Goal: Task Accomplishment & Management: Manage account settings

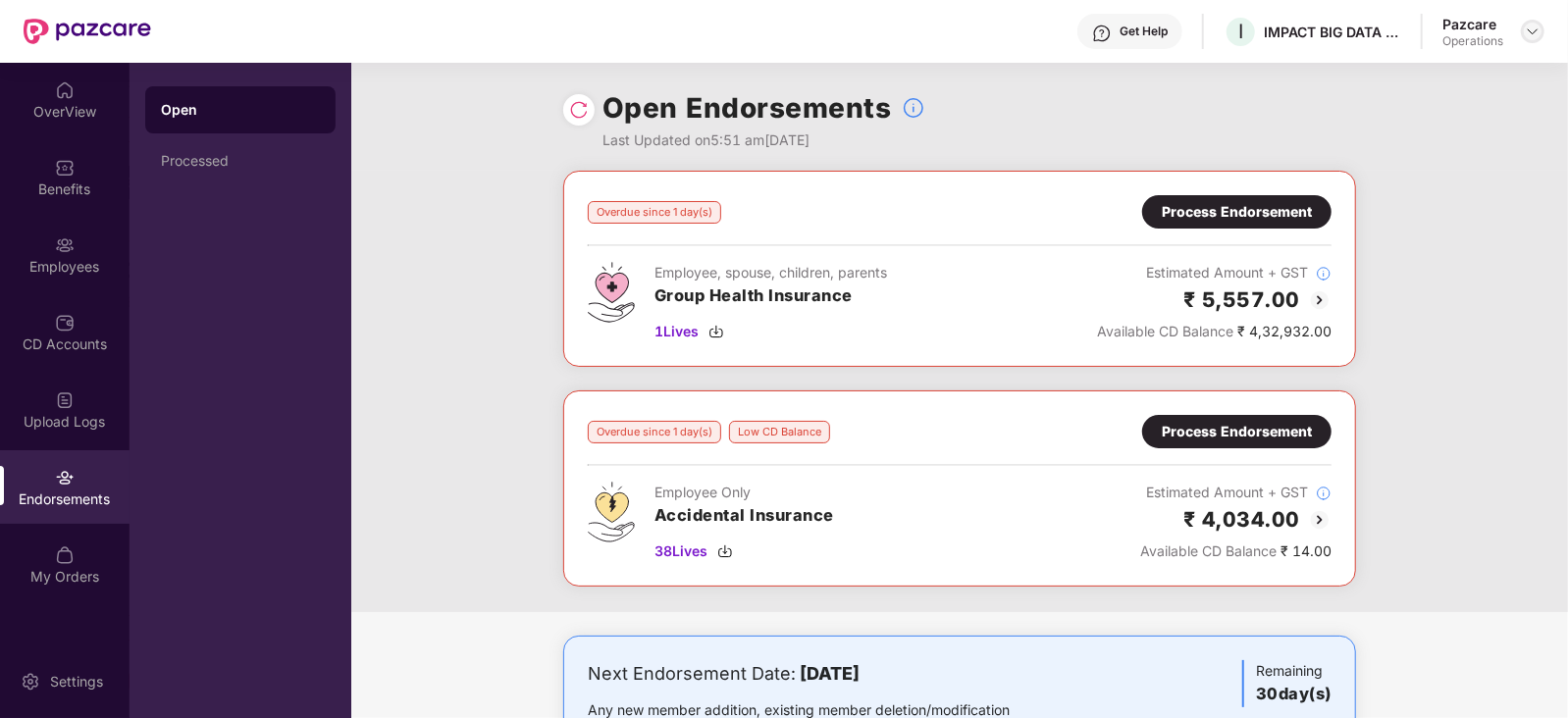
click at [1533, 30] on img at bounding box center [1533, 32] width 16 height 16
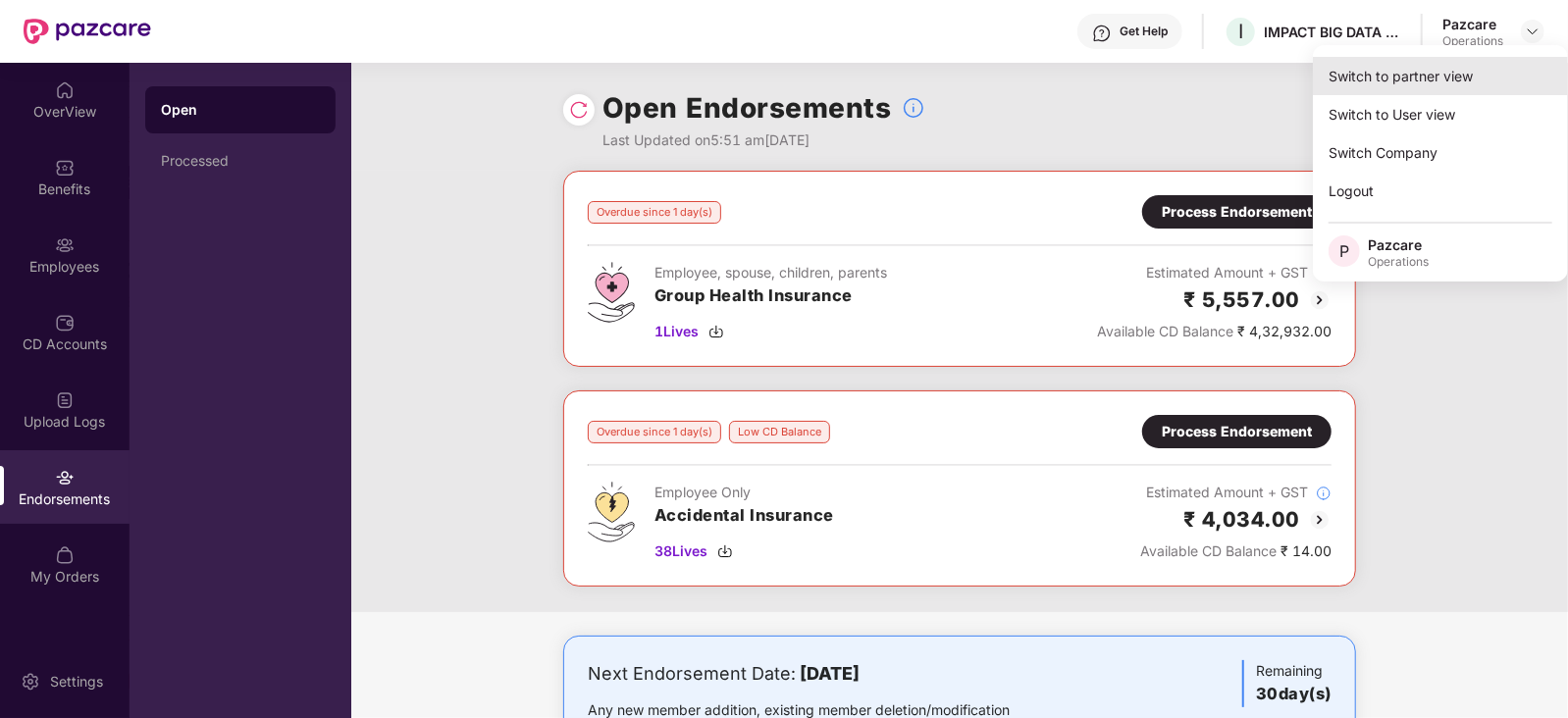
click at [1443, 69] on div "Switch to partner view" at bounding box center [1440, 76] width 255 height 38
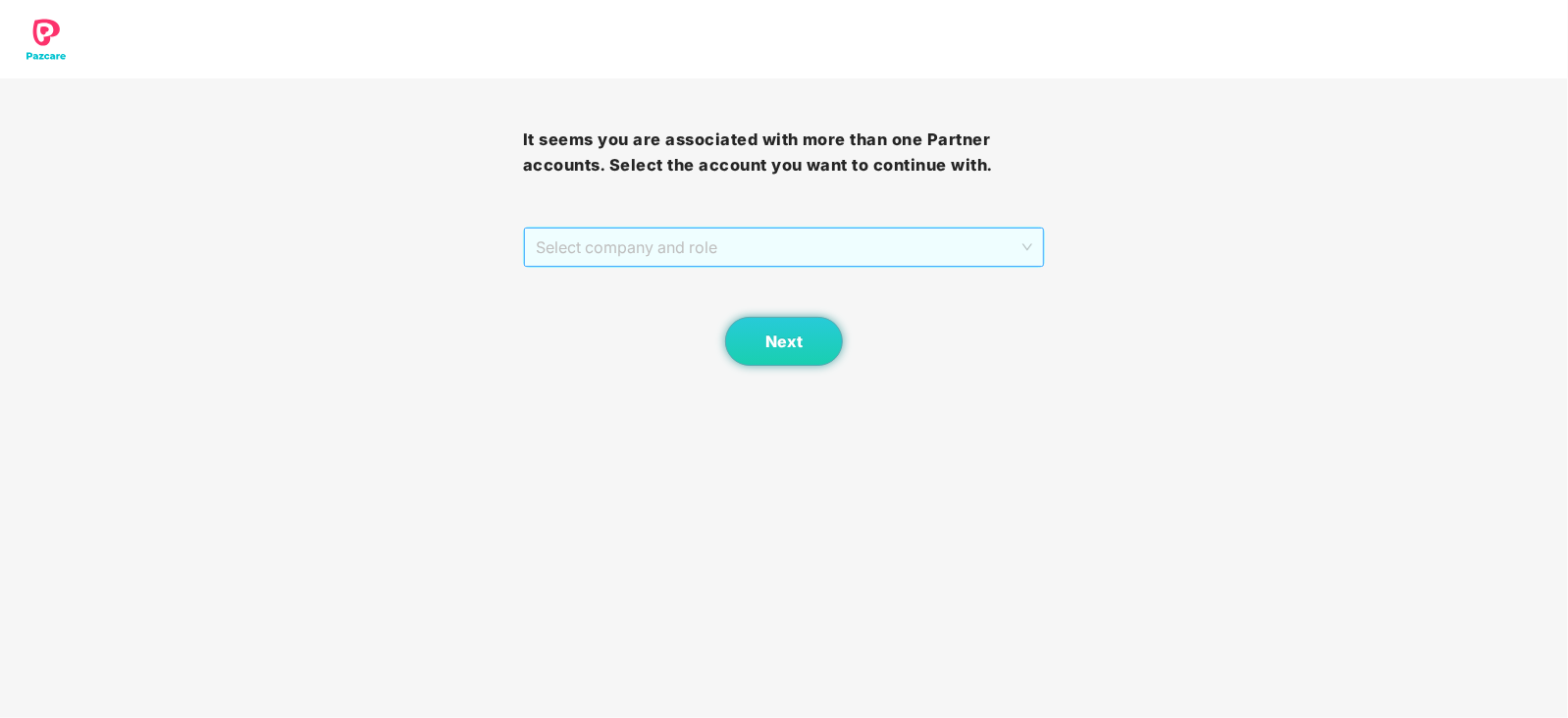
click at [752, 258] on span "Select company and role" at bounding box center [784, 247] width 497 height 37
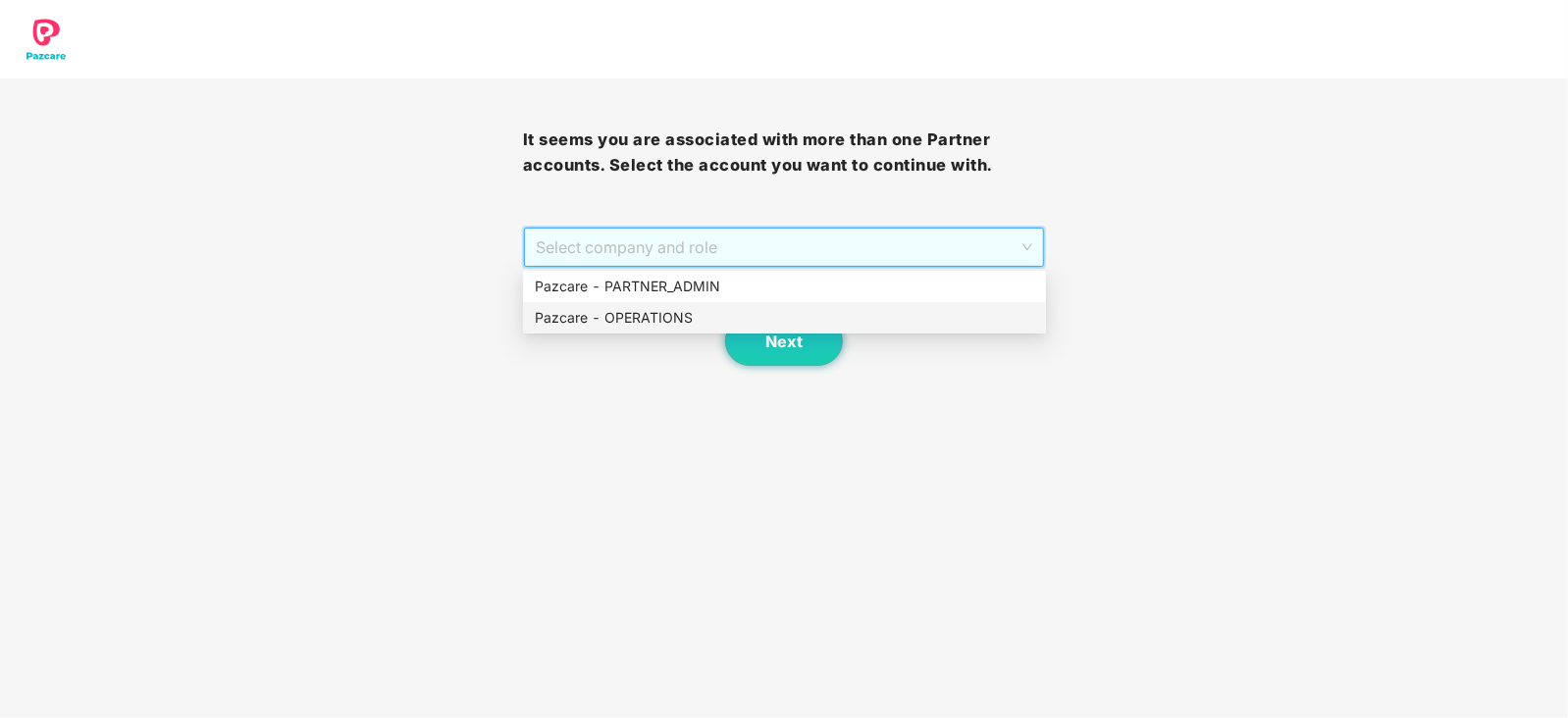
click at [681, 317] on div "Pazcare - OPERATIONS" at bounding box center [784, 318] width 499 height 22
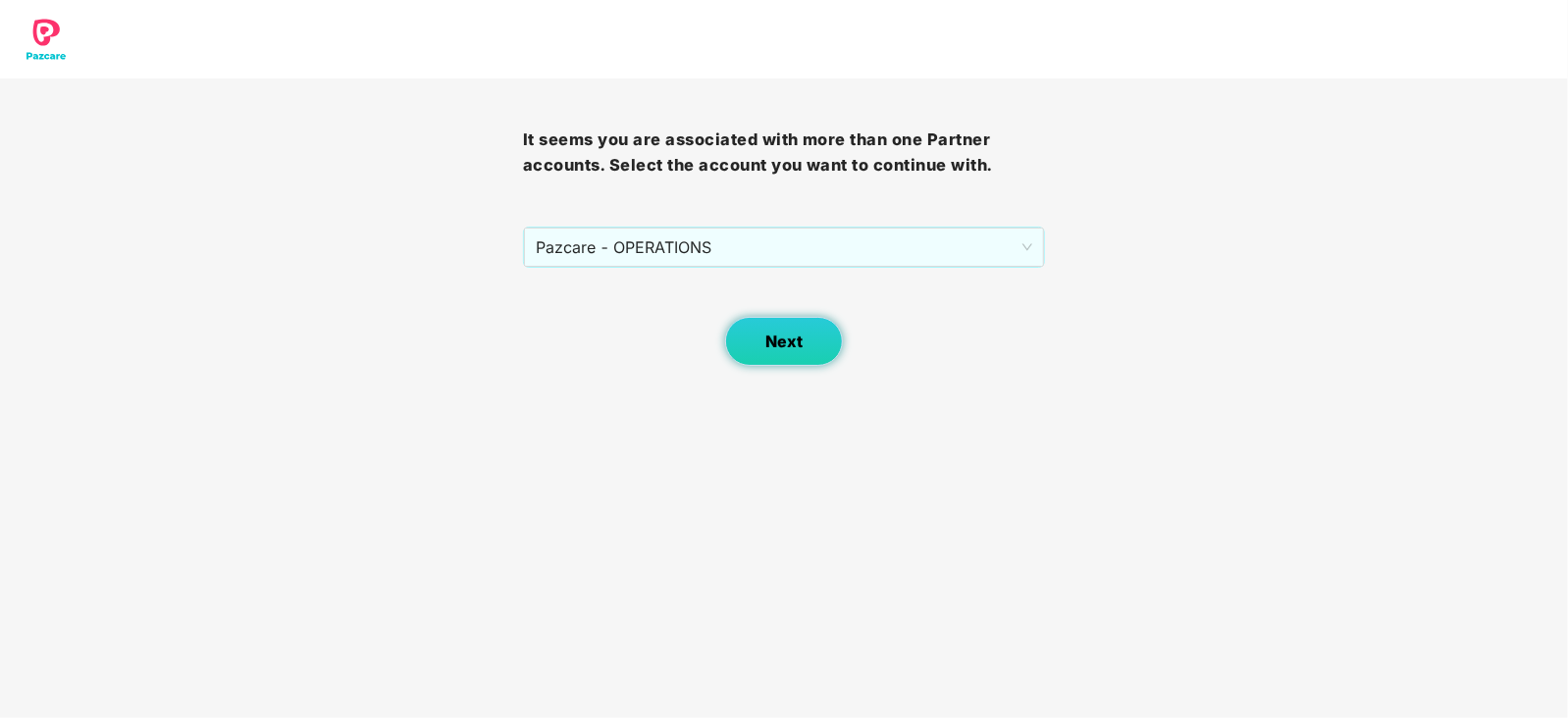
click at [778, 359] on button "Next" at bounding box center [784, 341] width 118 height 49
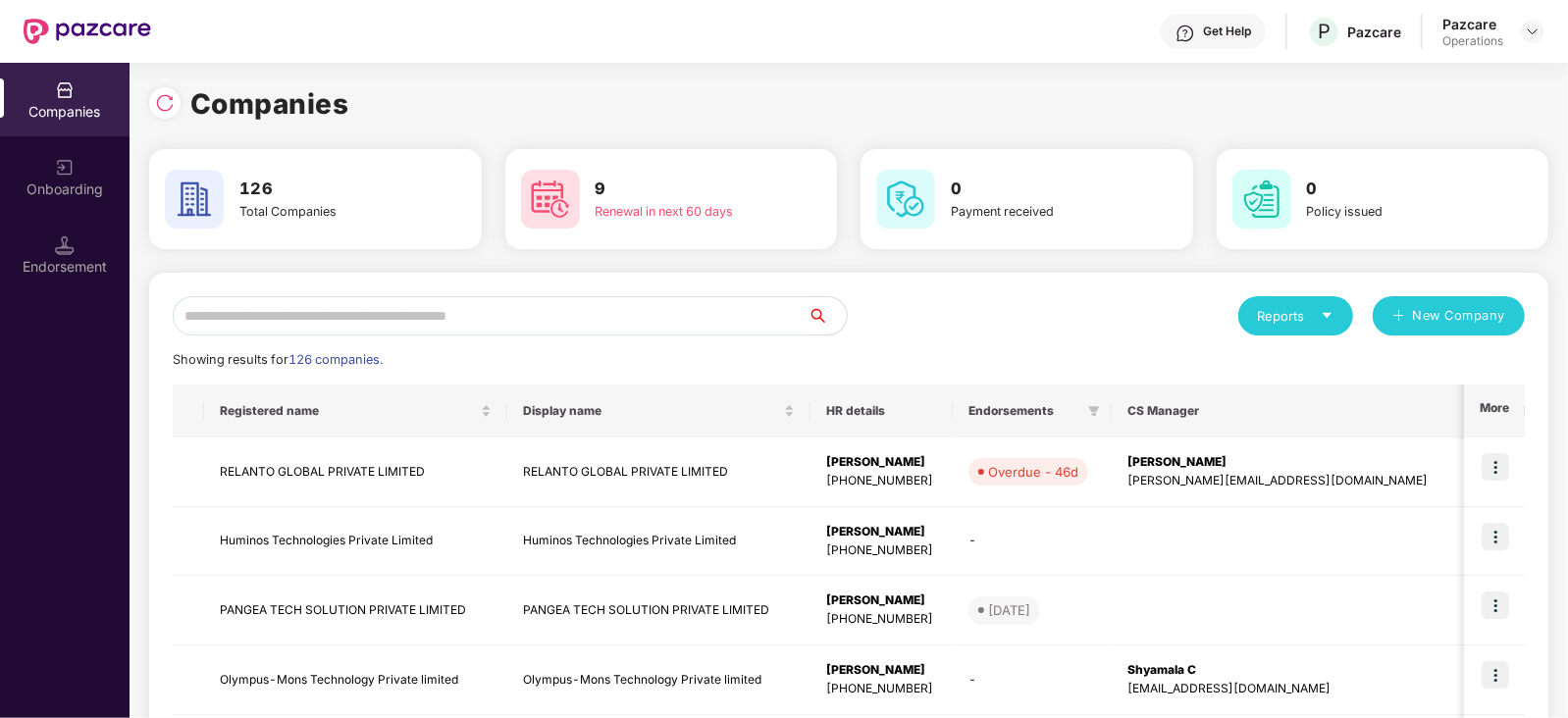
click at [501, 296] on input "text" at bounding box center [490, 315] width 635 height 39
click at [513, 297] on input "text" at bounding box center [490, 315] width 635 height 39
paste input "**********"
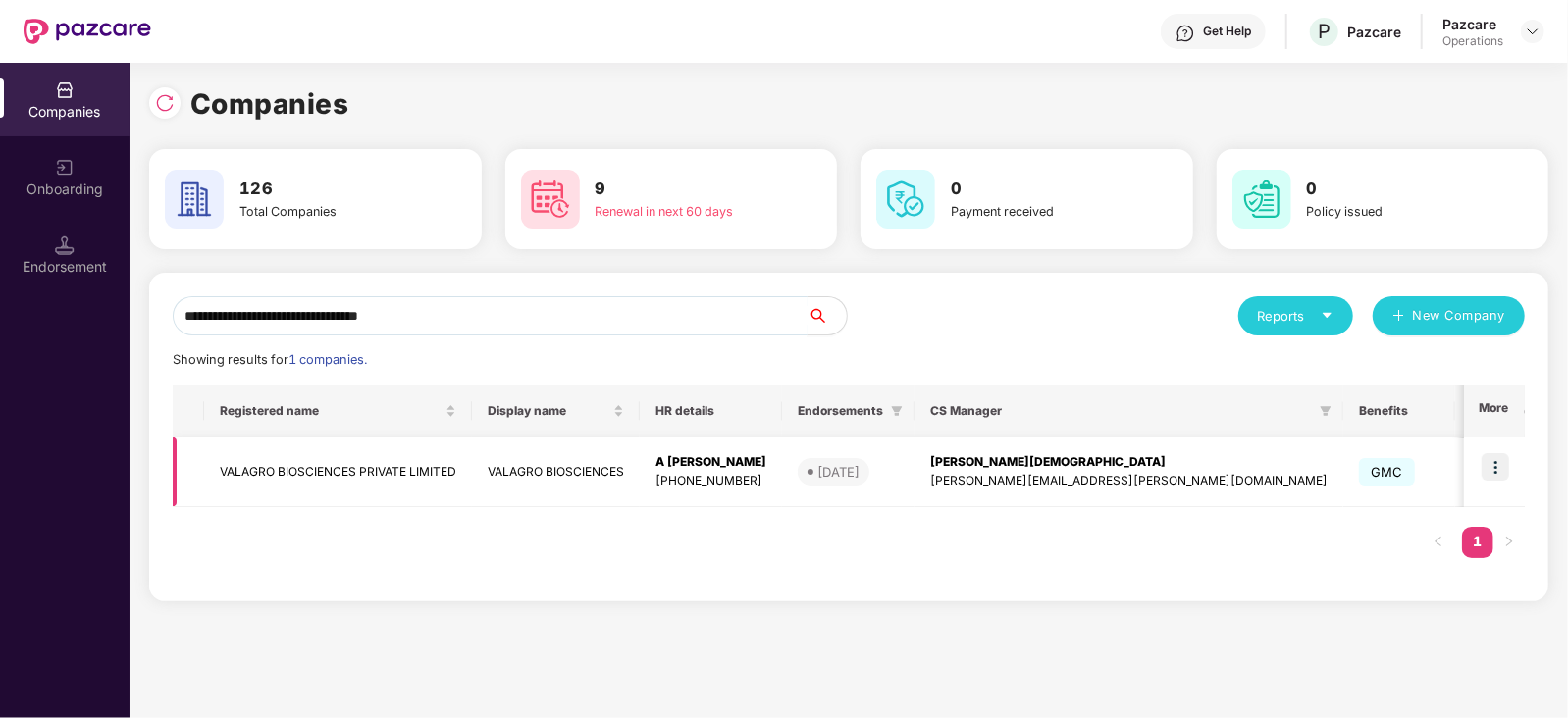
type input "**********"
click at [336, 455] on td "VALAGRO BIOSCIENCES PRIVATE LIMITED" at bounding box center [338, 473] width 268 height 70
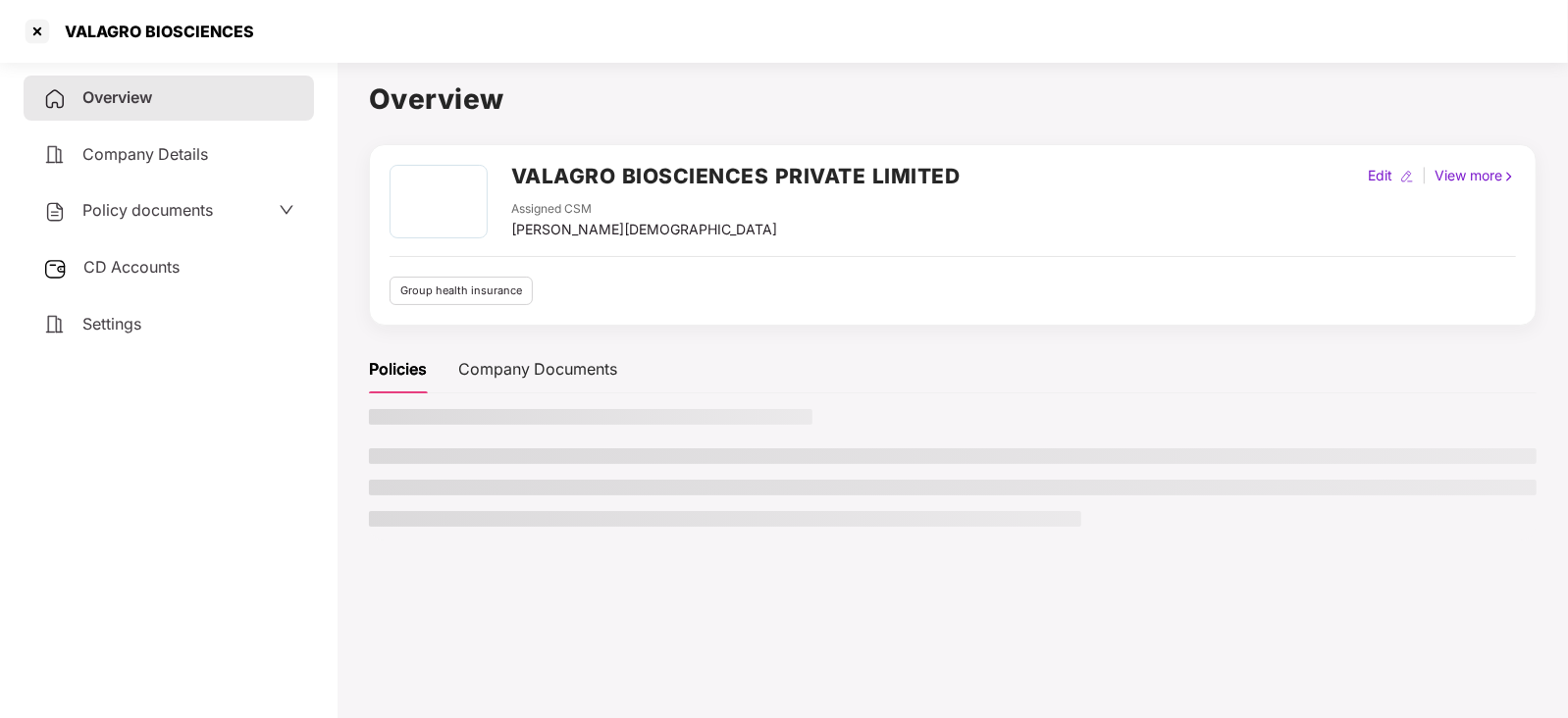
click at [161, 276] on span "CD Accounts" at bounding box center [131, 267] width 96 height 20
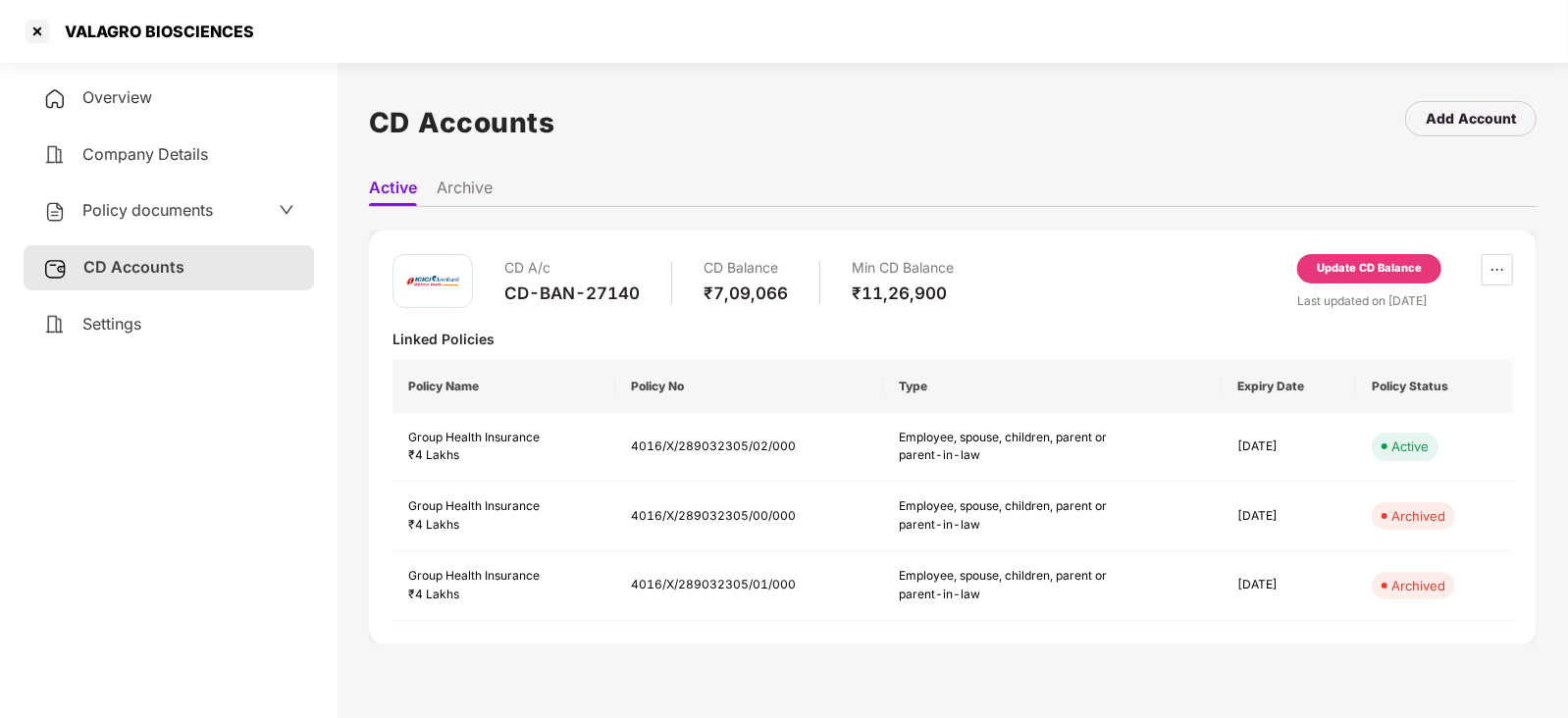
click at [1333, 265] on div "Update CD Balance" at bounding box center [1369, 269] width 105 height 18
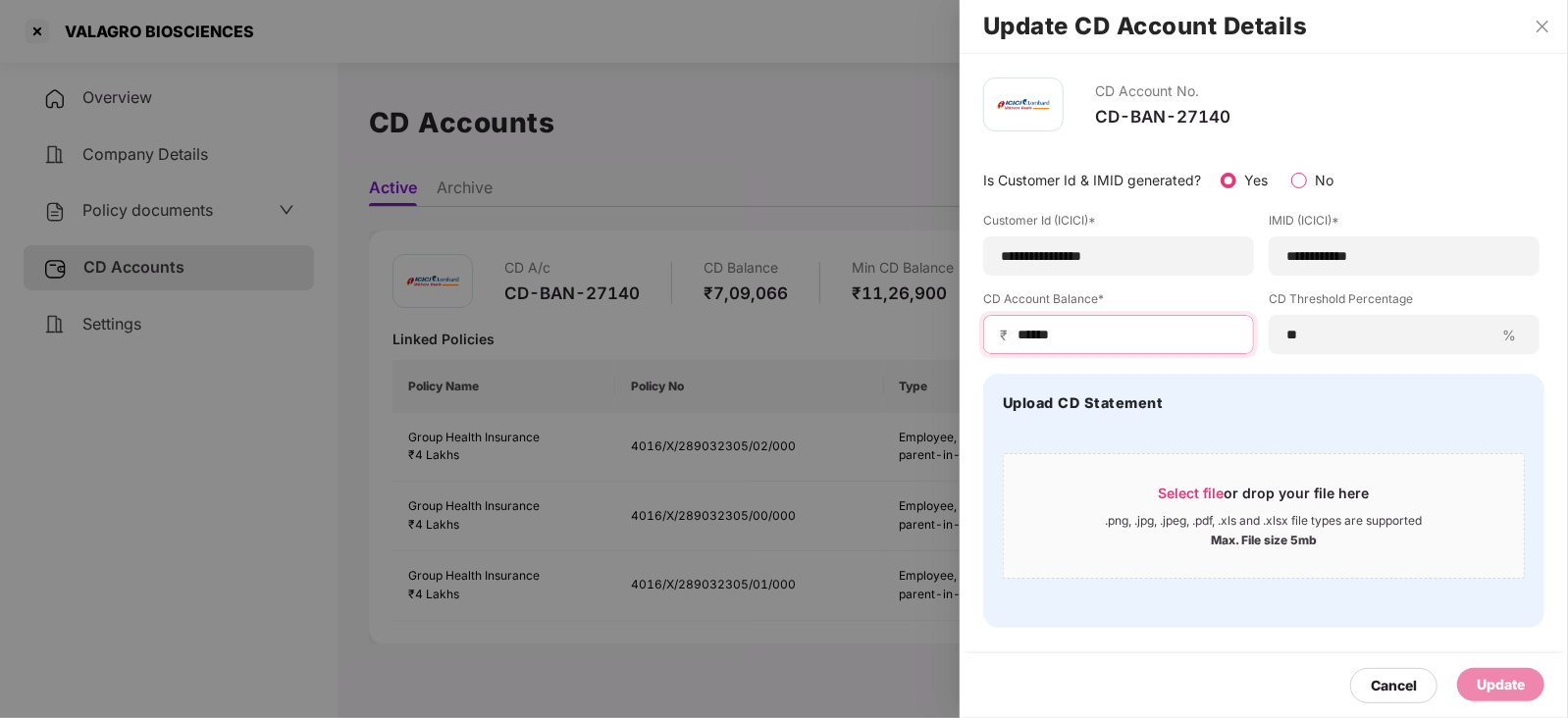
drag, startPoint x: 1079, startPoint y: 343, endPoint x: 1009, endPoint y: 342, distance: 70.7
click at [1009, 342] on div "₹ ******" at bounding box center [1118, 334] width 271 height 39
paste input
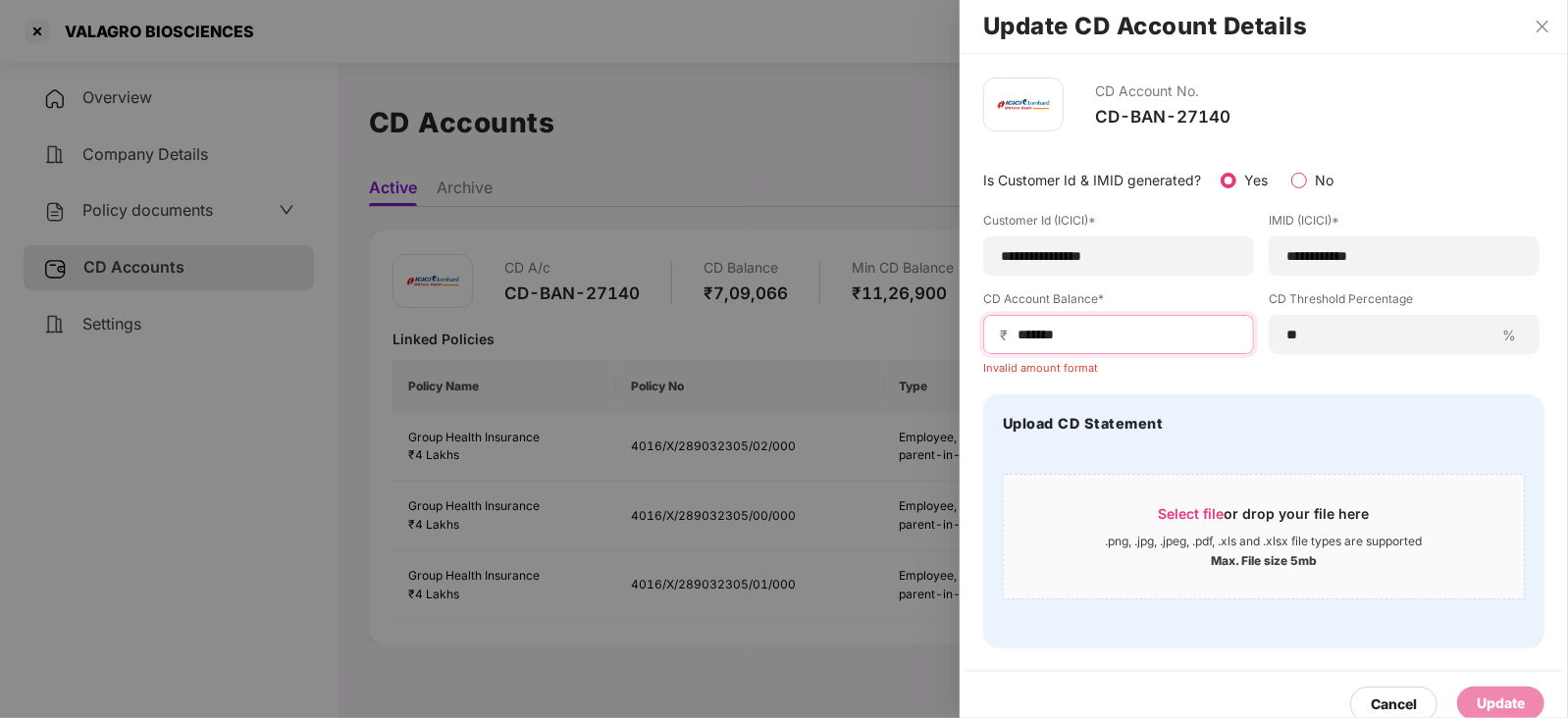
click at [1017, 341] on input "******" at bounding box center [1127, 335] width 222 height 21
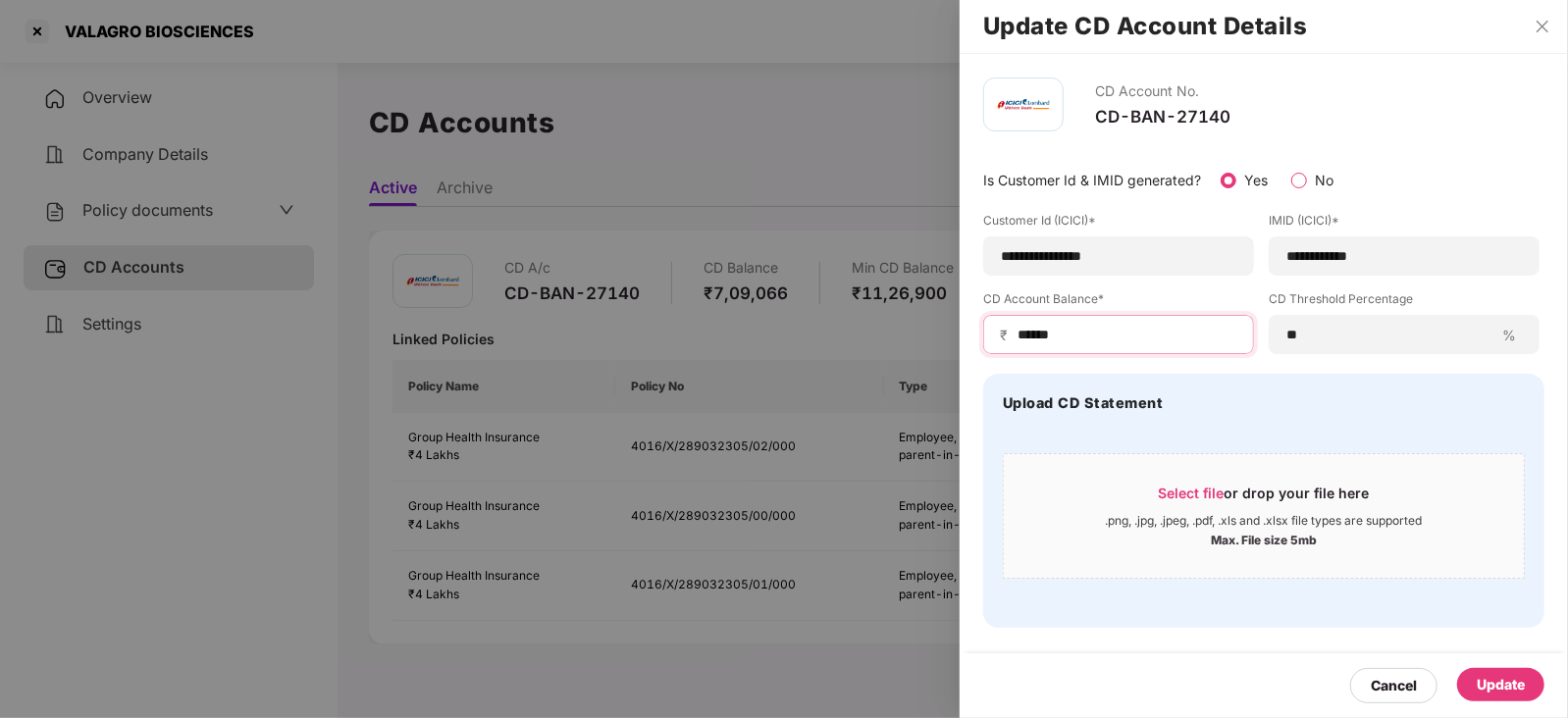
type input "******"
click at [1500, 691] on div "Update" at bounding box center [1501, 685] width 48 height 22
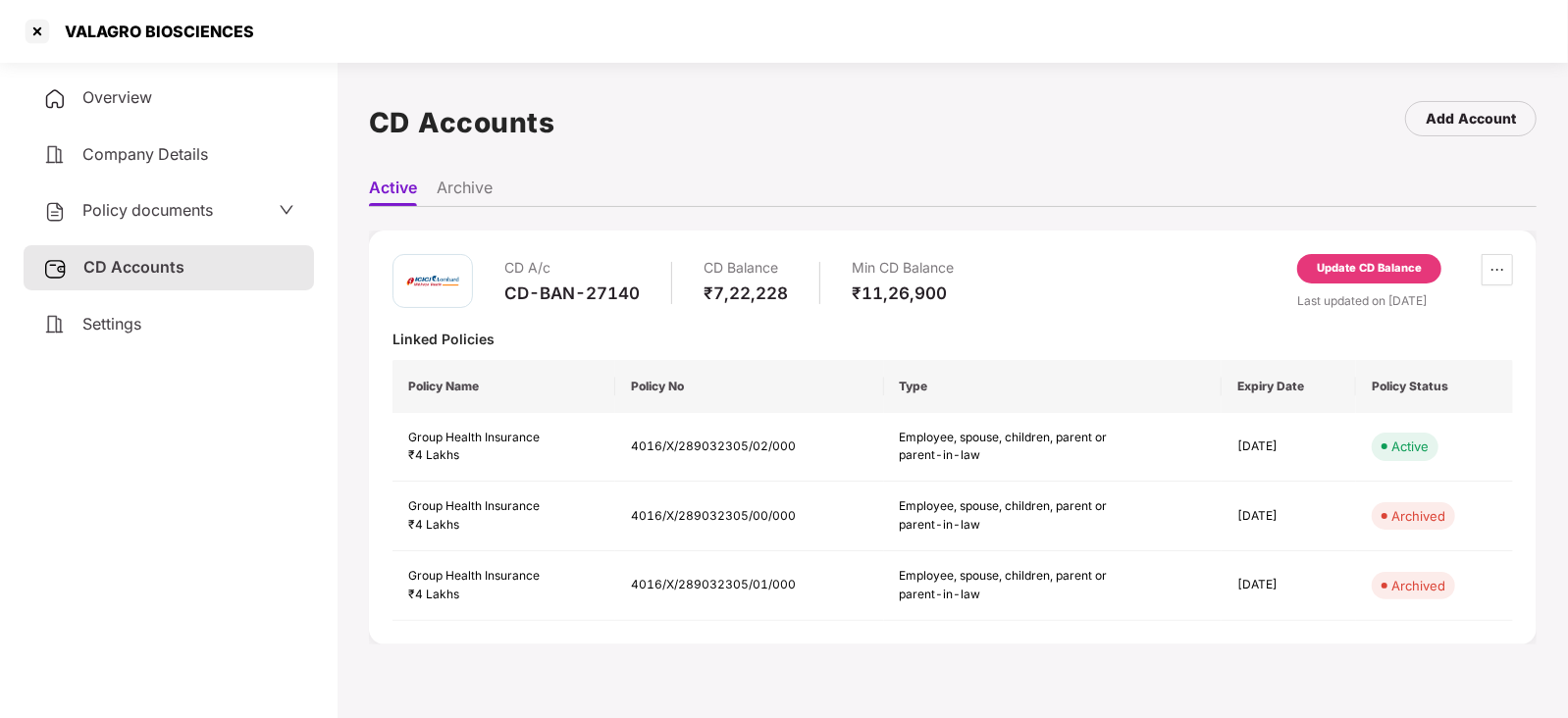
click at [221, 216] on div "Policy documents" at bounding box center [168, 211] width 251 height 26
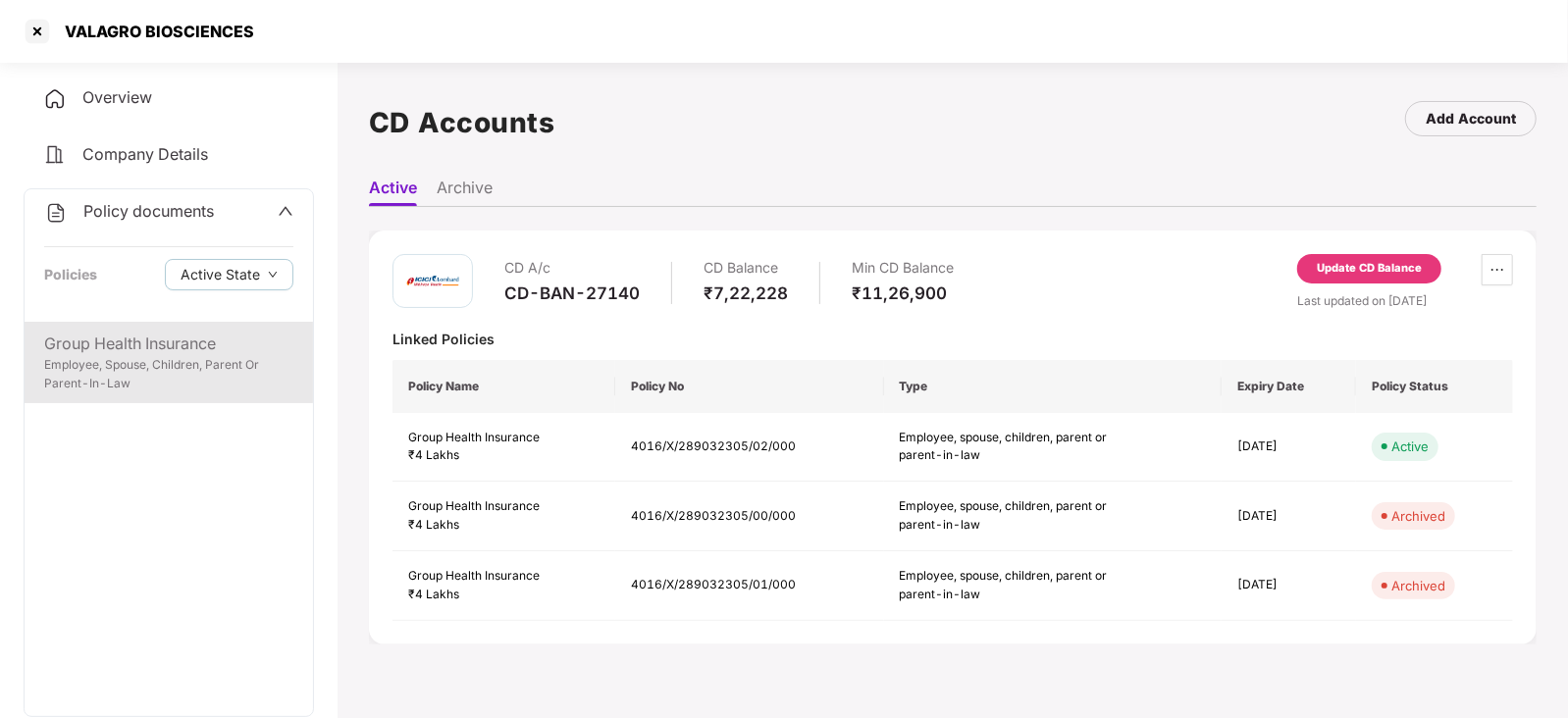
click at [220, 352] on div "Group Health Insurance" at bounding box center [168, 344] width 249 height 25
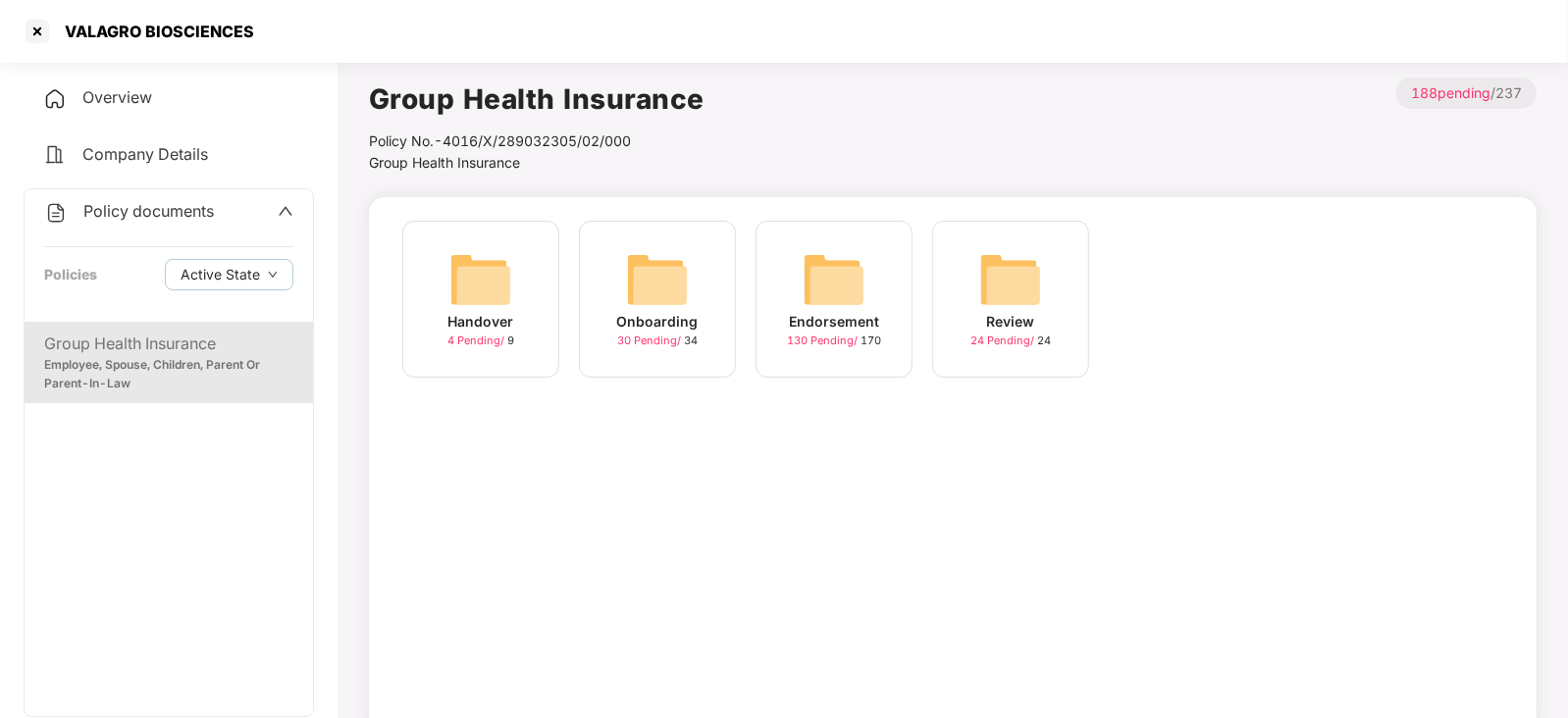
click at [798, 274] on div "Endorsement 130 Pending / 170" at bounding box center [834, 299] width 157 height 157
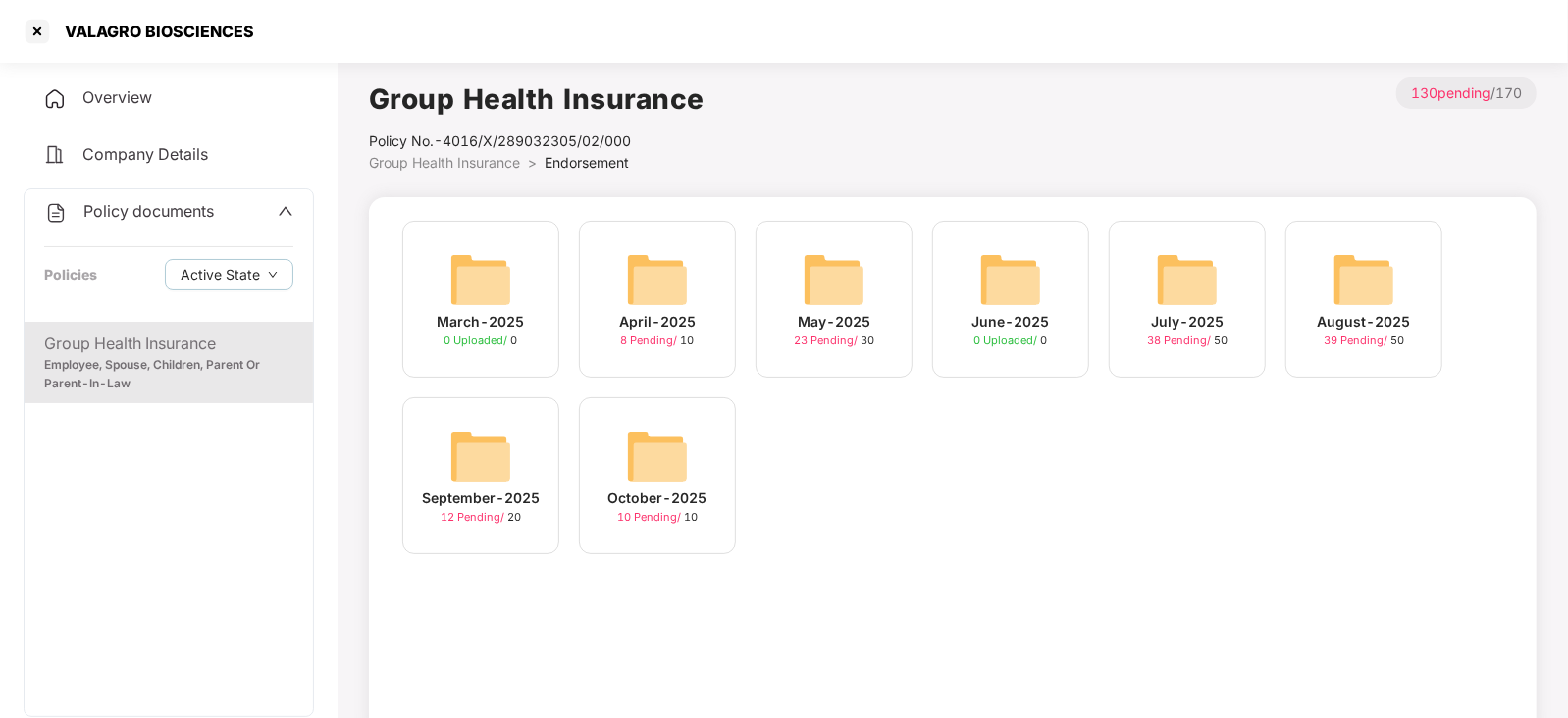
click at [662, 445] on img at bounding box center [657, 456] width 63 height 63
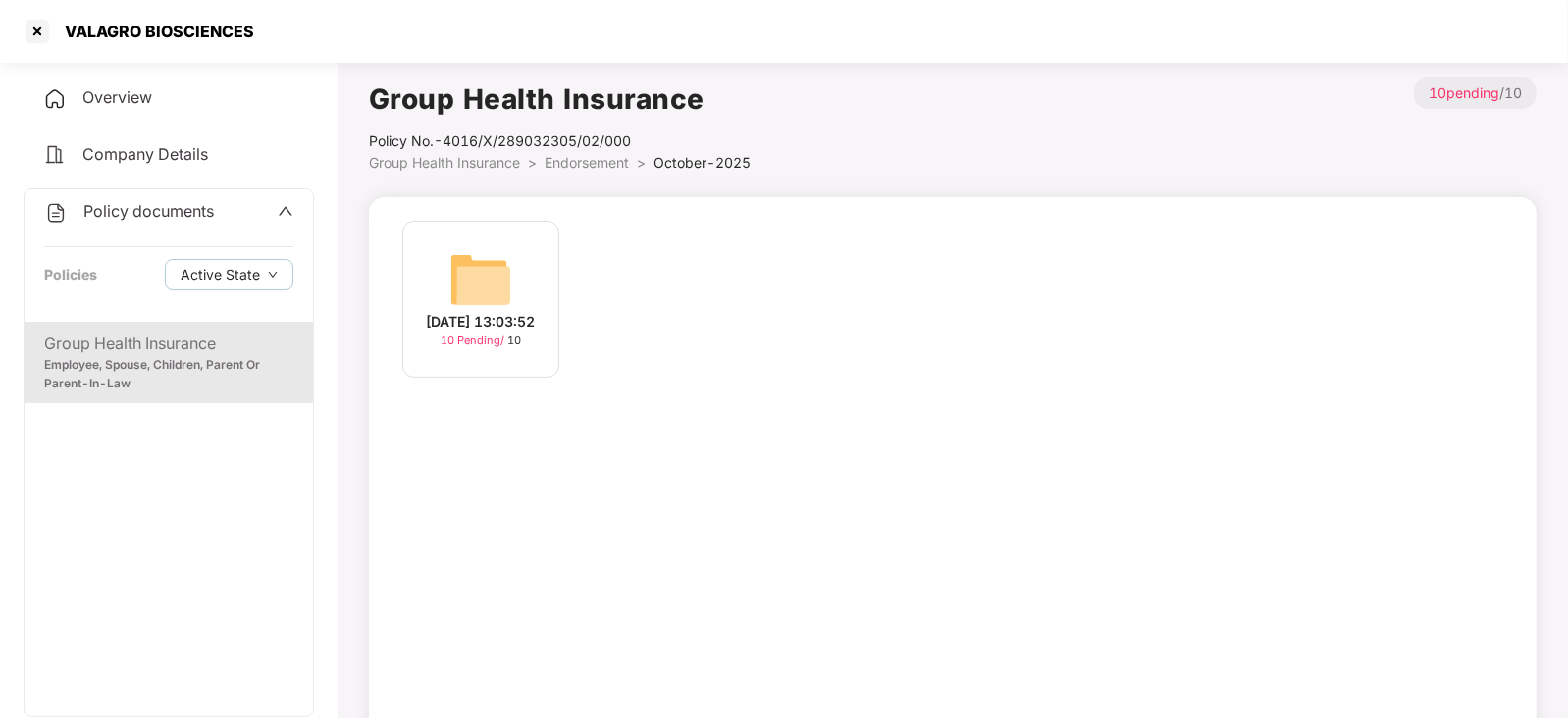
click at [478, 264] on img at bounding box center [480, 279] width 63 height 63
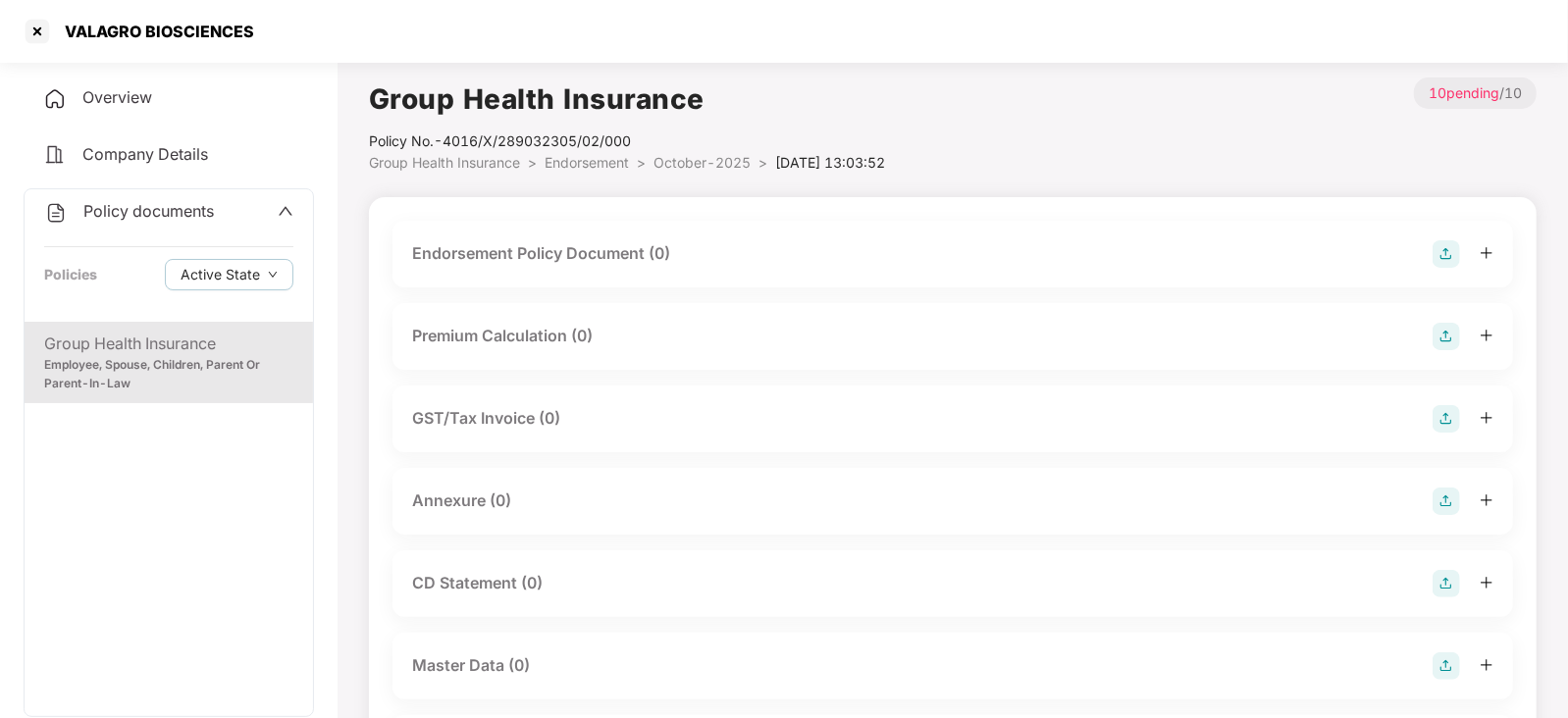
click at [1453, 260] on img at bounding box center [1446, 253] width 27 height 27
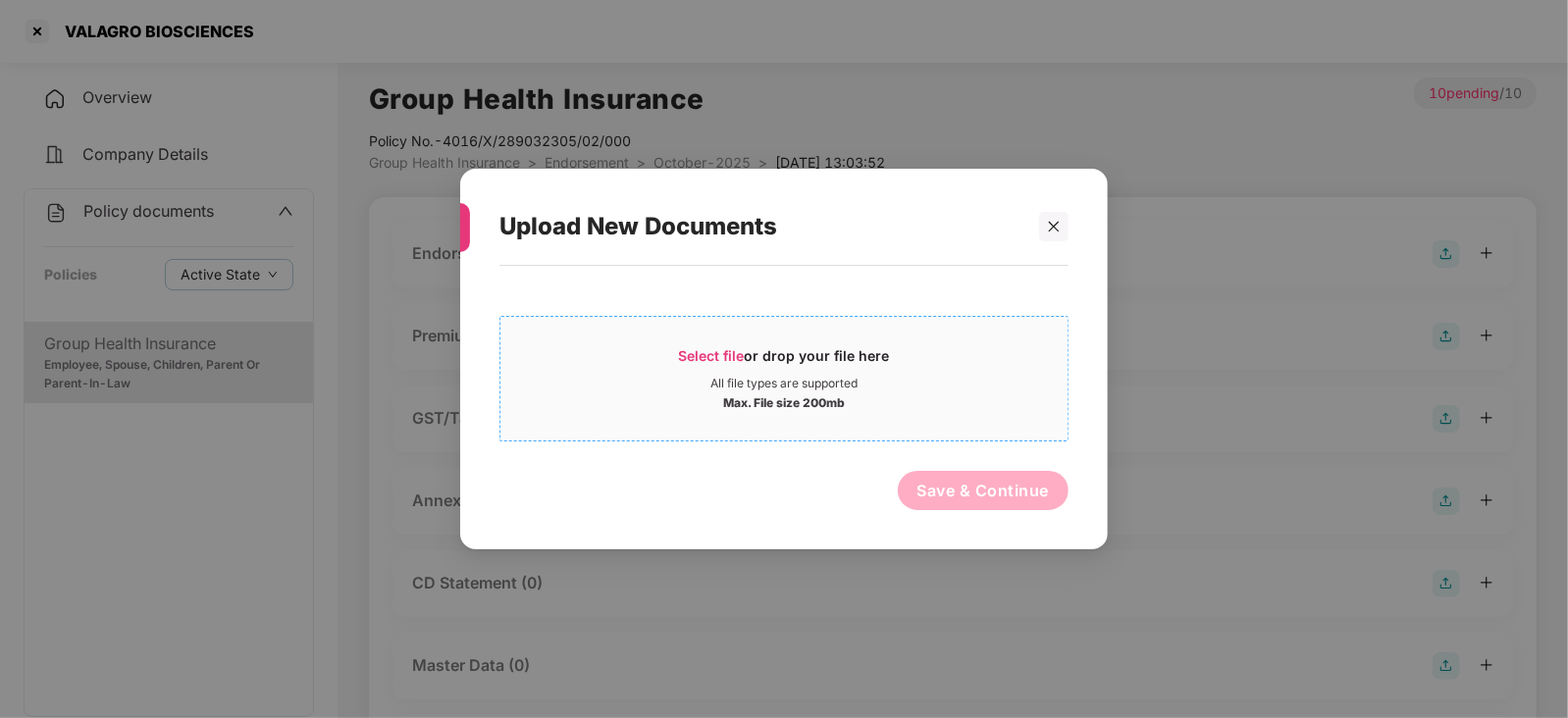
click at [712, 358] on span "Select file" at bounding box center [712, 355] width 66 height 17
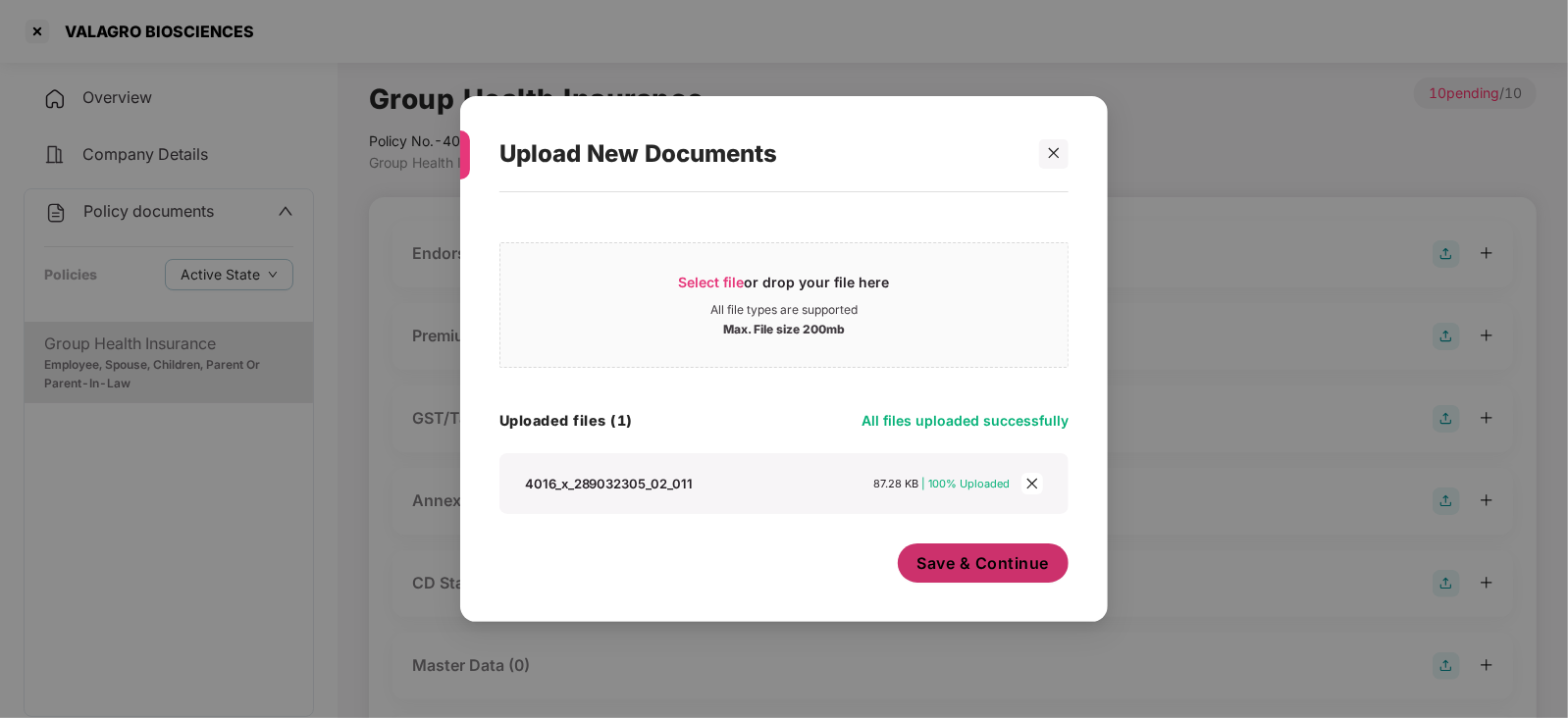
click at [986, 547] on button "Save & Continue" at bounding box center [984, 563] width 172 height 39
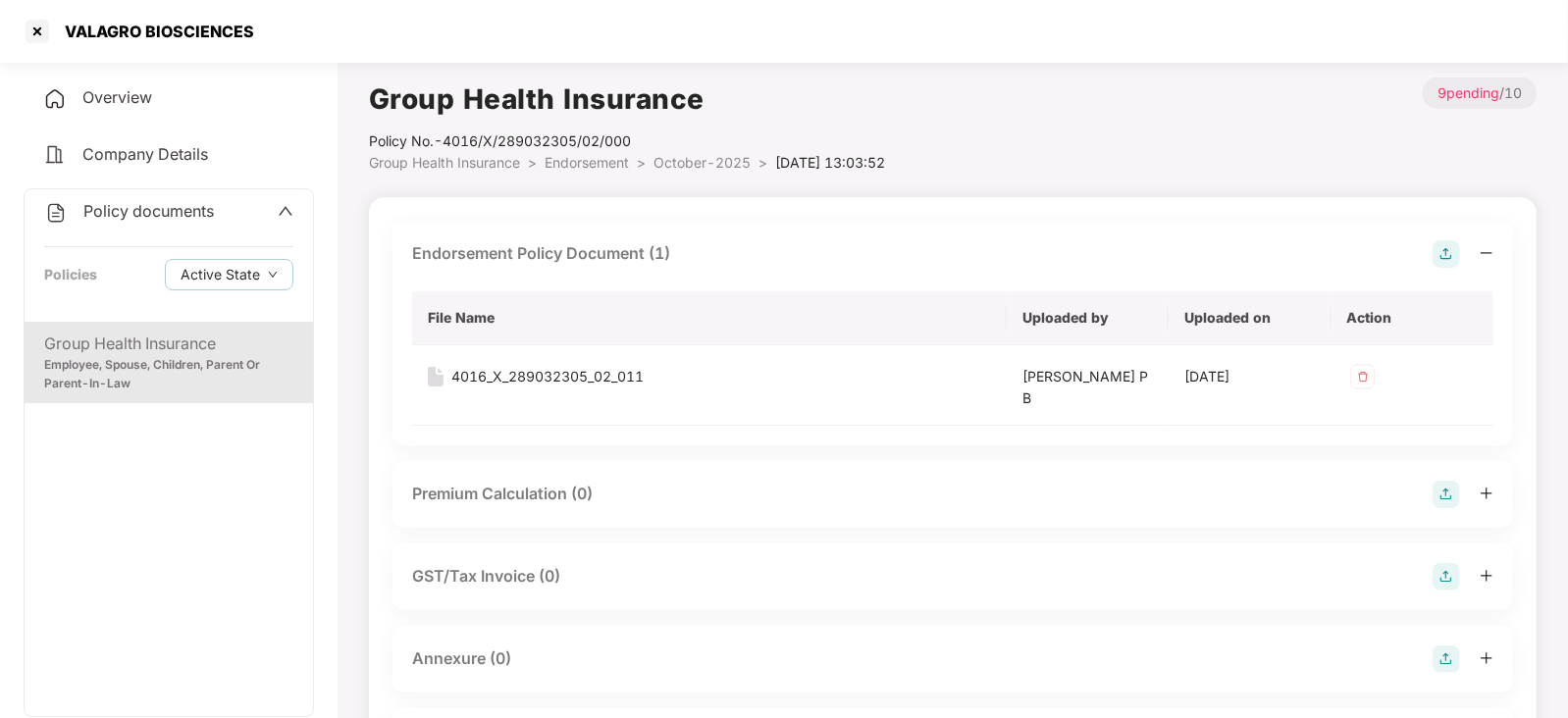
click at [1445, 495] on img at bounding box center [1446, 494] width 27 height 27
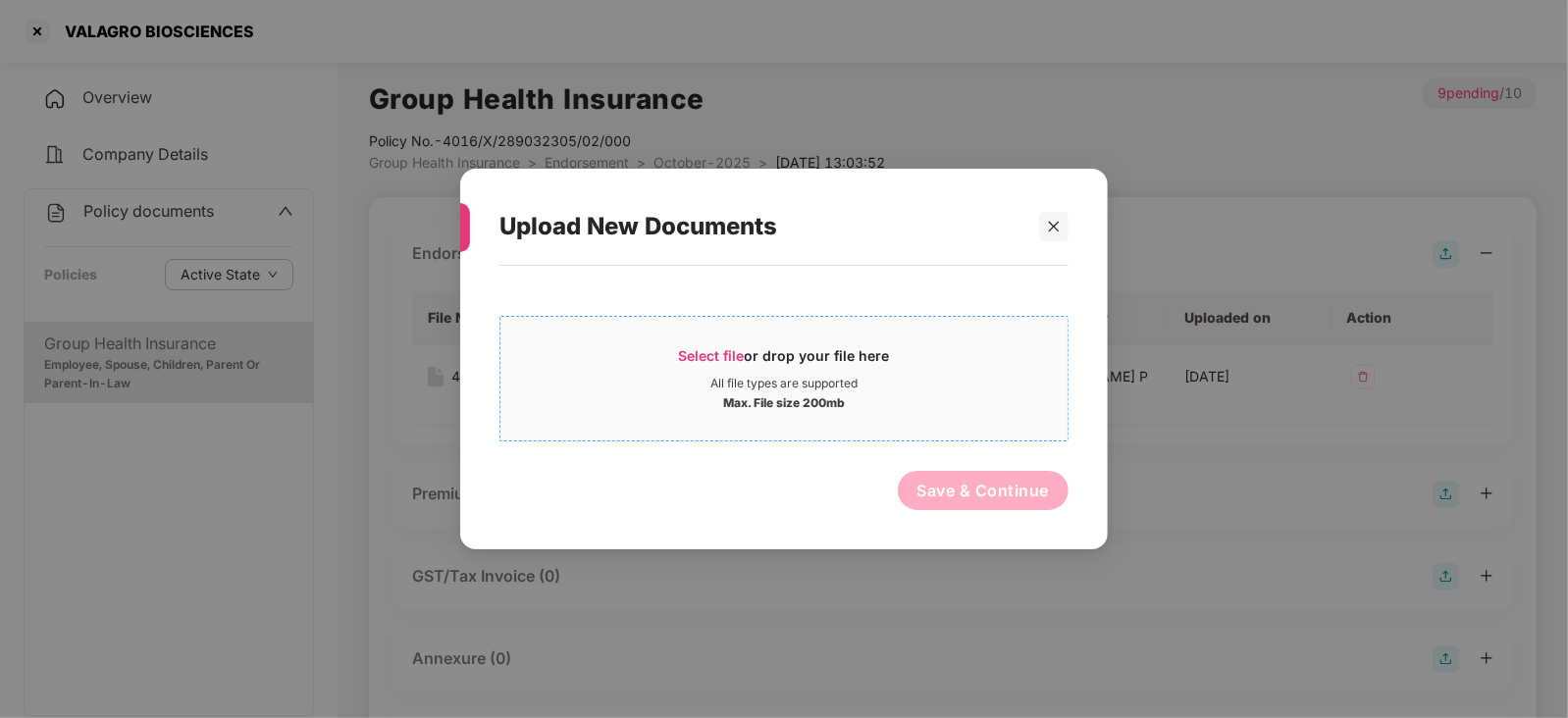
click at [692, 350] on span "Select file" at bounding box center [712, 355] width 66 height 17
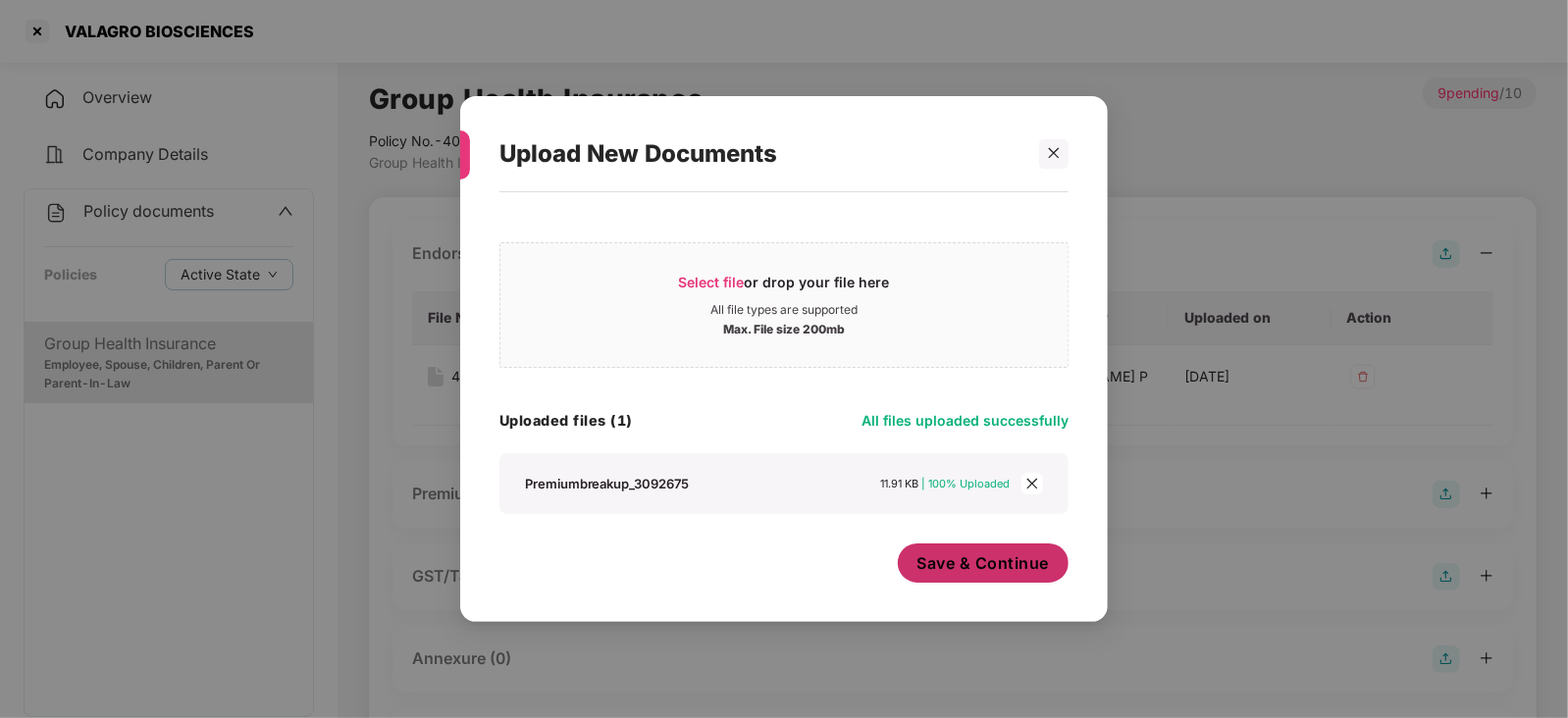
click at [992, 566] on span "Save & Continue" at bounding box center [983, 563] width 132 height 22
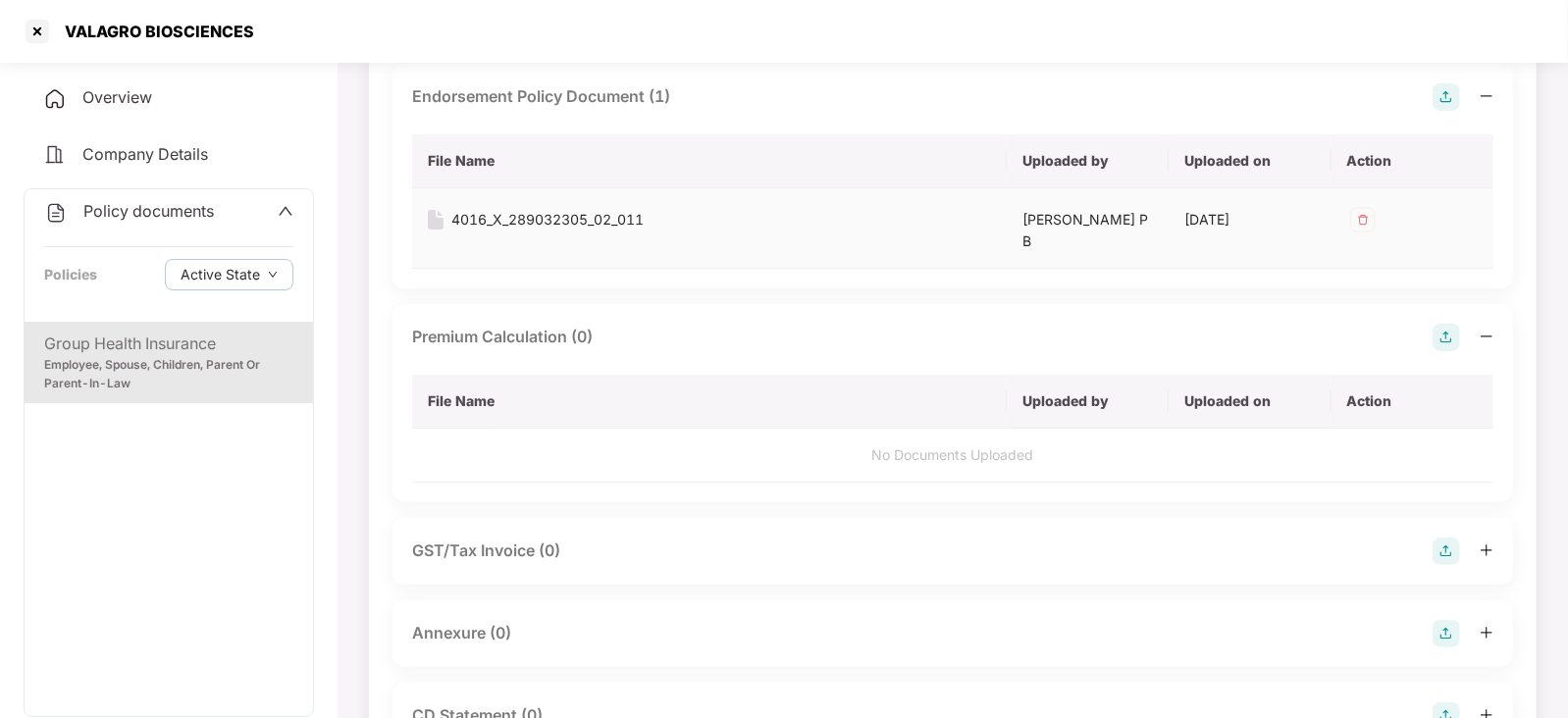
scroll to position [244, 0]
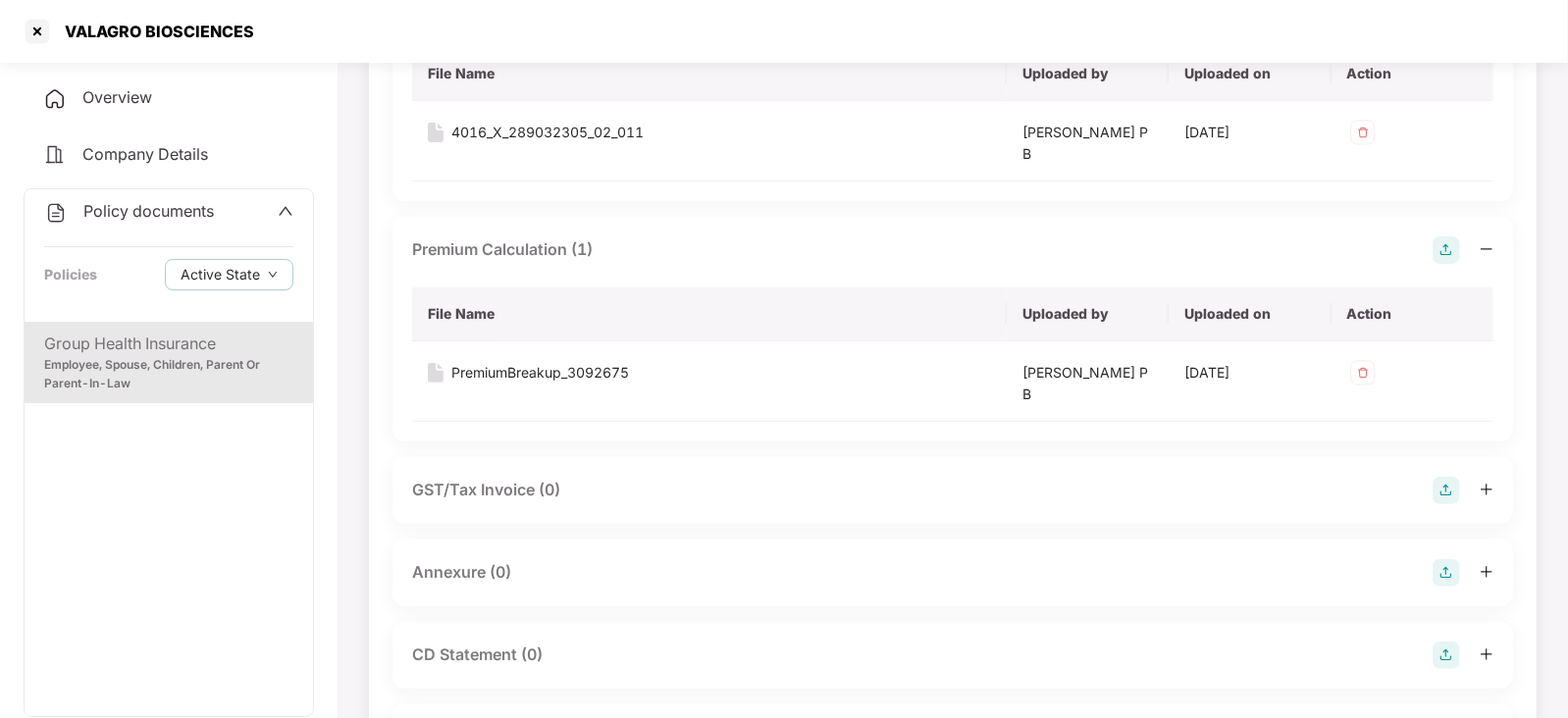
click at [1459, 561] on img at bounding box center [1446, 572] width 27 height 27
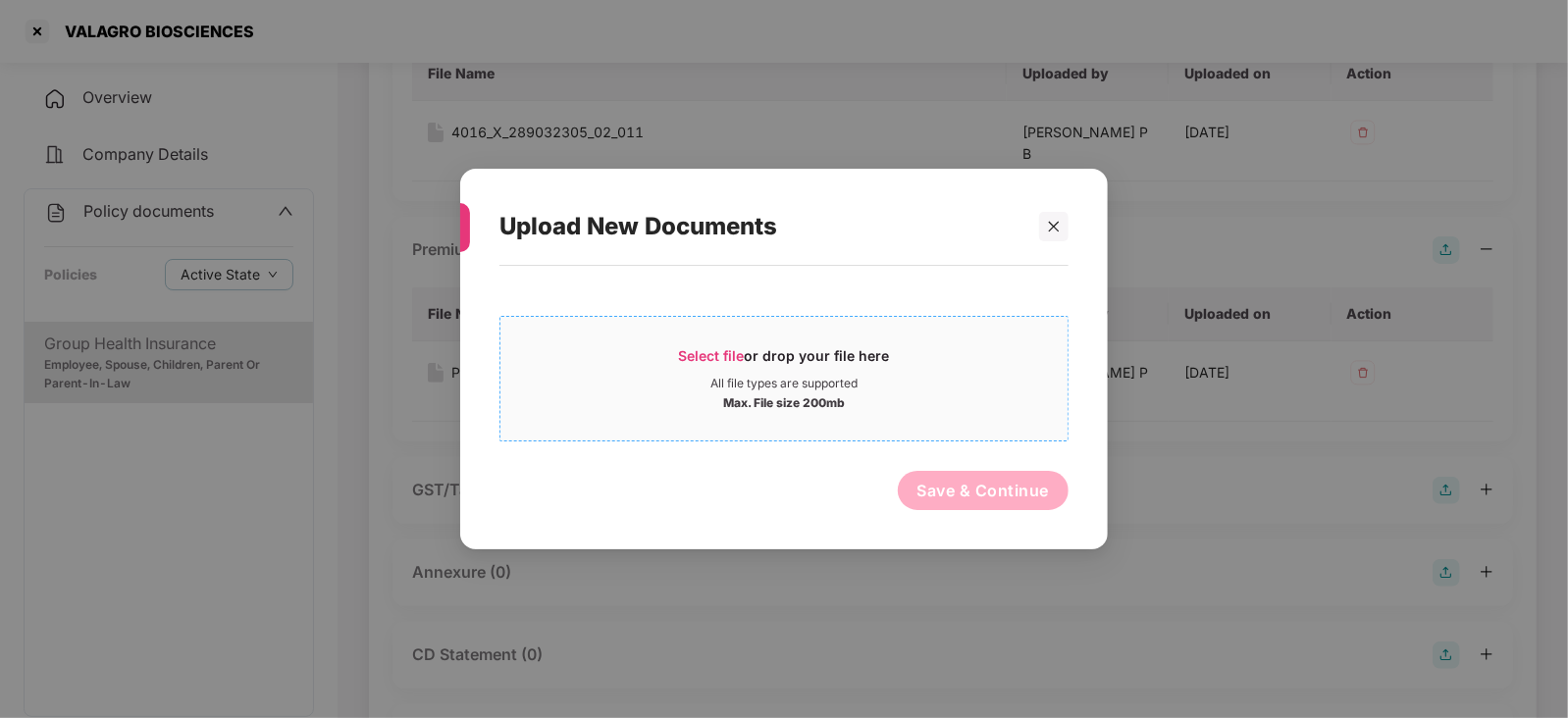
click at [681, 344] on span "Select file or drop your file here All file types are supported Max. File size …" at bounding box center [783, 379] width 567 height 94
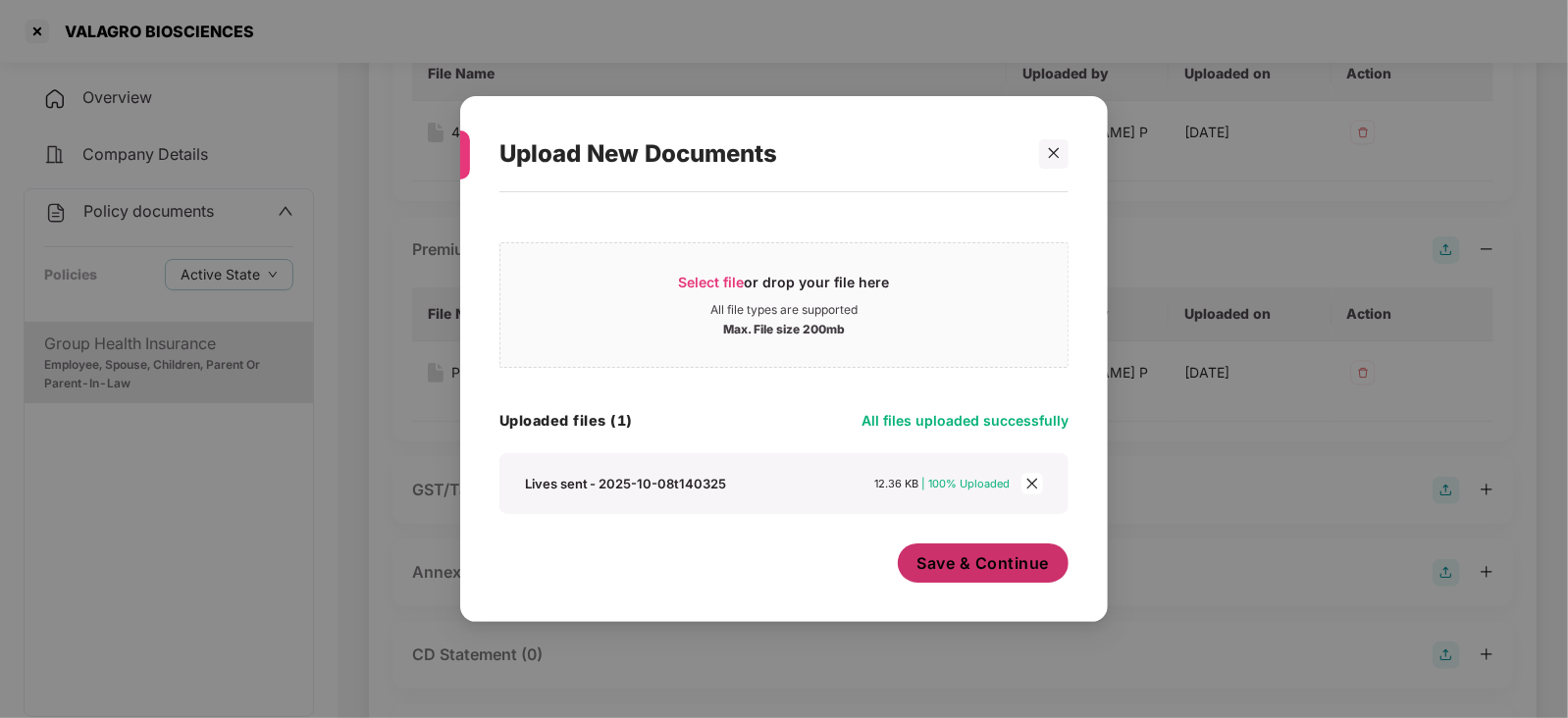
click at [971, 577] on button "Save & Continue" at bounding box center [984, 563] width 172 height 39
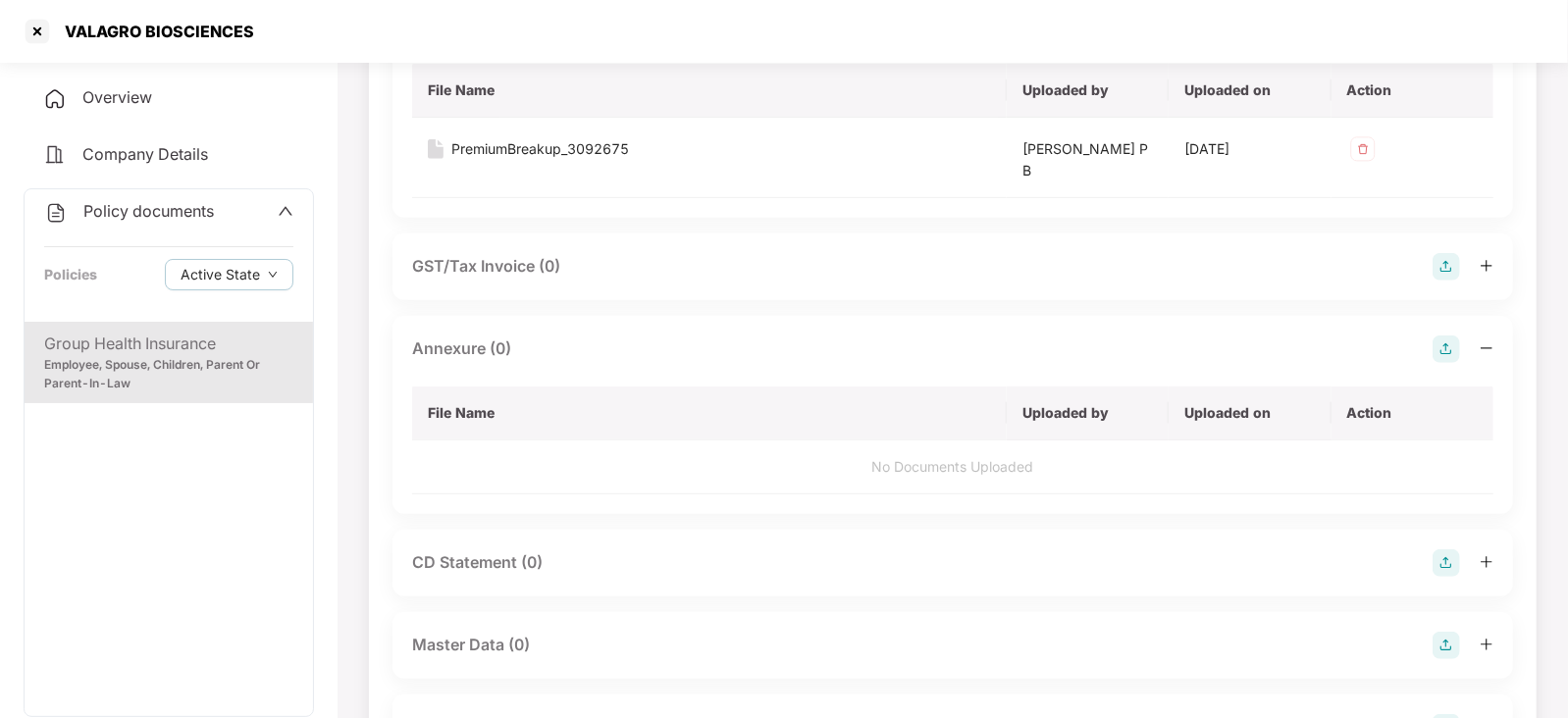
scroll to position [490, 0]
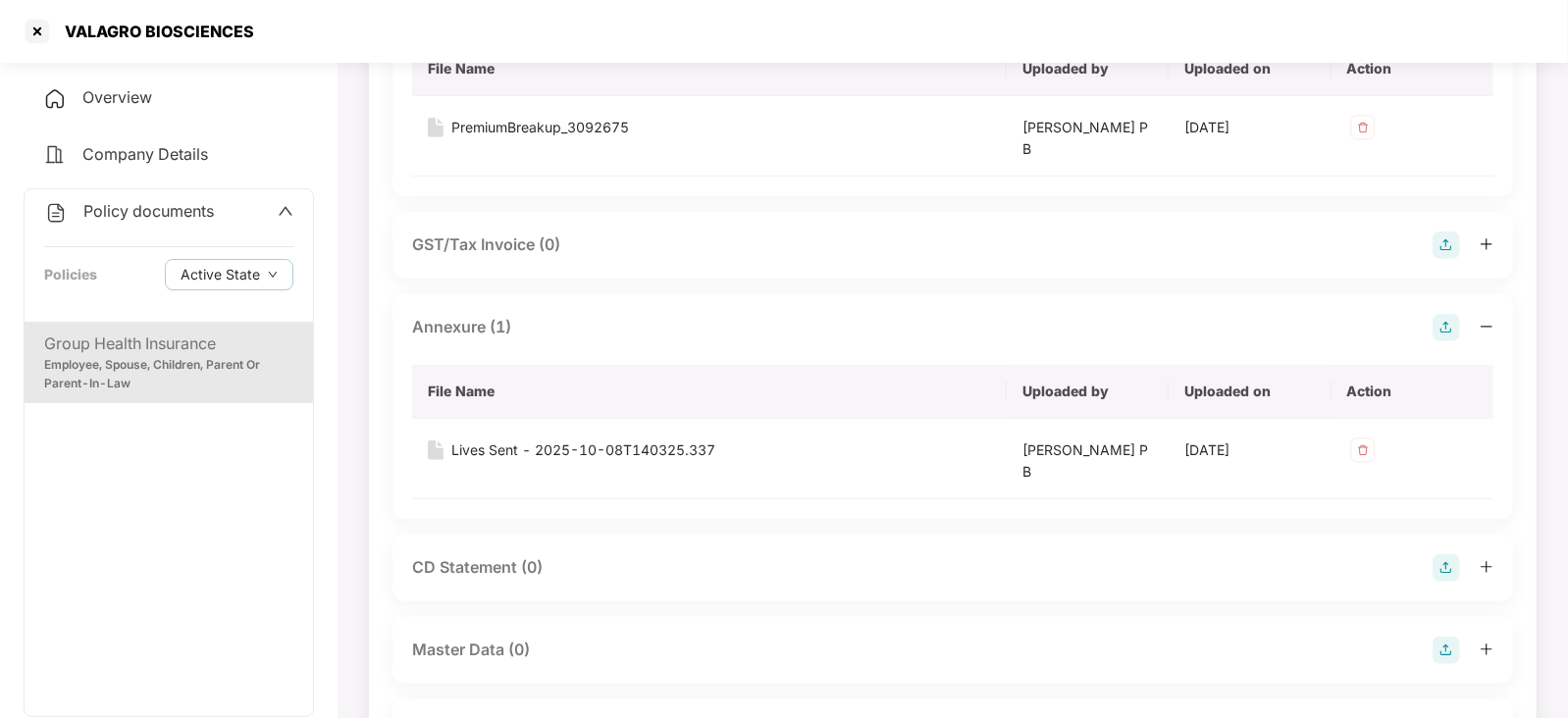
click at [1438, 650] on img at bounding box center [1446, 650] width 27 height 27
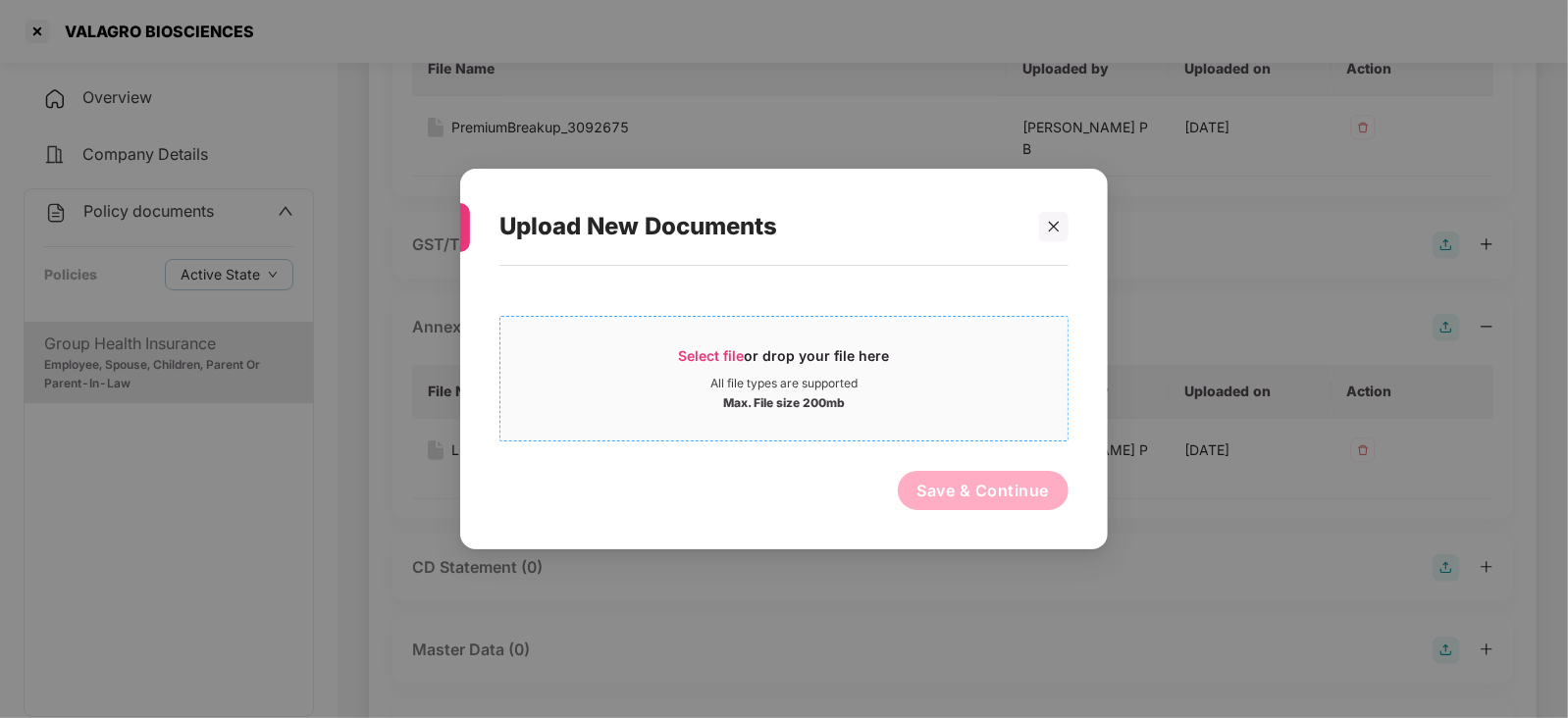
click at [725, 354] on span "Select file" at bounding box center [712, 355] width 66 height 17
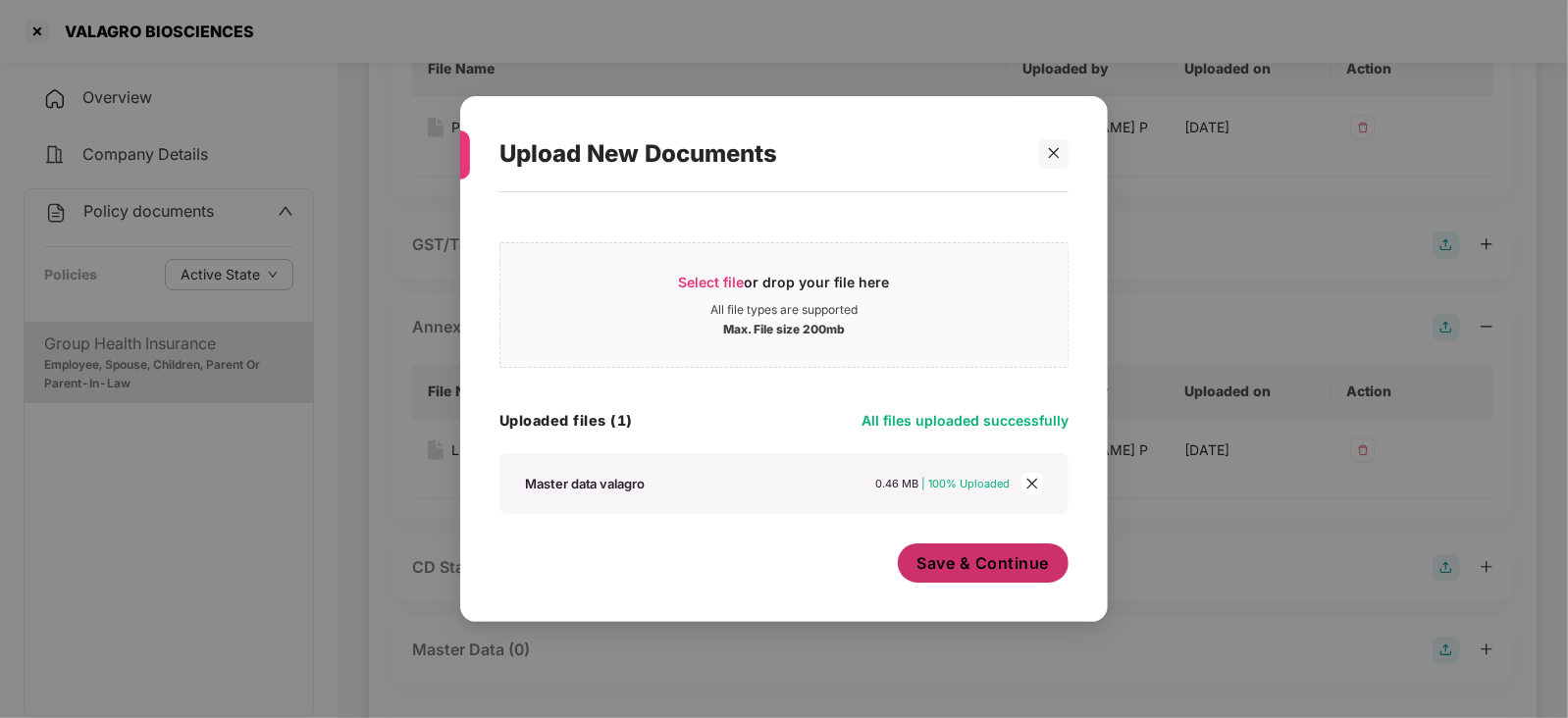
click at [915, 561] on button "Save & Continue" at bounding box center [984, 563] width 172 height 39
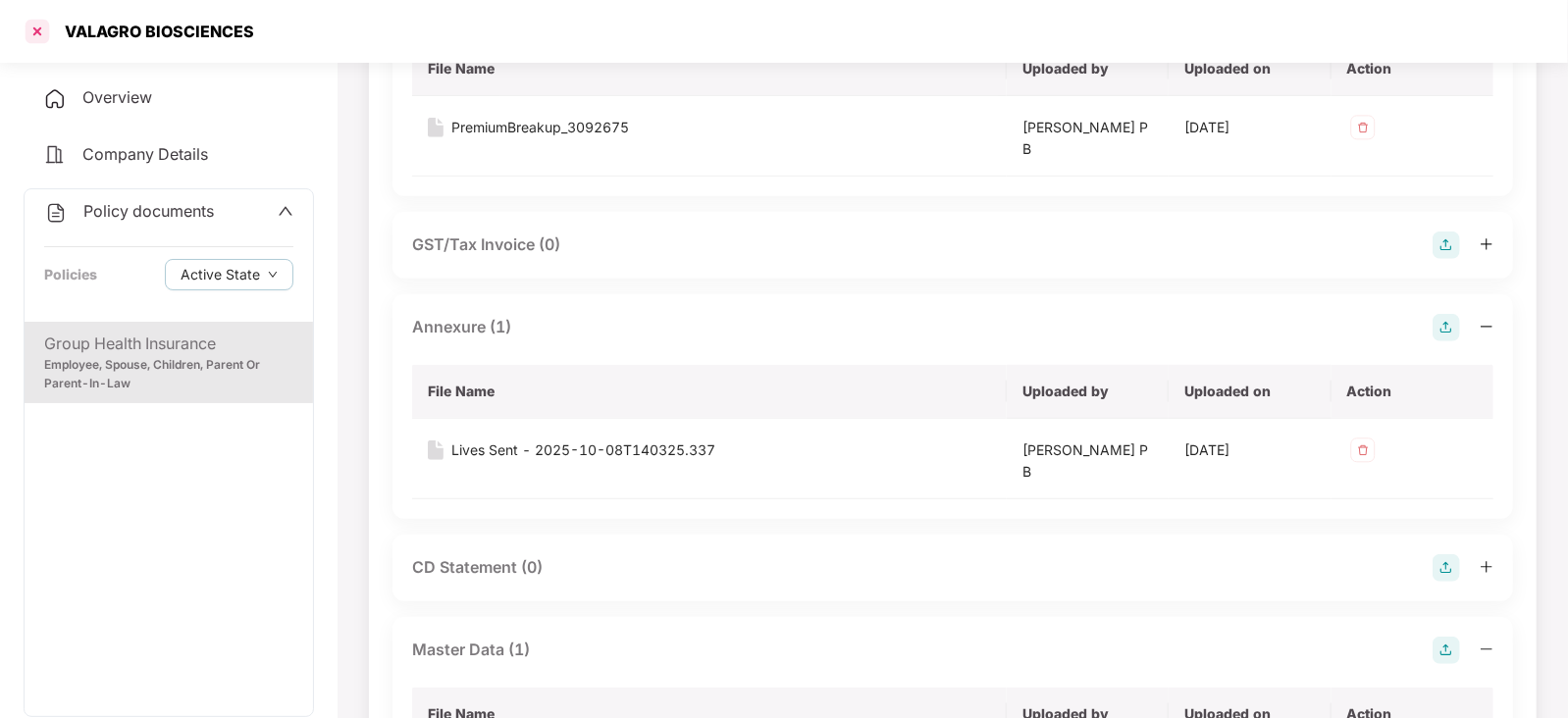
click at [30, 34] on div at bounding box center [37, 31] width 31 height 31
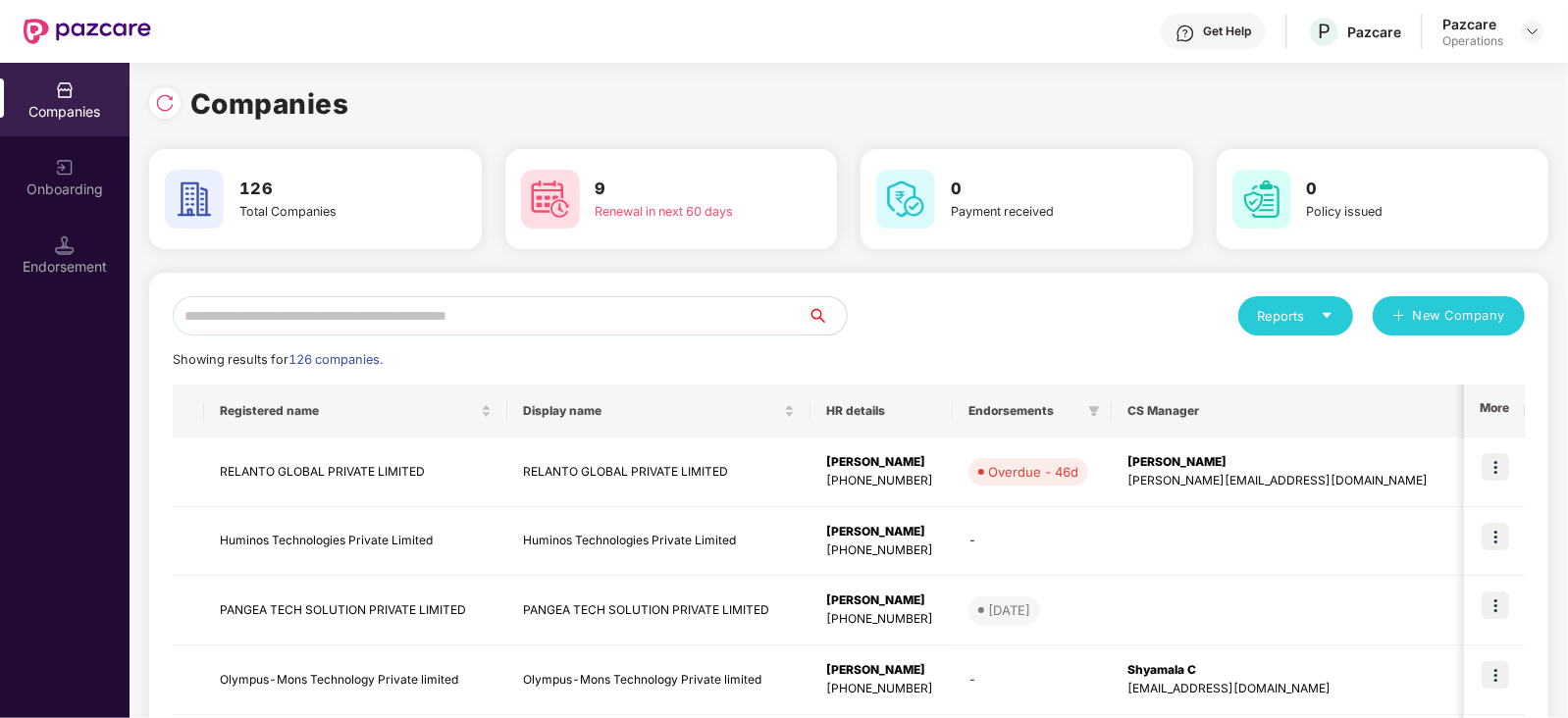
scroll to position [0, 0]
click at [69, 270] on div "Endorsement" at bounding box center [65, 267] width 130 height 20
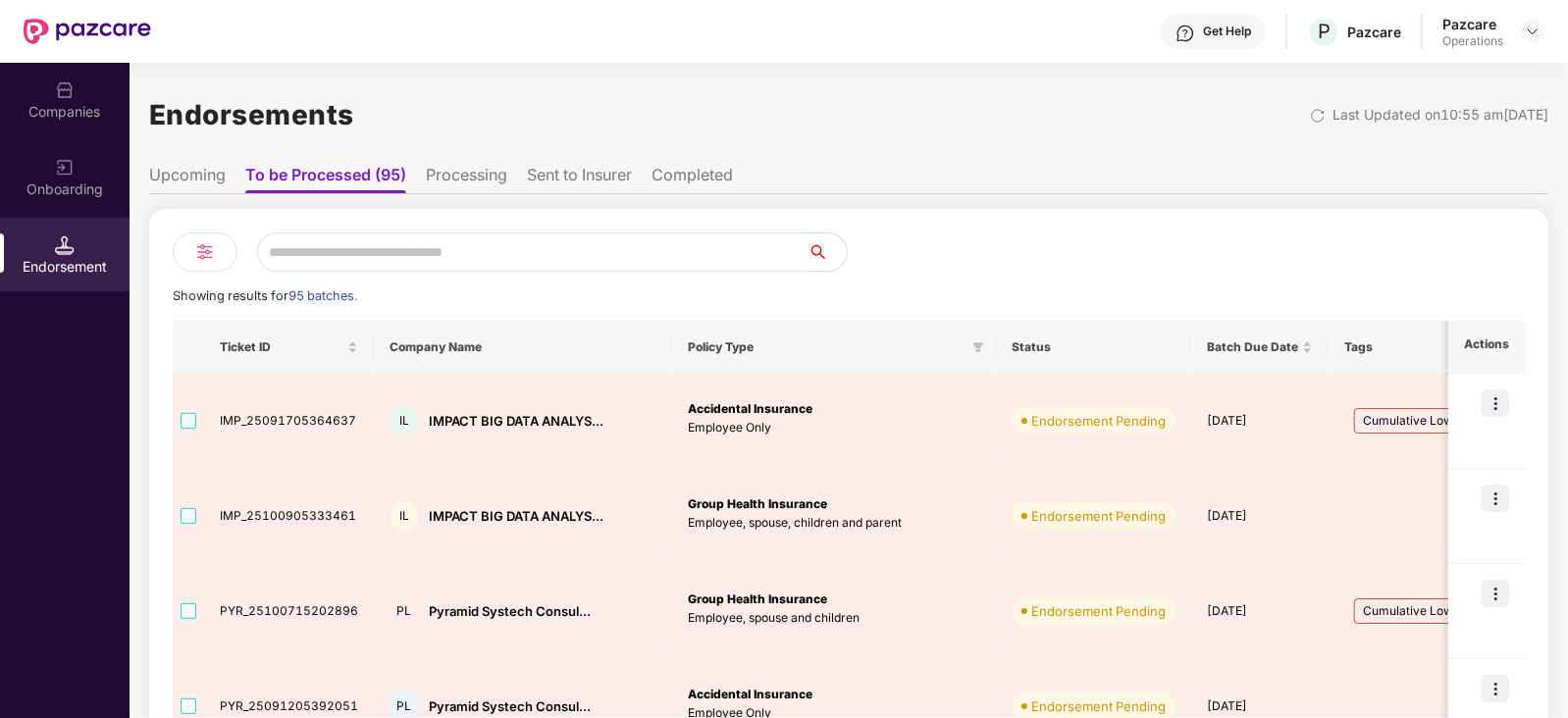
click at [221, 169] on li "Upcoming" at bounding box center [187, 179] width 77 height 28
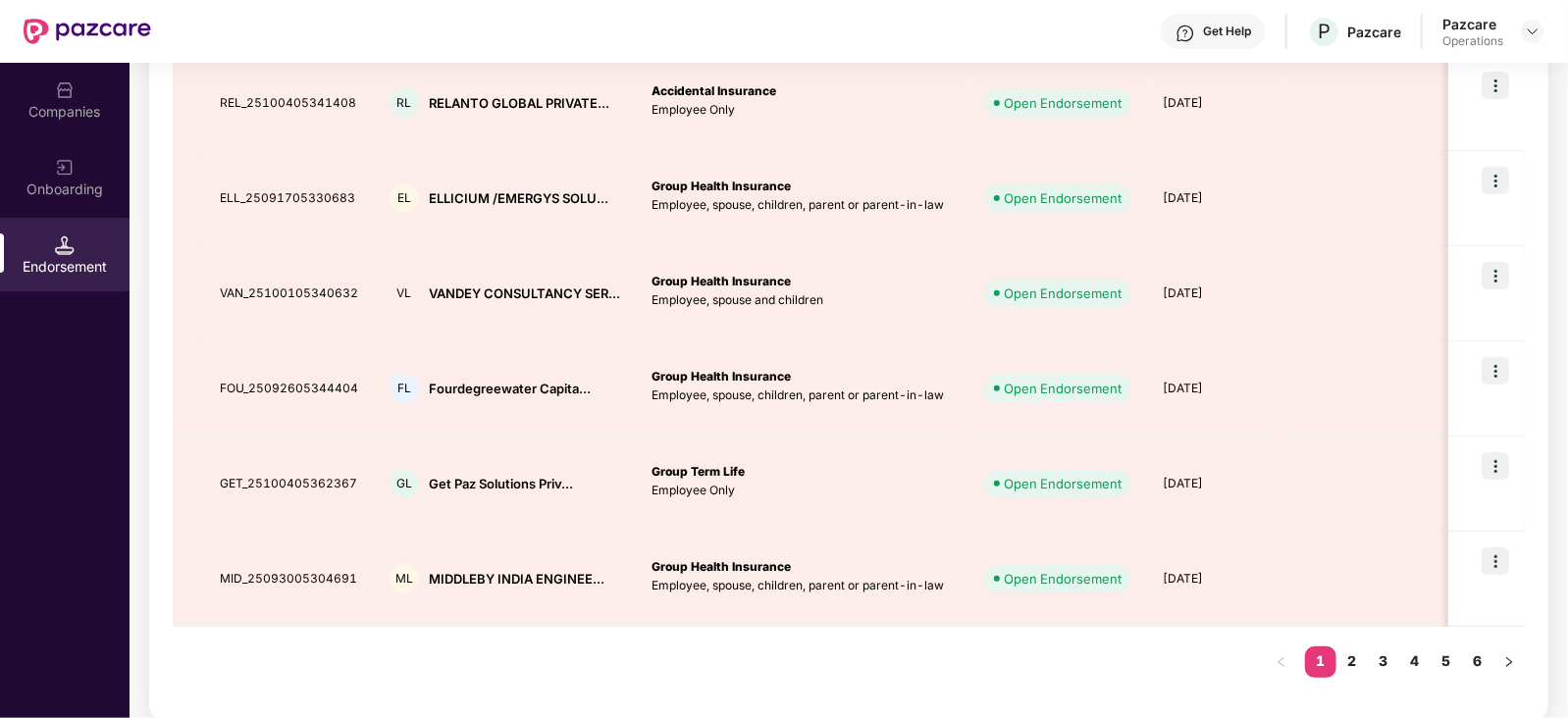
scroll to position [700, 0]
click at [1352, 664] on link "2" at bounding box center [1351, 660] width 31 height 29
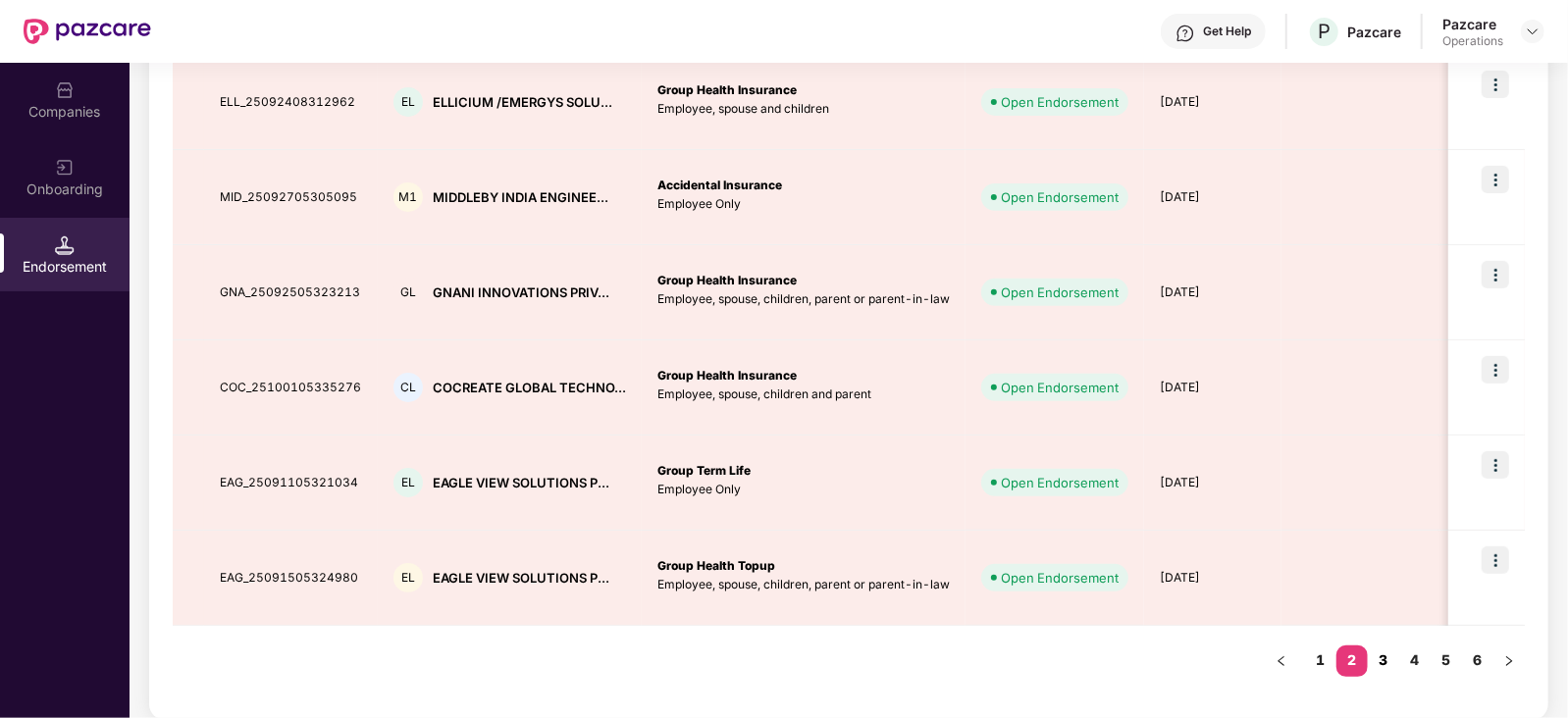
click at [1382, 652] on link "3" at bounding box center [1383, 660] width 31 height 29
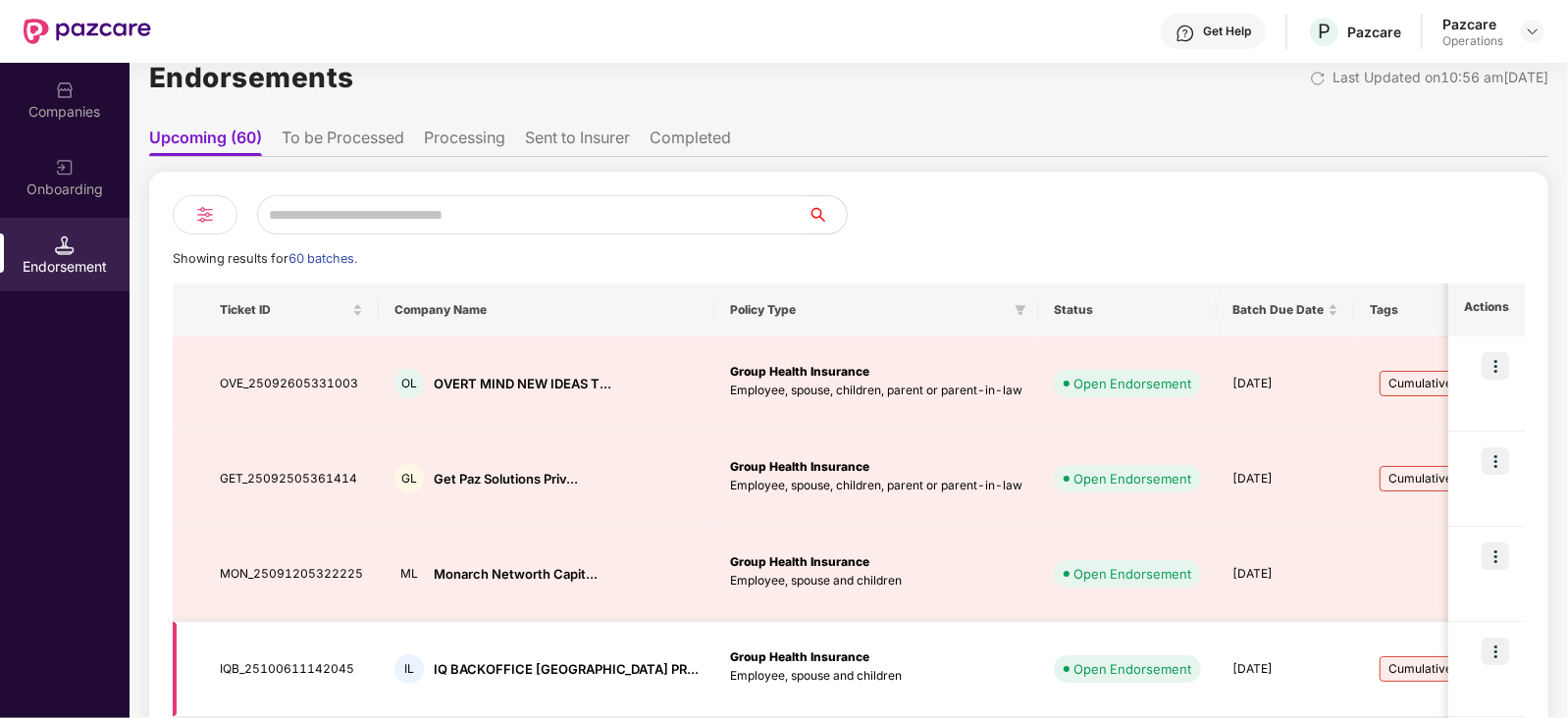
scroll to position [0, 0]
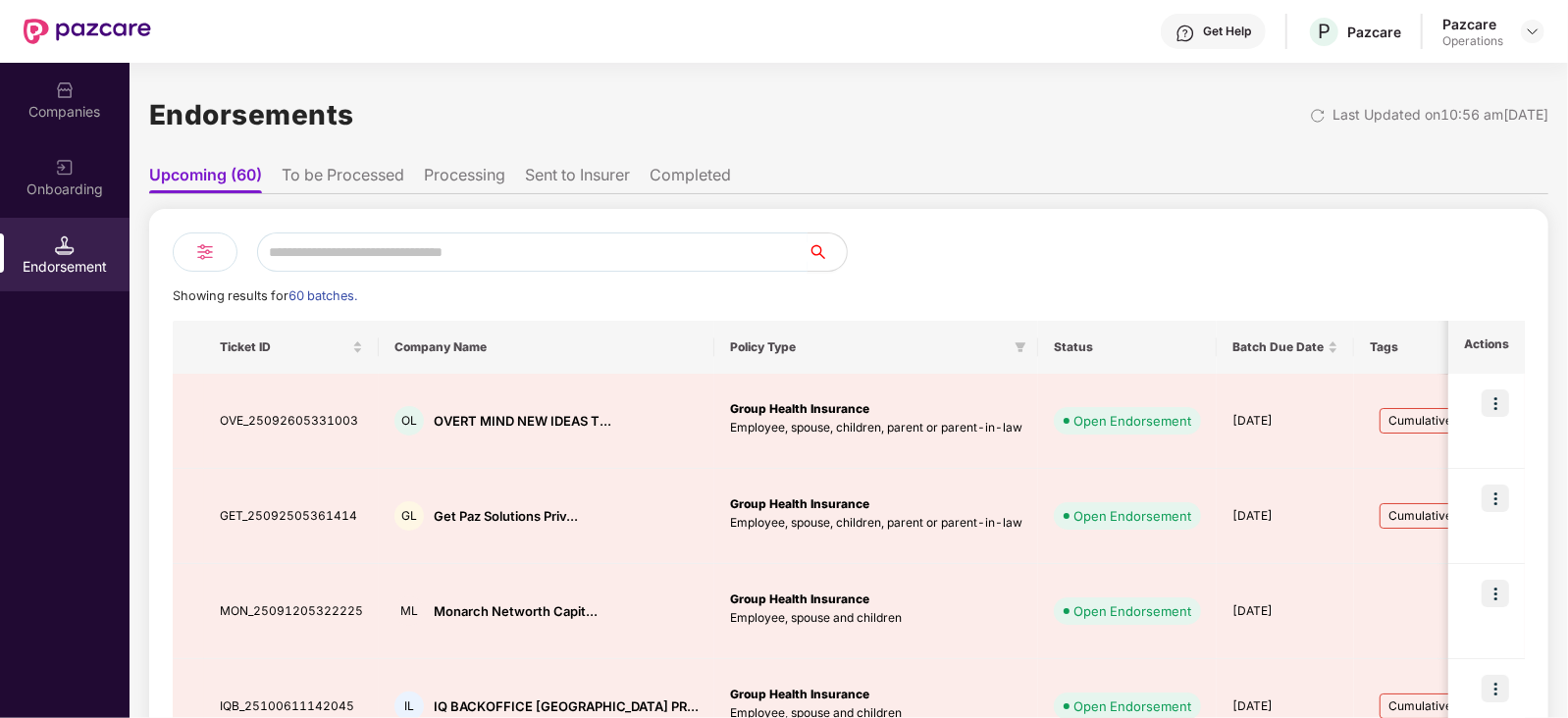
click at [353, 242] on input "text" at bounding box center [532, 252] width 550 height 39
click at [57, 95] on img at bounding box center [65, 90] width 20 height 20
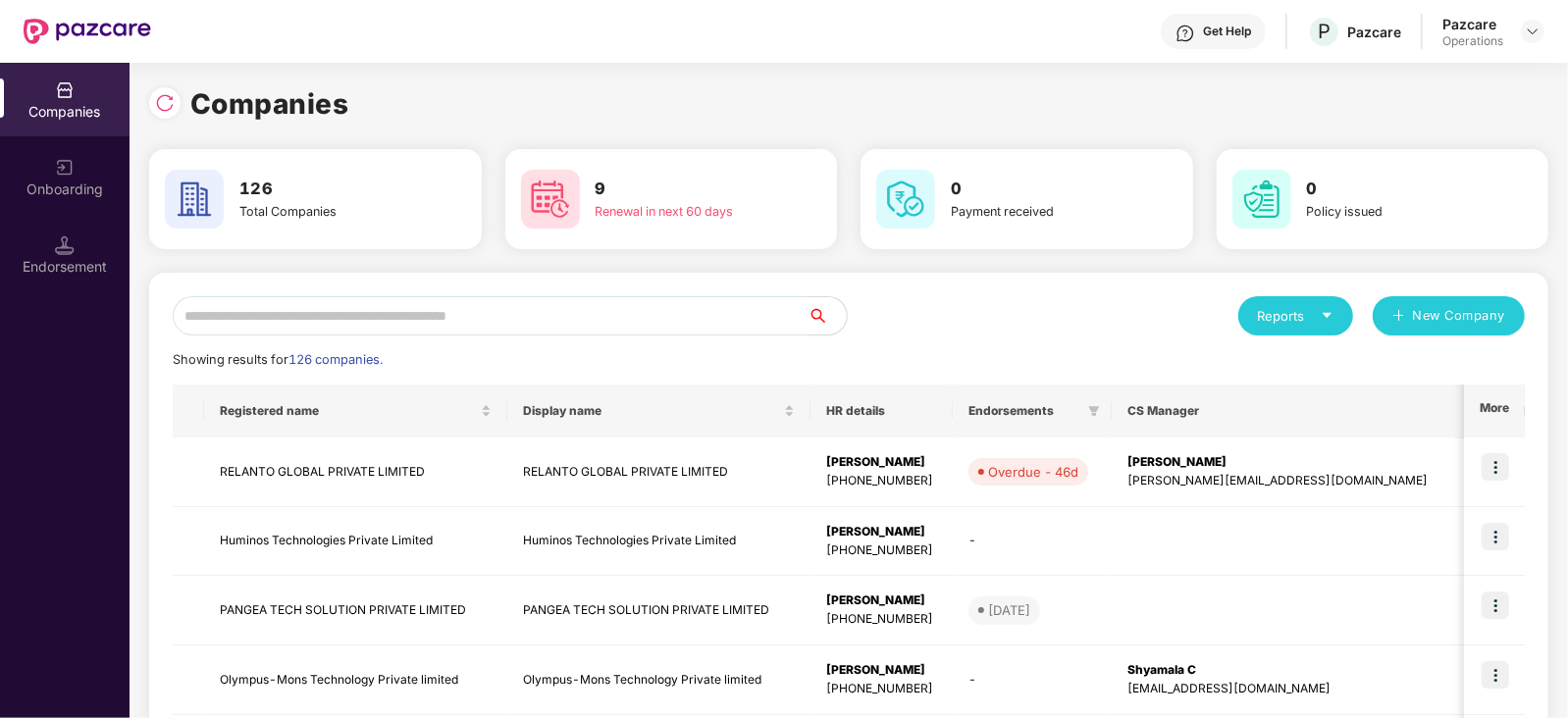
click at [403, 325] on input "text" at bounding box center [490, 315] width 635 height 39
paste input "**********"
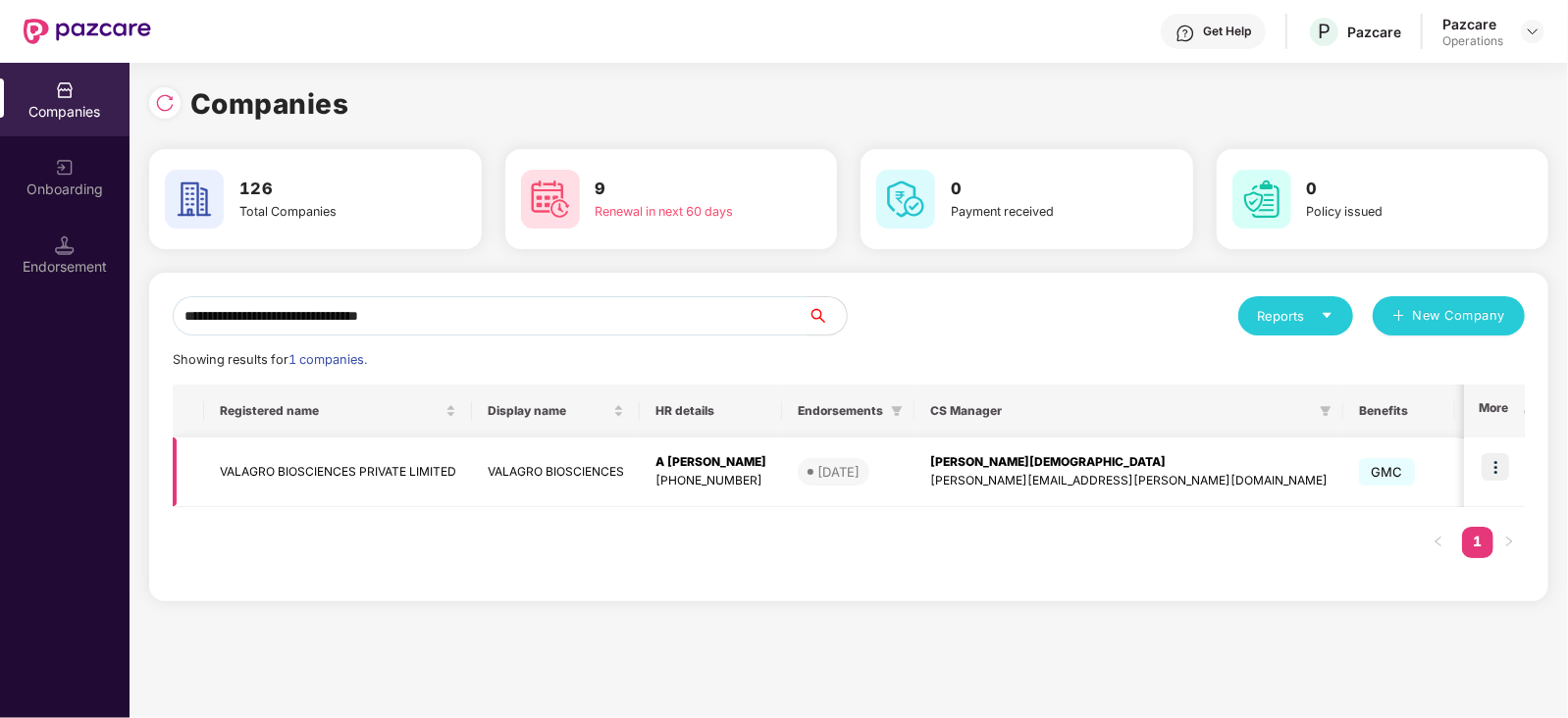
type input "**********"
click at [1492, 466] on img at bounding box center [1495, 466] width 27 height 27
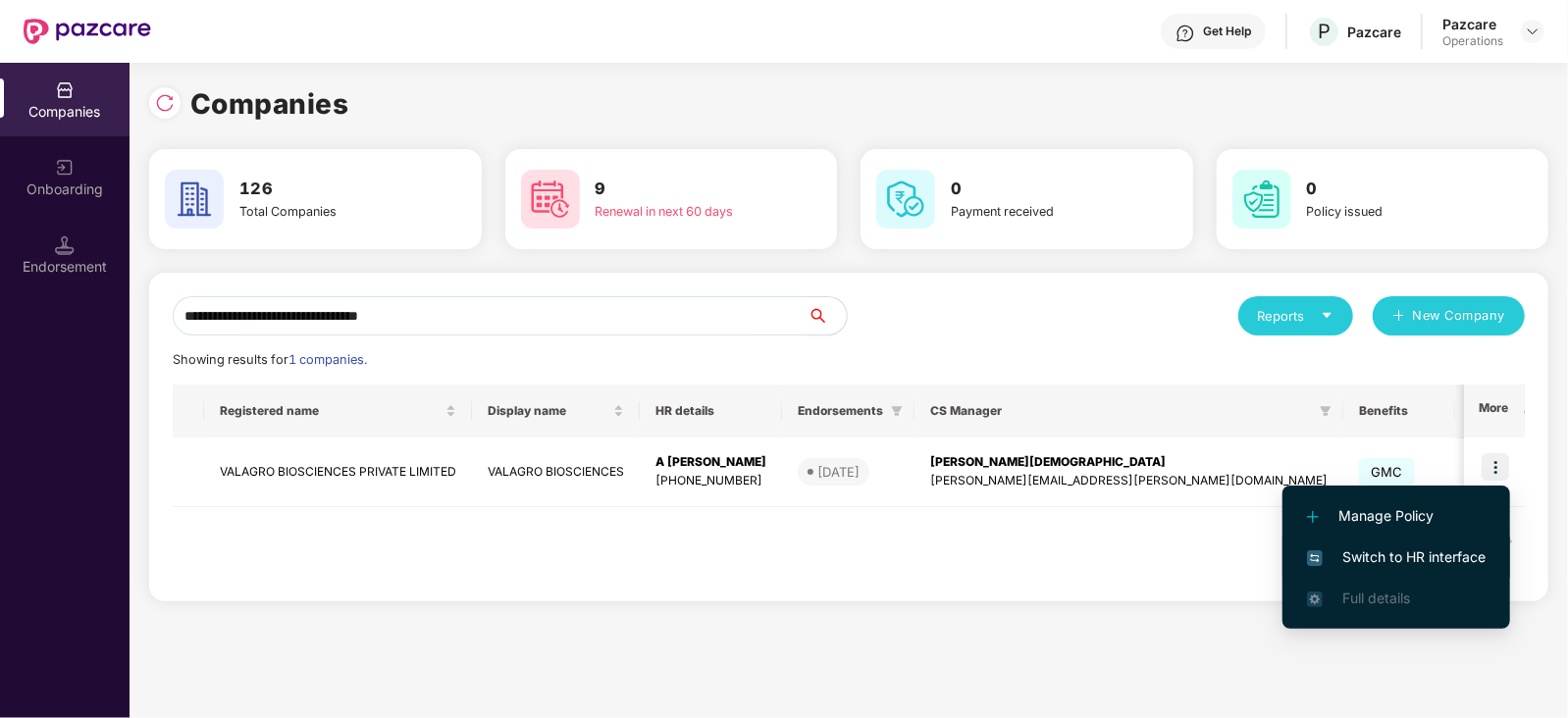
click at [1469, 552] on span "Switch to HR interface" at bounding box center [1396, 558] width 179 height 22
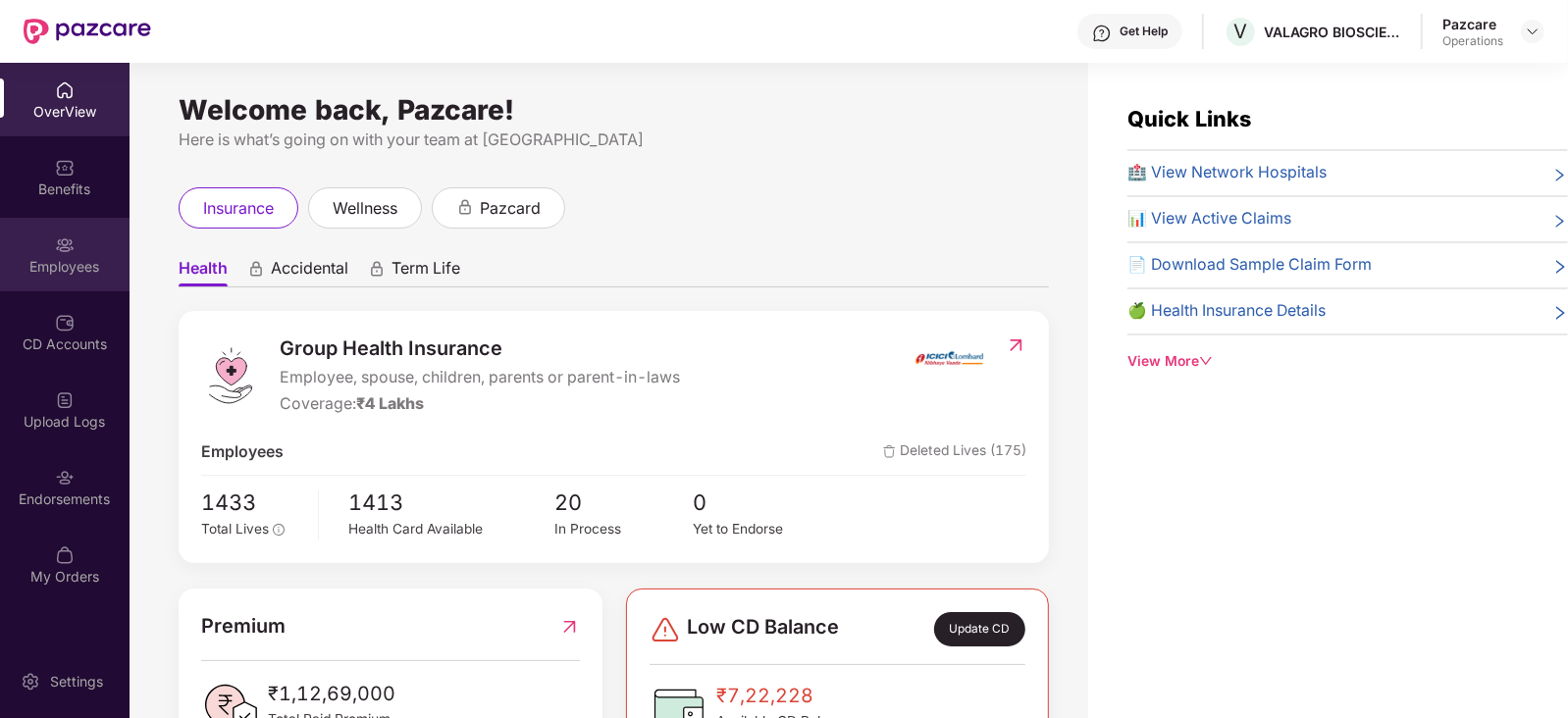
click at [45, 261] on div "Employees" at bounding box center [65, 267] width 130 height 20
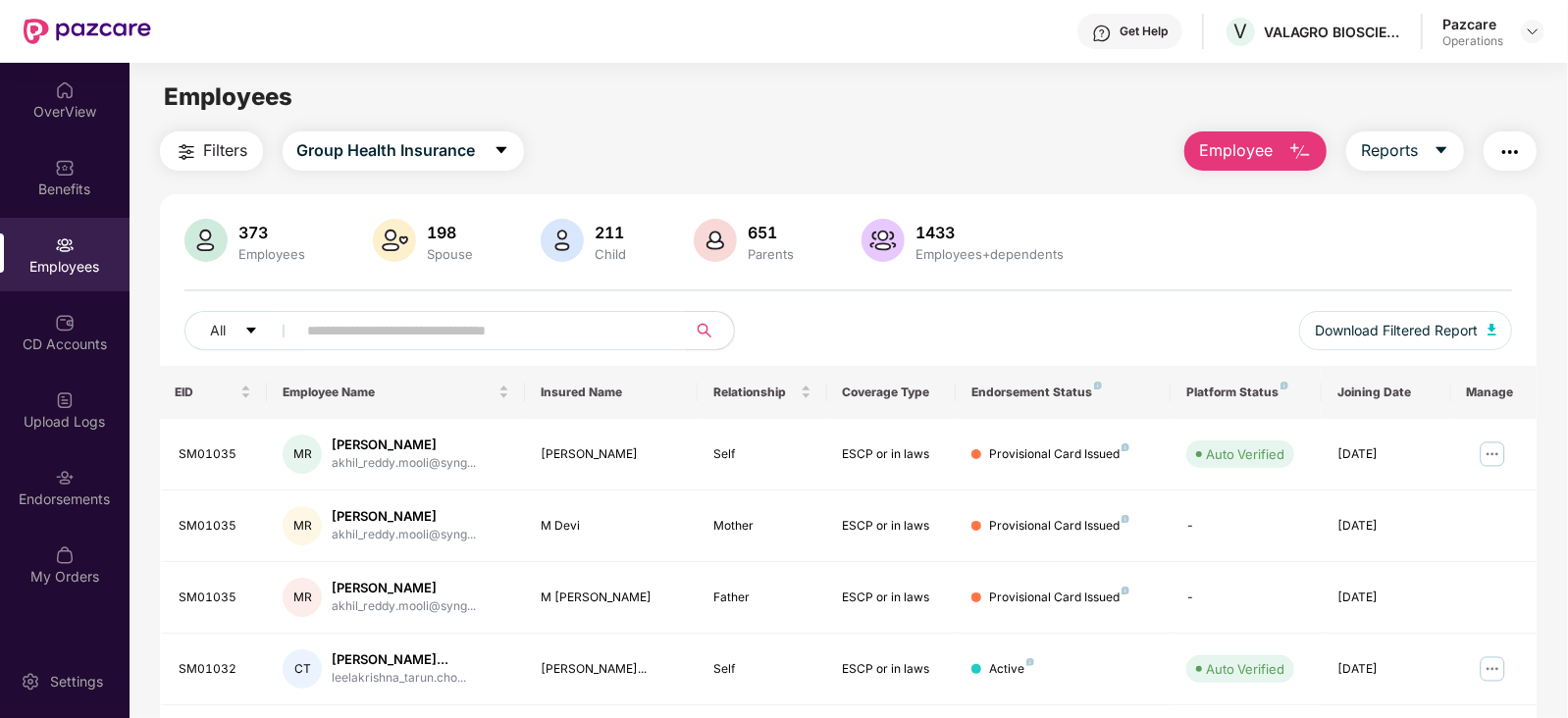
click at [1510, 149] on img "button" at bounding box center [1510, 152] width 24 height 24
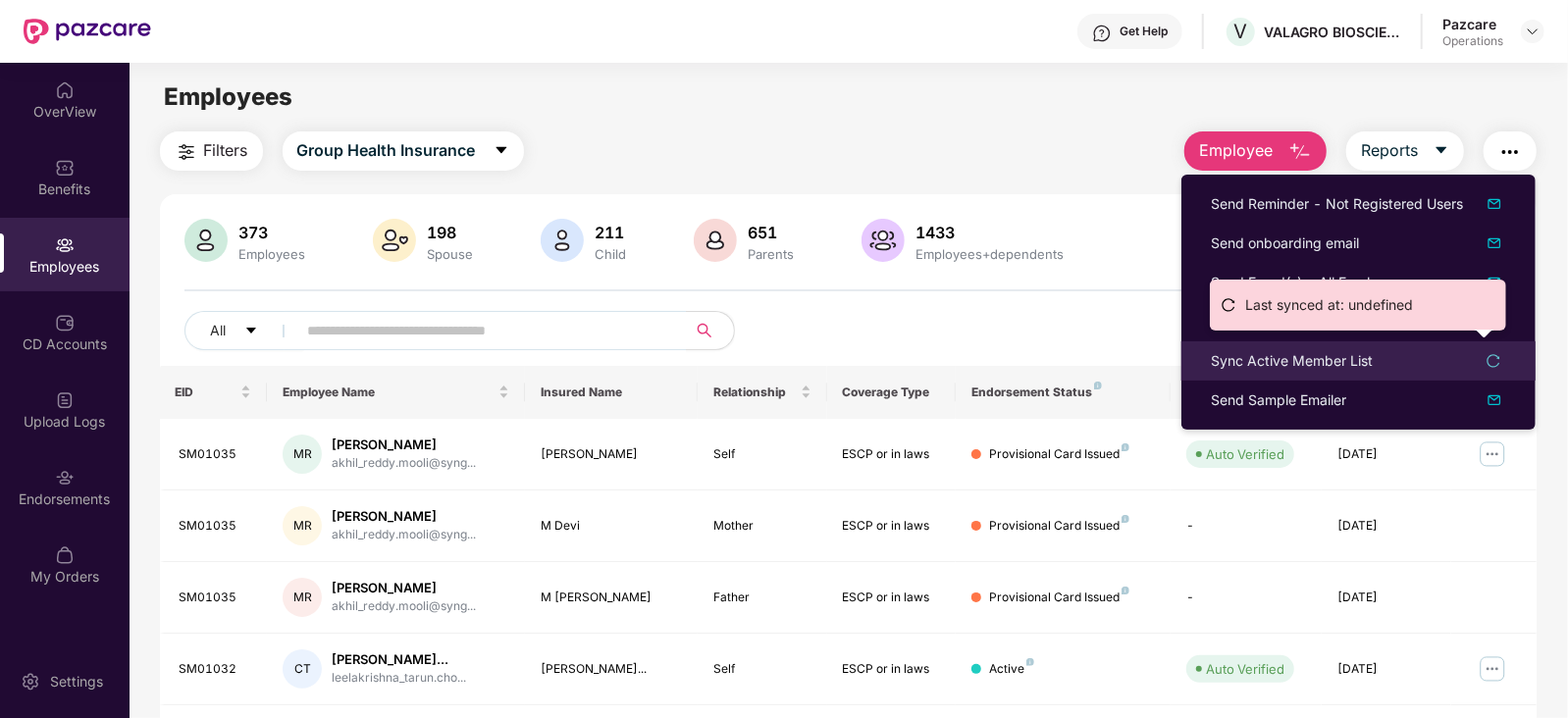
click at [1302, 356] on div "Sync Active Member List" at bounding box center [1292, 361] width 162 height 22
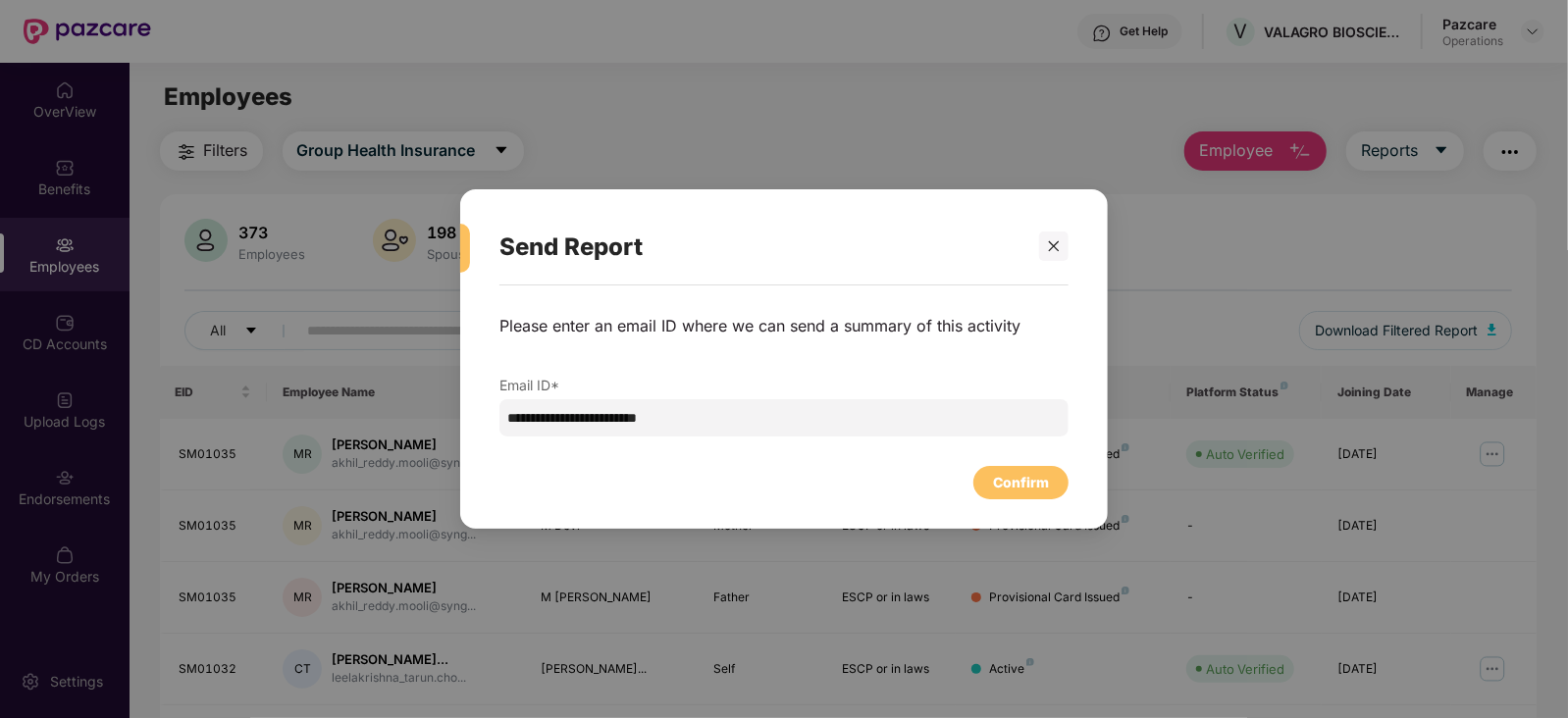
click at [1021, 501] on div "**********" at bounding box center [784, 398] width 648 height 224
click at [1021, 494] on div "Confirm" at bounding box center [1020, 482] width 95 height 33
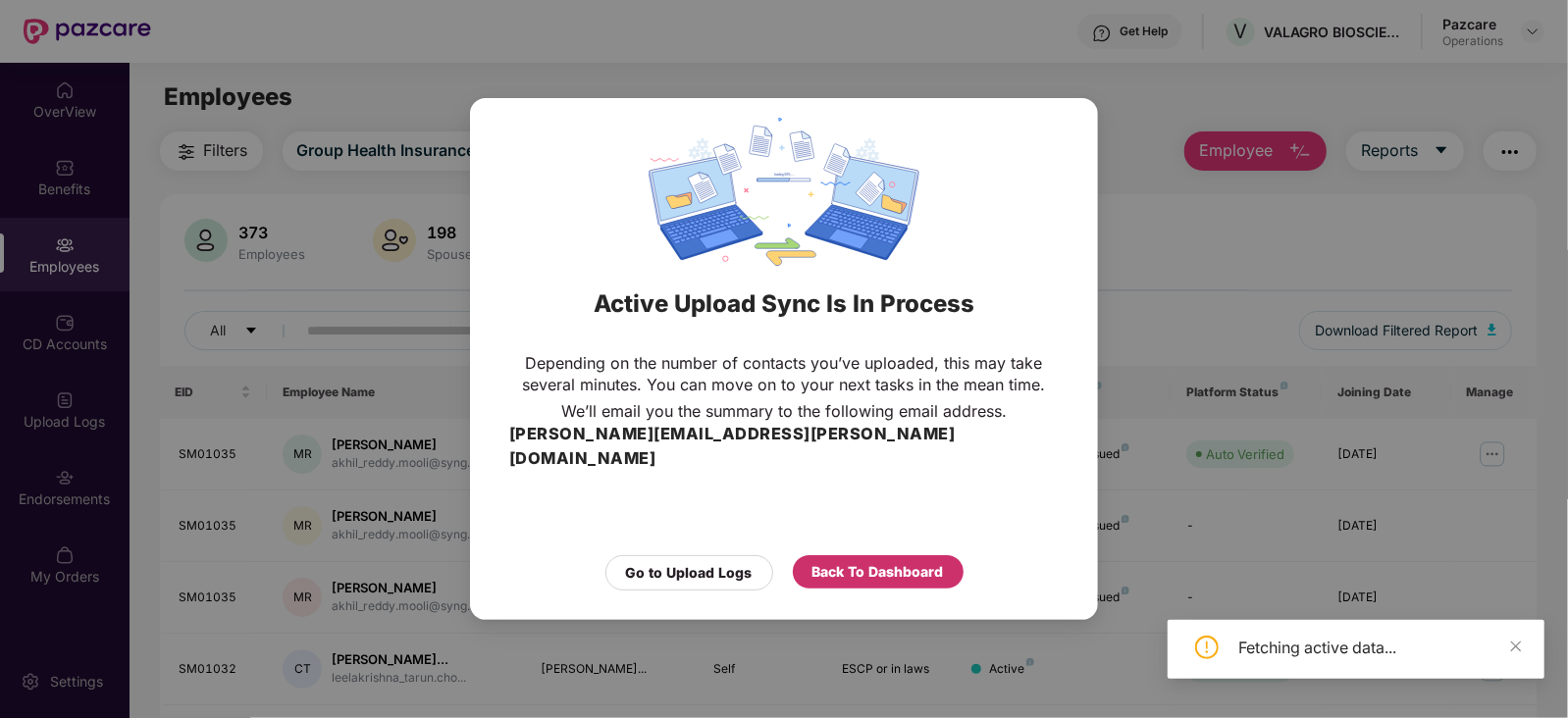
click at [918, 561] on div "Back To Dashboard" at bounding box center [877, 572] width 131 height 22
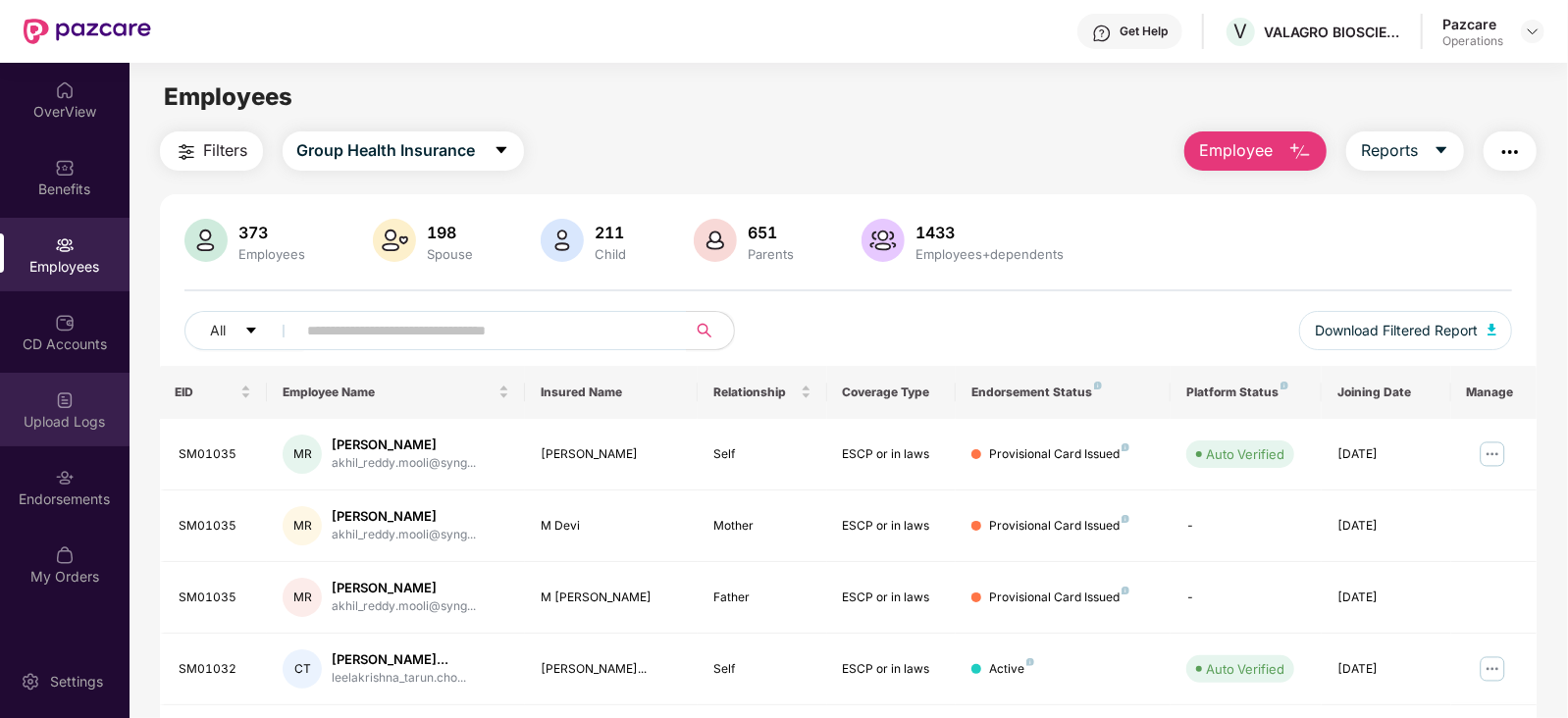
click at [72, 408] on img at bounding box center [65, 401] width 20 height 20
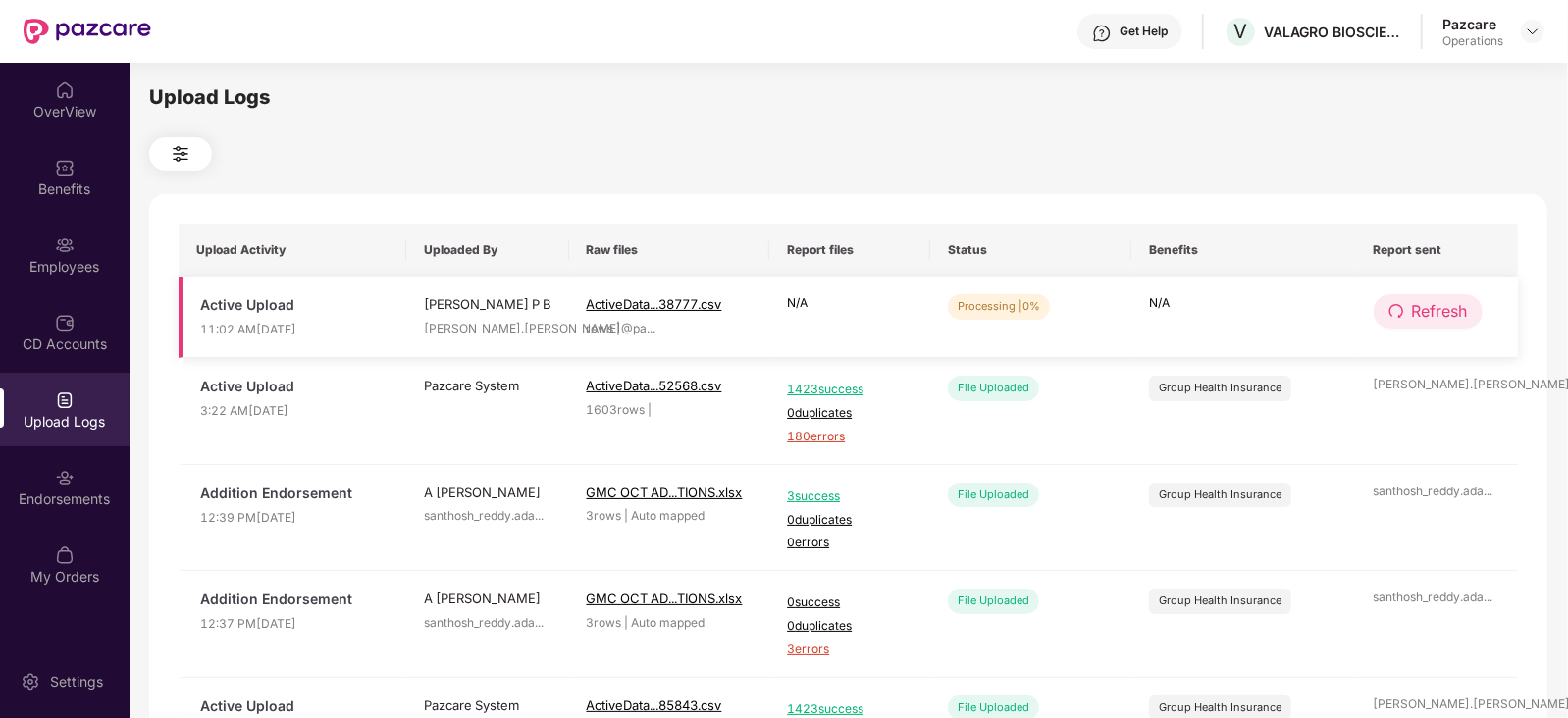
click at [1442, 314] on span "Refresh" at bounding box center [1440, 311] width 56 height 25
click at [1442, 314] on span "Refresh" at bounding box center [1441, 311] width 56 height 25
click at [1443, 315] on span "Refresh" at bounding box center [1440, 311] width 56 height 25
click at [1443, 315] on span "Refresh" at bounding box center [1441, 311] width 56 height 25
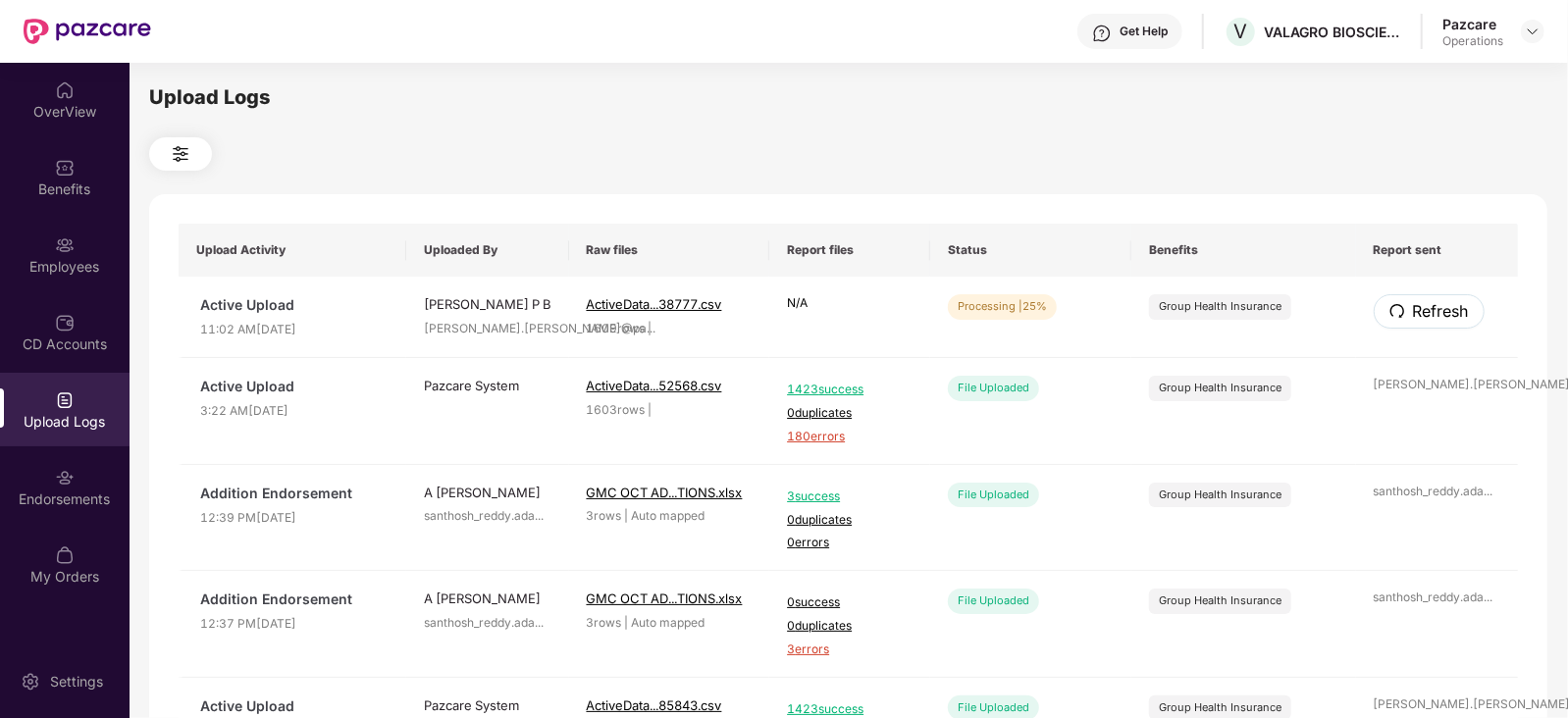
click at [1443, 315] on span "Refresh" at bounding box center [1441, 311] width 56 height 25
click at [1428, 307] on span "Refresh" at bounding box center [1440, 311] width 56 height 25
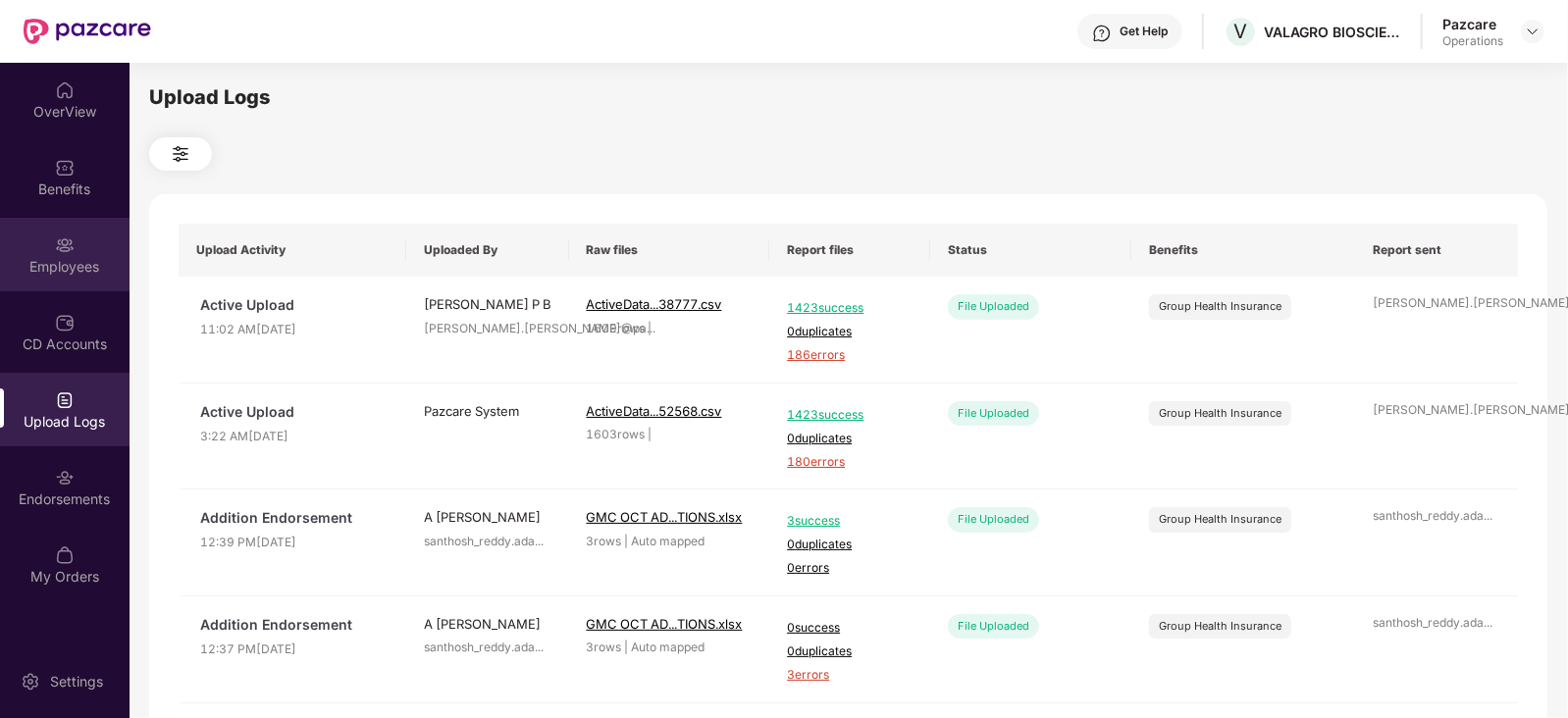
click at [59, 242] on img at bounding box center [65, 246] width 20 height 20
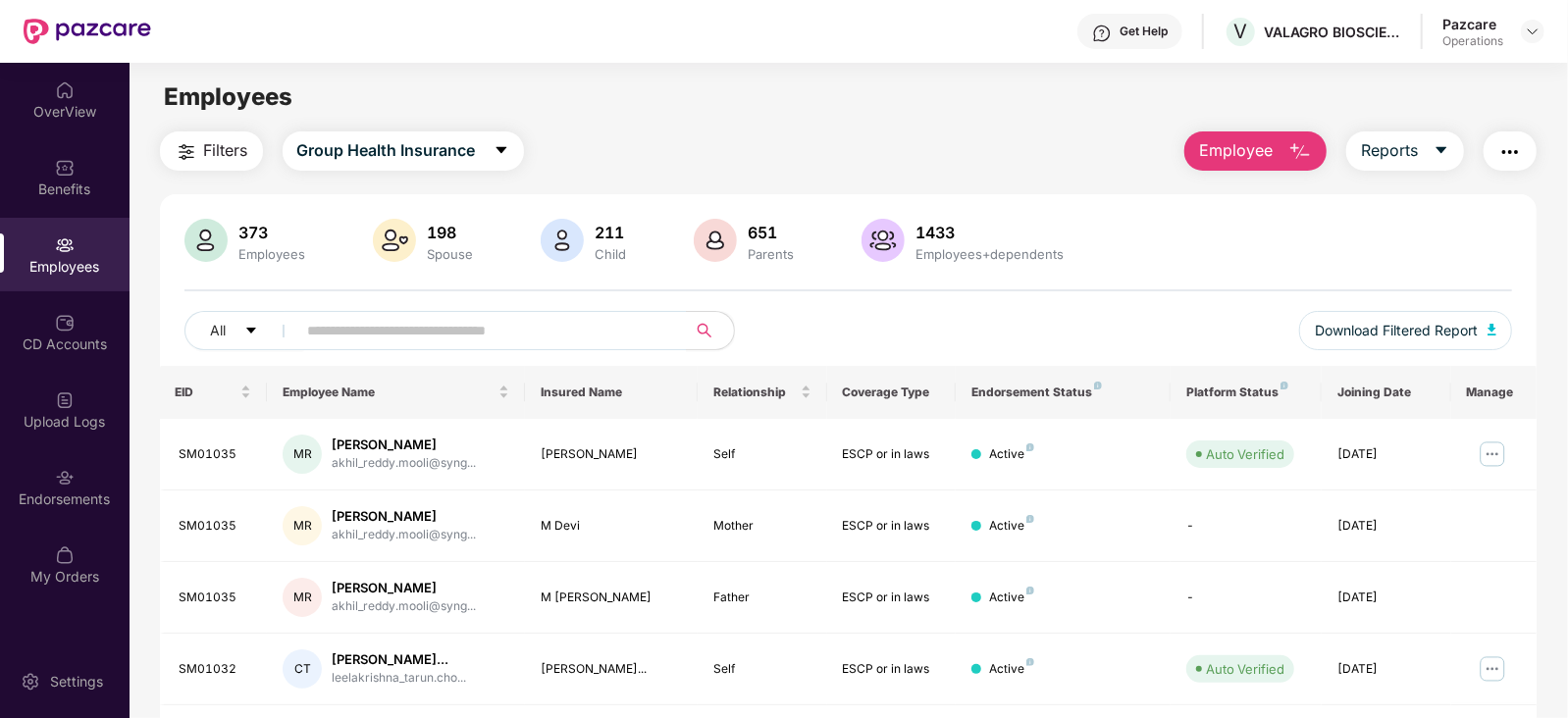
click at [207, 144] on span "Filters" at bounding box center [226, 150] width 44 height 25
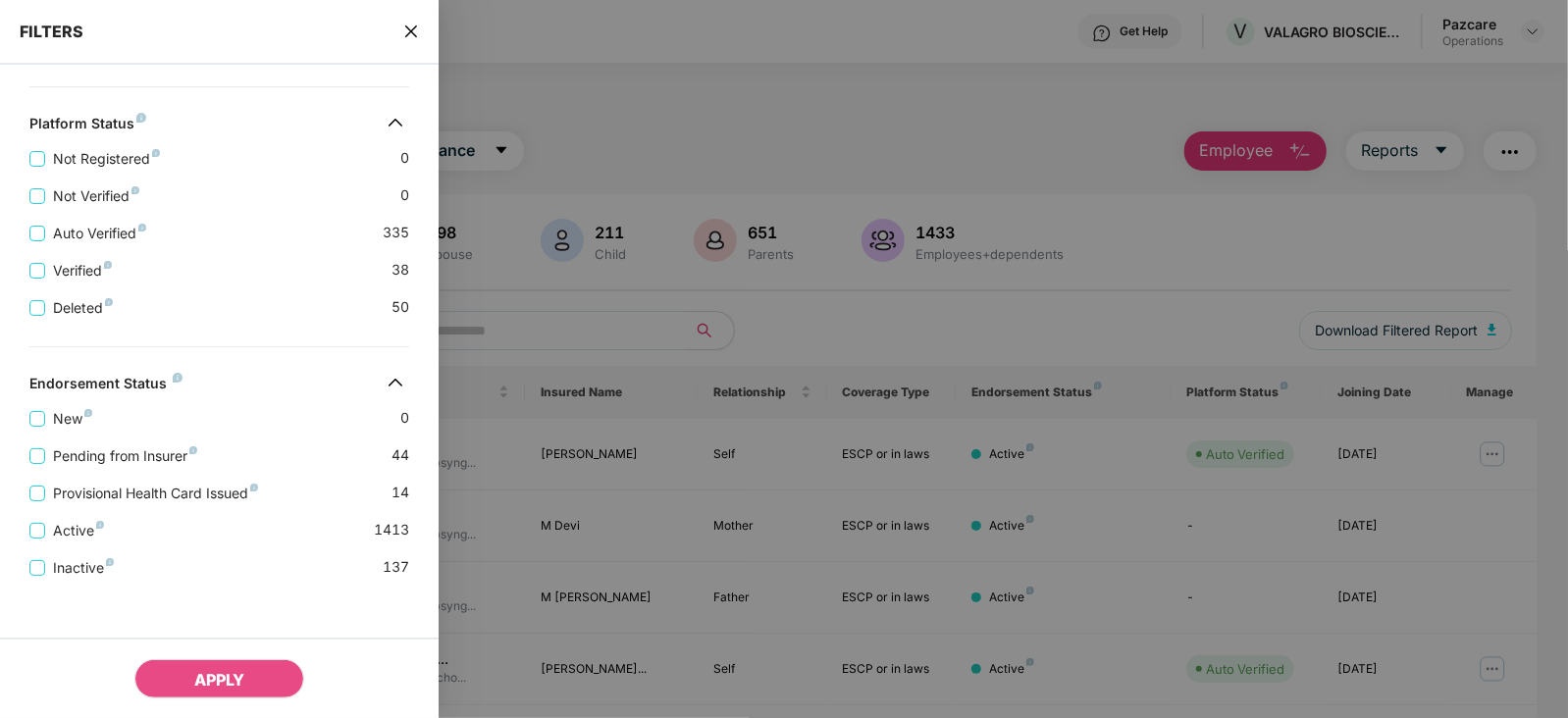
scroll to position [675, 0]
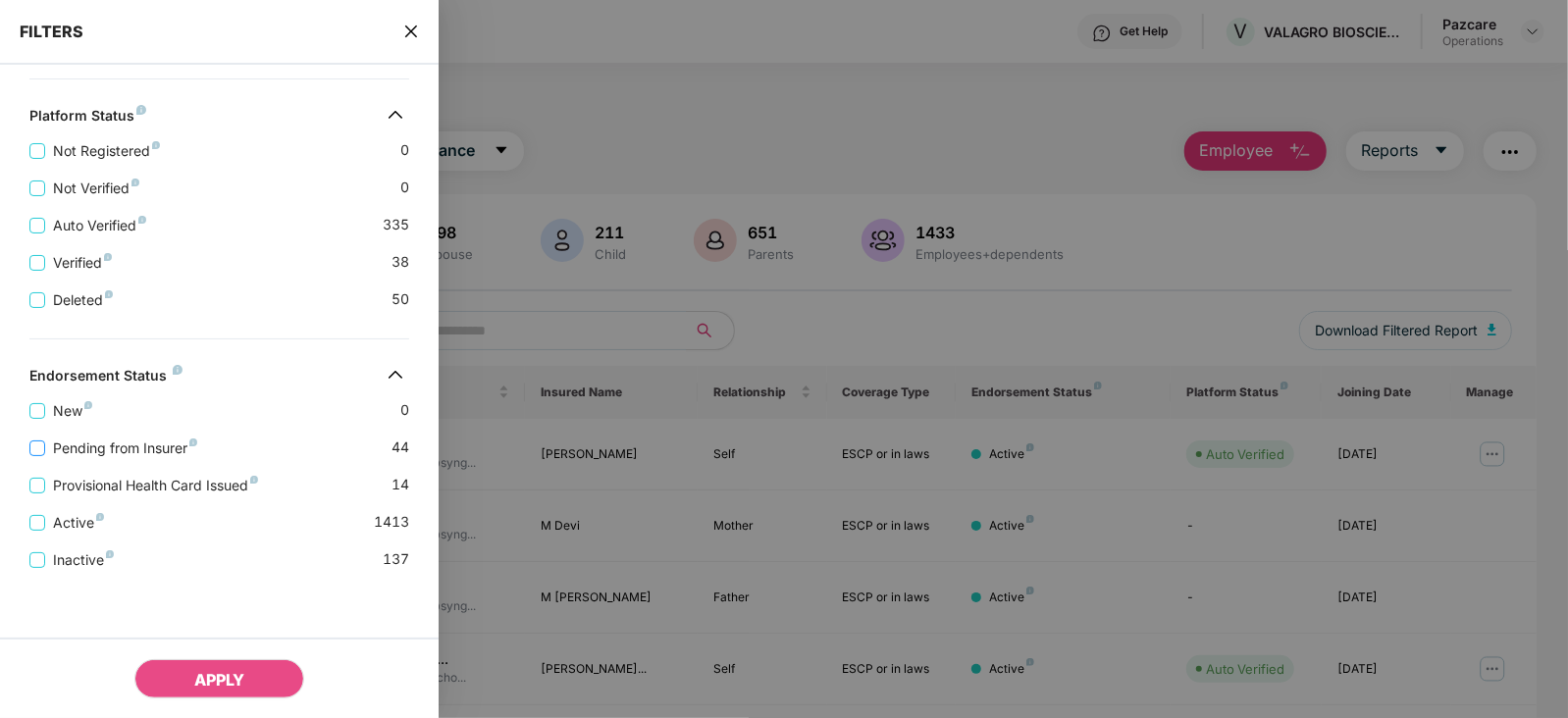
click at [93, 445] on span "Pending from Insurer" at bounding box center [125, 449] width 160 height 22
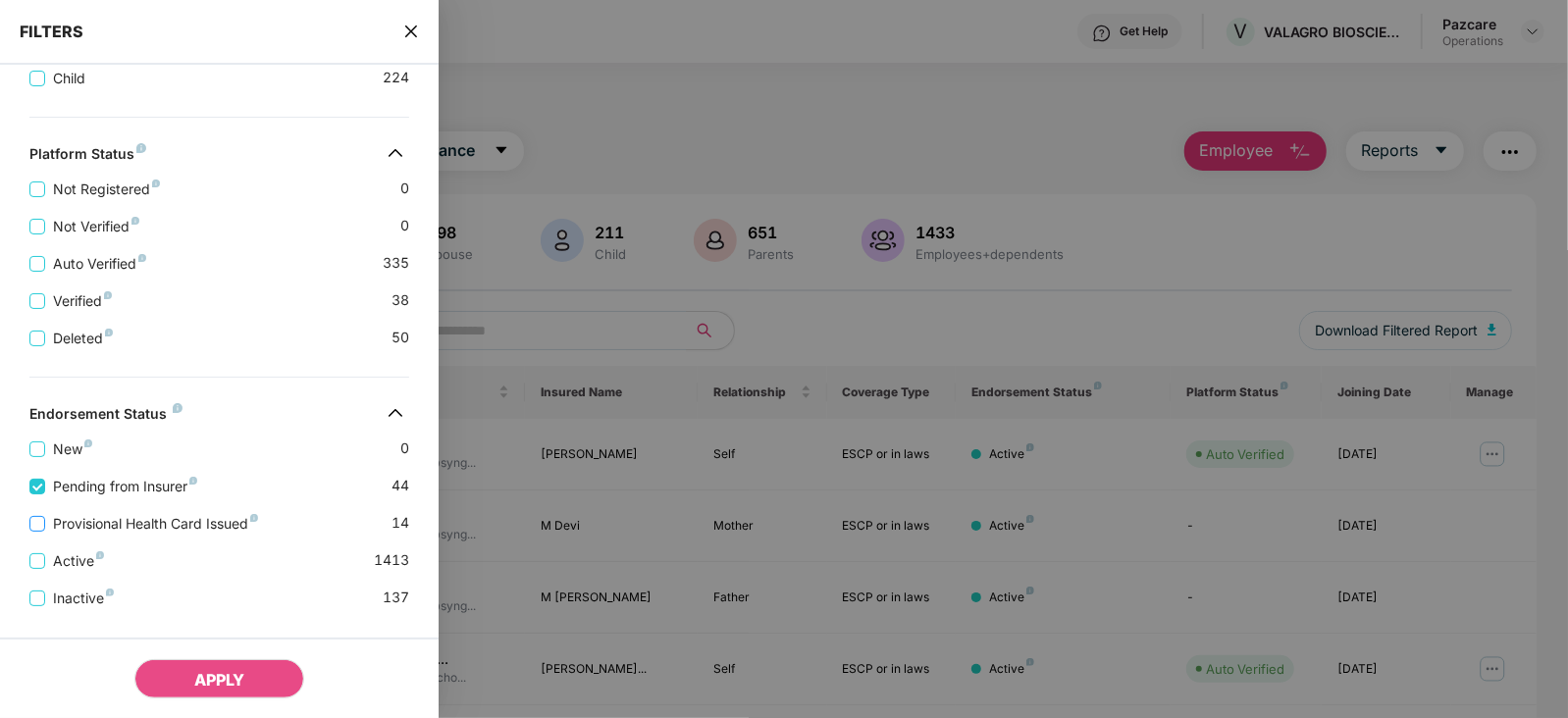
click at [102, 520] on span "Provisional Health Card Issued" at bounding box center [155, 524] width 221 height 22
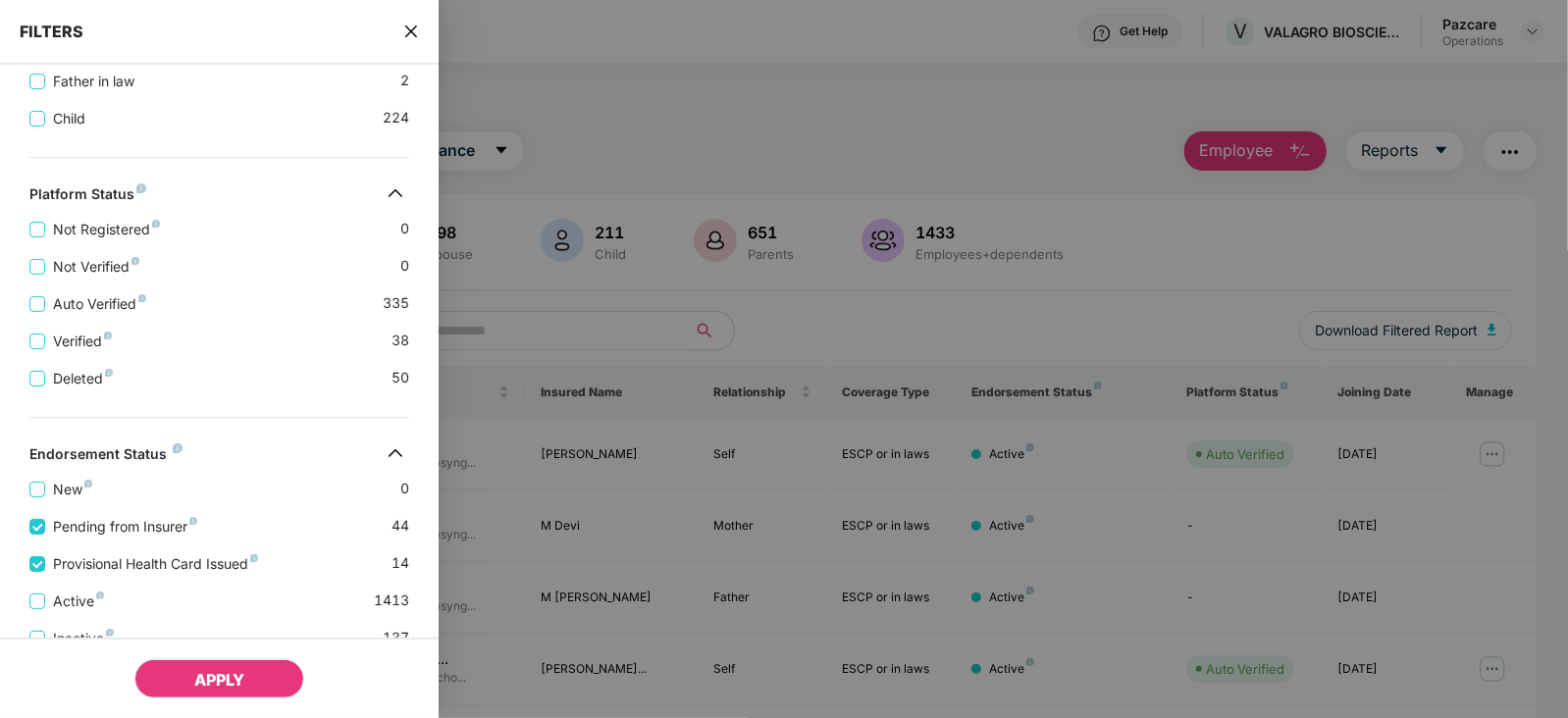
click at [181, 669] on button "APPLY" at bounding box center [219, 678] width 170 height 39
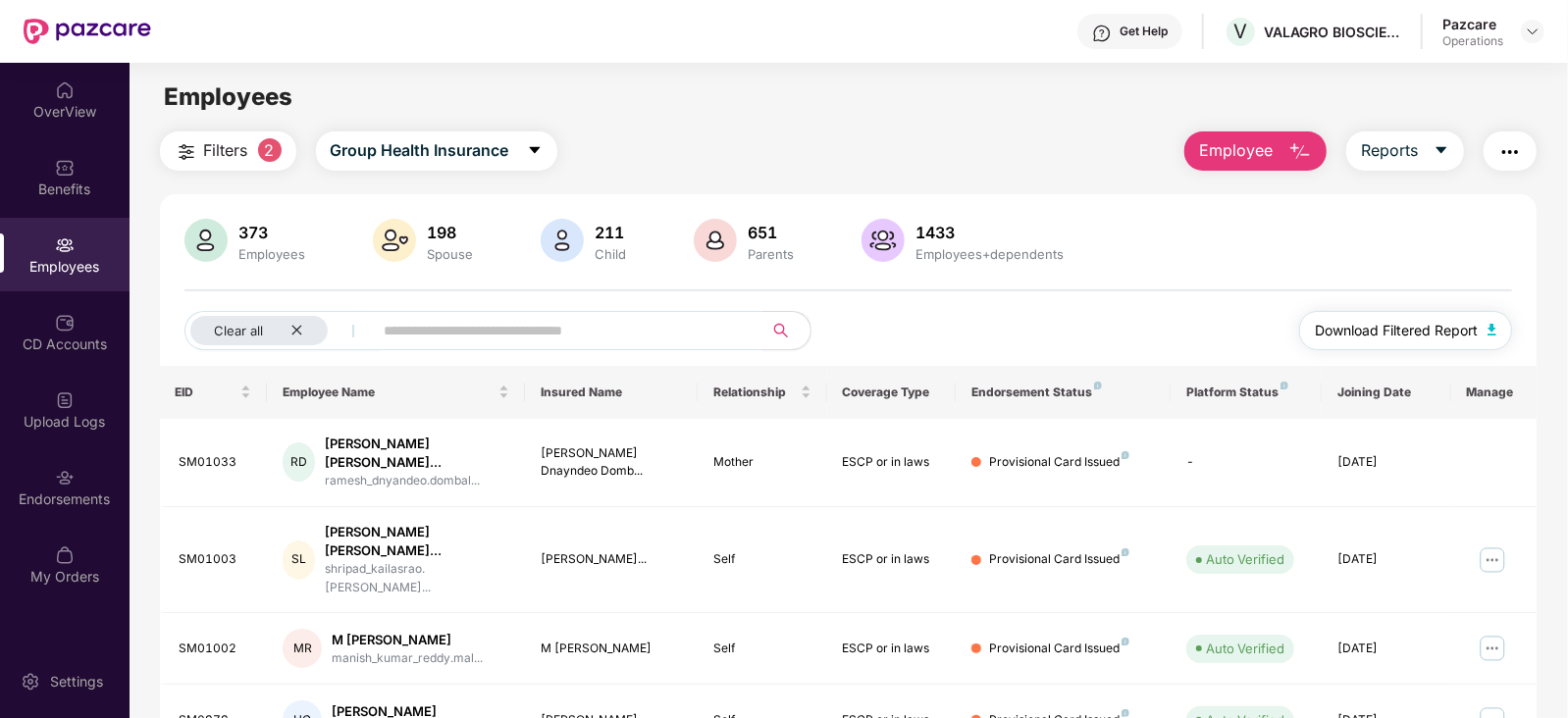
click at [1483, 328] on button "Download Filtered Report" at bounding box center [1406, 330] width 214 height 39
click at [1509, 153] on img "button" at bounding box center [1510, 152] width 24 height 24
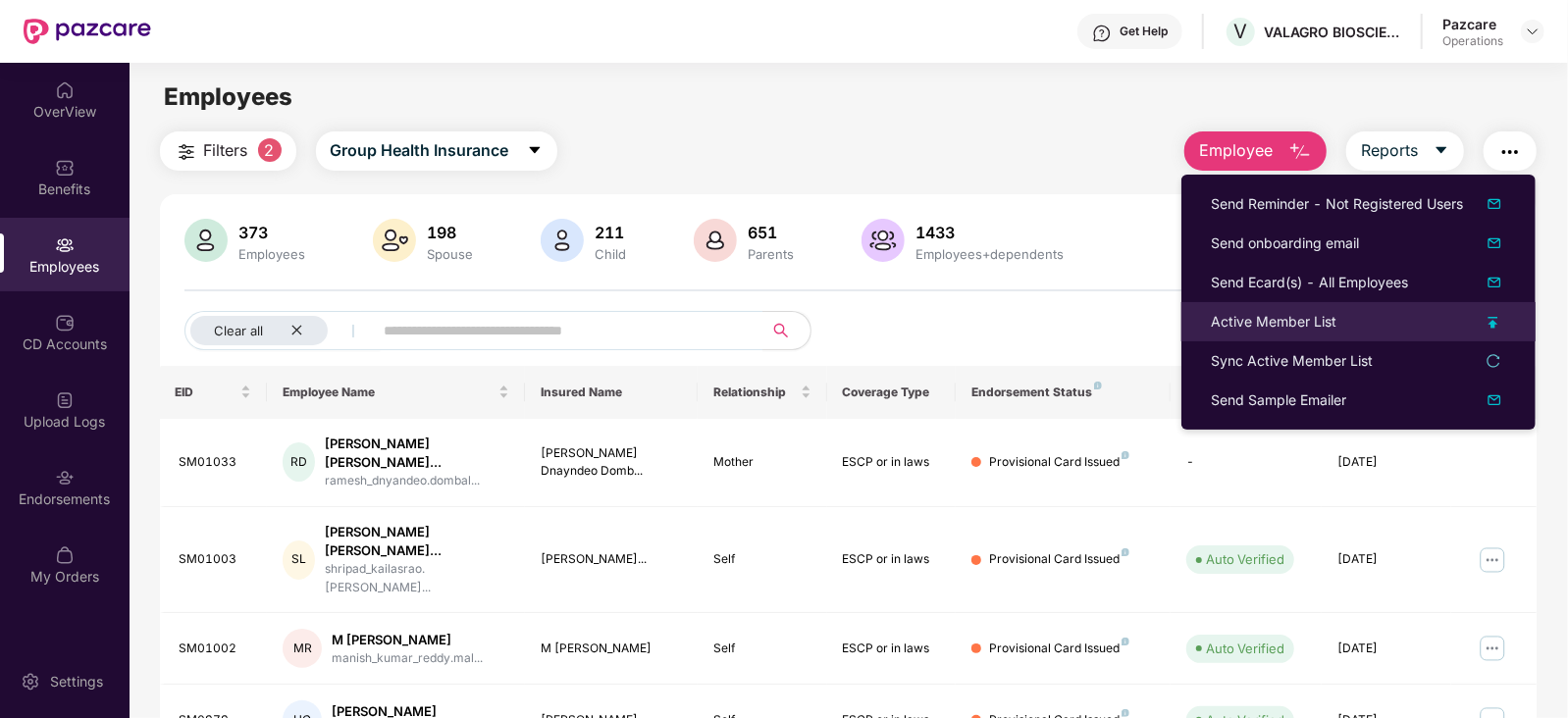
click at [1264, 326] on div "Active Member List" at bounding box center [1274, 322] width 126 height 22
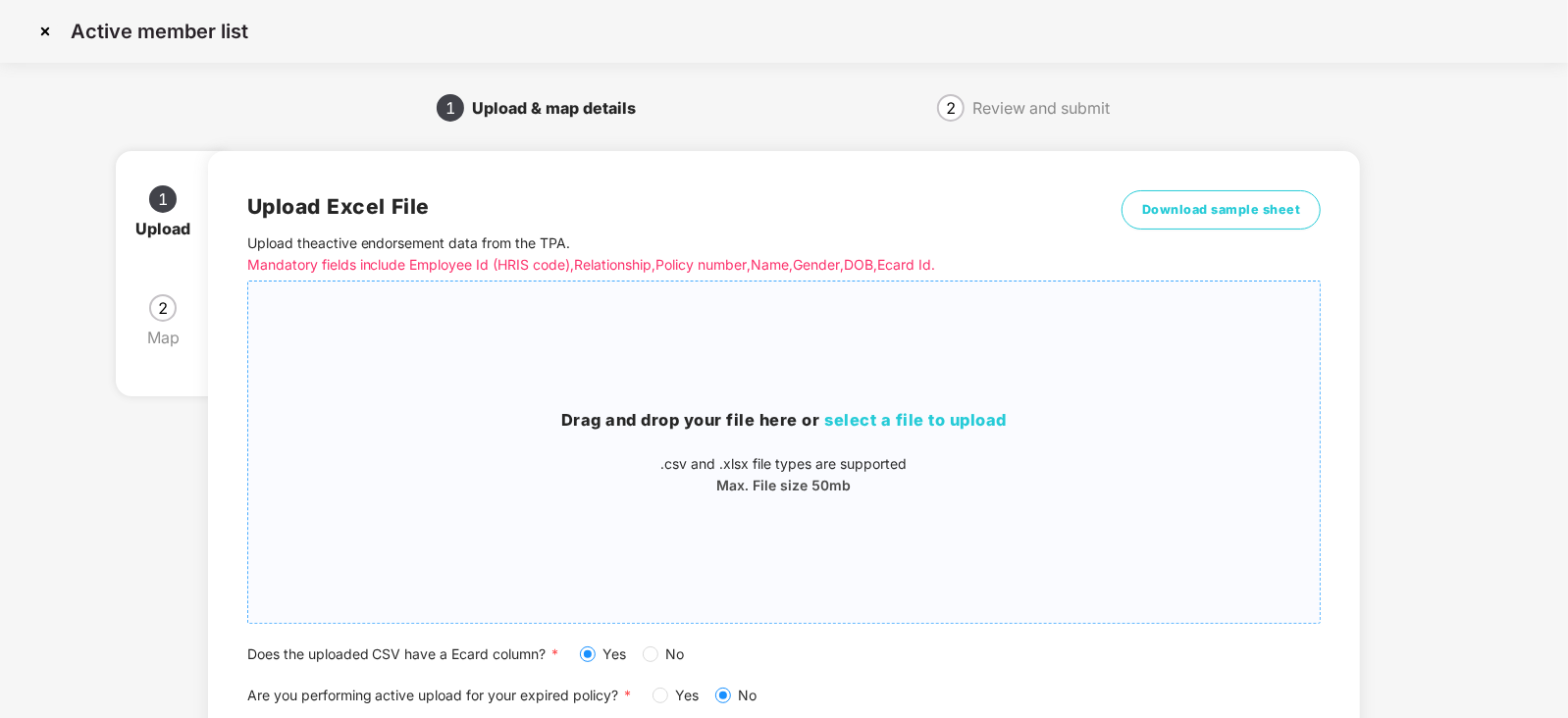
click at [896, 421] on span "select a file to upload" at bounding box center [916, 420] width 183 height 20
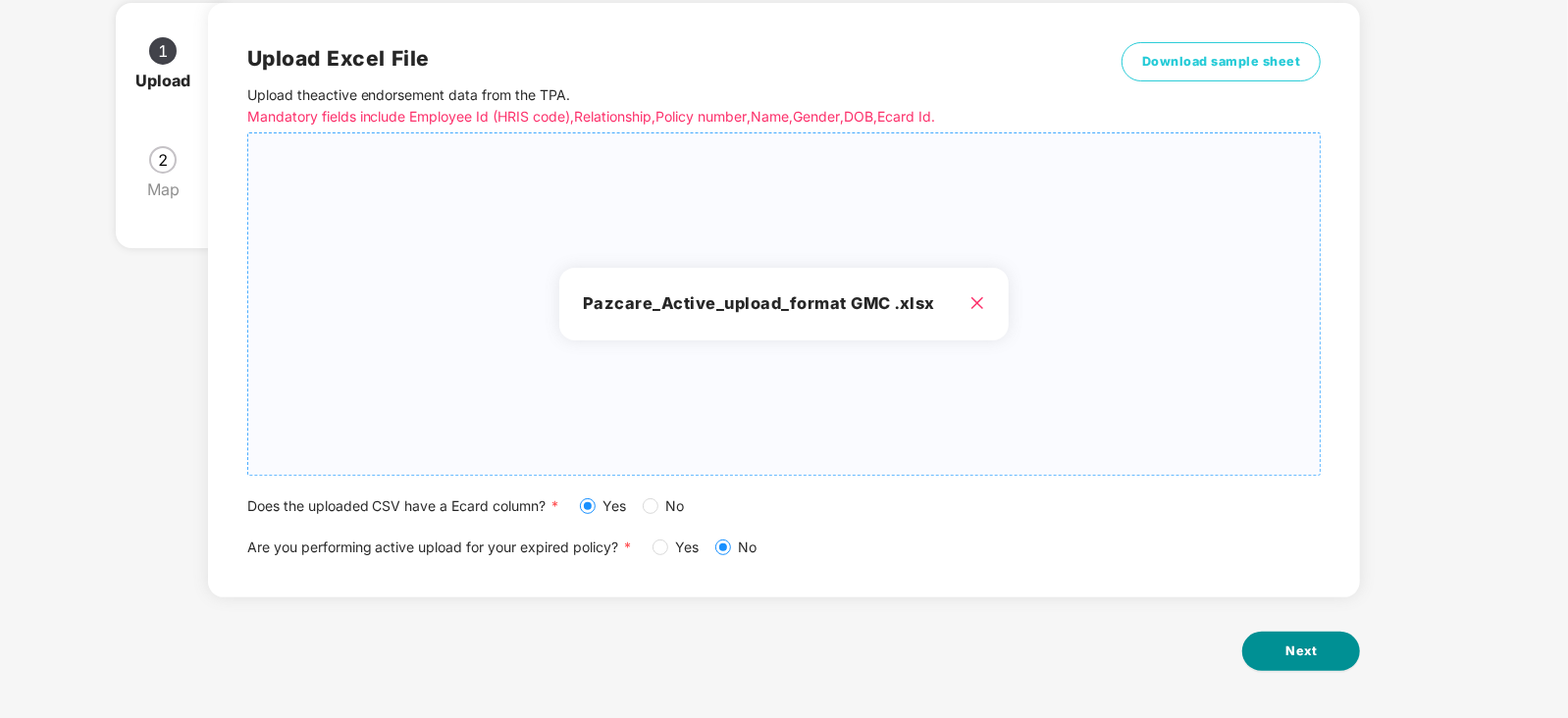
scroll to position [150, 0]
click at [1315, 650] on span "Next" at bounding box center [1300, 650] width 31 height 20
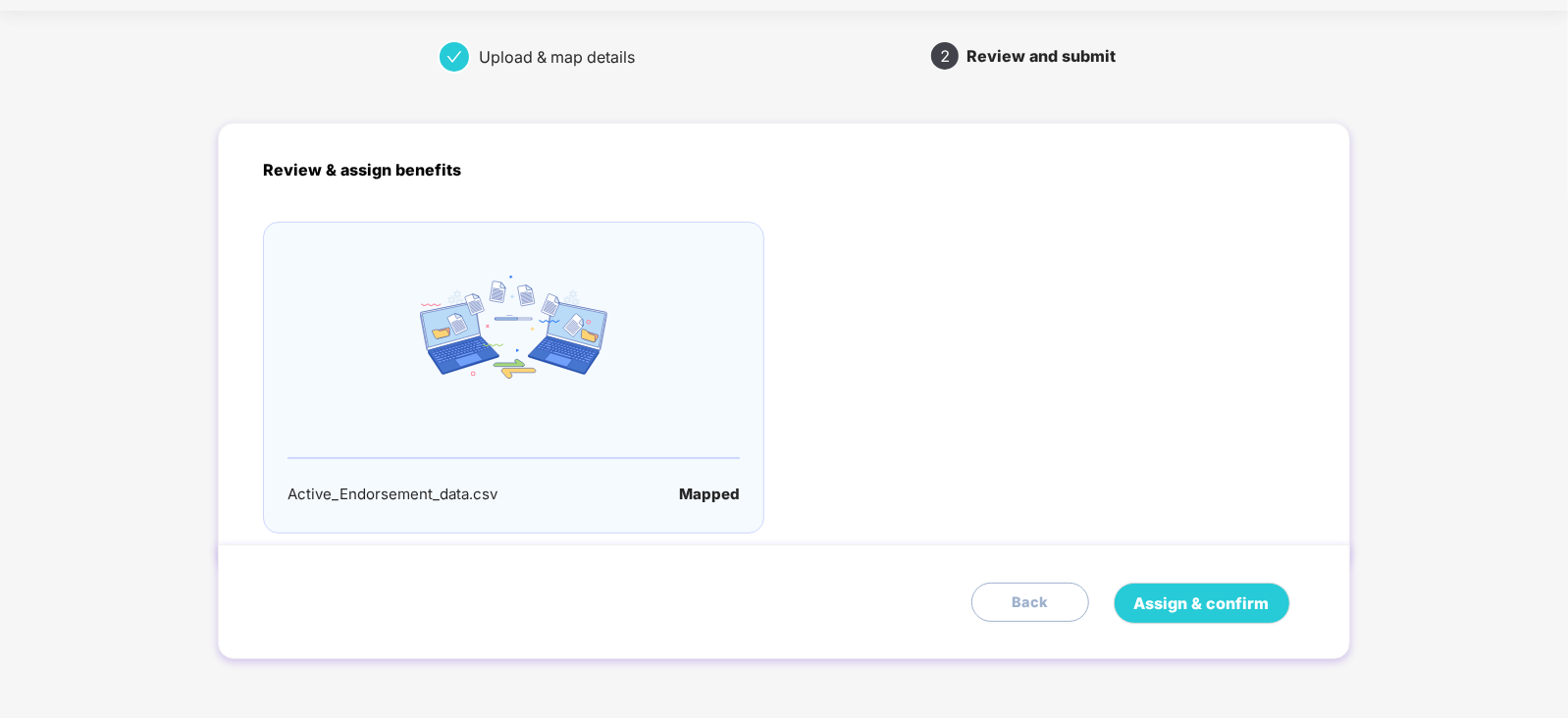
scroll to position [0, 0]
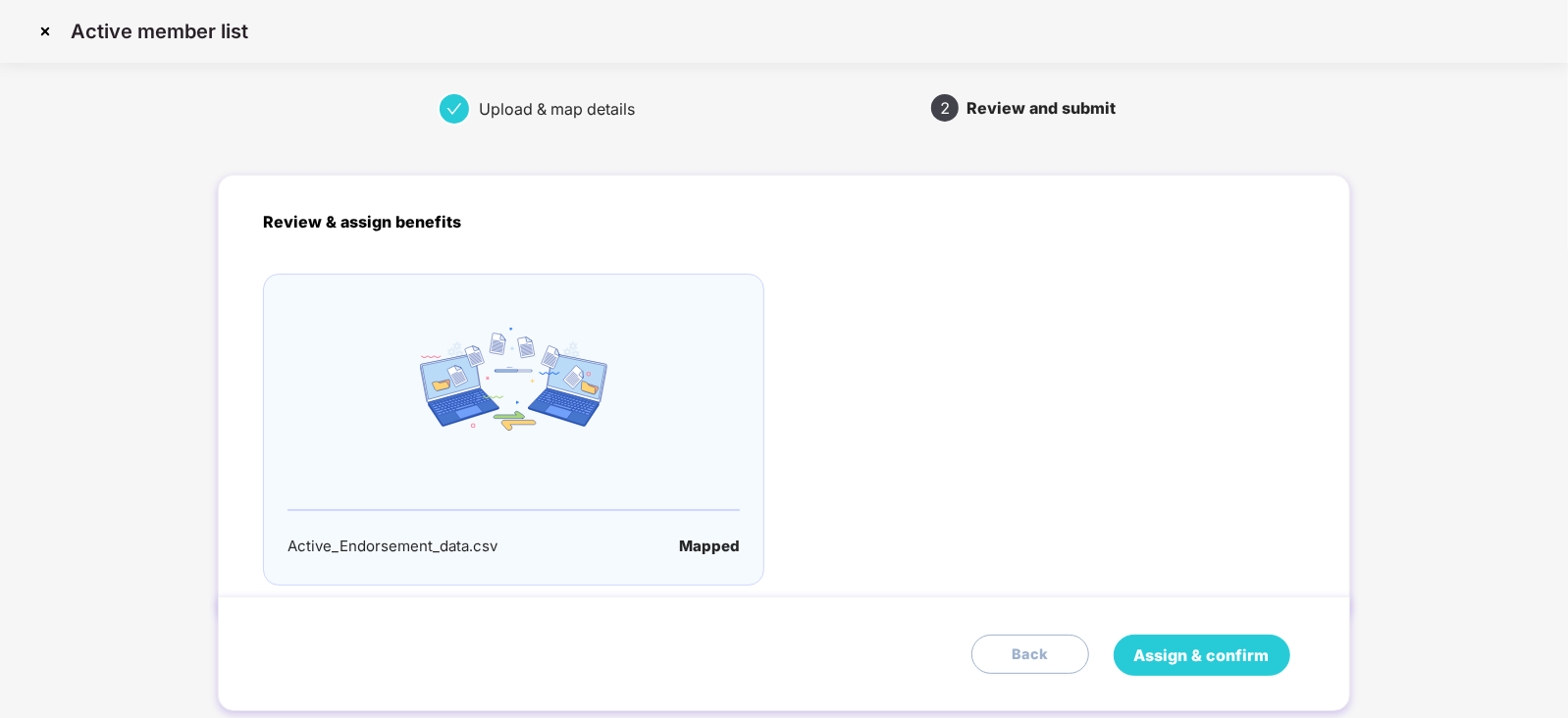
click at [1204, 650] on span "Assign & confirm" at bounding box center [1201, 656] width 135 height 25
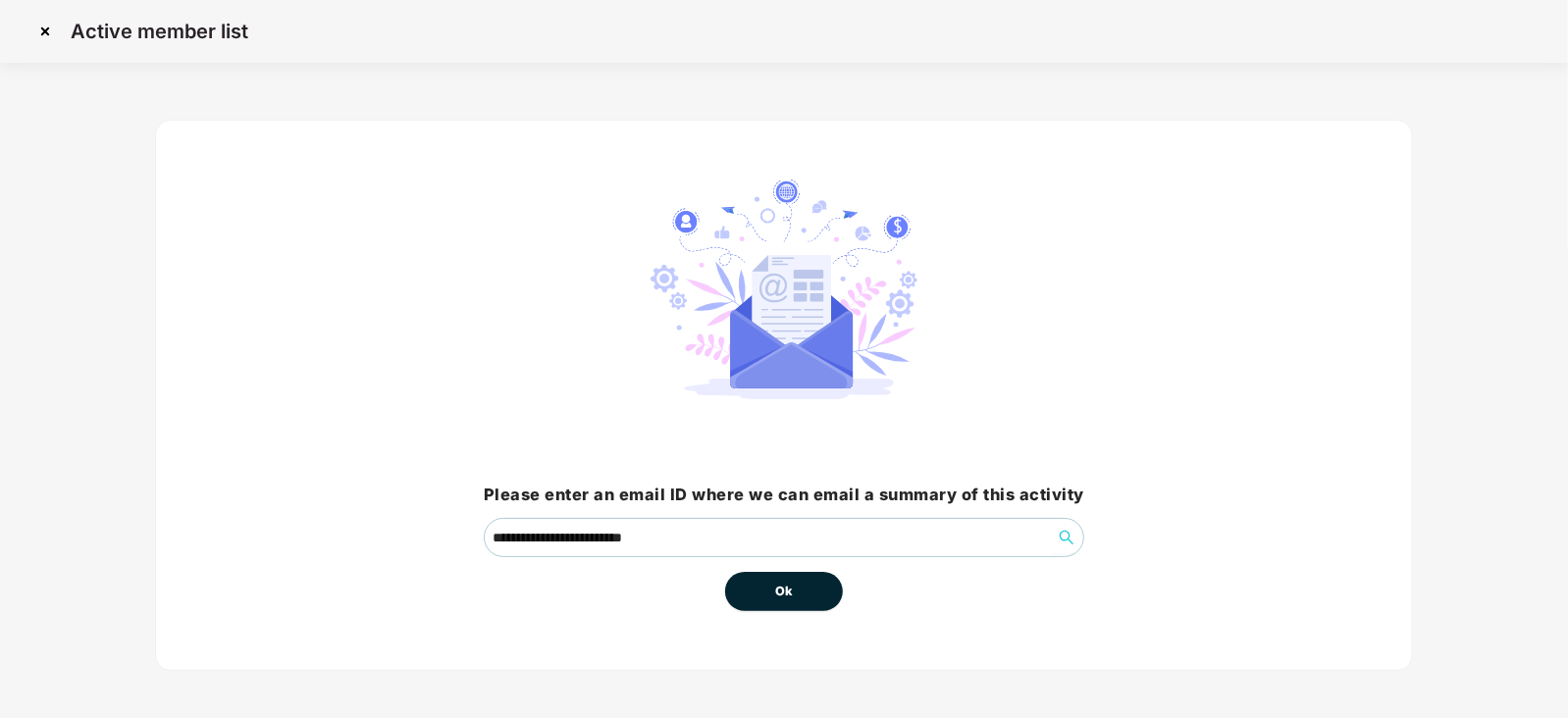
click at [779, 598] on span "Ok" at bounding box center [784, 592] width 18 height 20
click at [770, 586] on button "Ok" at bounding box center [784, 591] width 118 height 39
click at [778, 586] on span "Ok" at bounding box center [784, 592] width 18 height 20
click at [788, 593] on span "Ok" at bounding box center [784, 592] width 18 height 20
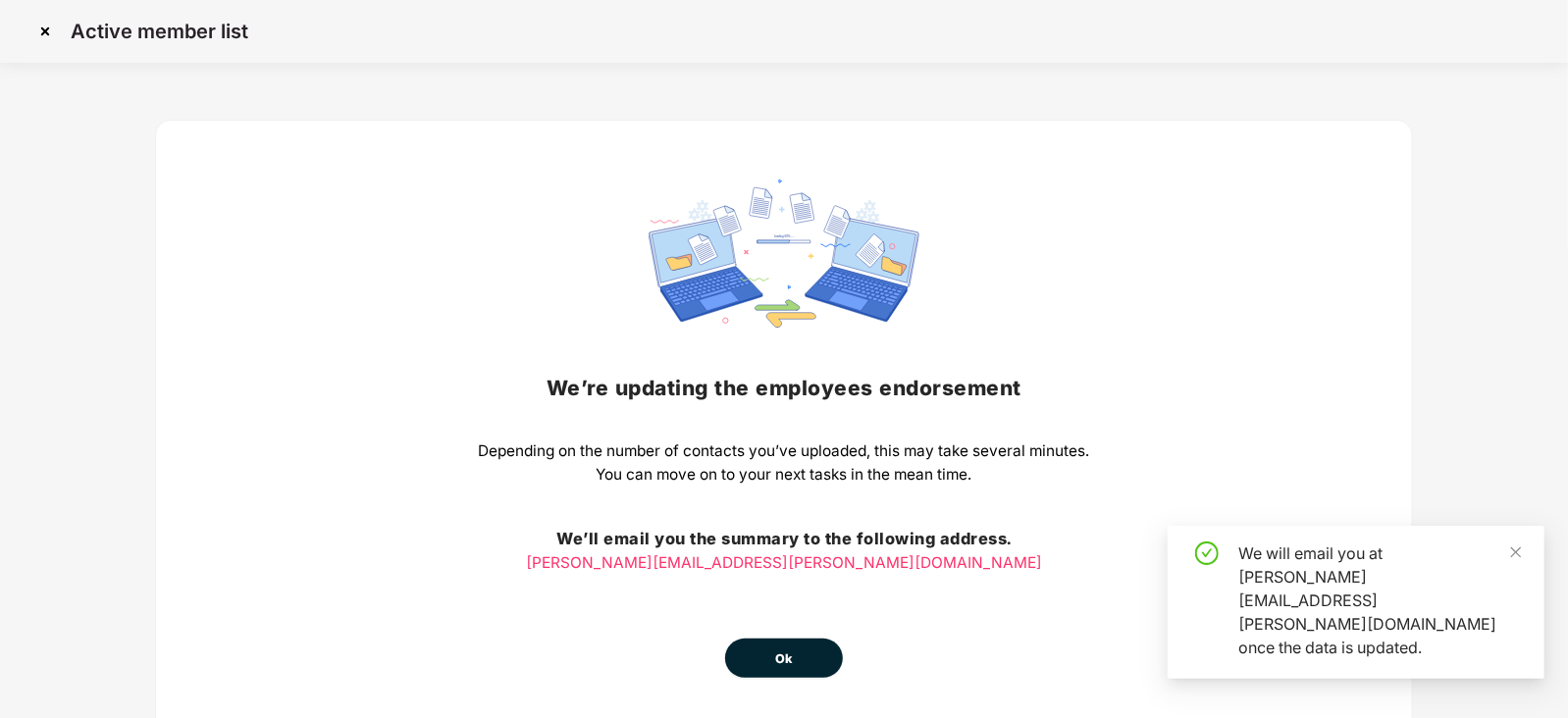
click at [785, 663] on span "Ok" at bounding box center [784, 660] width 18 height 20
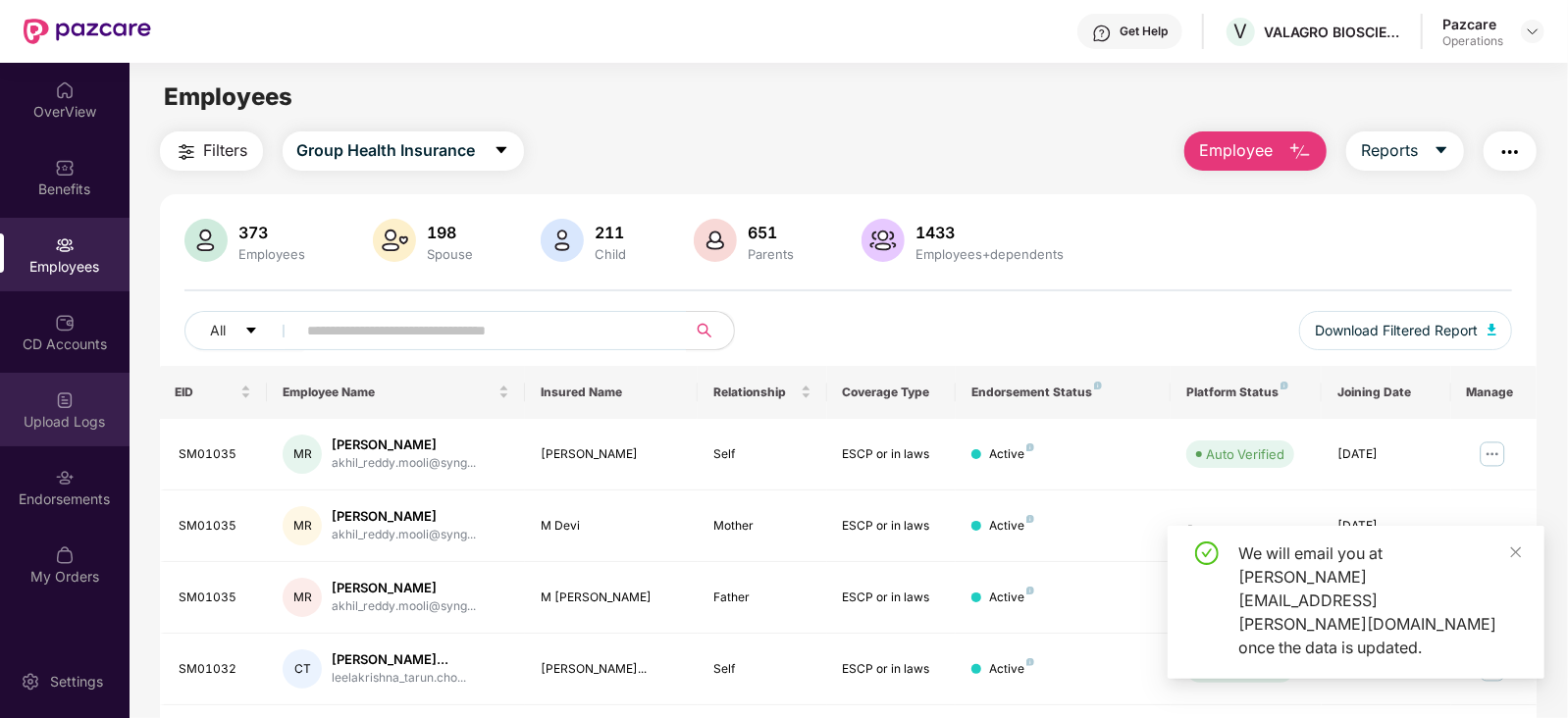
click at [74, 439] on div "Upload Logs" at bounding box center [65, 410] width 130 height 74
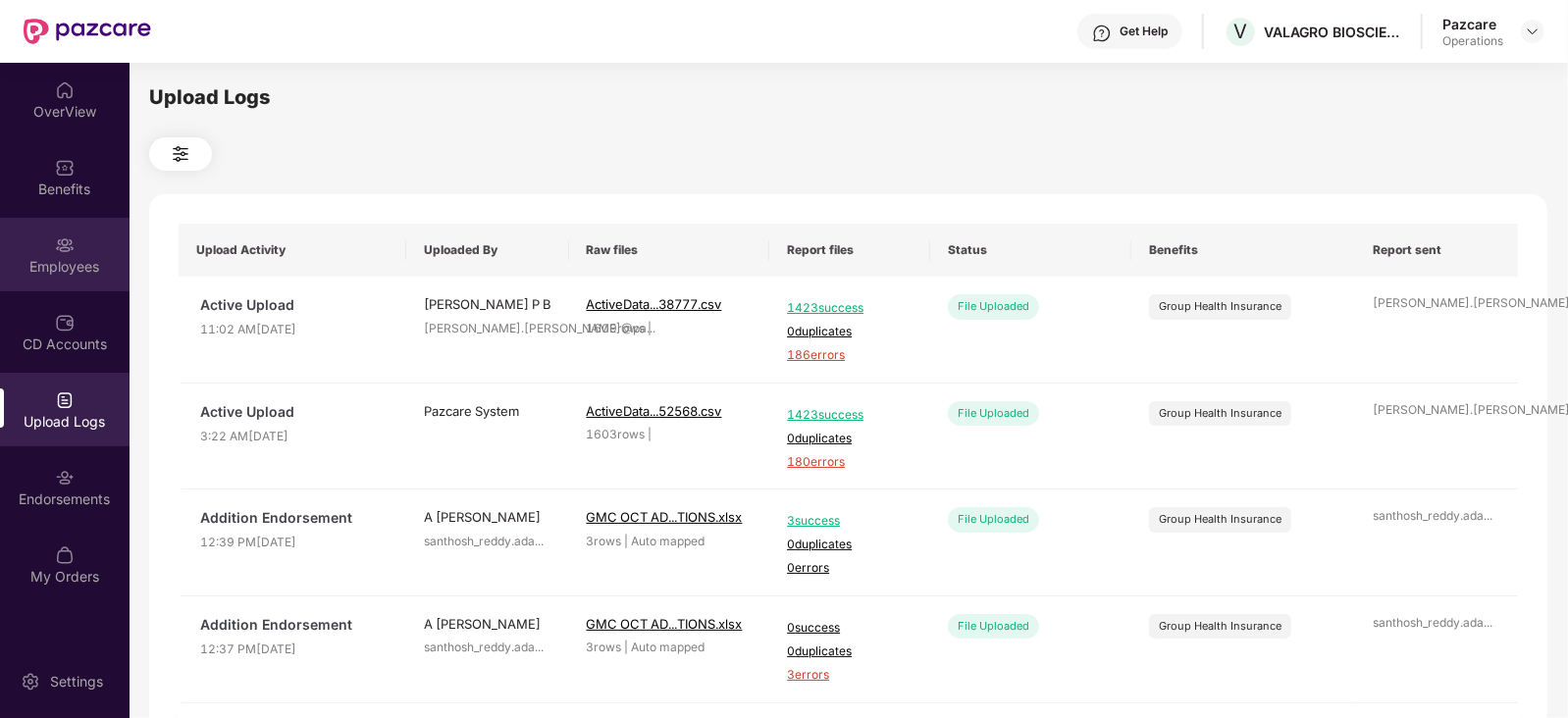
click at [58, 274] on div "Employees" at bounding box center [65, 267] width 130 height 20
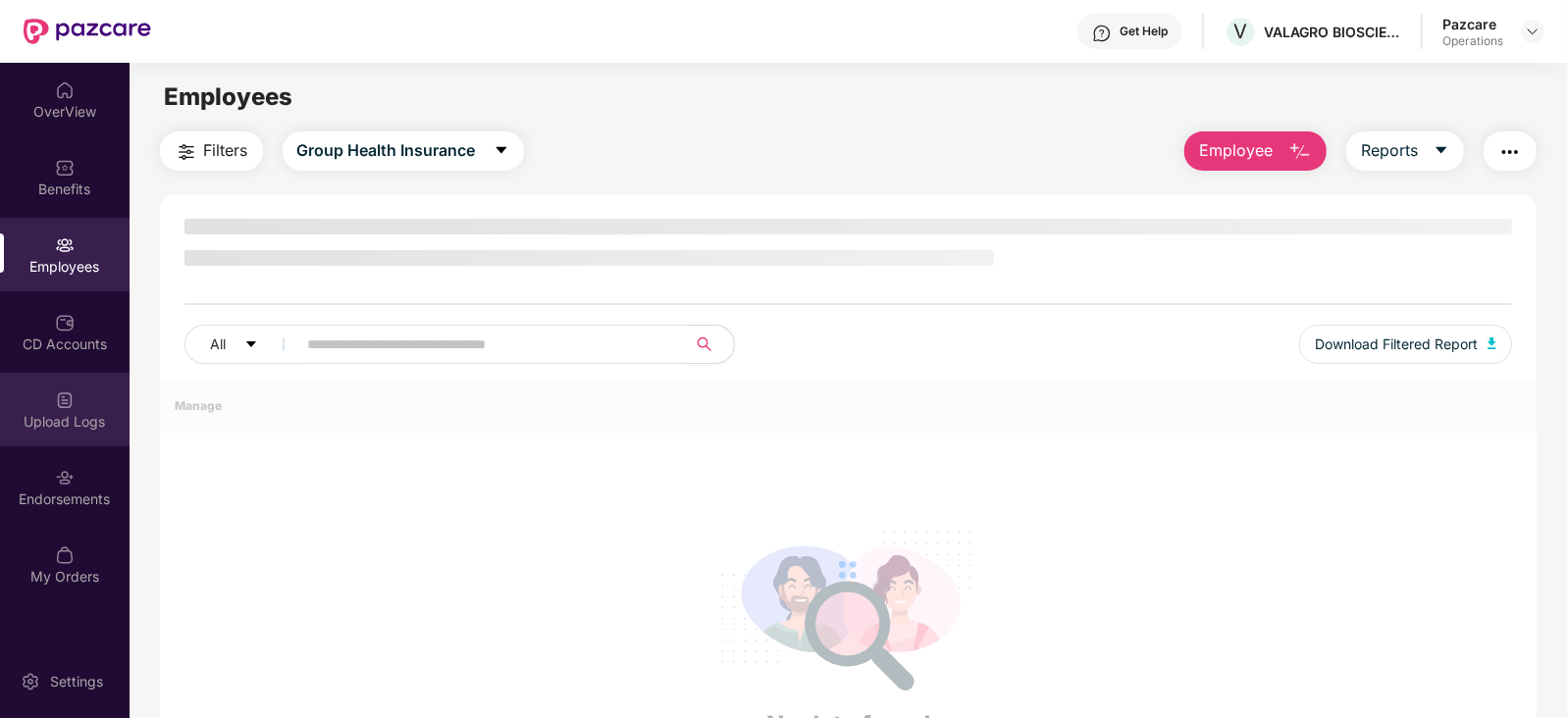
click at [65, 416] on div "Upload Logs" at bounding box center [65, 422] width 130 height 20
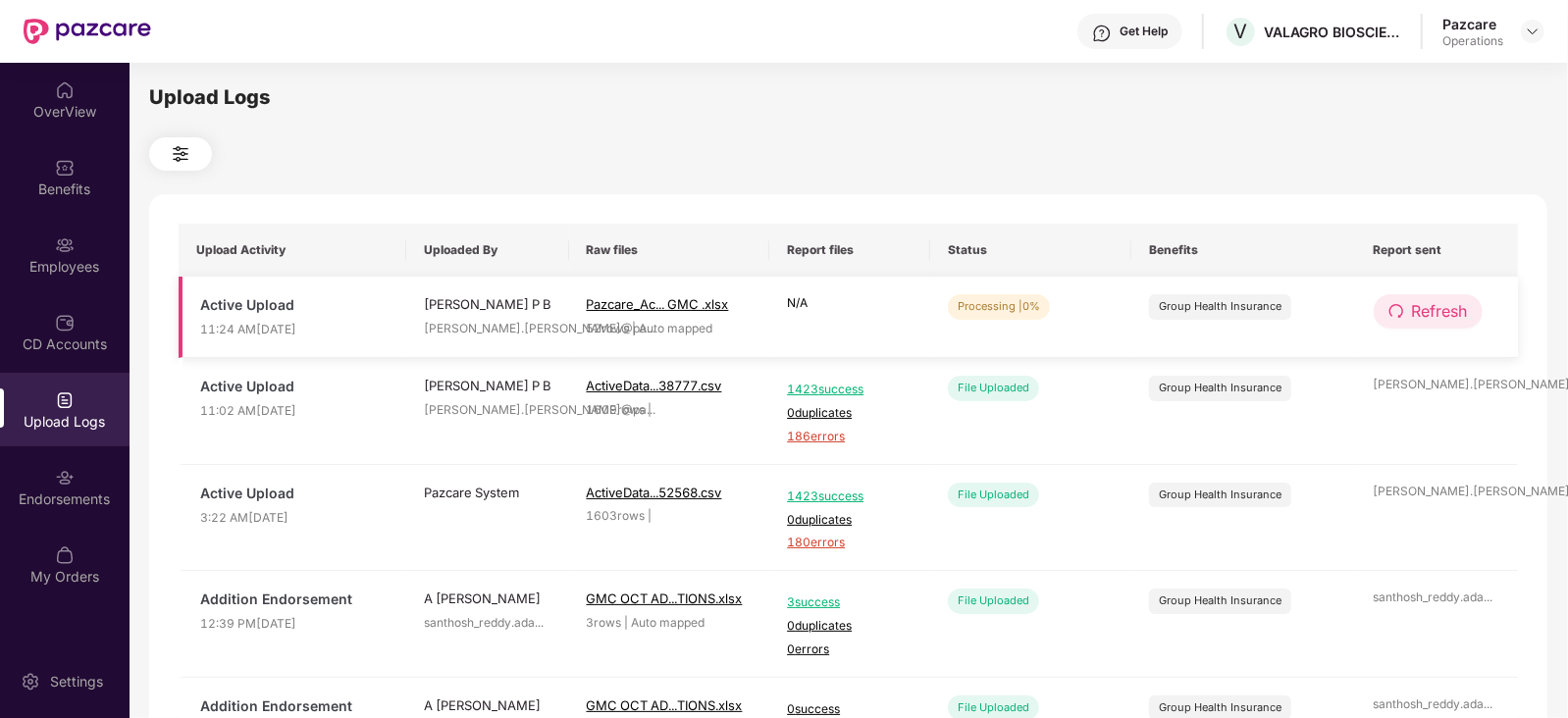
click at [1393, 309] on icon "redo" at bounding box center [1396, 311] width 16 height 16
click at [1393, 309] on icon "redo" at bounding box center [1397, 311] width 16 height 16
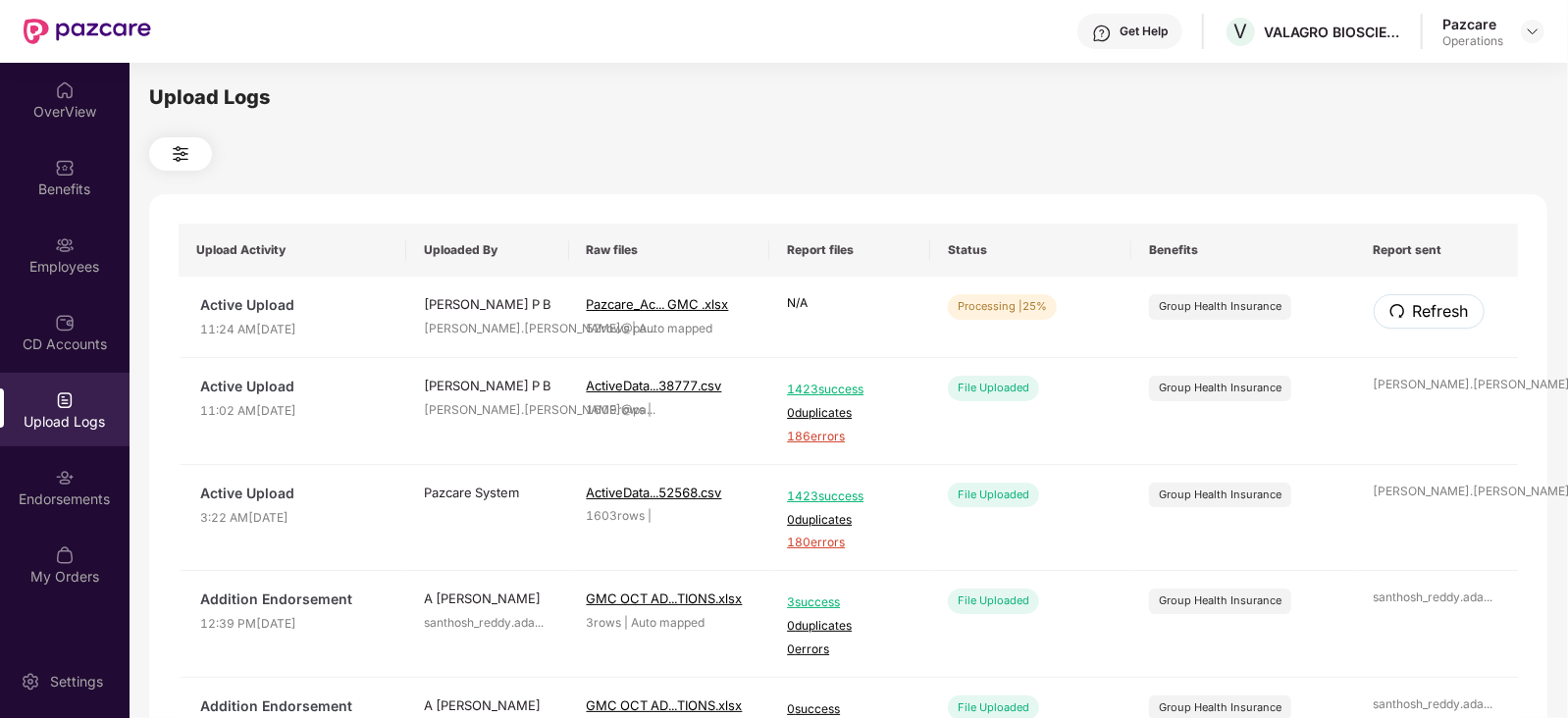
click at [1393, 309] on icon "redo" at bounding box center [1397, 311] width 16 height 16
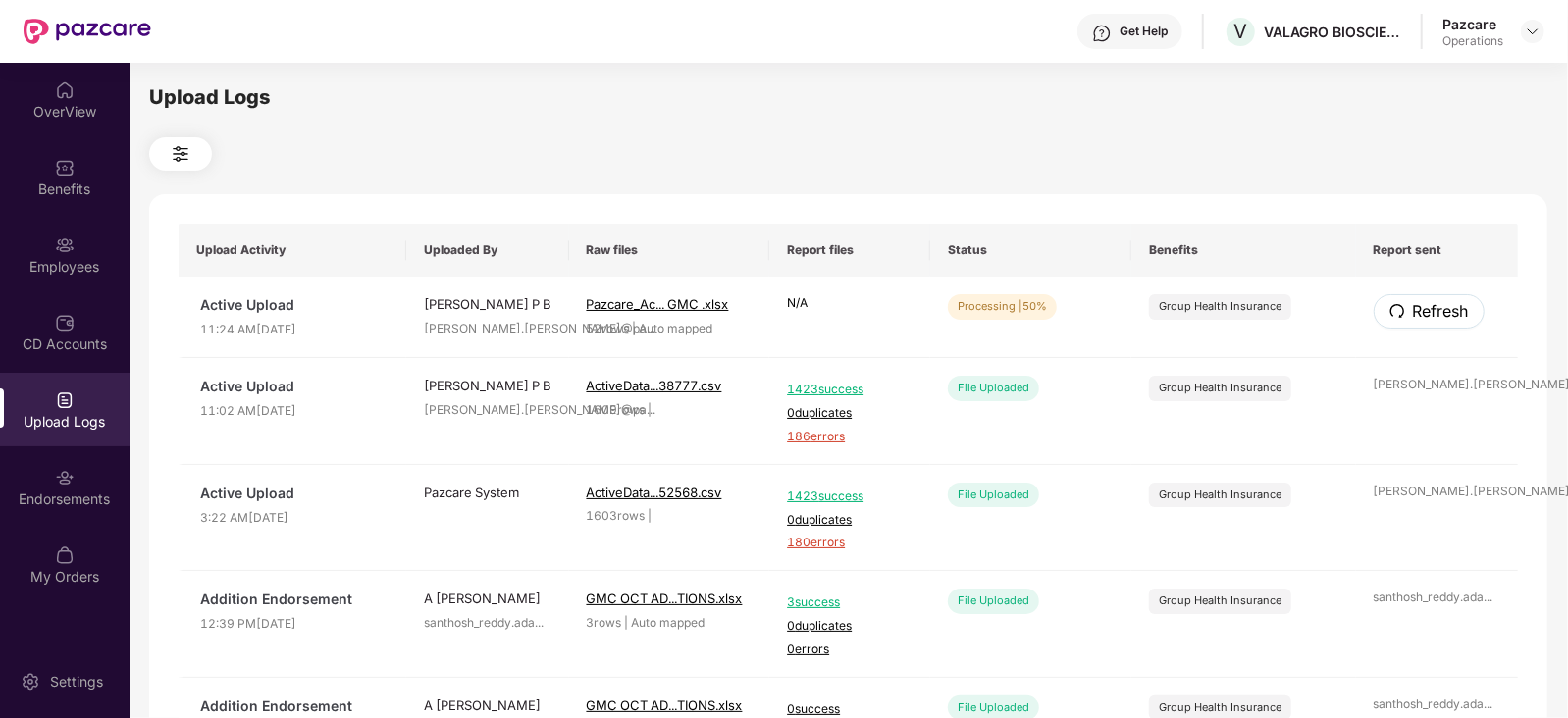
click at [1393, 309] on icon "redo" at bounding box center [1397, 311] width 16 height 16
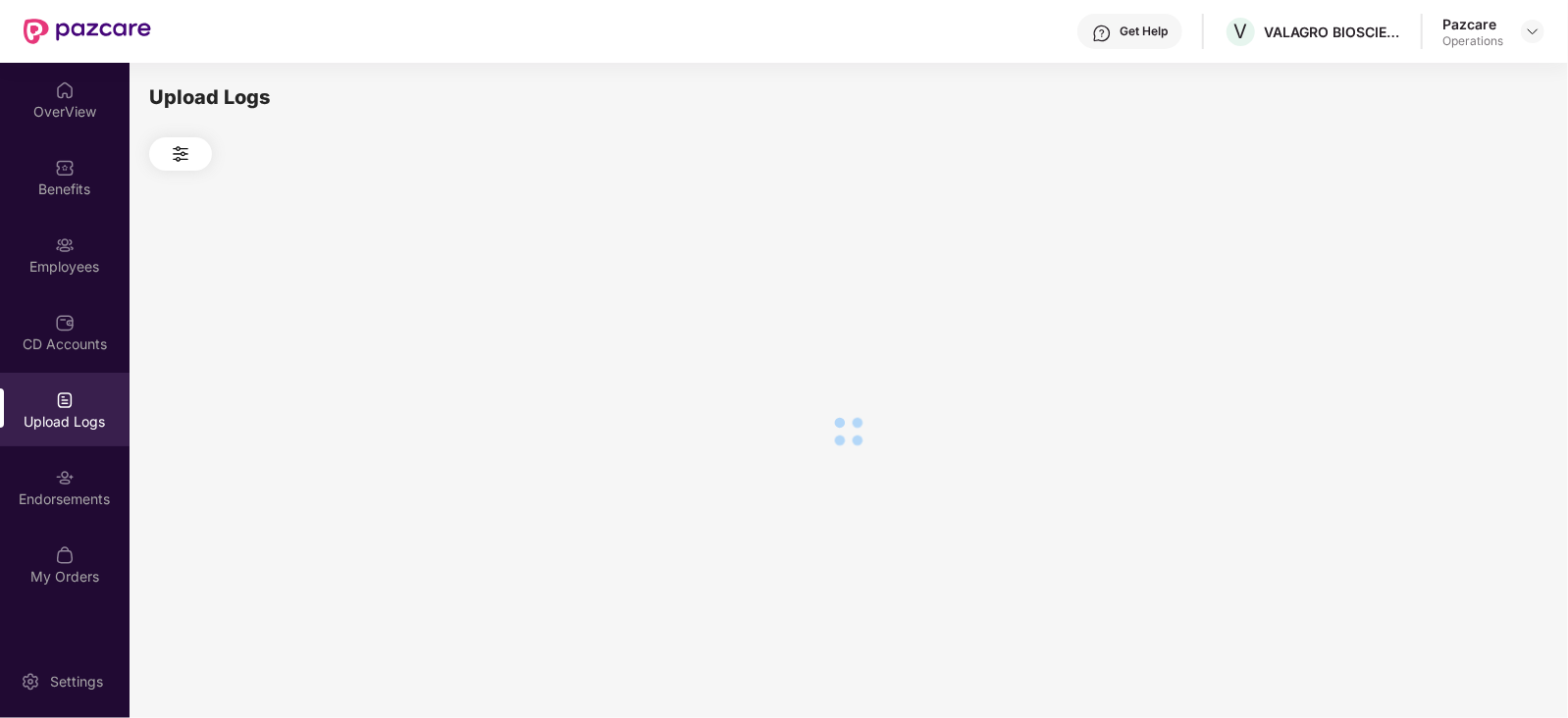
click at [1393, 309] on div at bounding box center [848, 432] width 1398 height 522
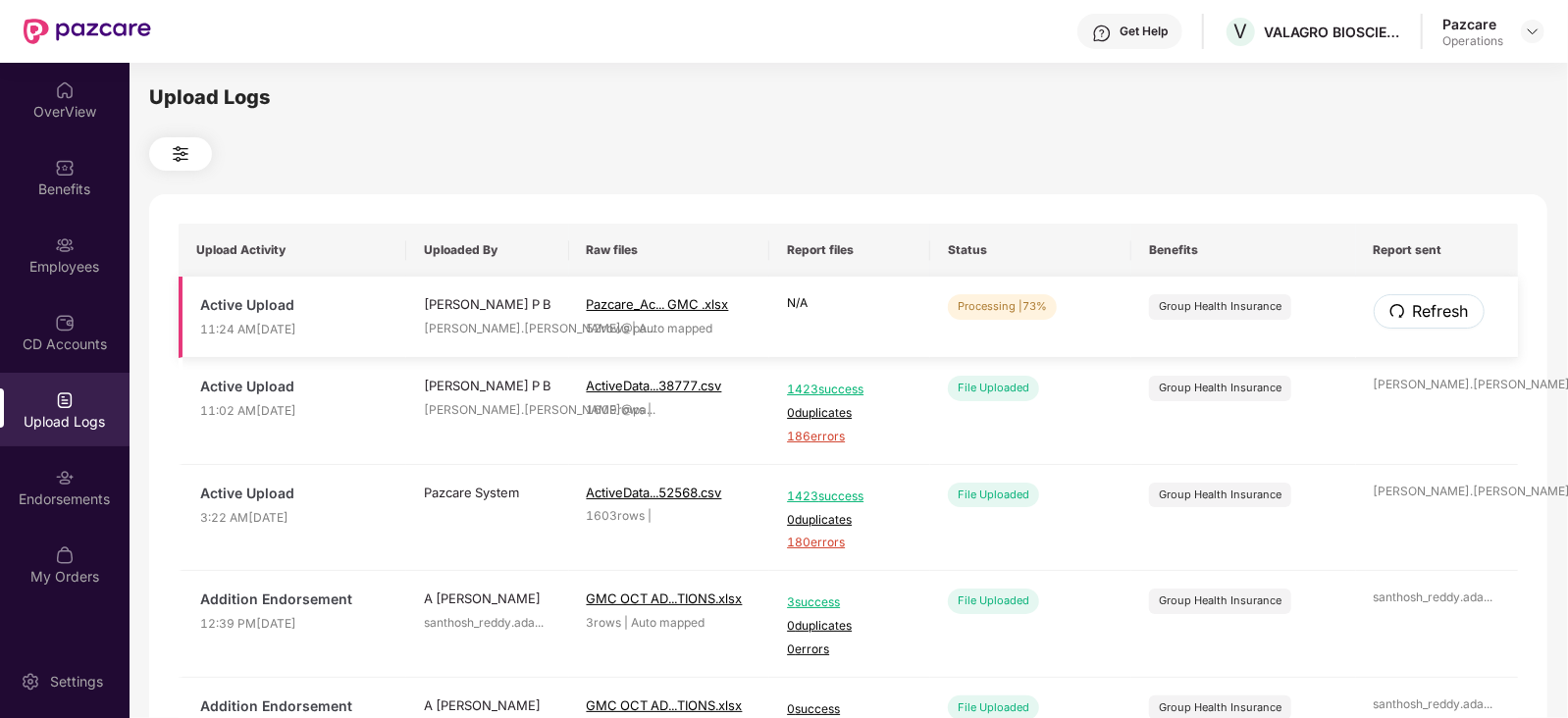
click at [1414, 297] on button "Refresh" at bounding box center [1429, 311] width 111 height 34
click at [1437, 323] on span "Refresh" at bounding box center [1440, 311] width 56 height 25
click at [1437, 323] on span "Refresh" at bounding box center [1441, 311] width 56 height 25
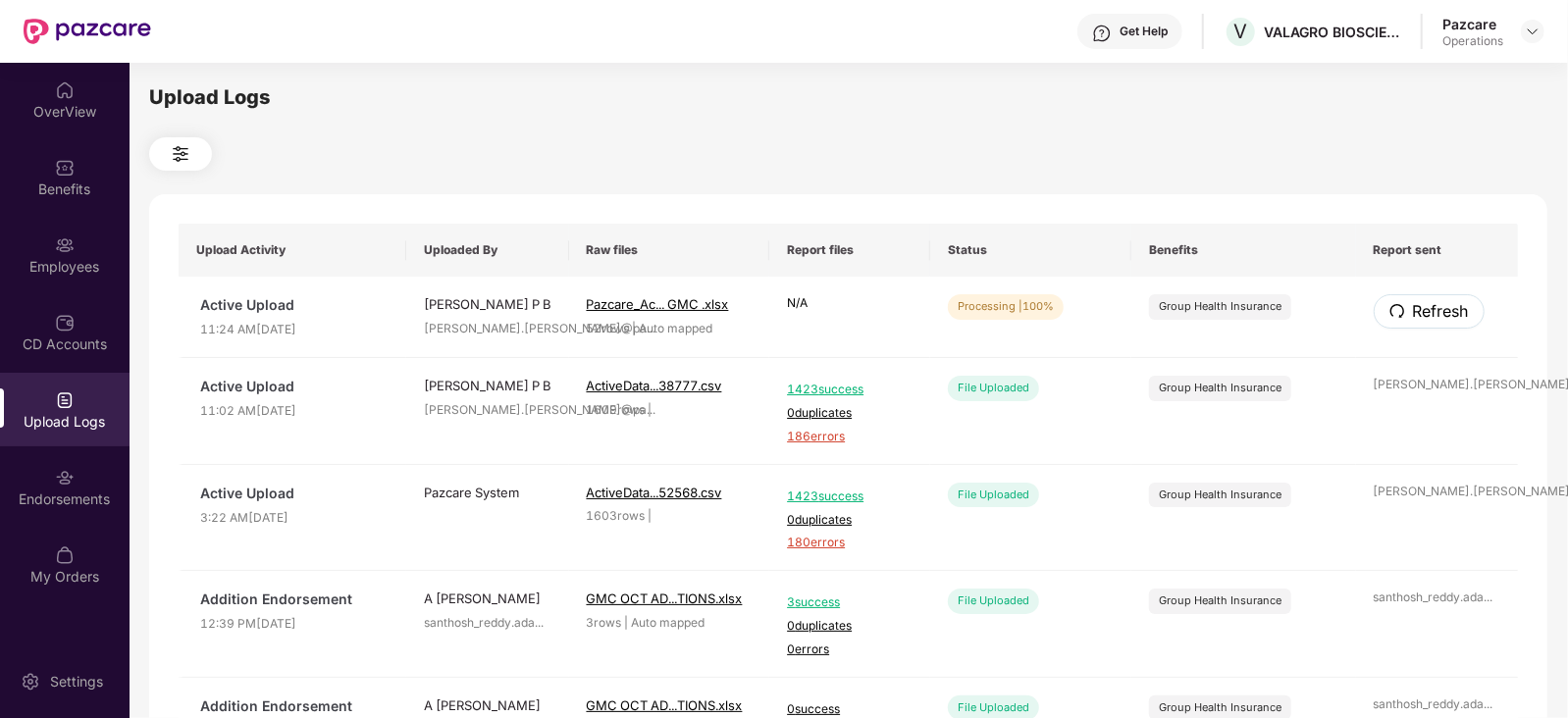
click at [1437, 323] on span "Refresh" at bounding box center [1441, 311] width 56 height 25
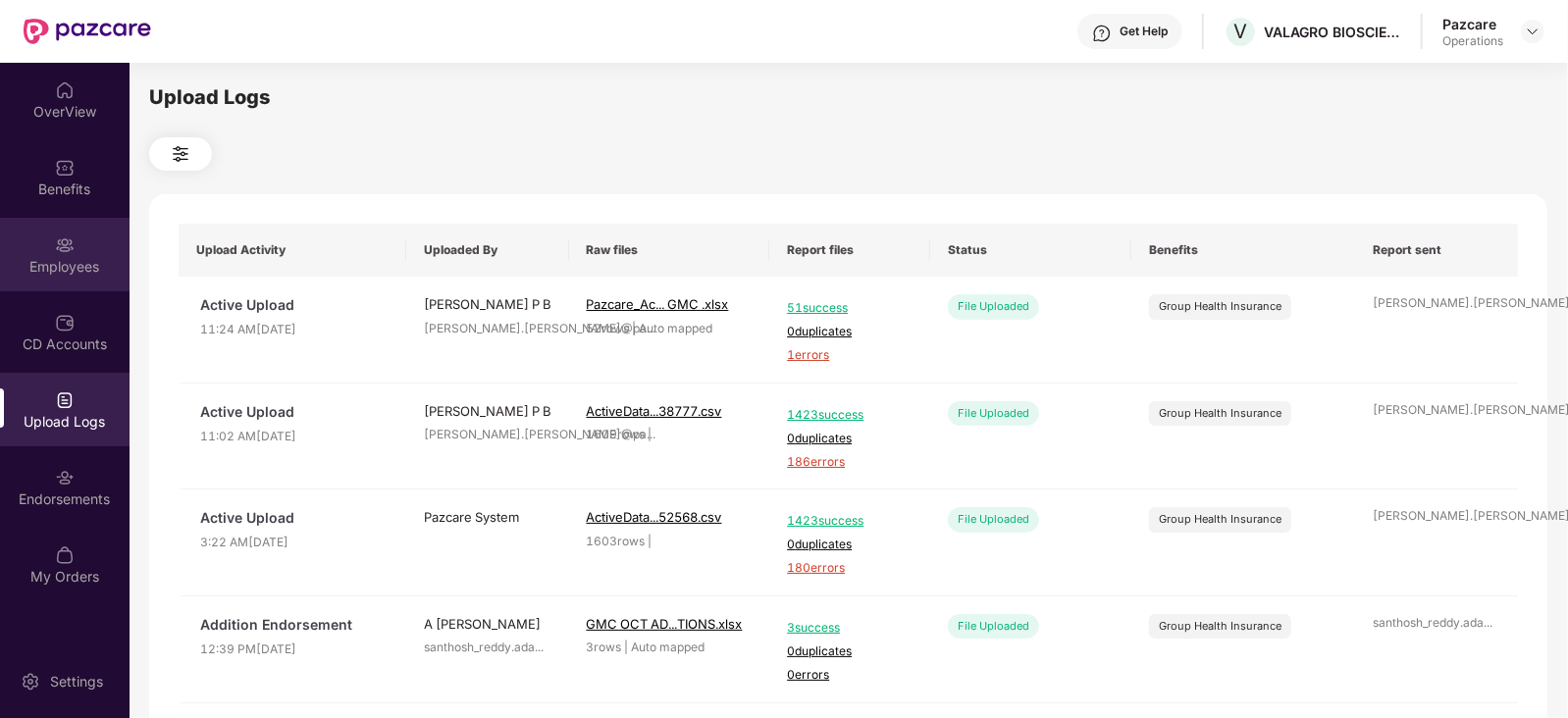
click at [65, 271] on div "Employees" at bounding box center [65, 267] width 130 height 20
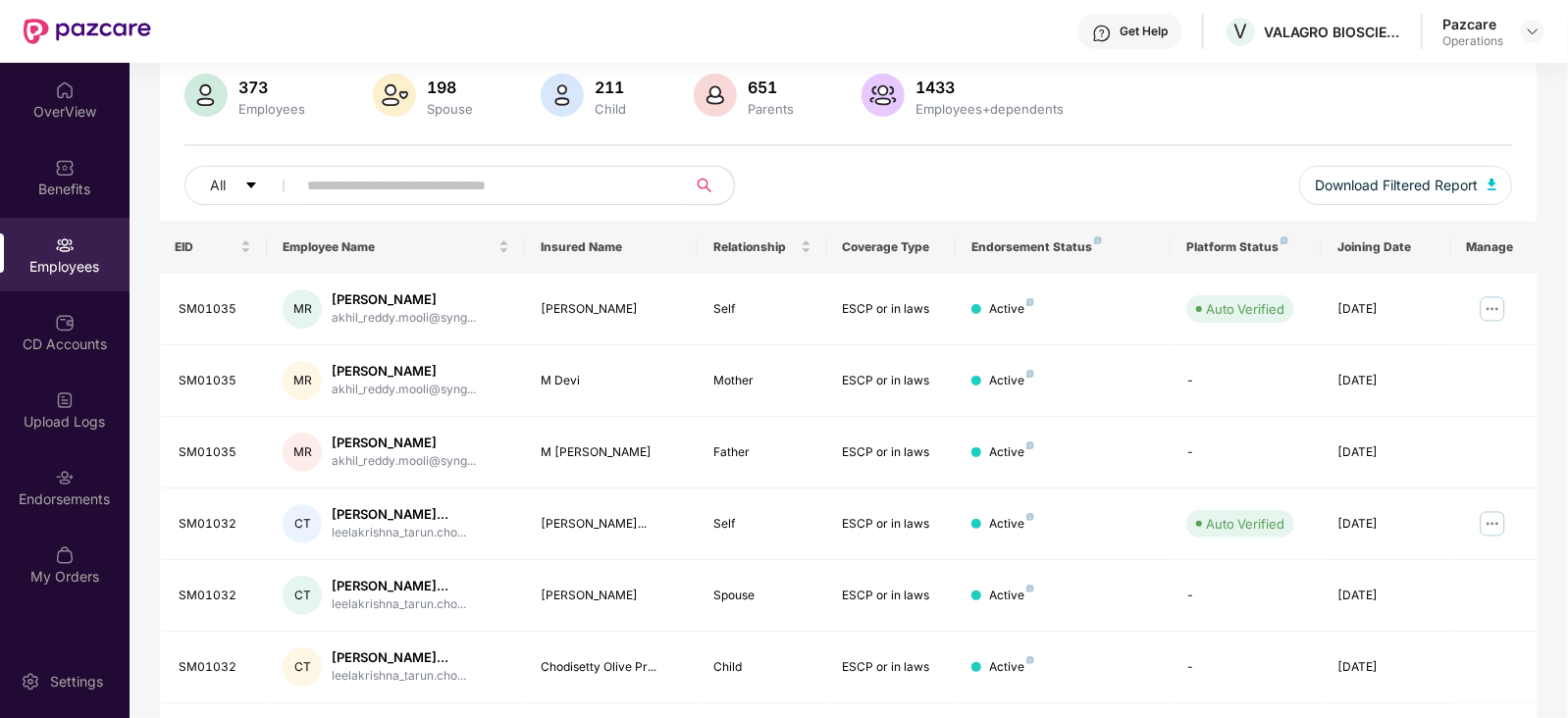
scroll to position [368, 0]
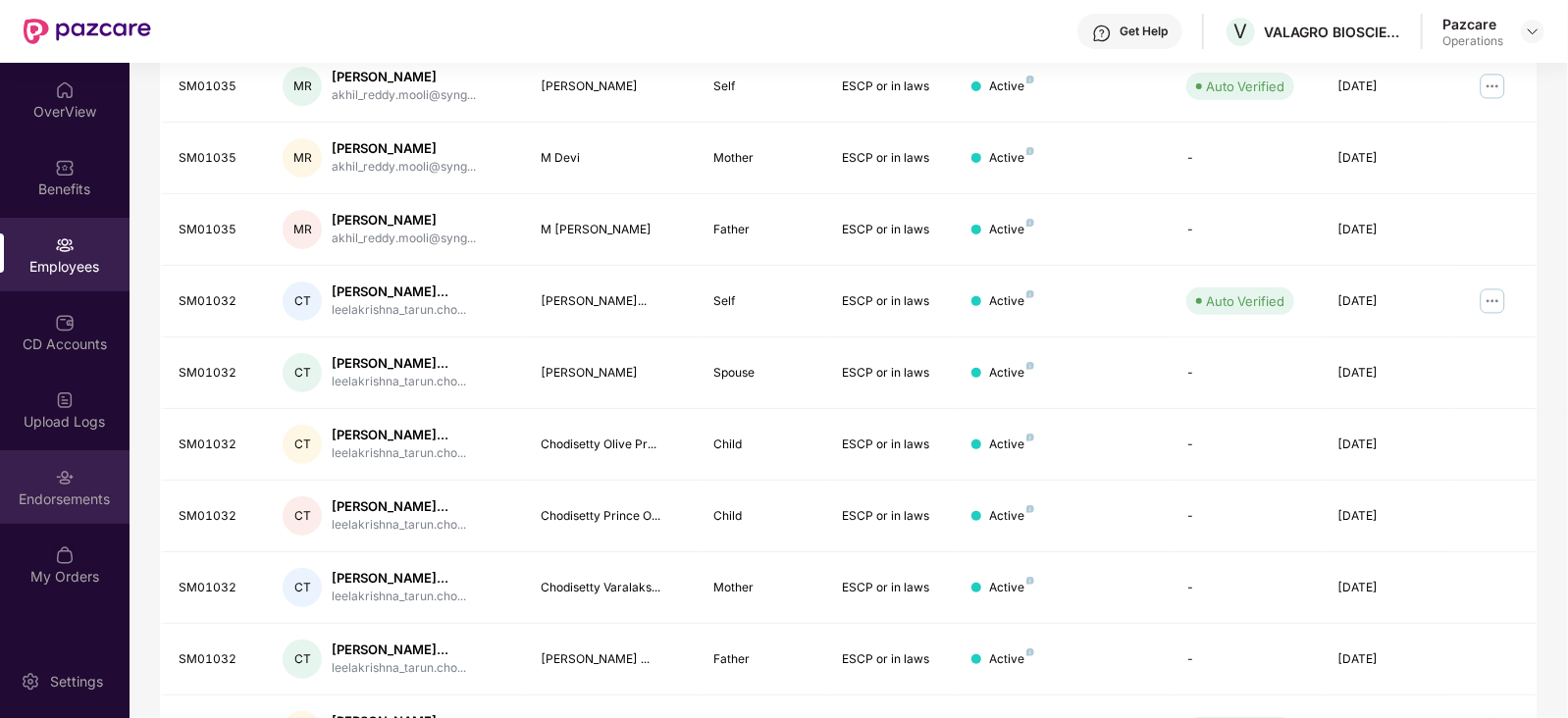
click at [83, 503] on div "Endorsements" at bounding box center [65, 500] width 130 height 20
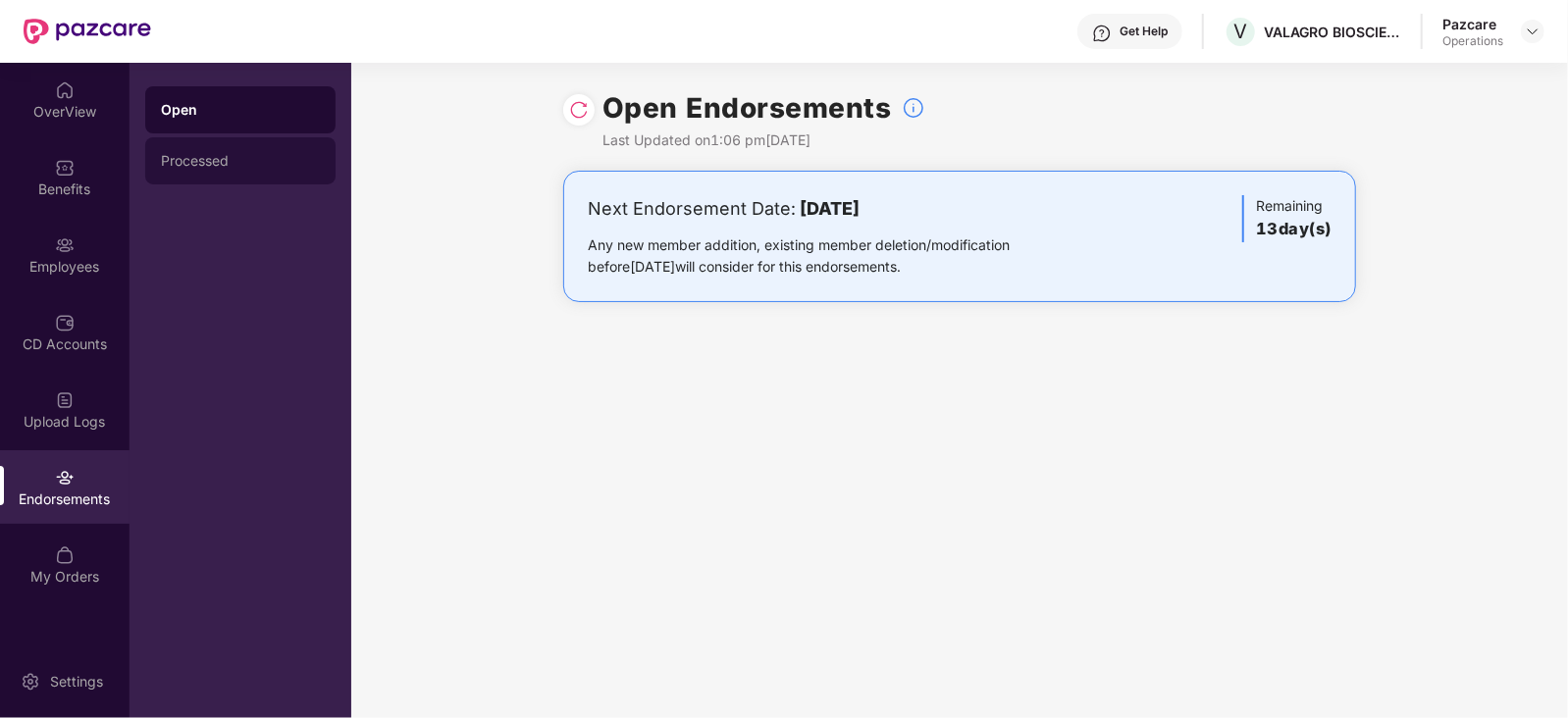
click at [202, 170] on div "Processed" at bounding box center [240, 160] width 190 height 47
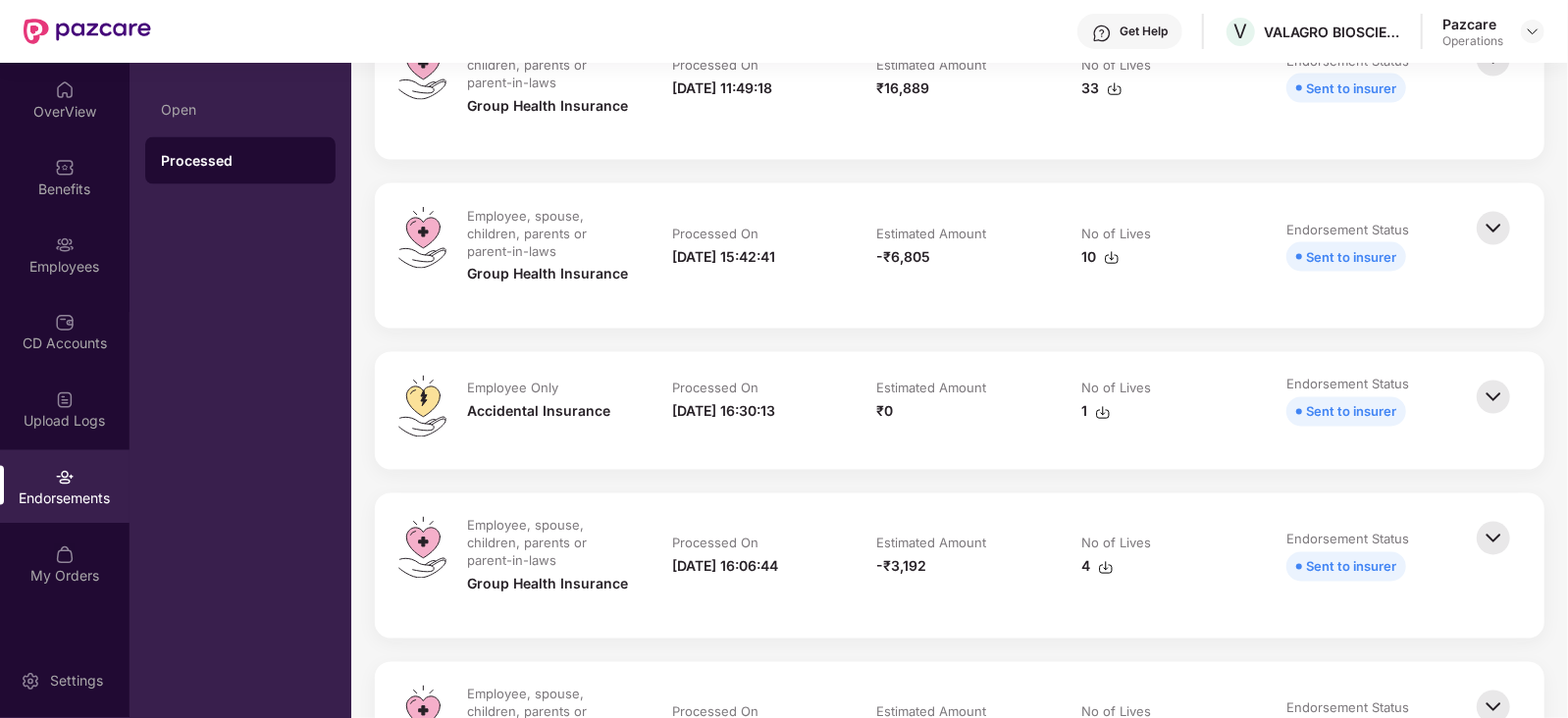
scroll to position [2085, 0]
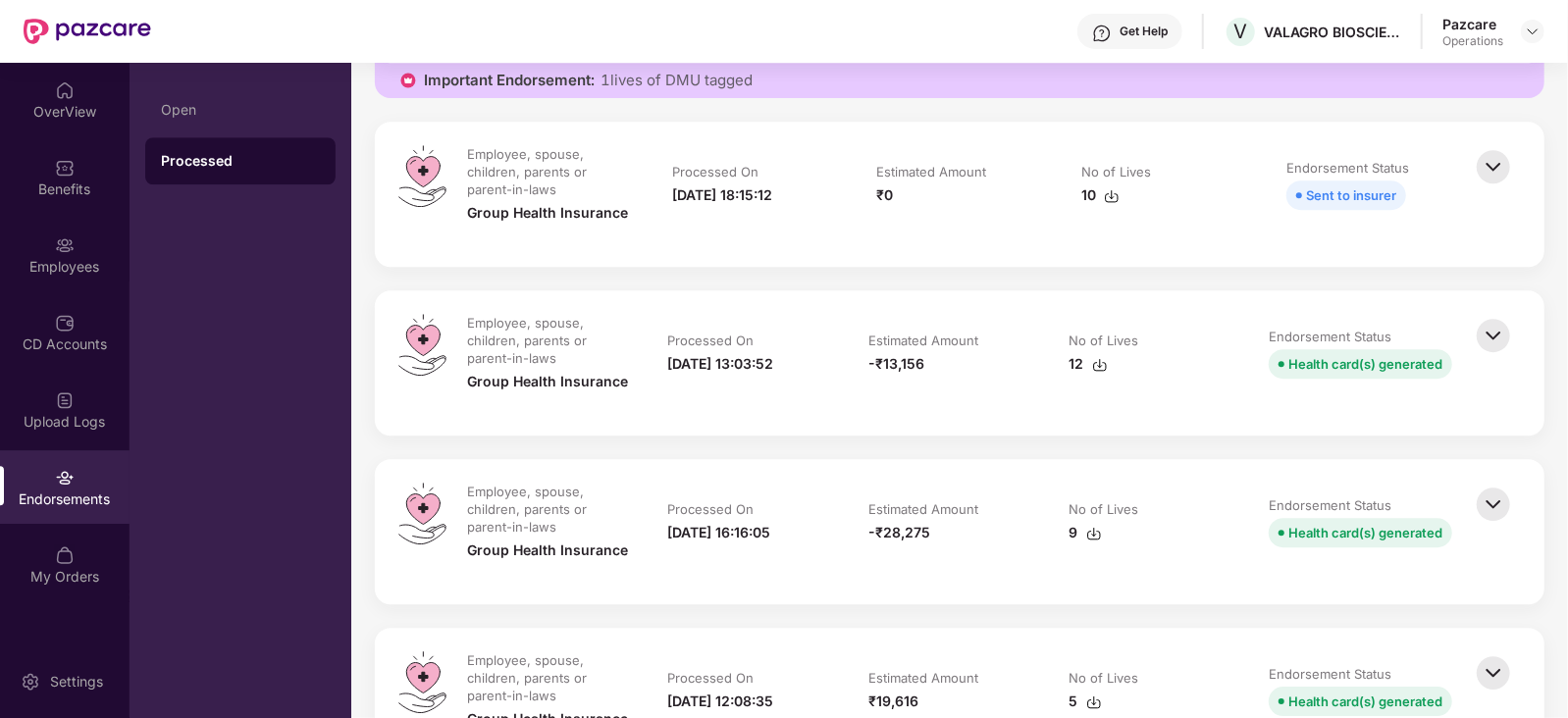
scroll to position [3556, 0]
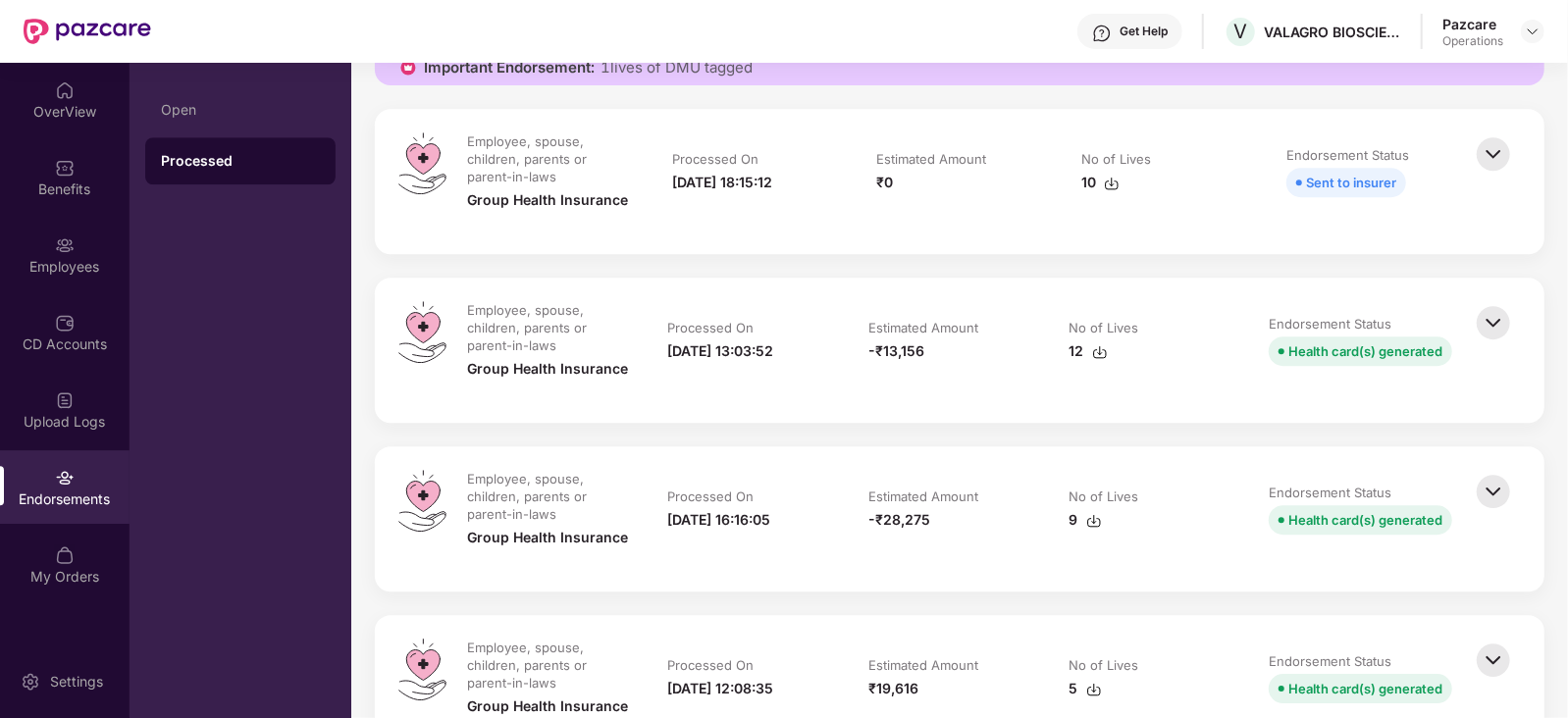
click at [1486, 493] on img at bounding box center [1493, 491] width 43 height 43
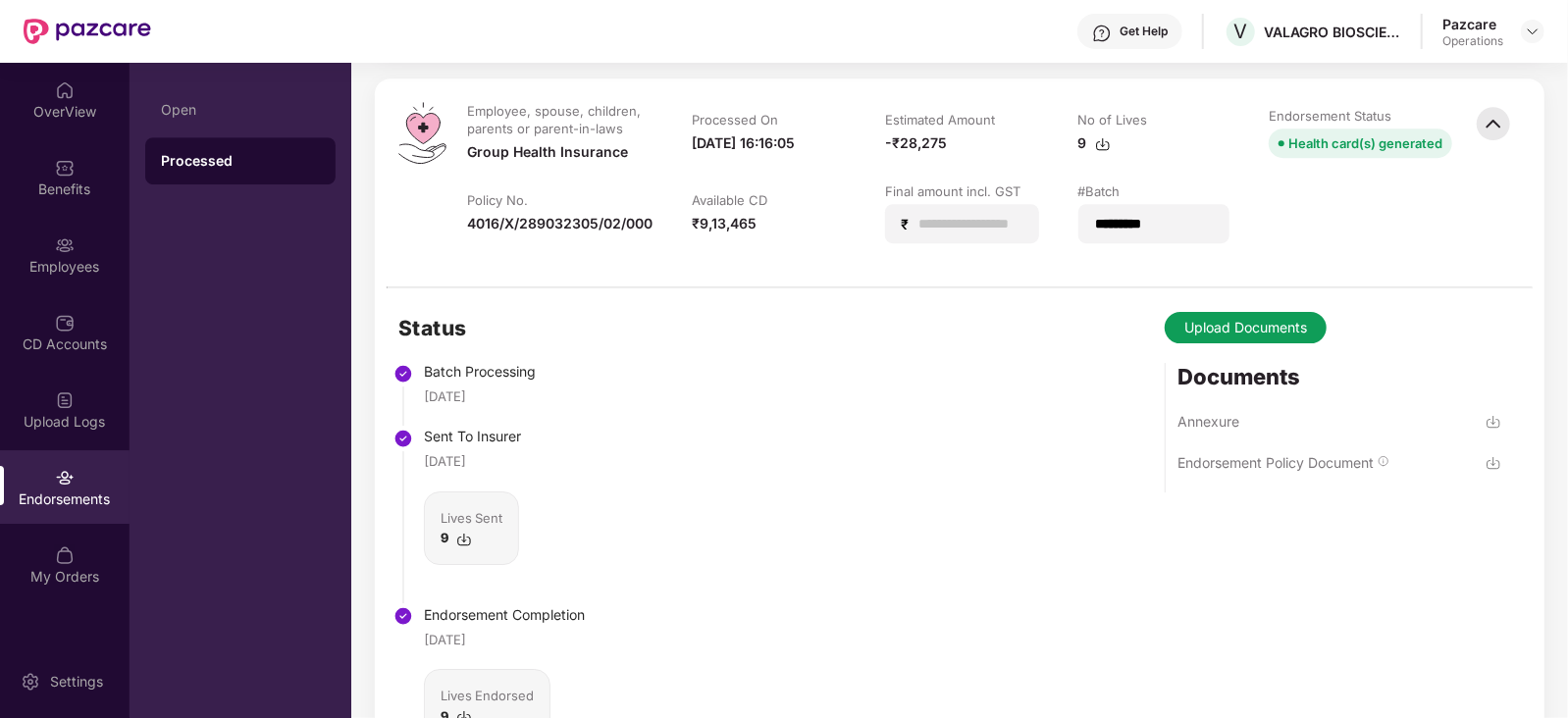
scroll to position [3679, 0]
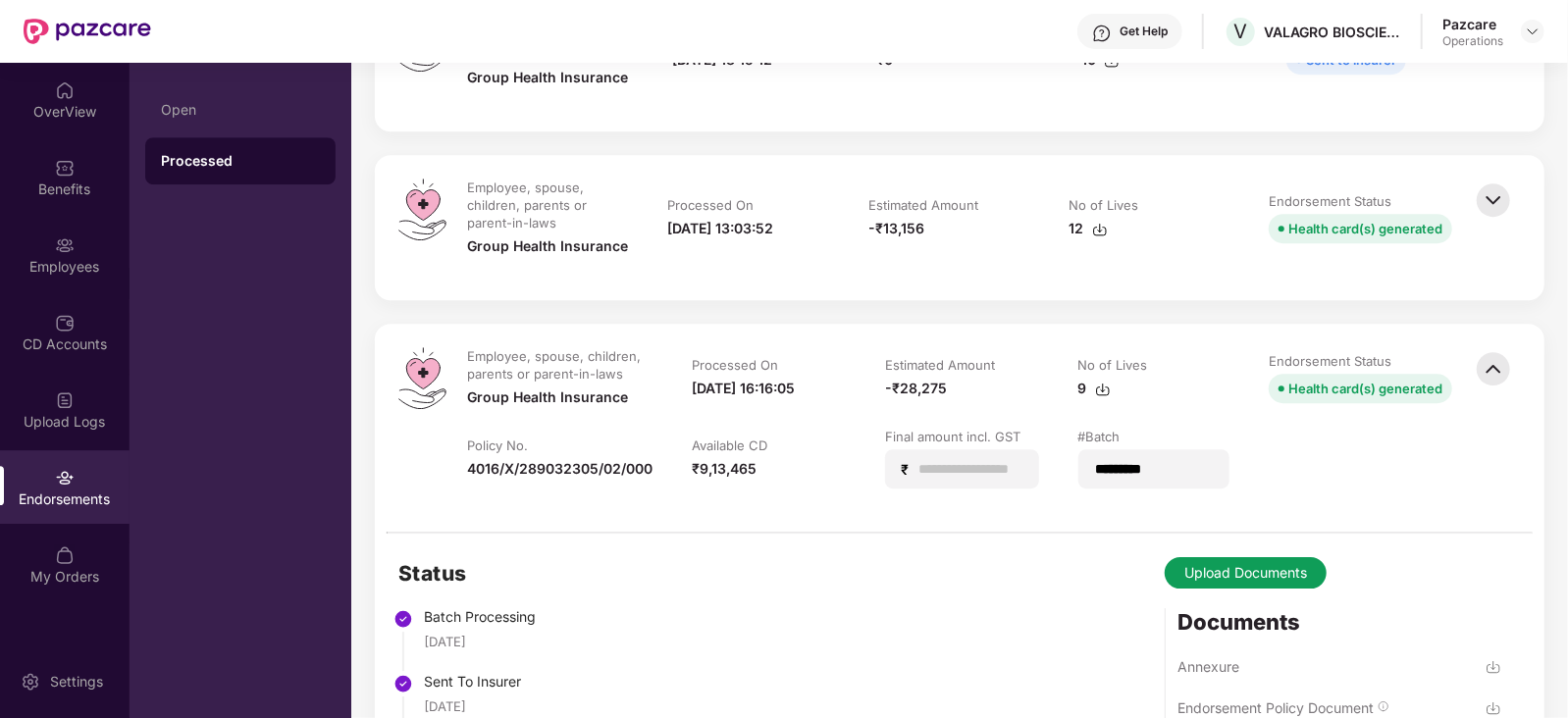
click at [1489, 198] on img at bounding box center [1493, 200] width 43 height 43
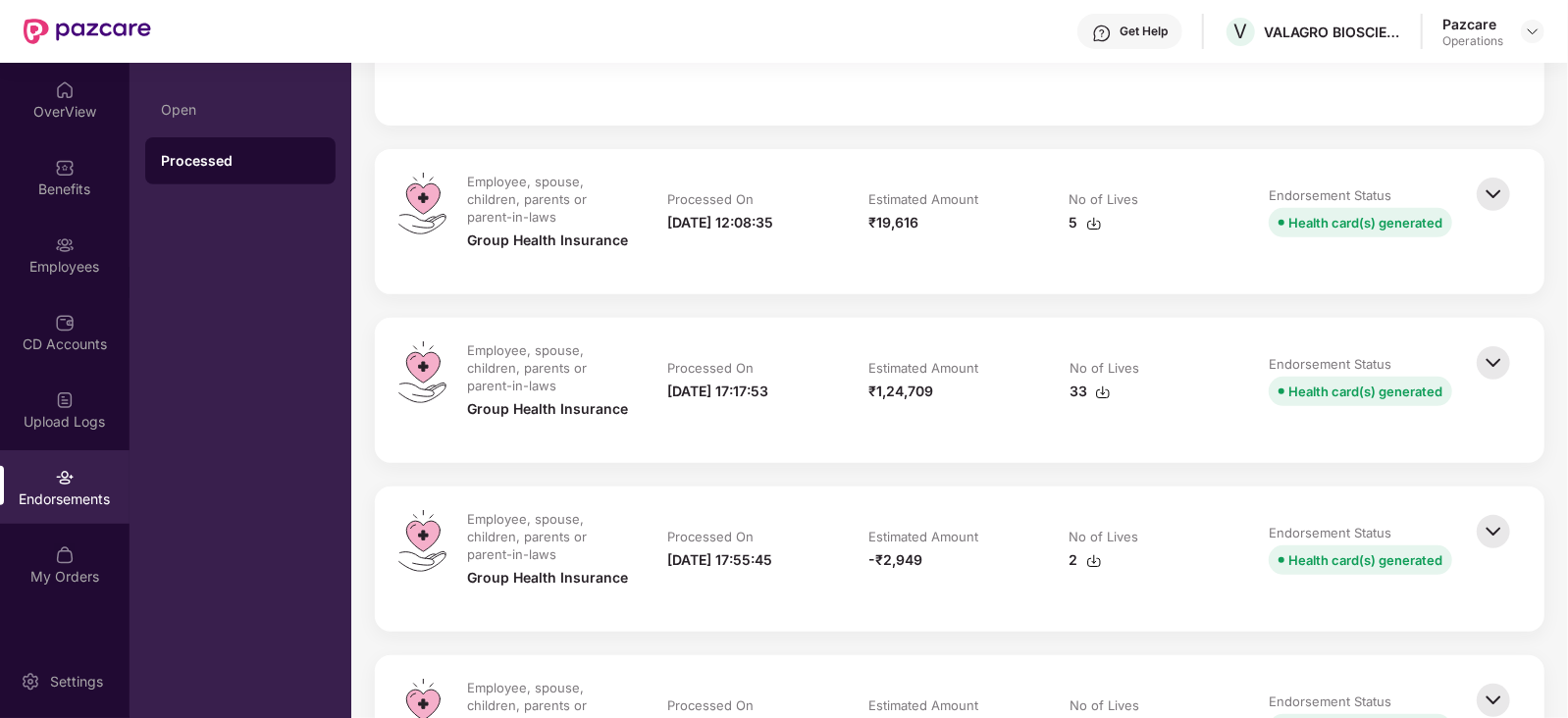
scroll to position [5274, 0]
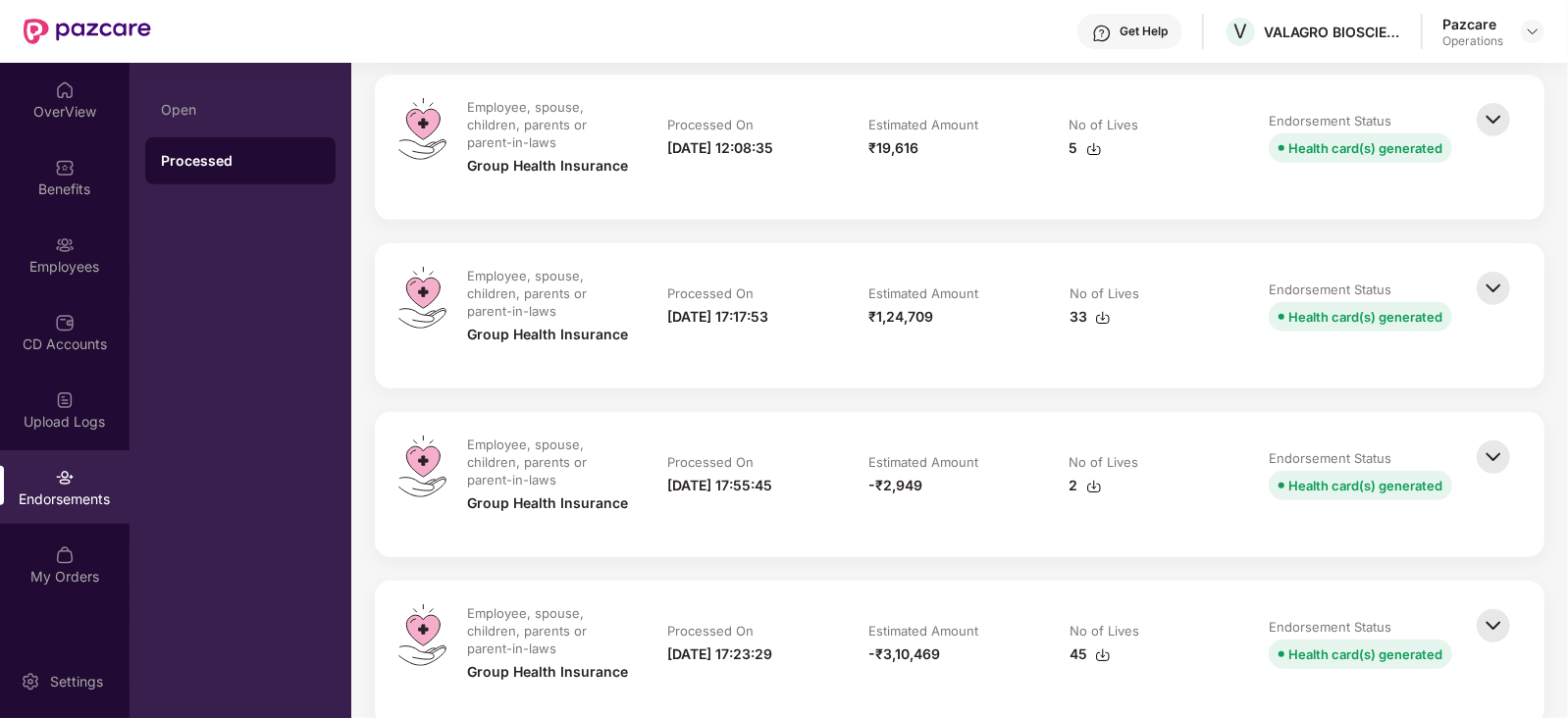
click at [1472, 449] on img at bounding box center [1493, 457] width 43 height 43
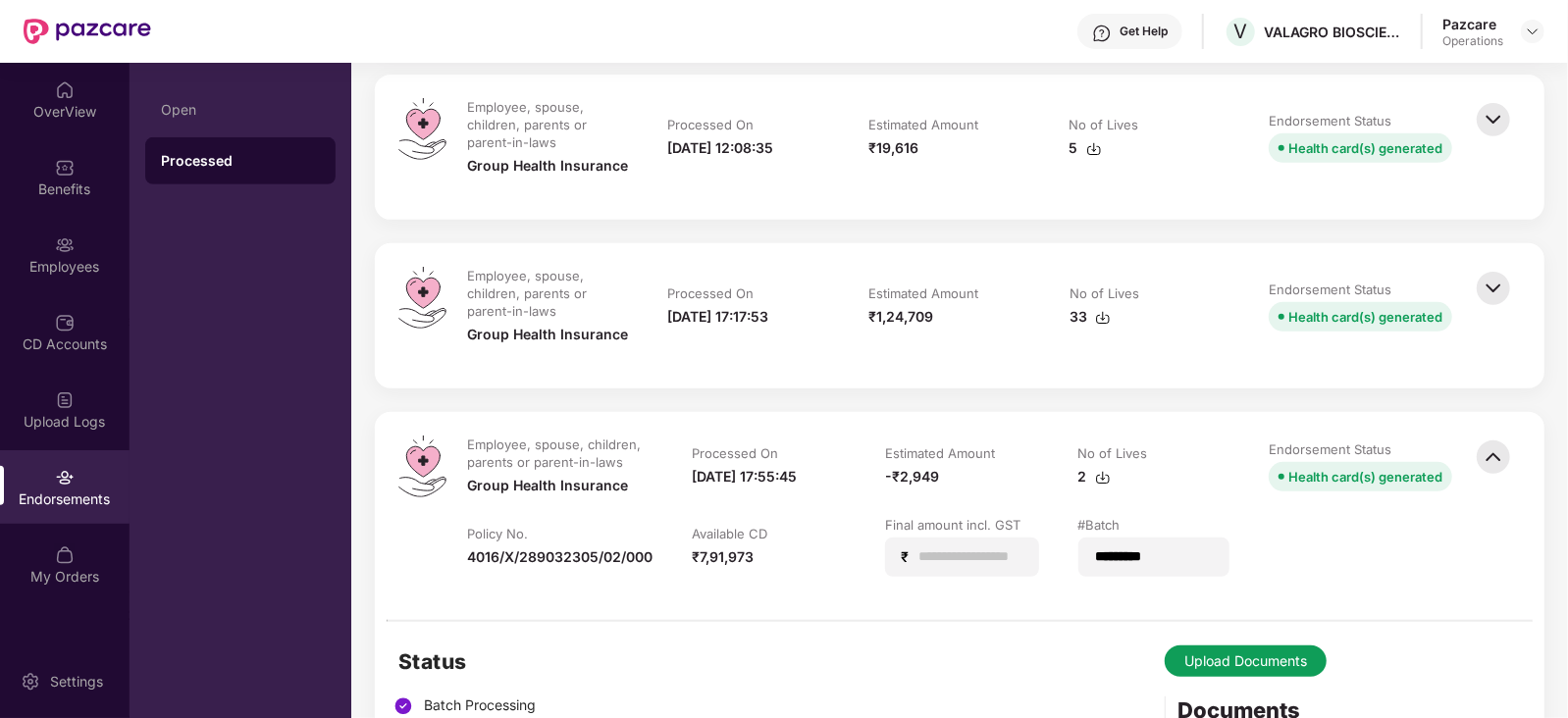
scroll to position [5397, 0]
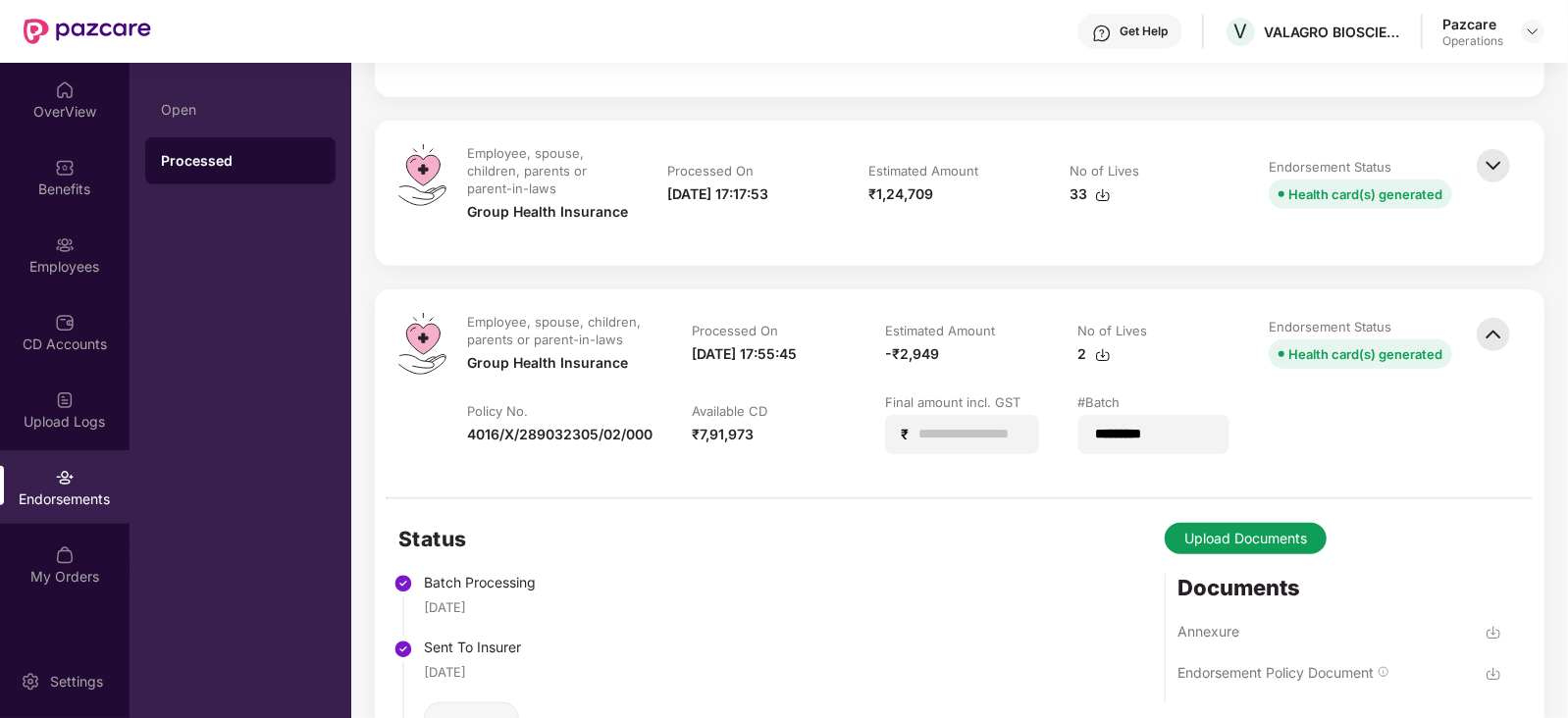
click at [1486, 146] on img at bounding box center [1493, 165] width 43 height 43
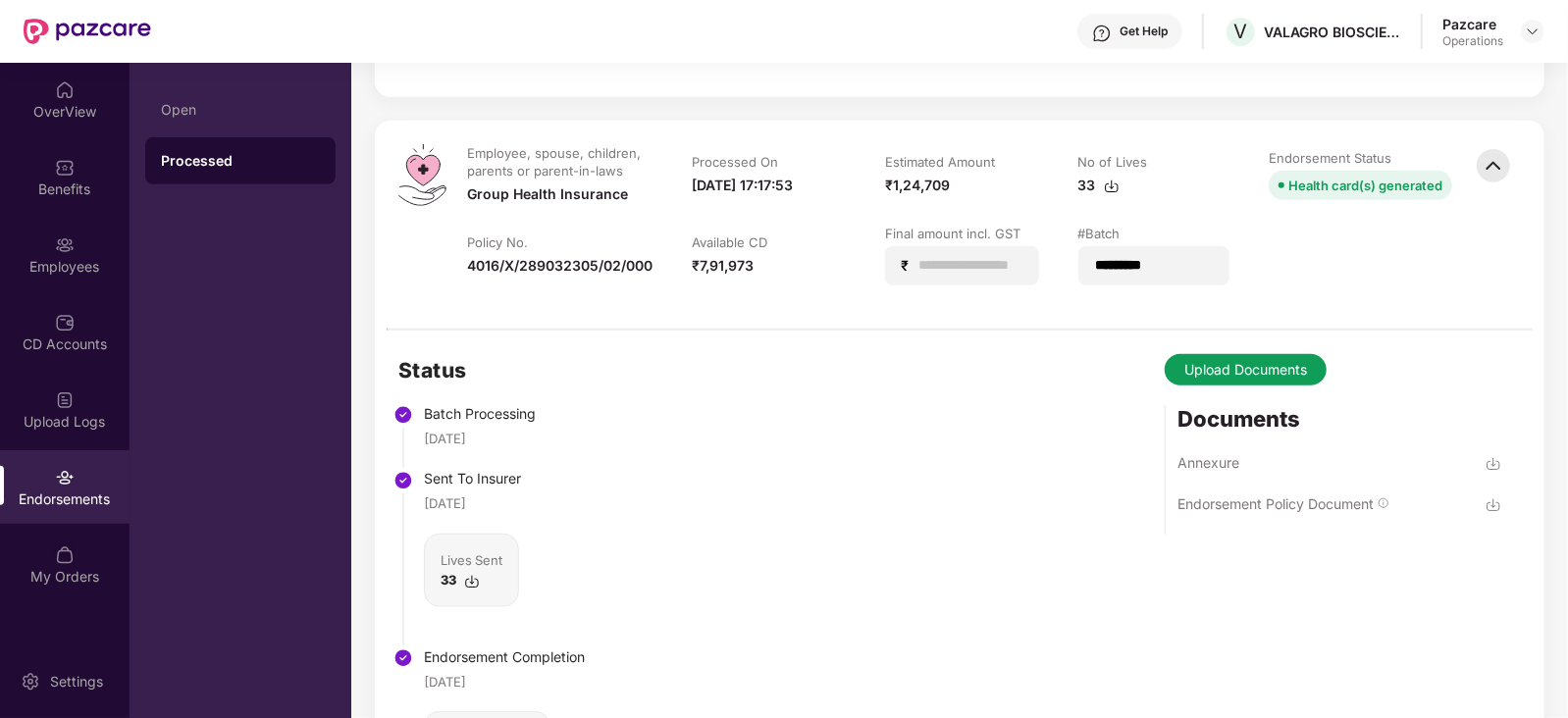
scroll to position [5152, 0]
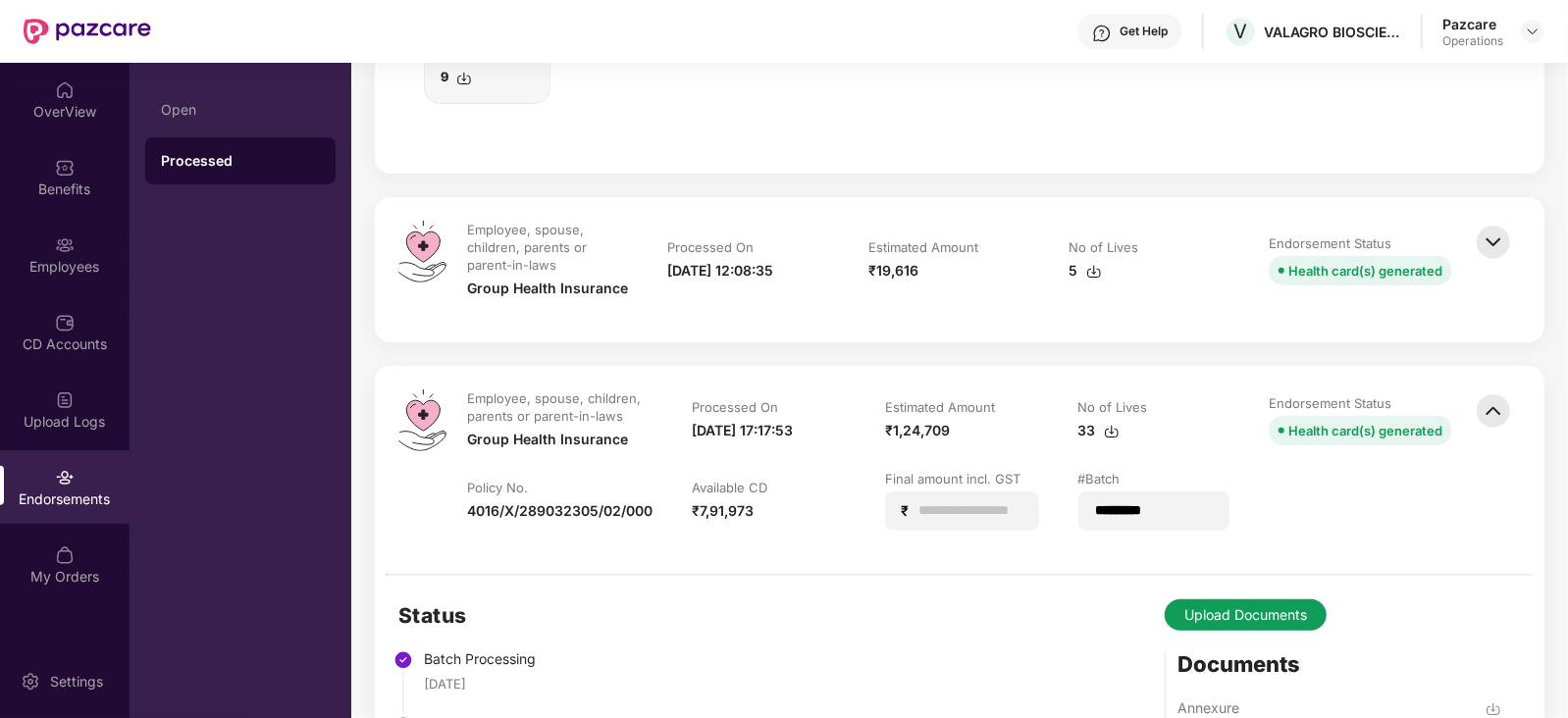
click at [1496, 233] on img at bounding box center [1493, 242] width 43 height 43
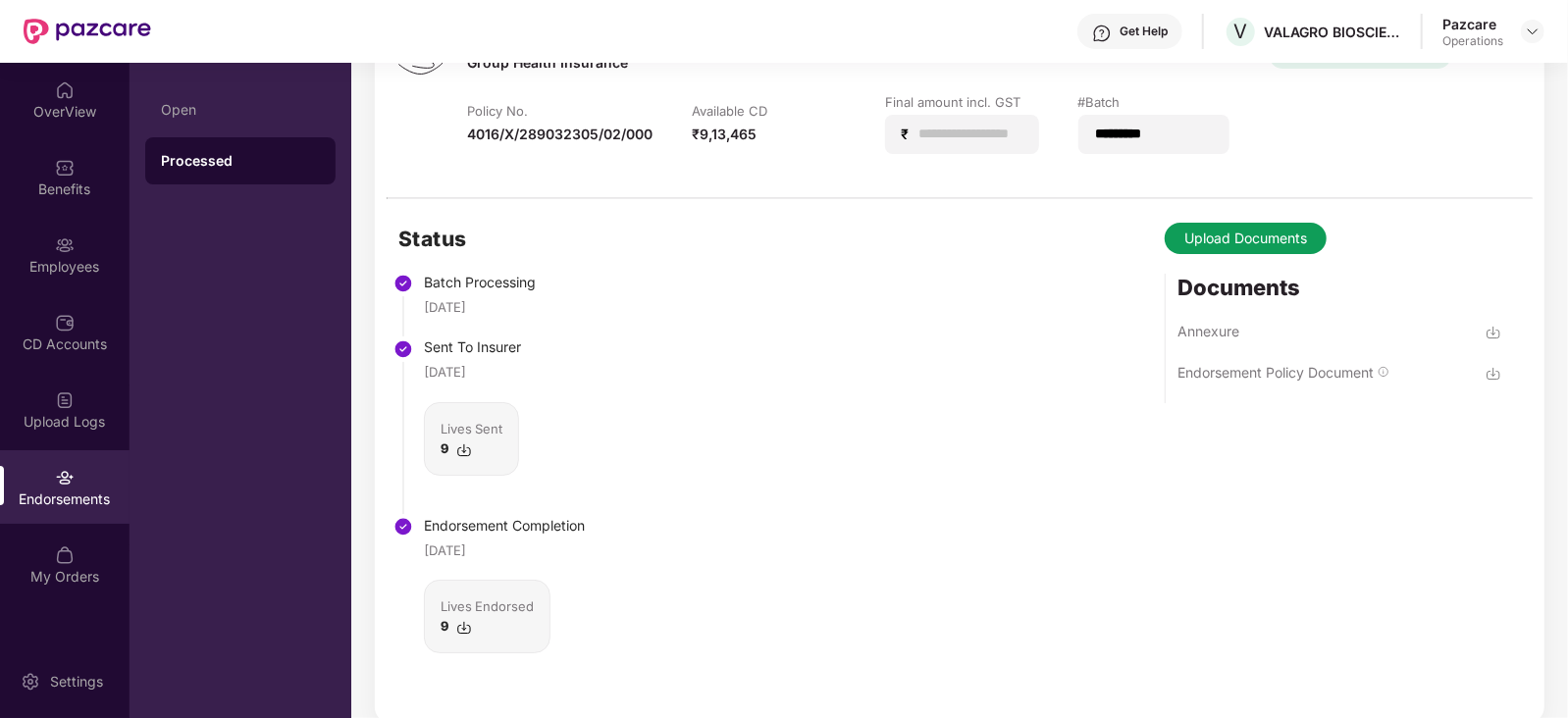
scroll to position [4416, 0]
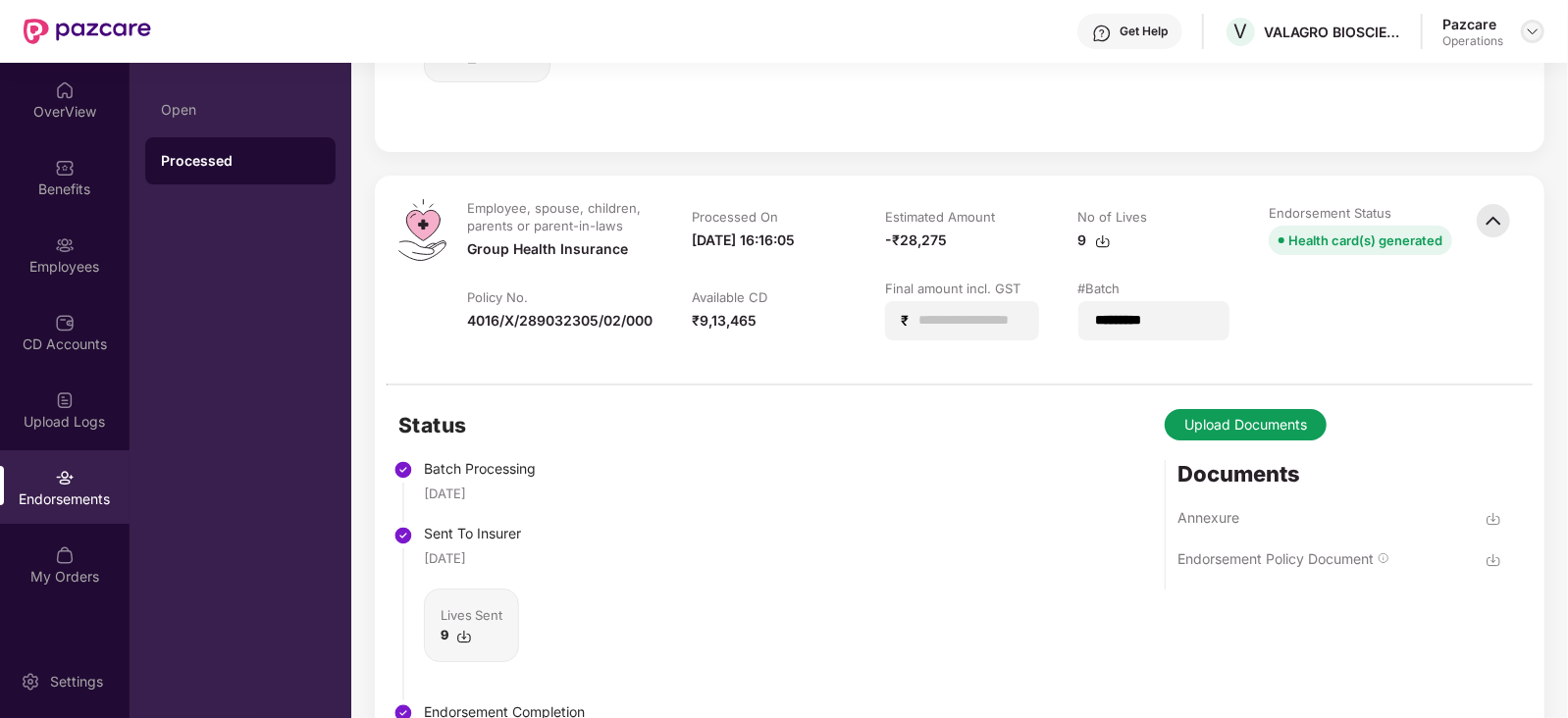
click at [1525, 31] on img at bounding box center [1533, 32] width 16 height 16
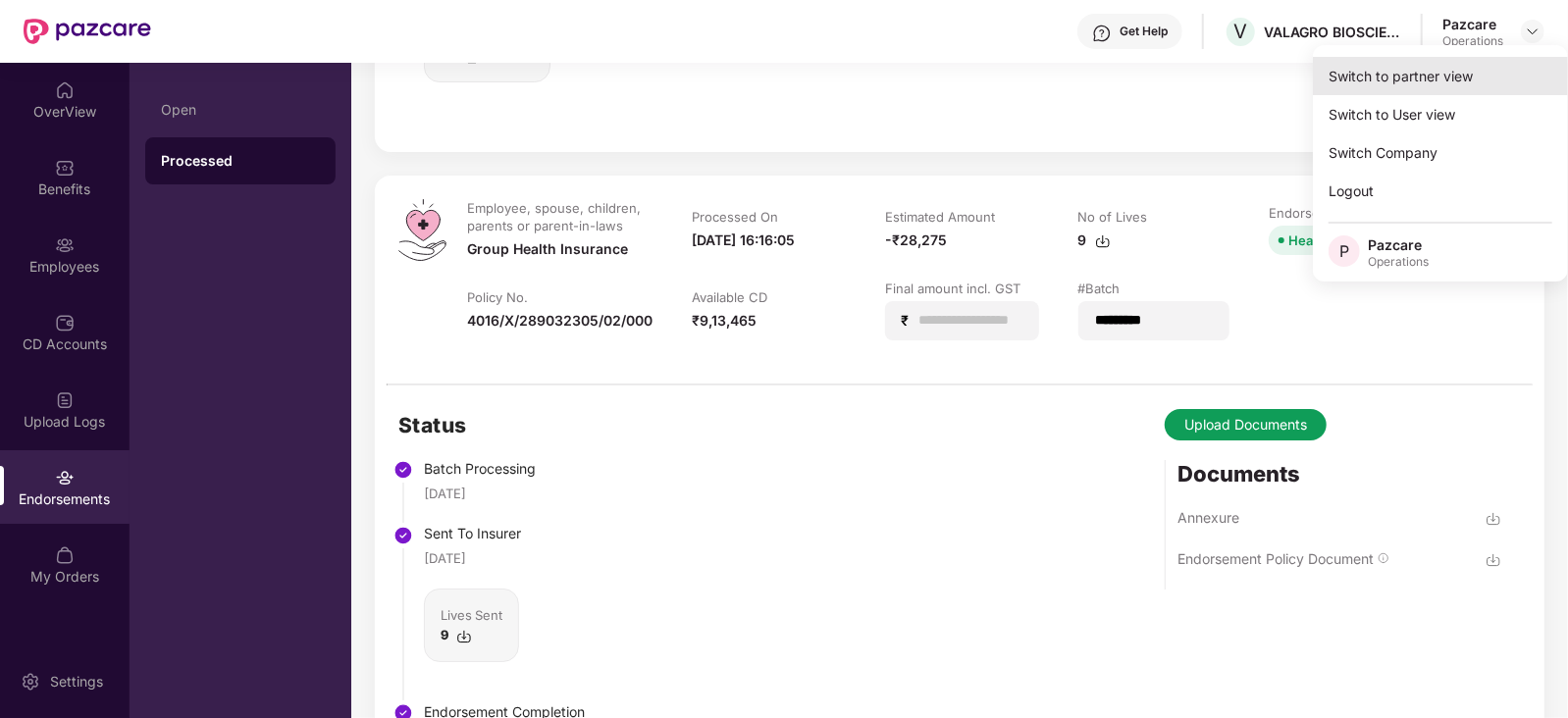
click at [1448, 74] on div "Switch to partner view" at bounding box center [1440, 76] width 255 height 38
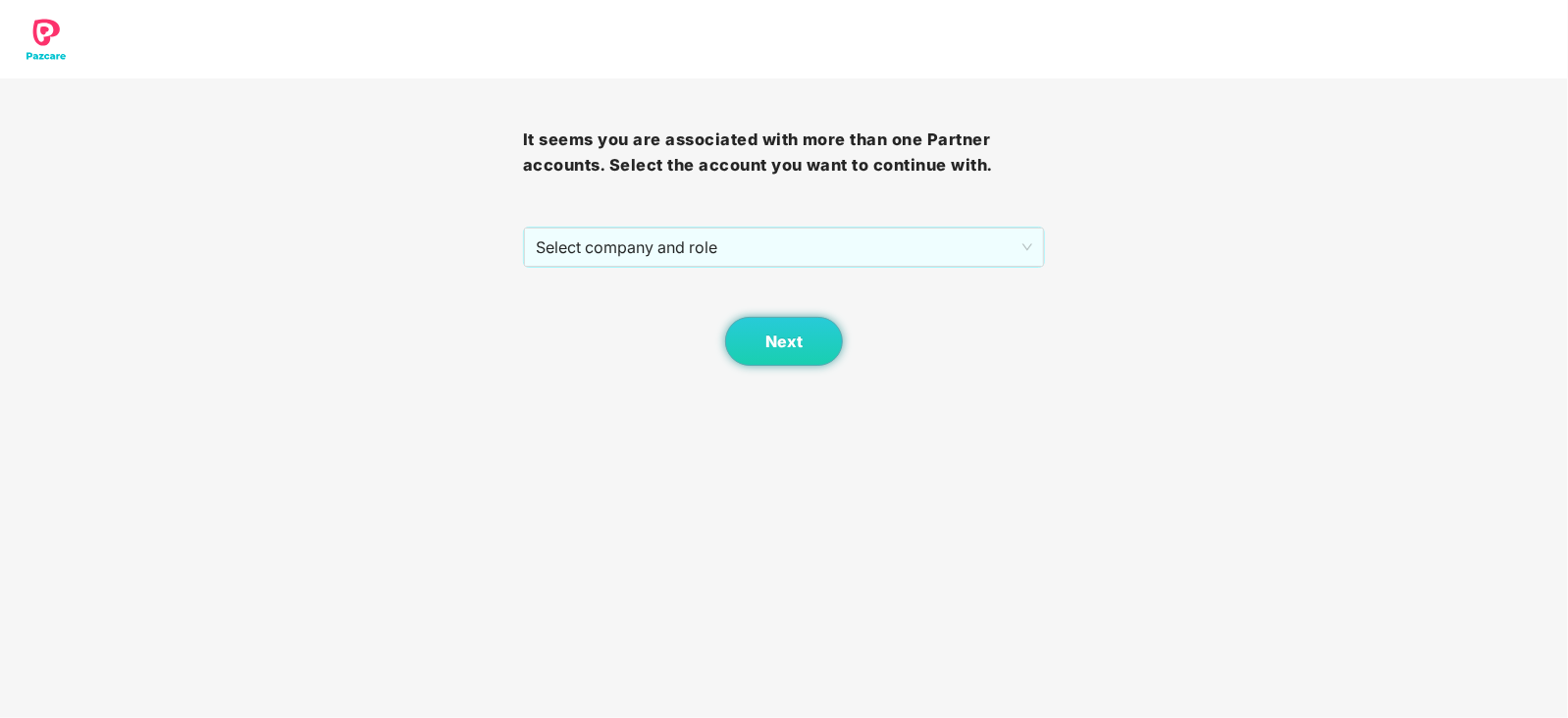
click at [693, 271] on div "Next" at bounding box center [784, 317] width 523 height 98
click at [689, 267] on div "Select company and role" at bounding box center [784, 247] width 521 height 39
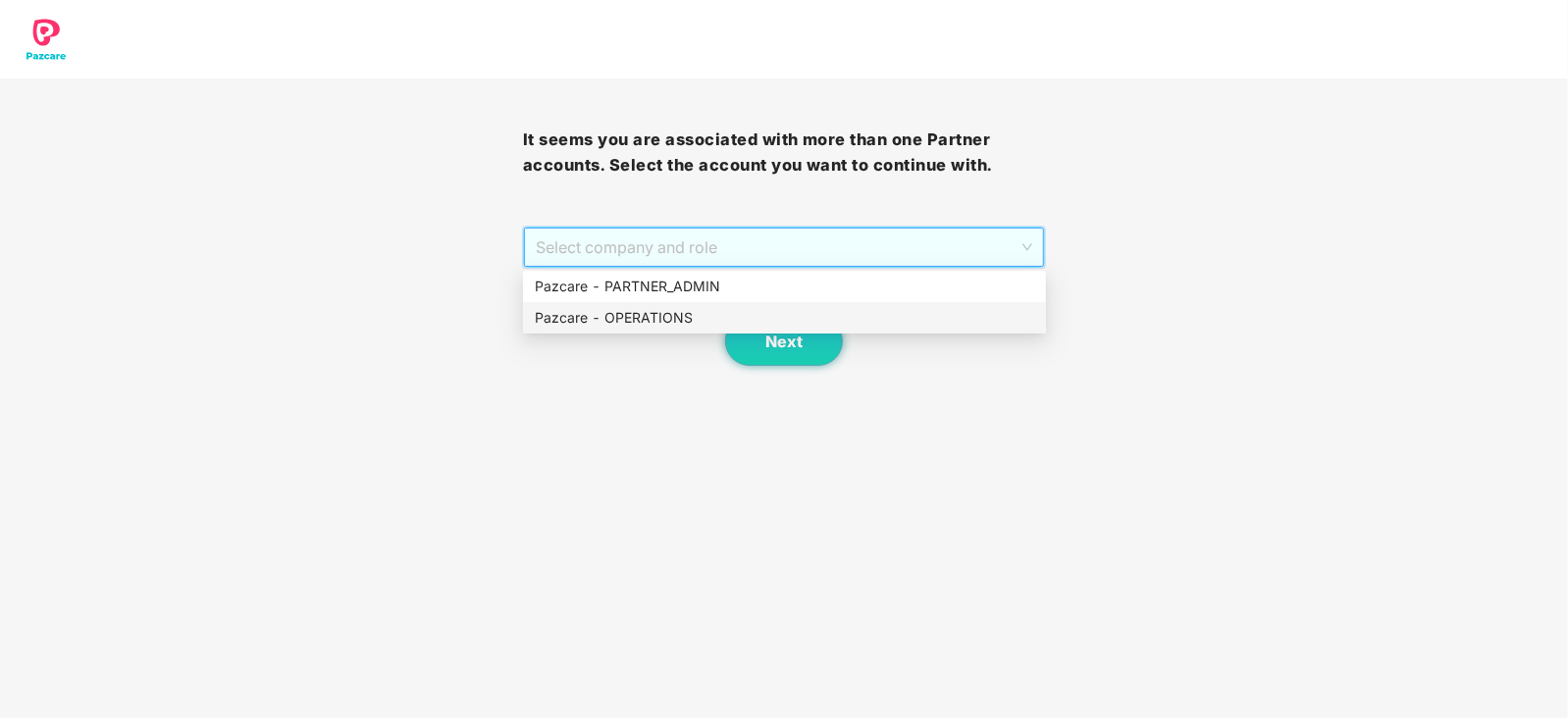
click at [675, 328] on div "Pazcare - OPERATIONS" at bounding box center [784, 318] width 499 height 22
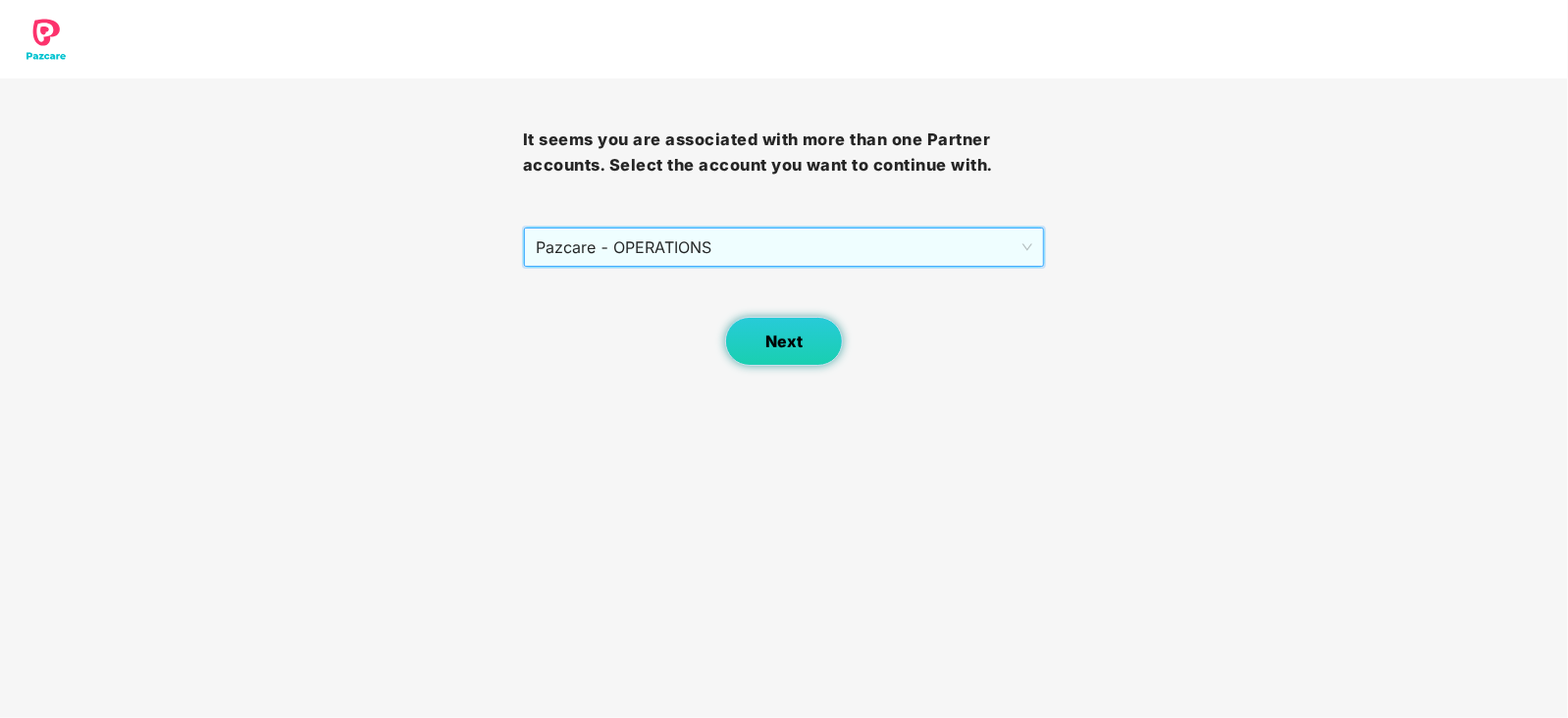
click at [774, 340] on span "Next" at bounding box center [783, 342] width 37 height 19
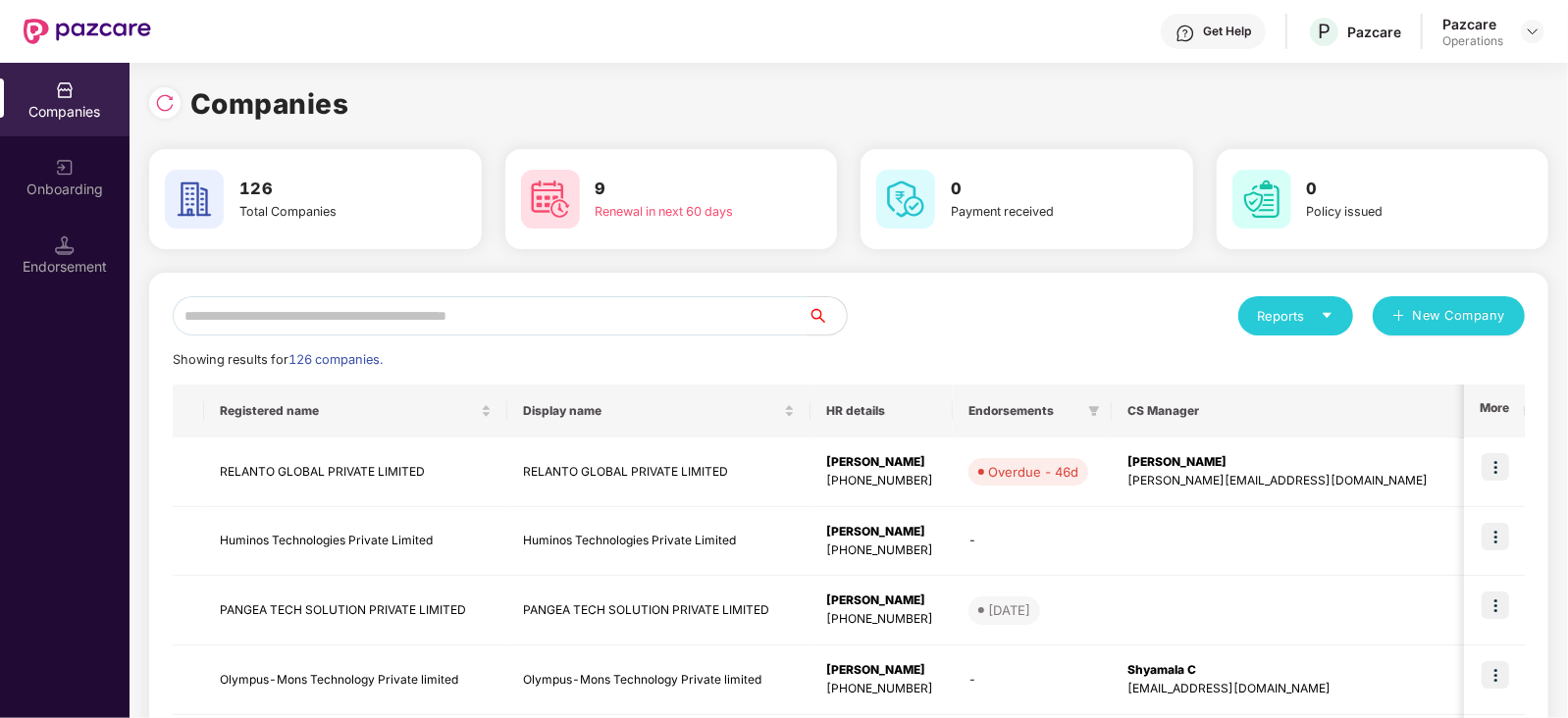
click at [445, 317] on input "text" at bounding box center [490, 315] width 635 height 39
paste input "**********"
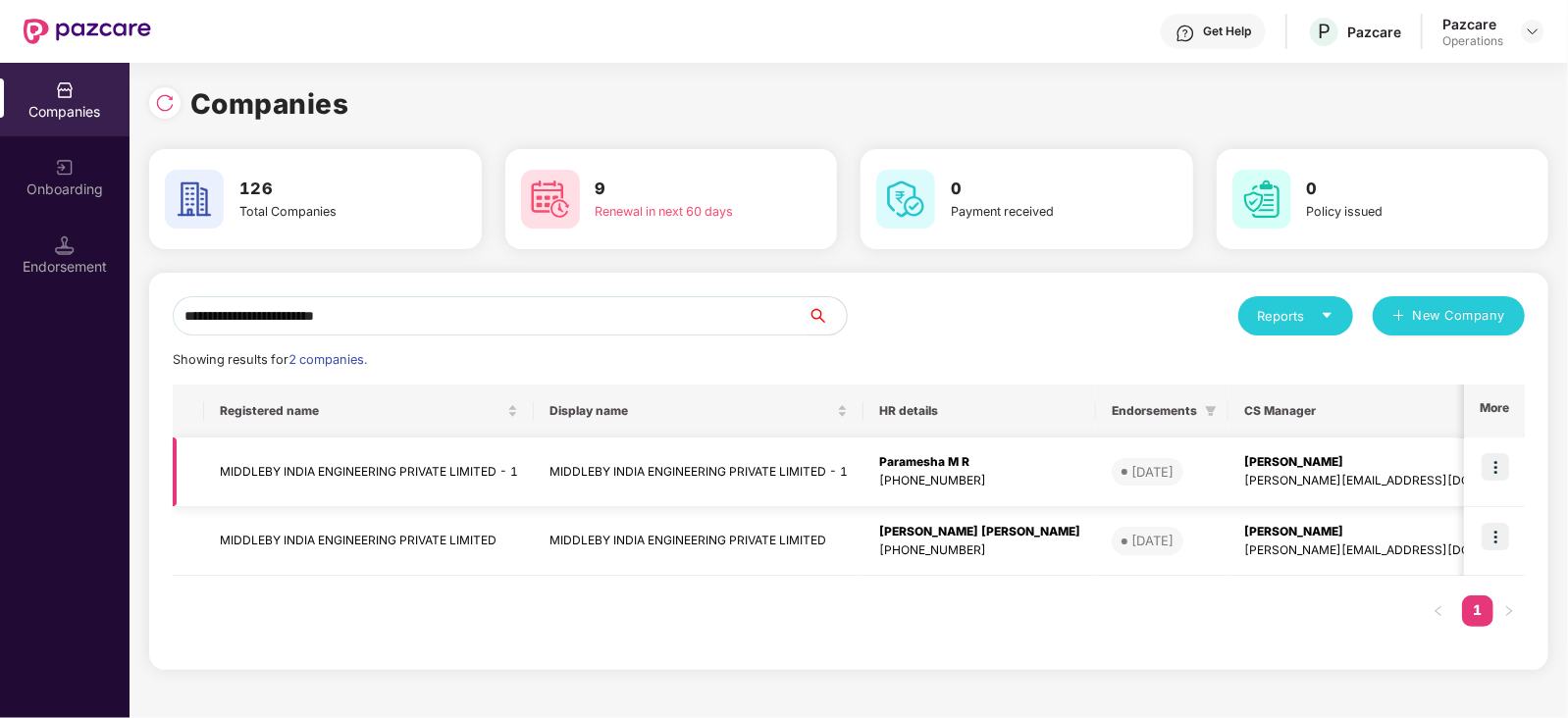
type input "**********"
click at [1496, 469] on img at bounding box center [1495, 466] width 27 height 27
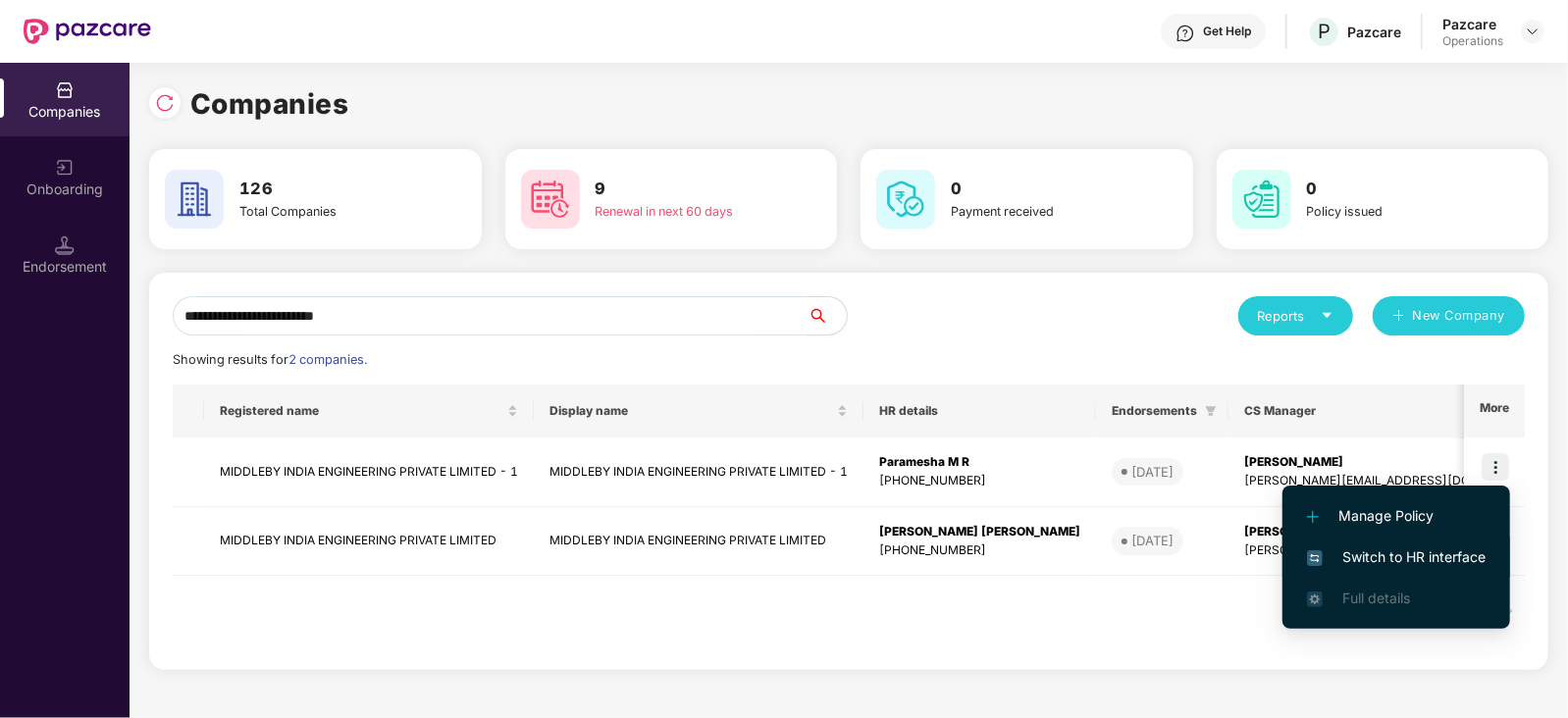
click at [1448, 561] on span "Switch to HR interface" at bounding box center [1396, 558] width 179 height 22
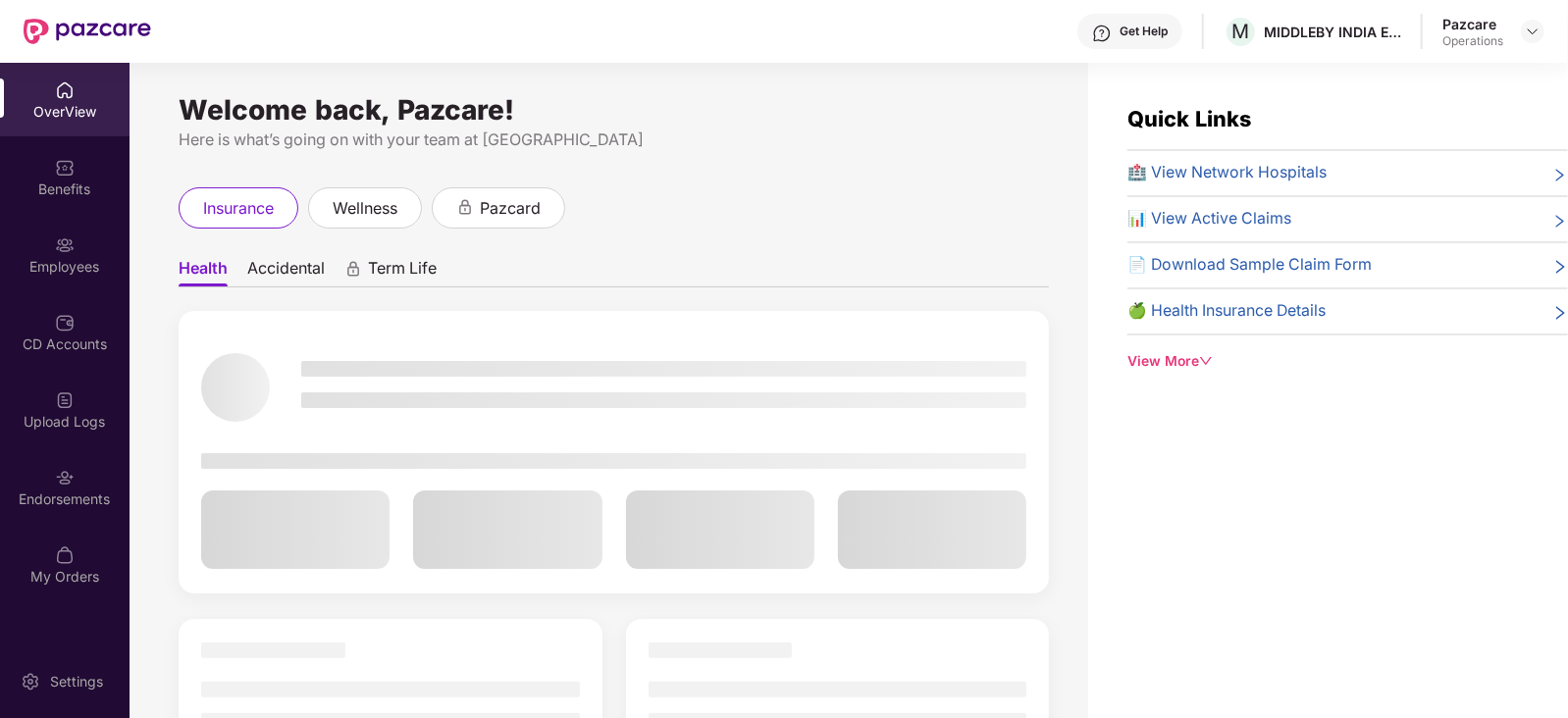
click at [61, 273] on div "Employees" at bounding box center [65, 267] width 130 height 20
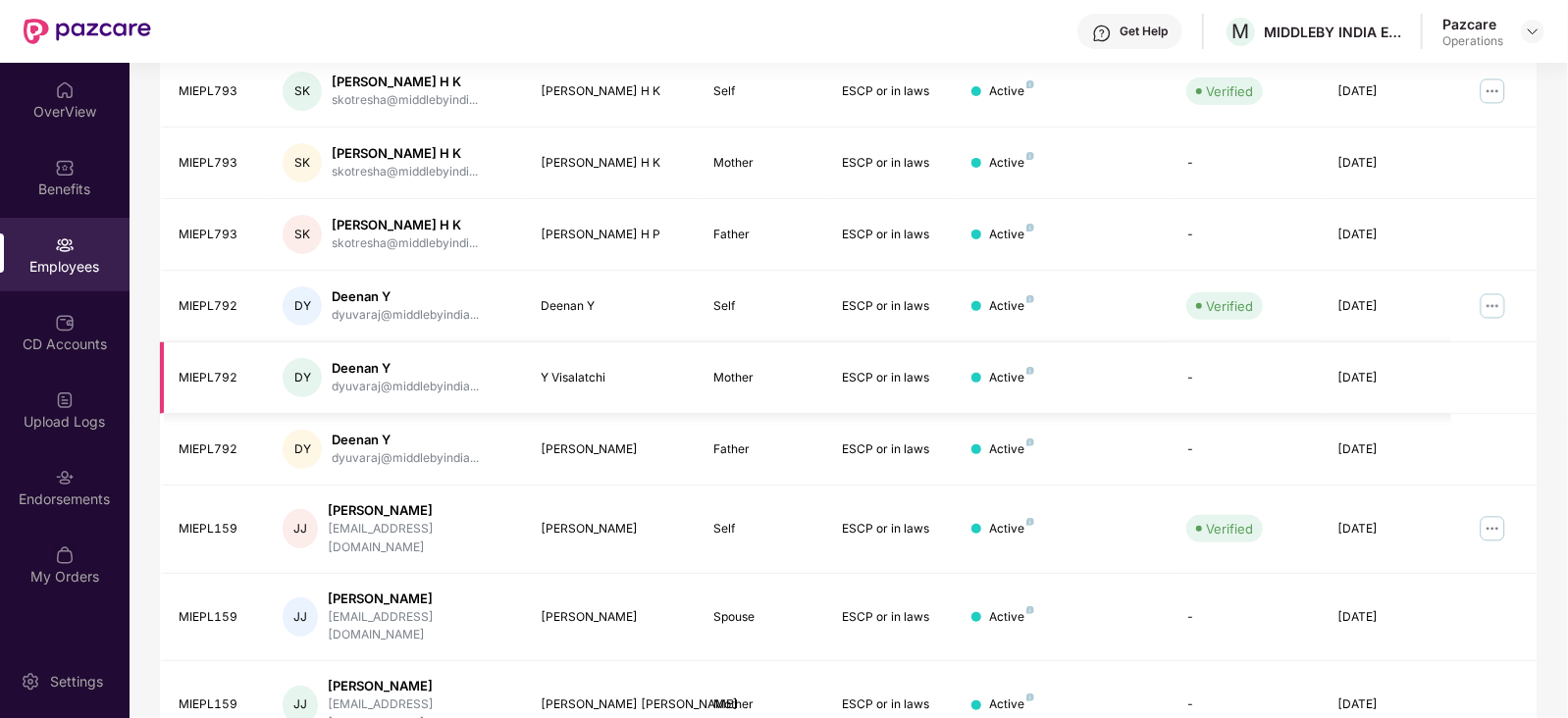
scroll to position [0, 0]
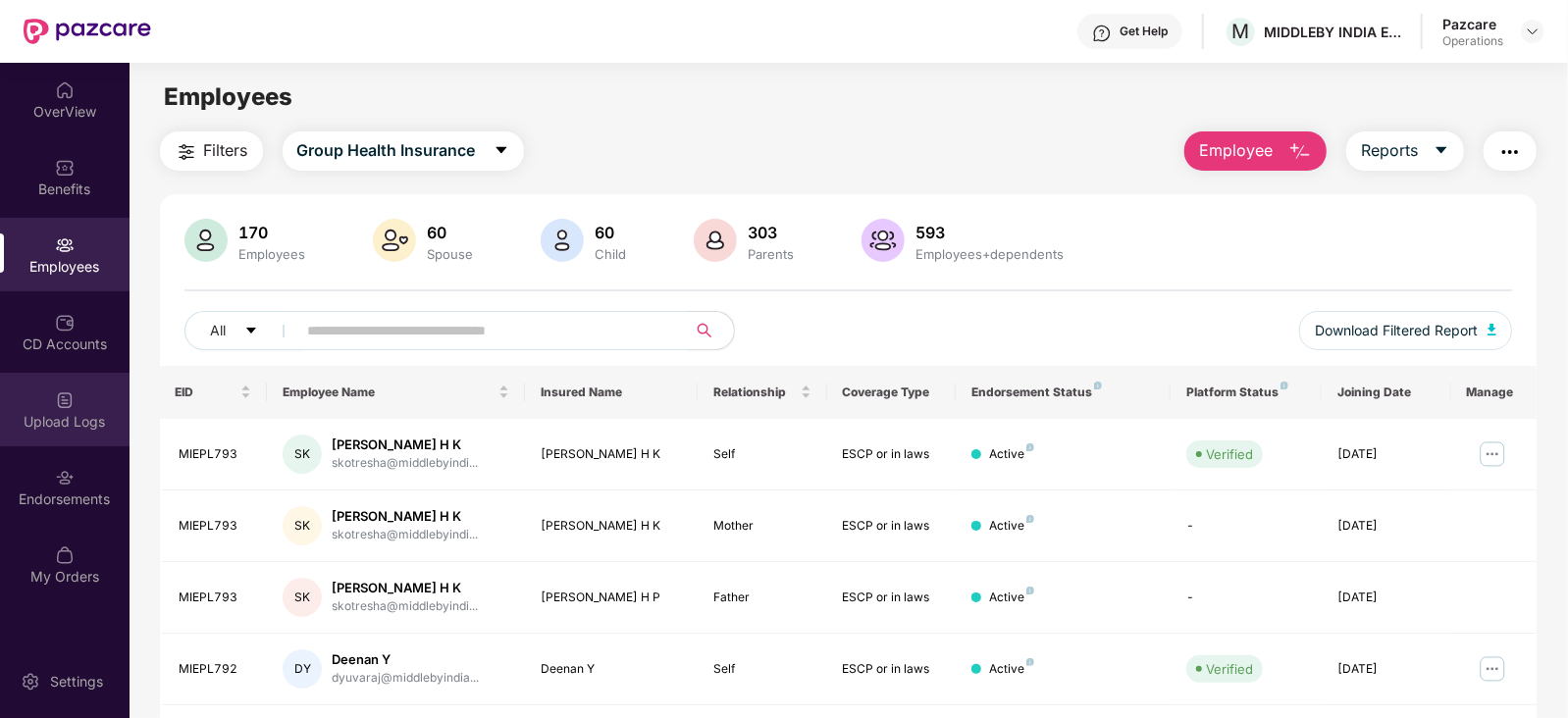
click at [54, 414] on div "Upload Logs" at bounding box center [65, 422] width 130 height 20
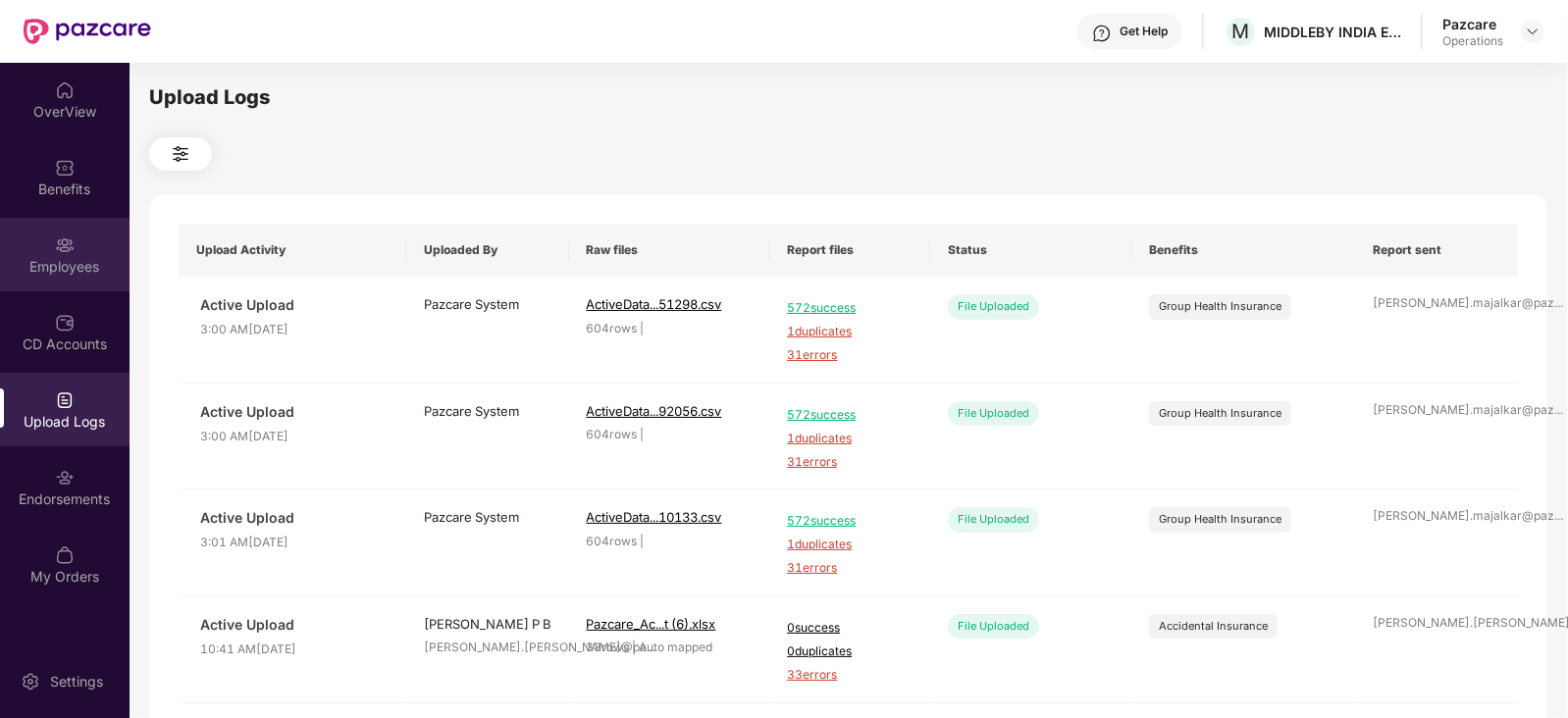
click at [74, 283] on div "Employees" at bounding box center [65, 255] width 130 height 74
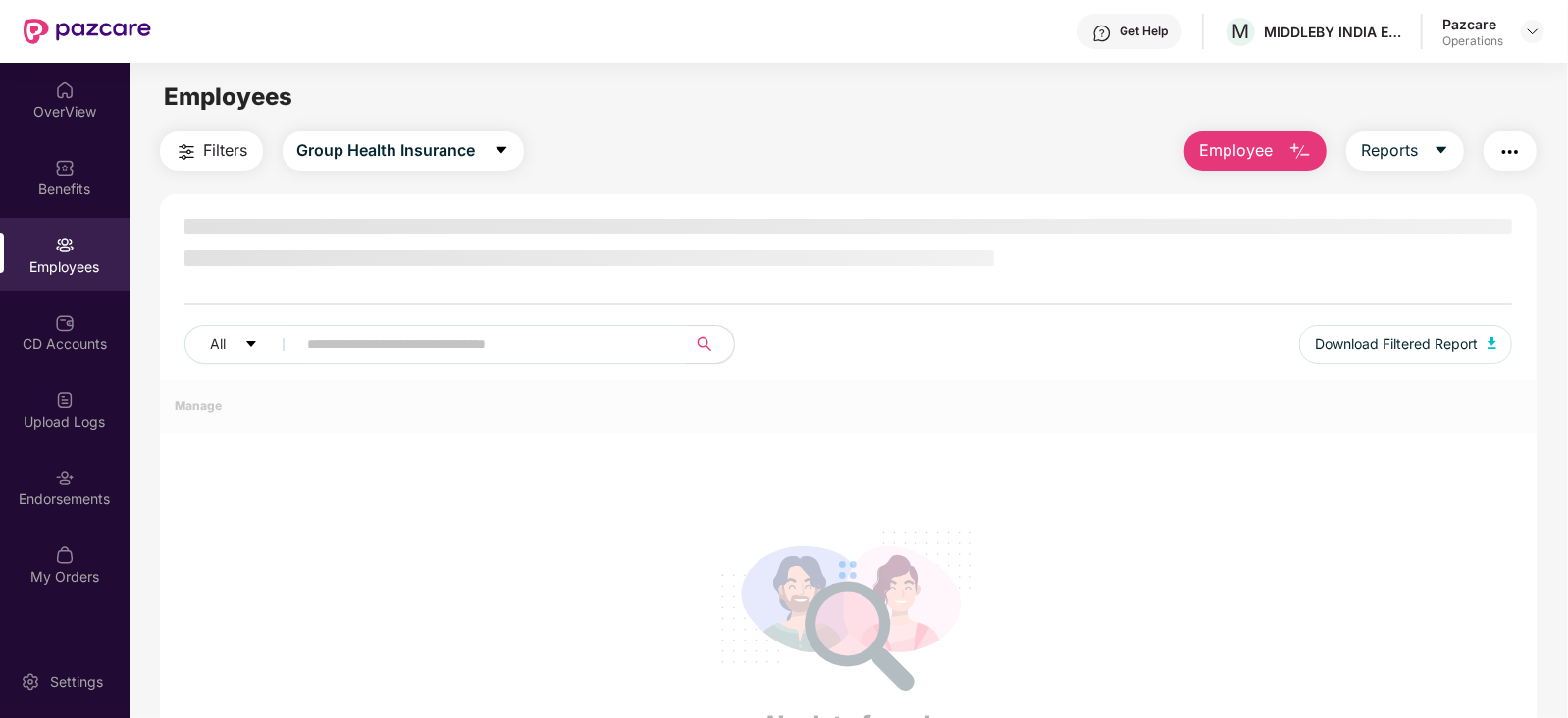
click at [226, 165] on button "Filters" at bounding box center [211, 150] width 103 height 39
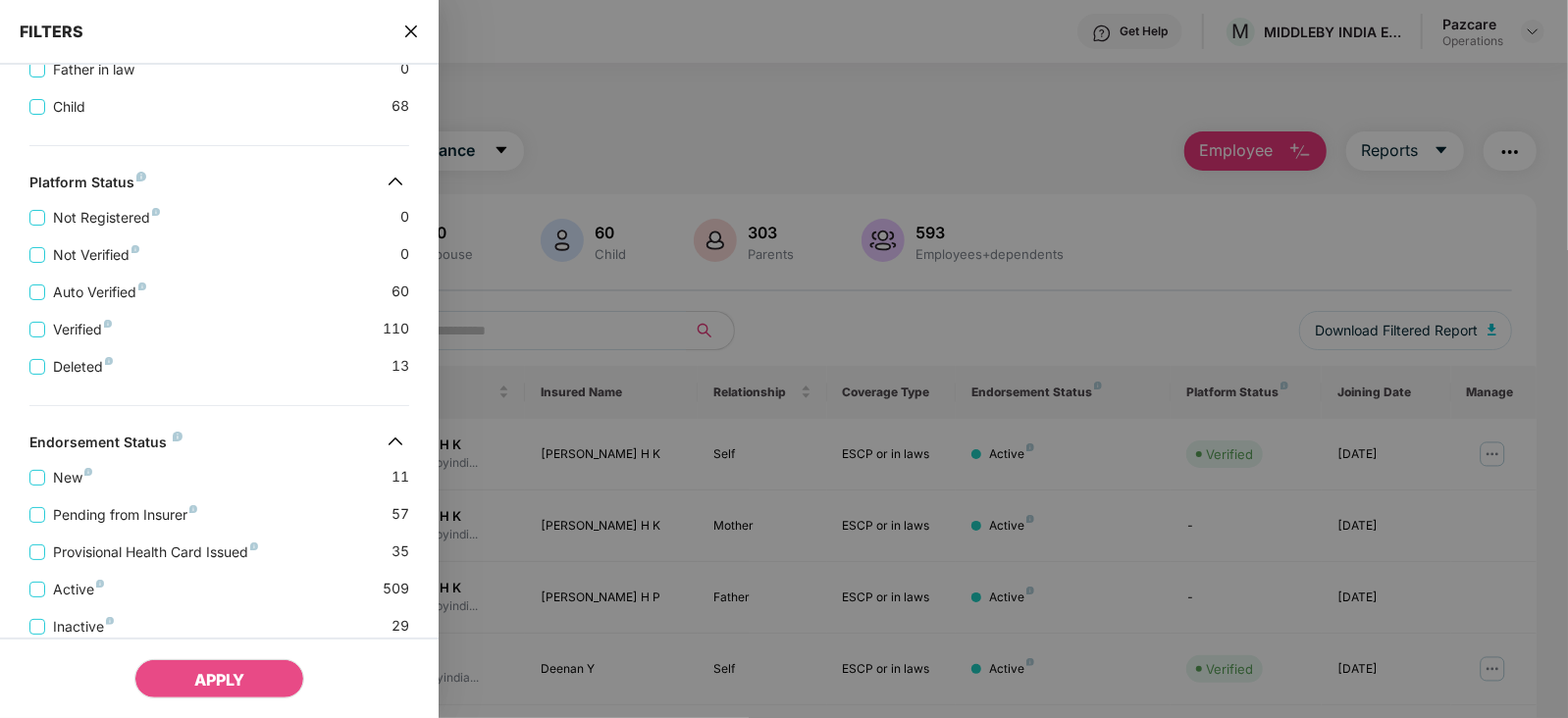
scroll to position [705, 0]
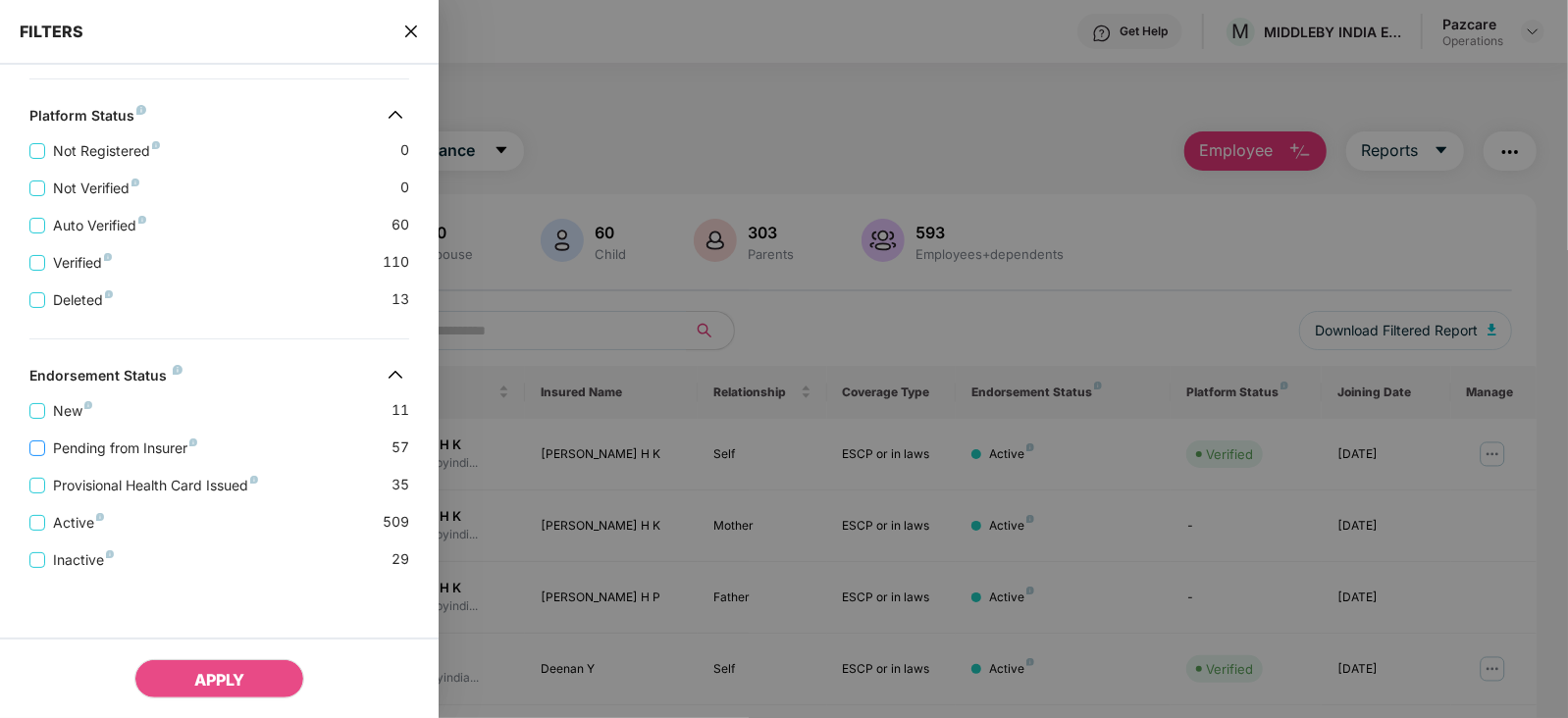
click at [143, 445] on span "Pending from Insurer" at bounding box center [125, 449] width 160 height 22
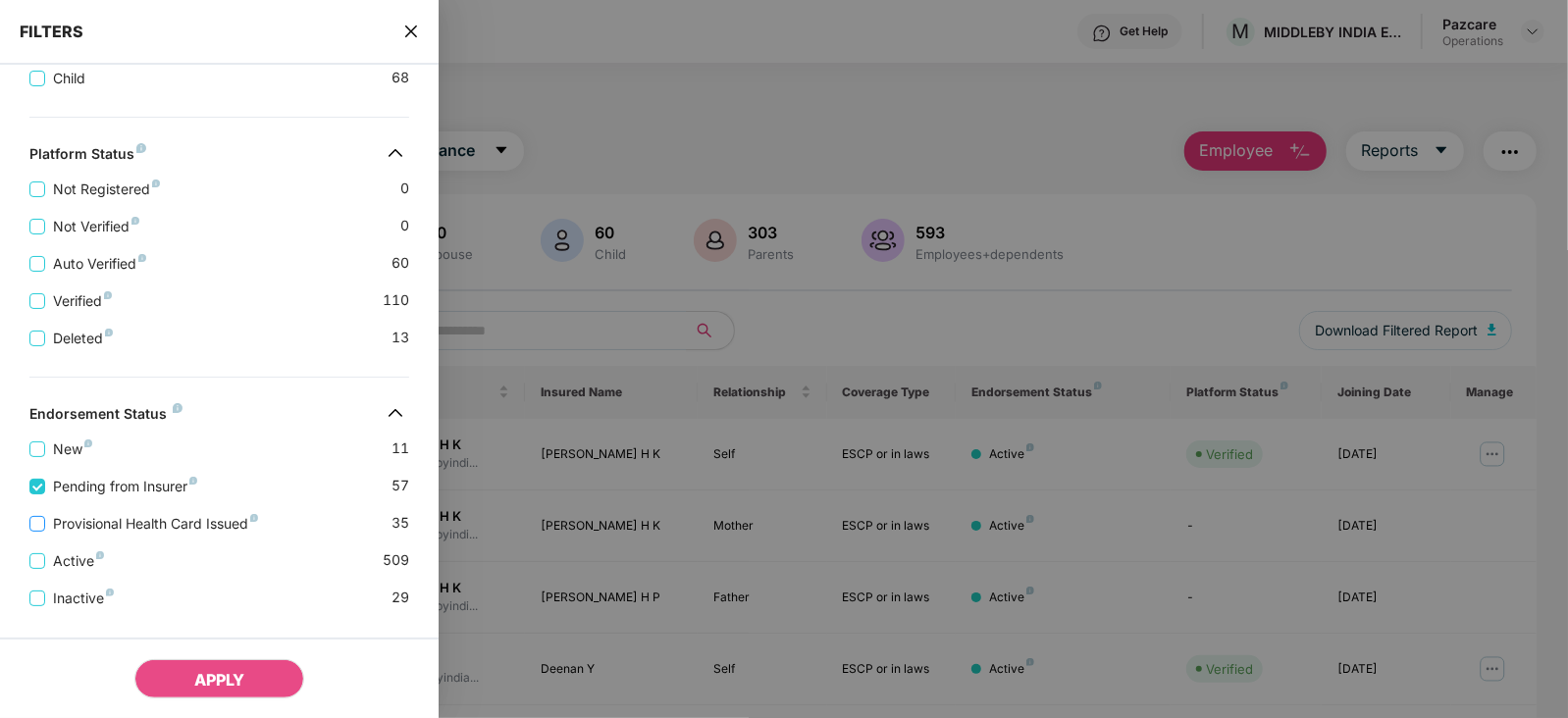
click at [151, 528] on span "Provisional Health Card Issued" at bounding box center [155, 524] width 221 height 22
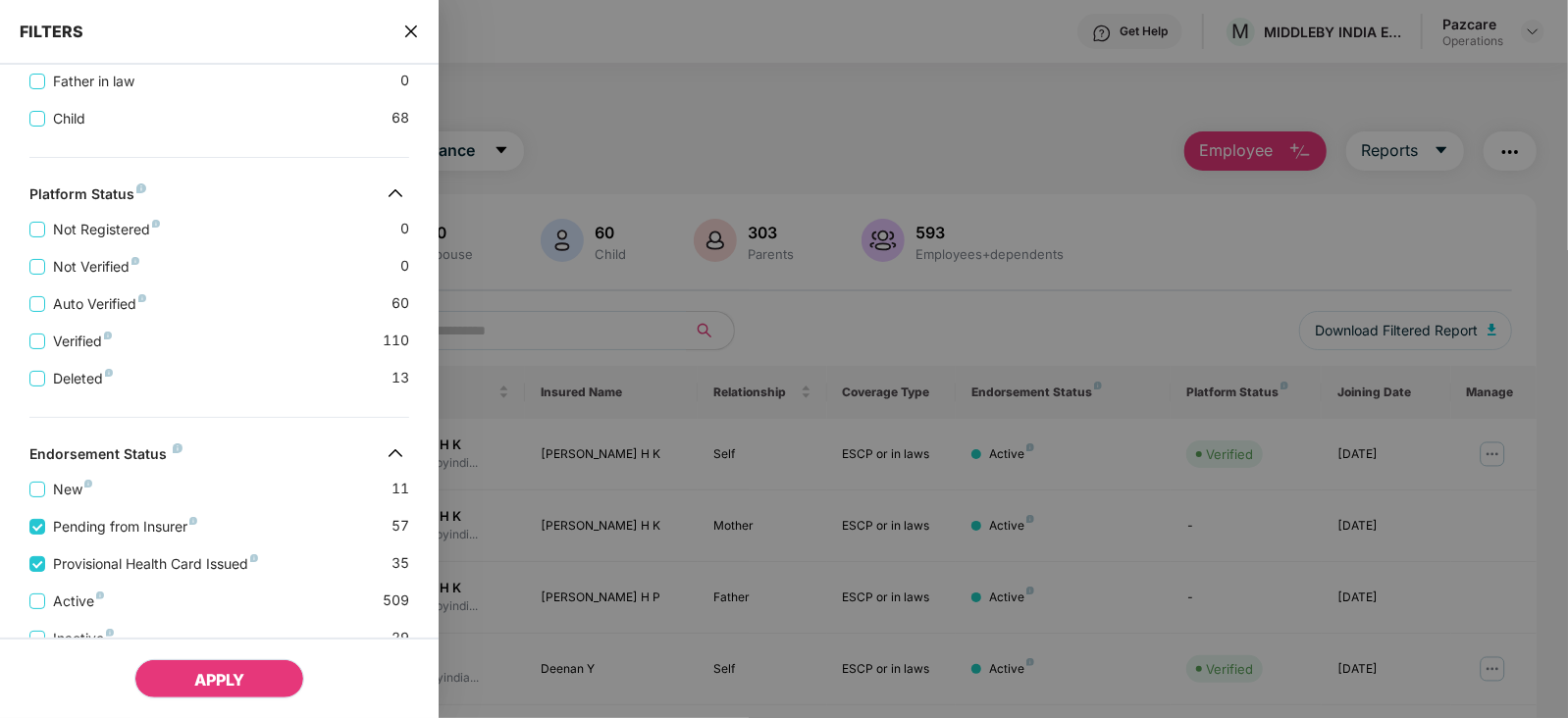
click at [240, 676] on span "APPLY" at bounding box center [219, 680] width 50 height 20
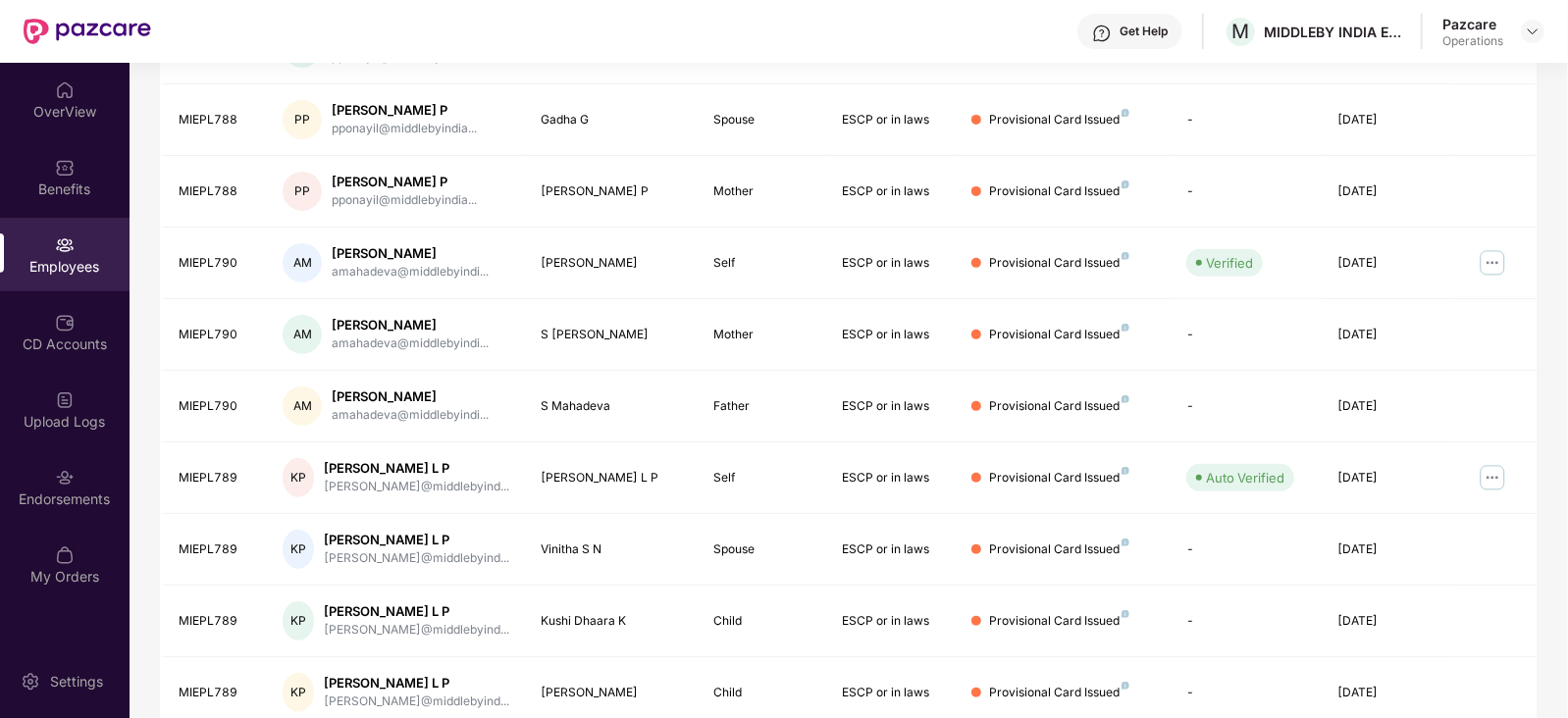
scroll to position [485, 0]
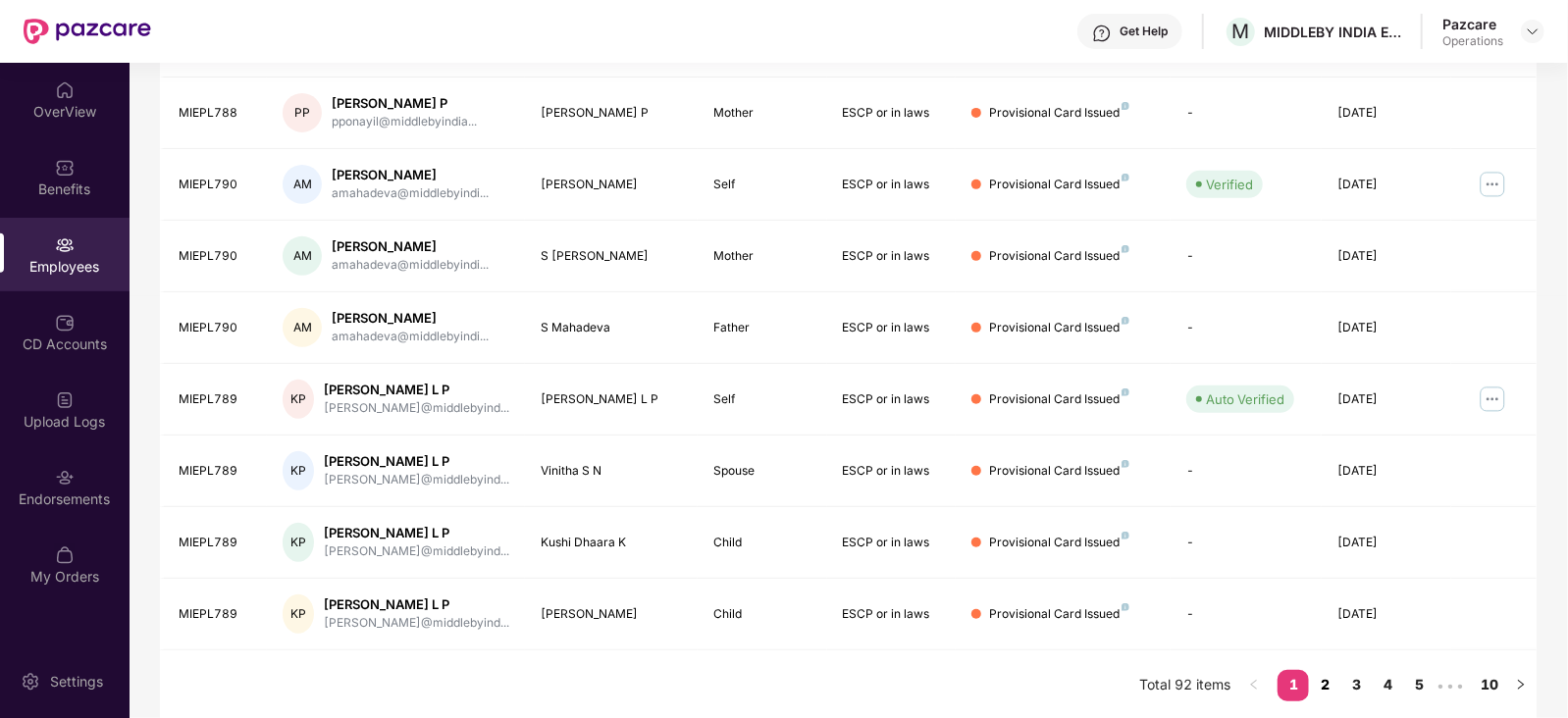
click at [1335, 677] on link "2" at bounding box center [1324, 684] width 31 height 29
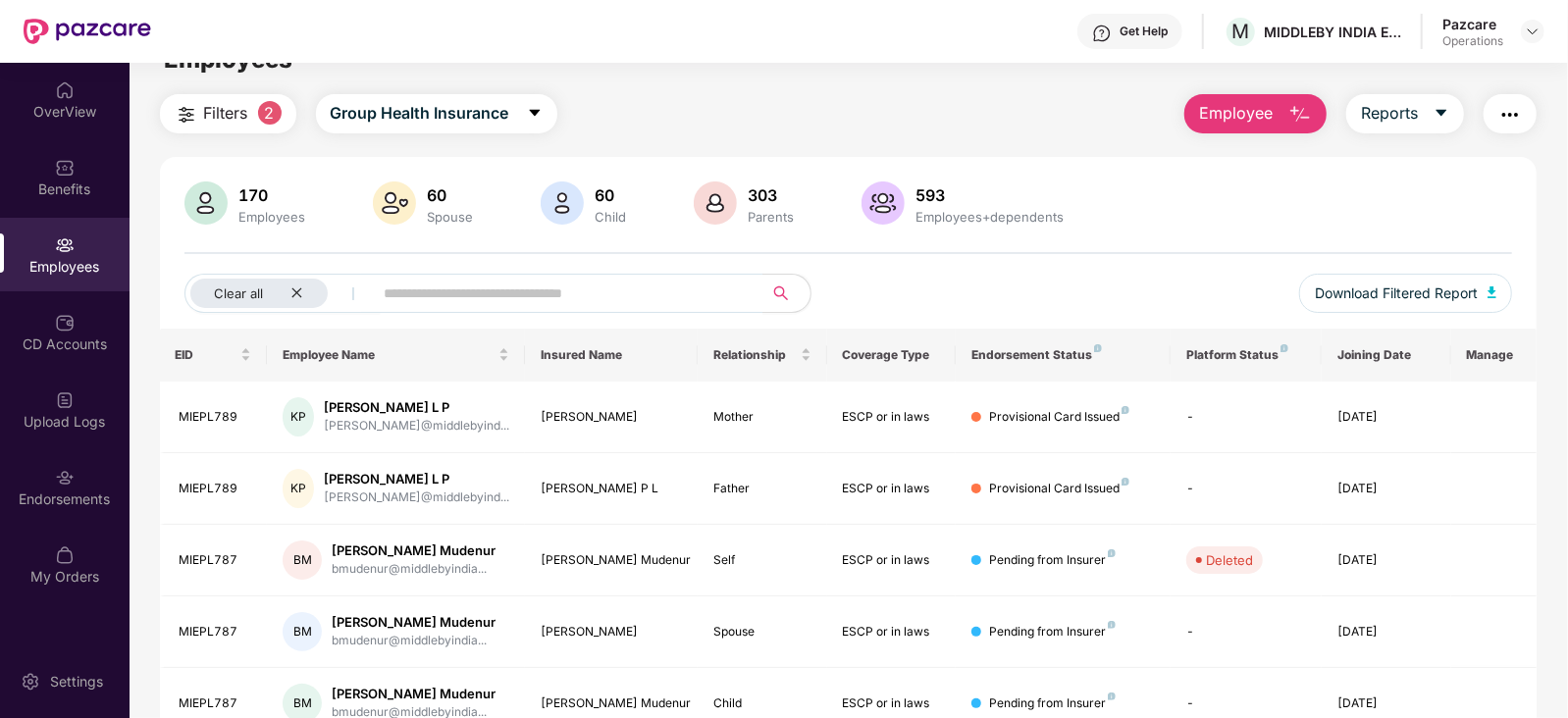
scroll to position [0, 0]
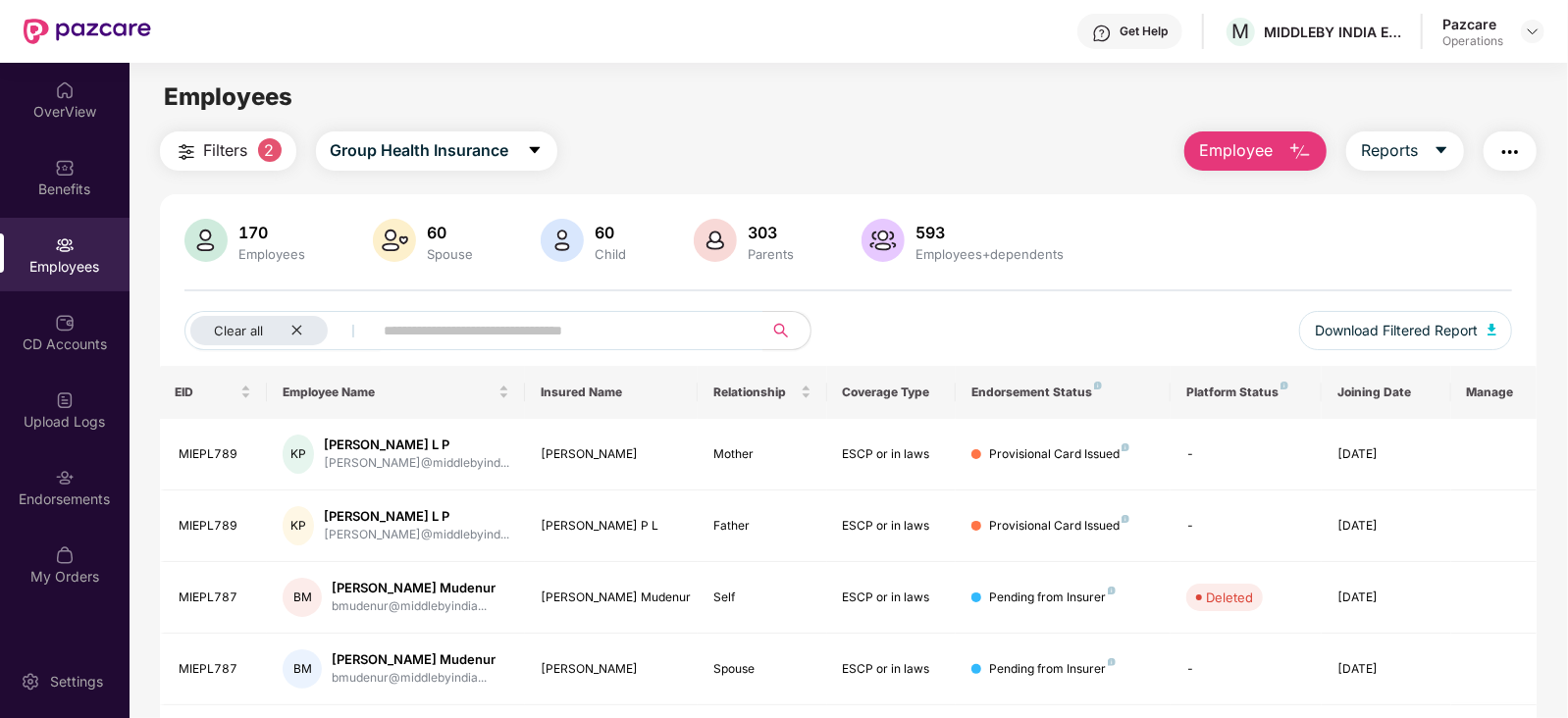
click at [1508, 165] on button "button" at bounding box center [1510, 150] width 53 height 39
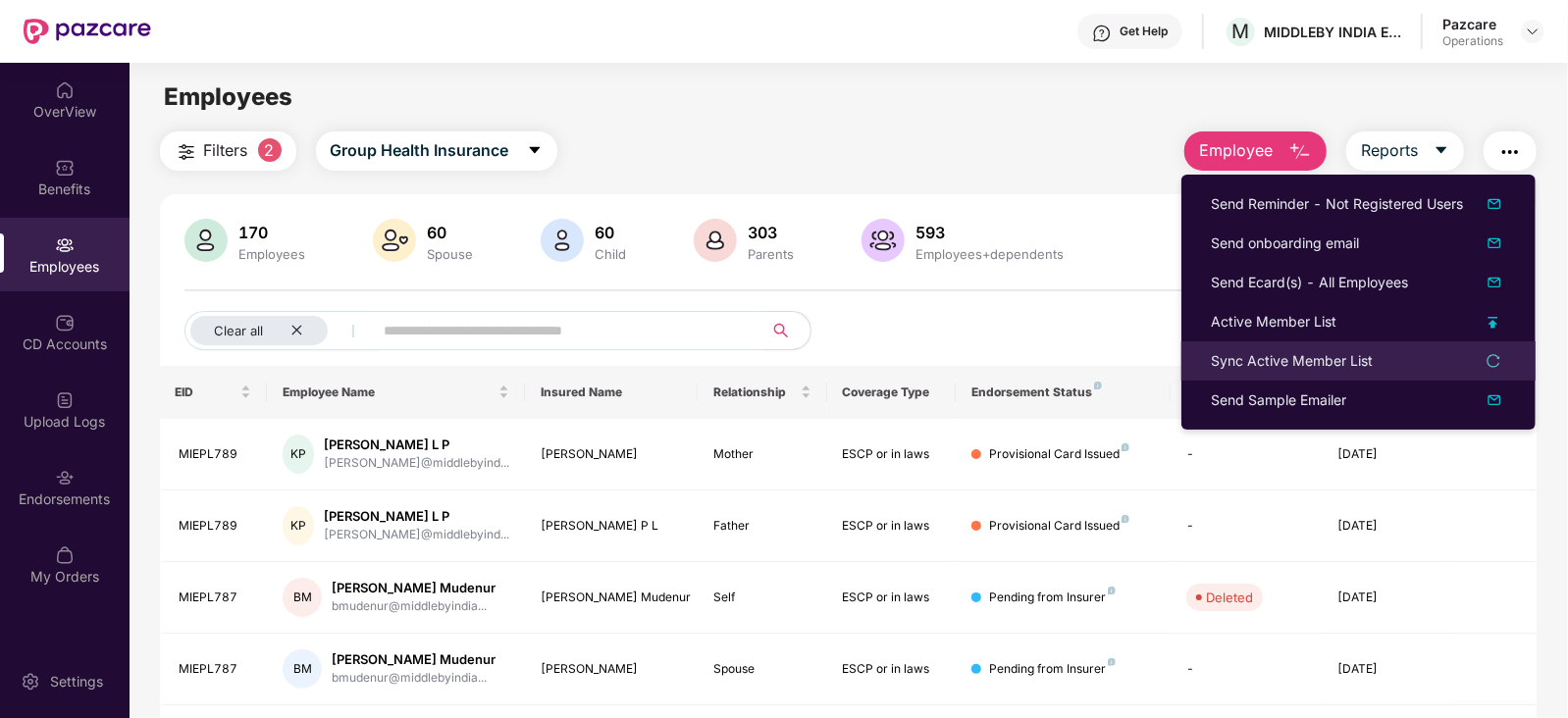
click at [1267, 360] on div "Sync Active Member List" at bounding box center [1292, 361] width 162 height 22
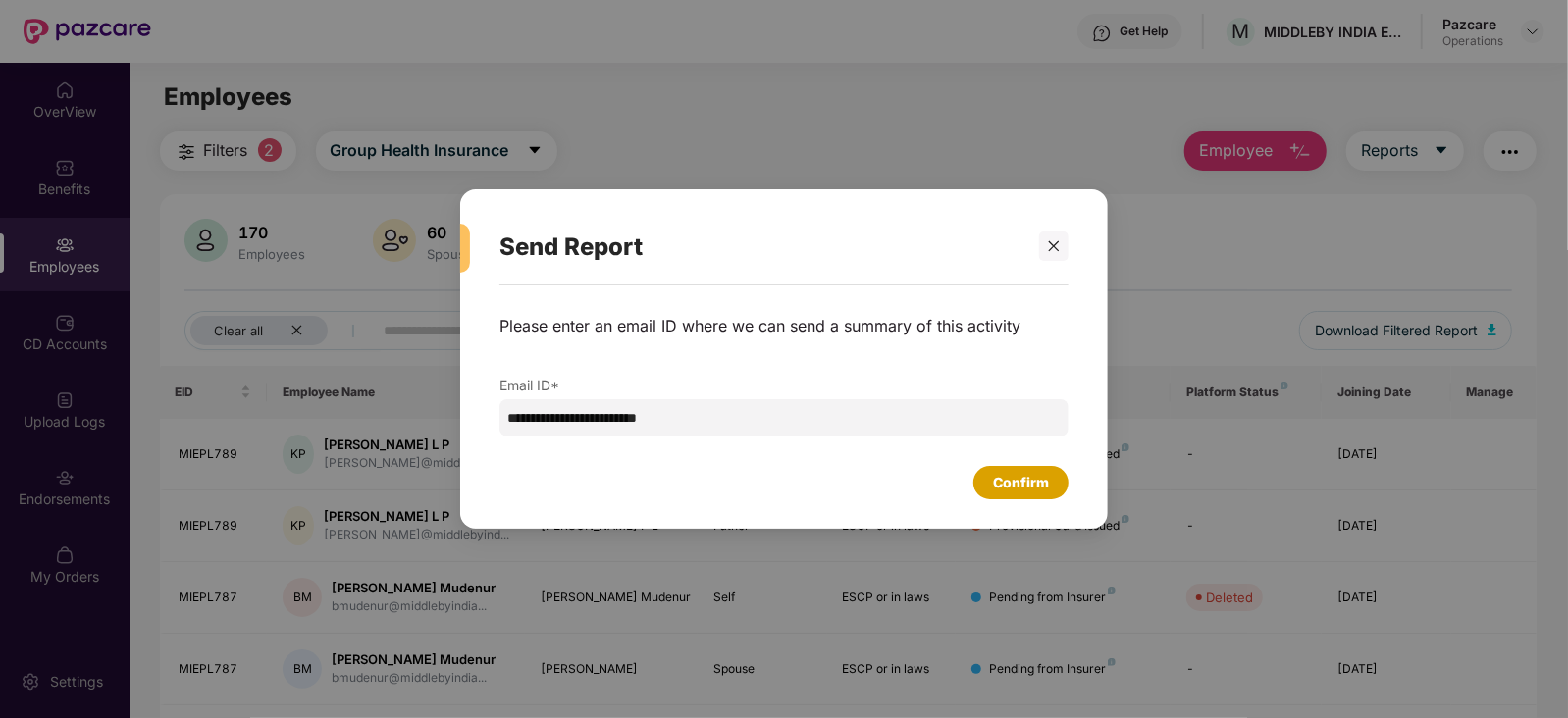
click at [1025, 488] on div "Confirm" at bounding box center [1021, 483] width 56 height 22
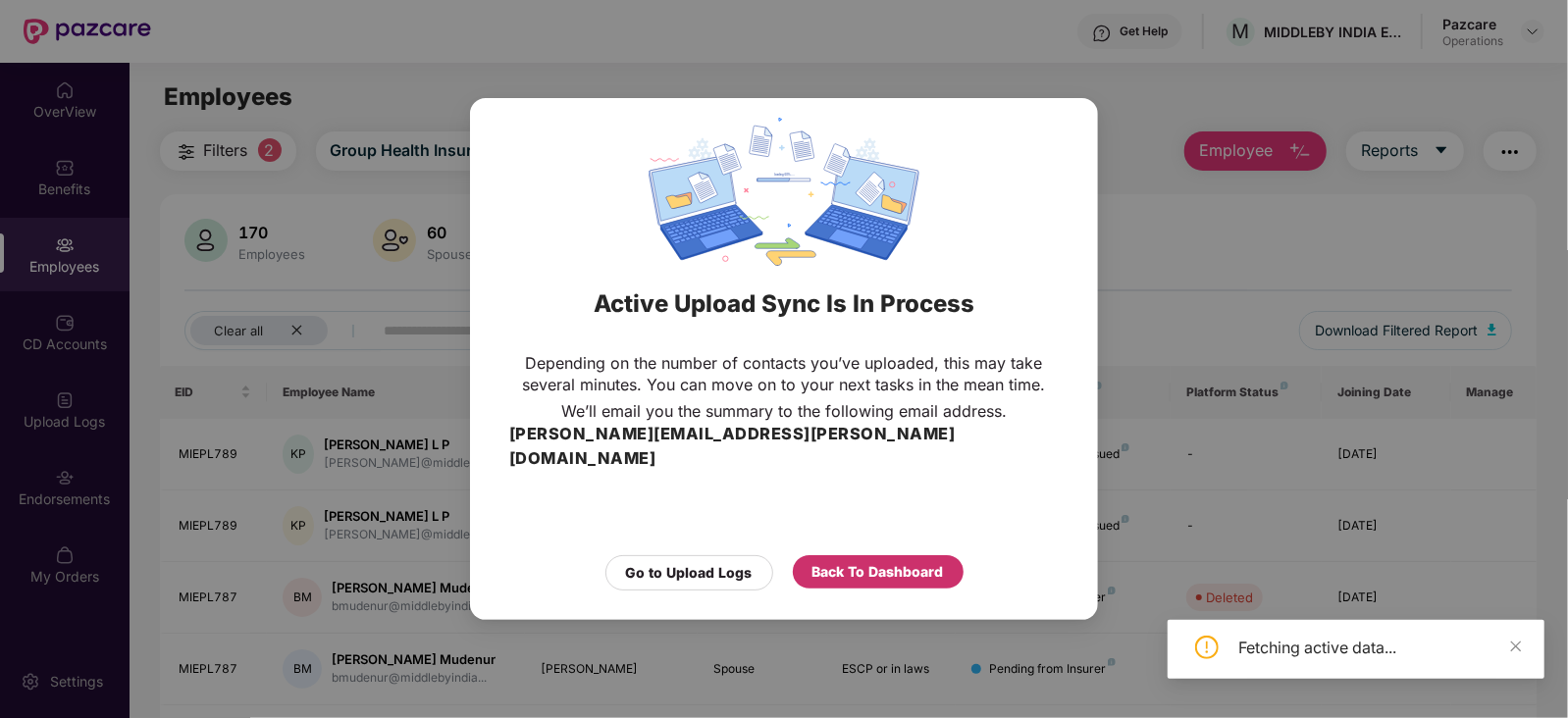
click at [828, 568] on div "Back To Dashboard" at bounding box center [877, 572] width 131 height 22
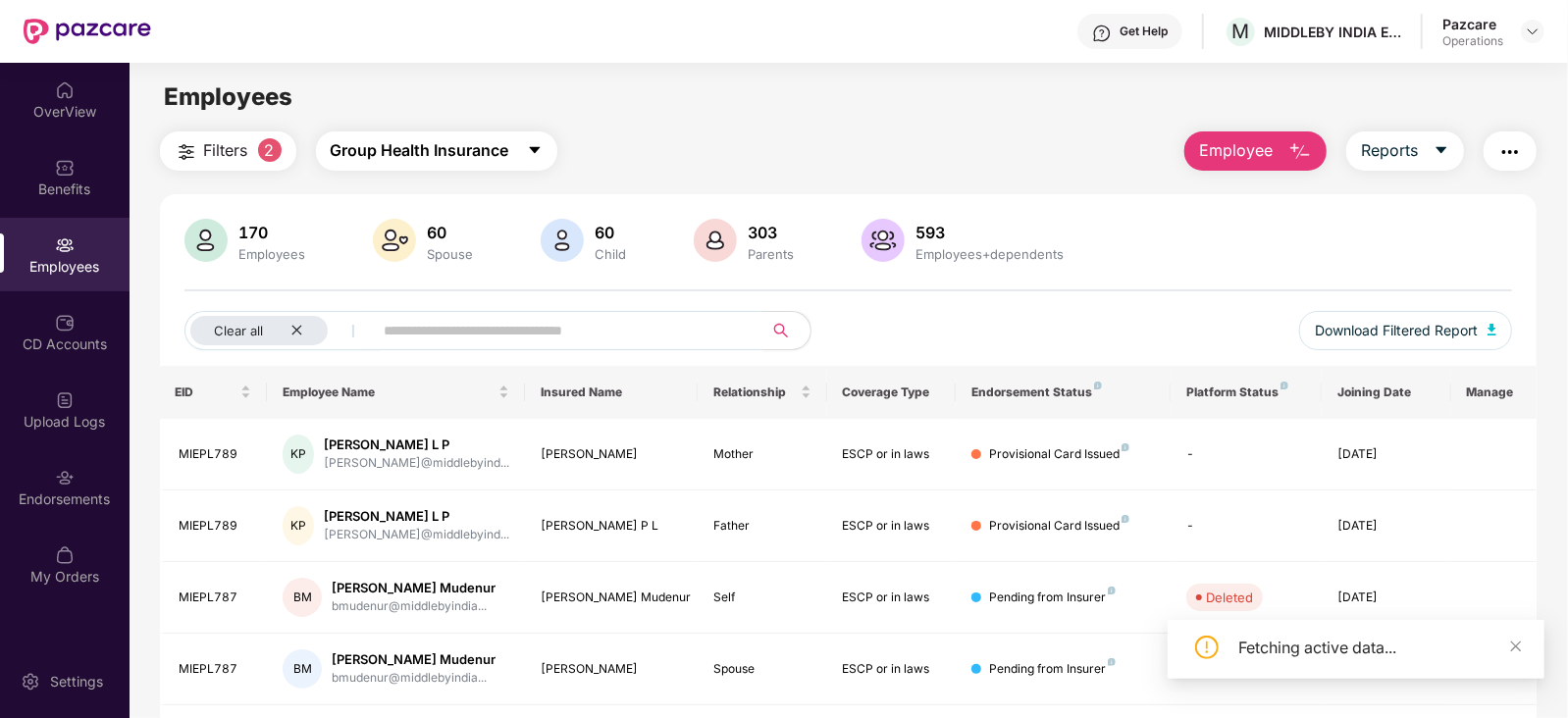
click at [360, 155] on span "Group Health Insurance" at bounding box center [420, 150] width 179 height 25
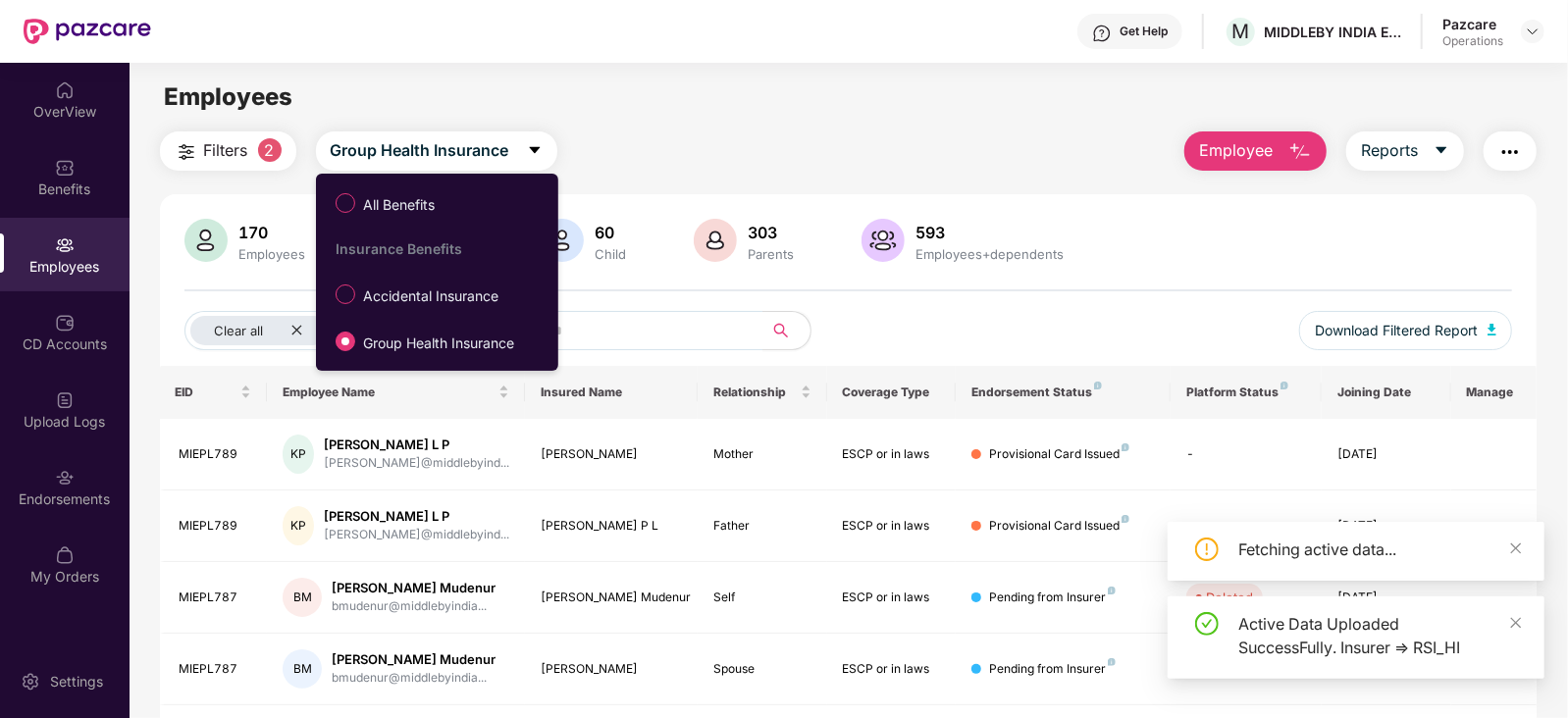
click at [402, 304] on span "Accidental Insurance" at bounding box center [430, 297] width 151 height 22
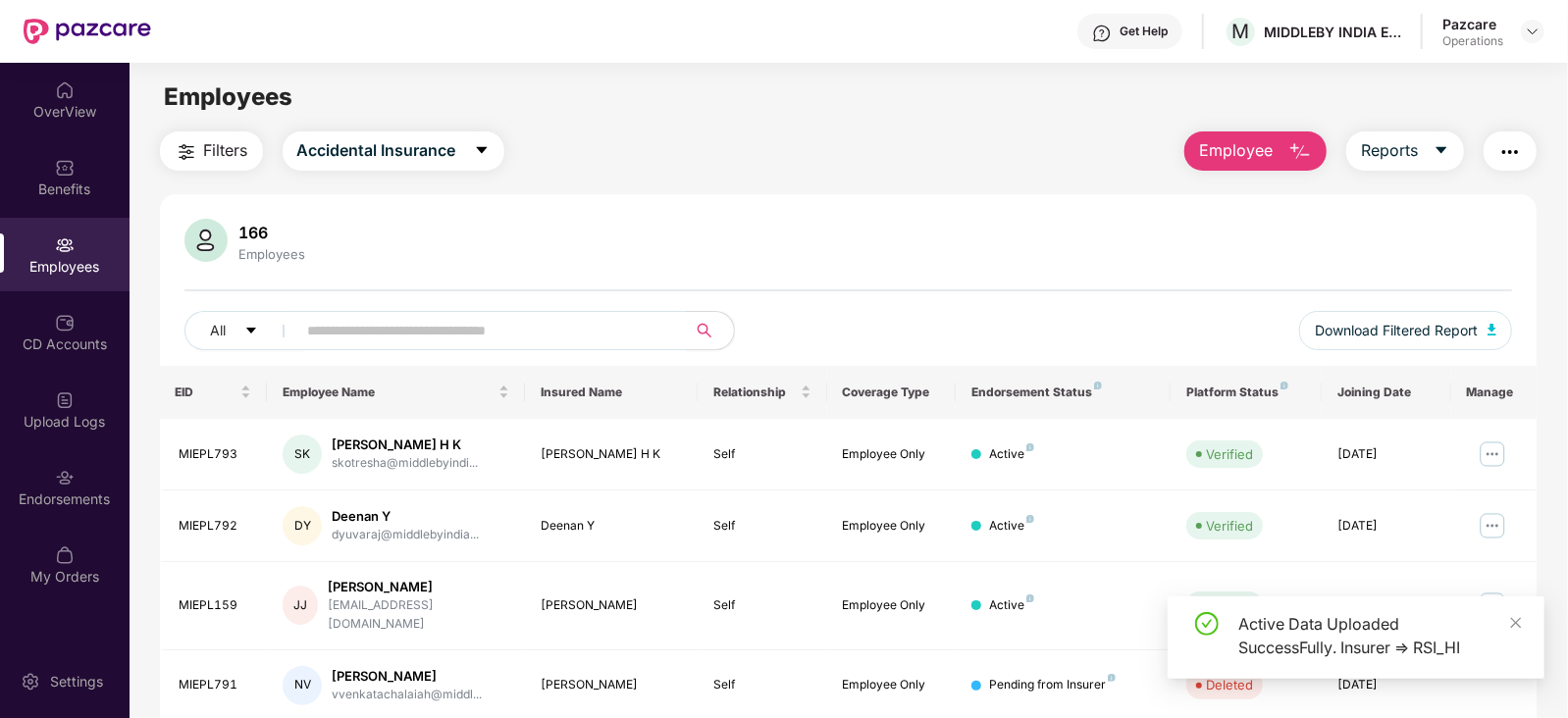
click at [216, 151] on span "Filters" at bounding box center [226, 150] width 44 height 25
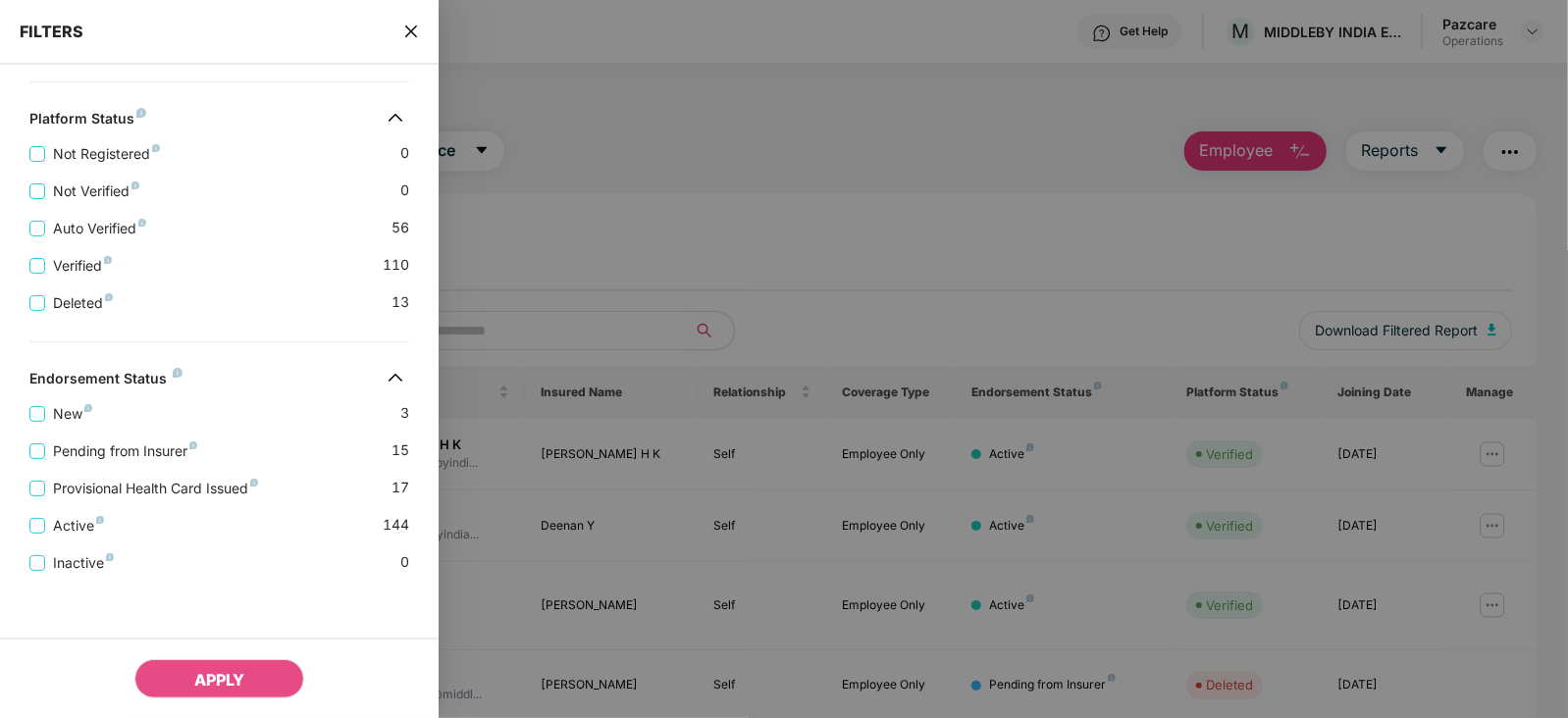
scroll to position [480, 0]
click at [117, 454] on span "Pending from Insurer" at bounding box center [125, 449] width 160 height 22
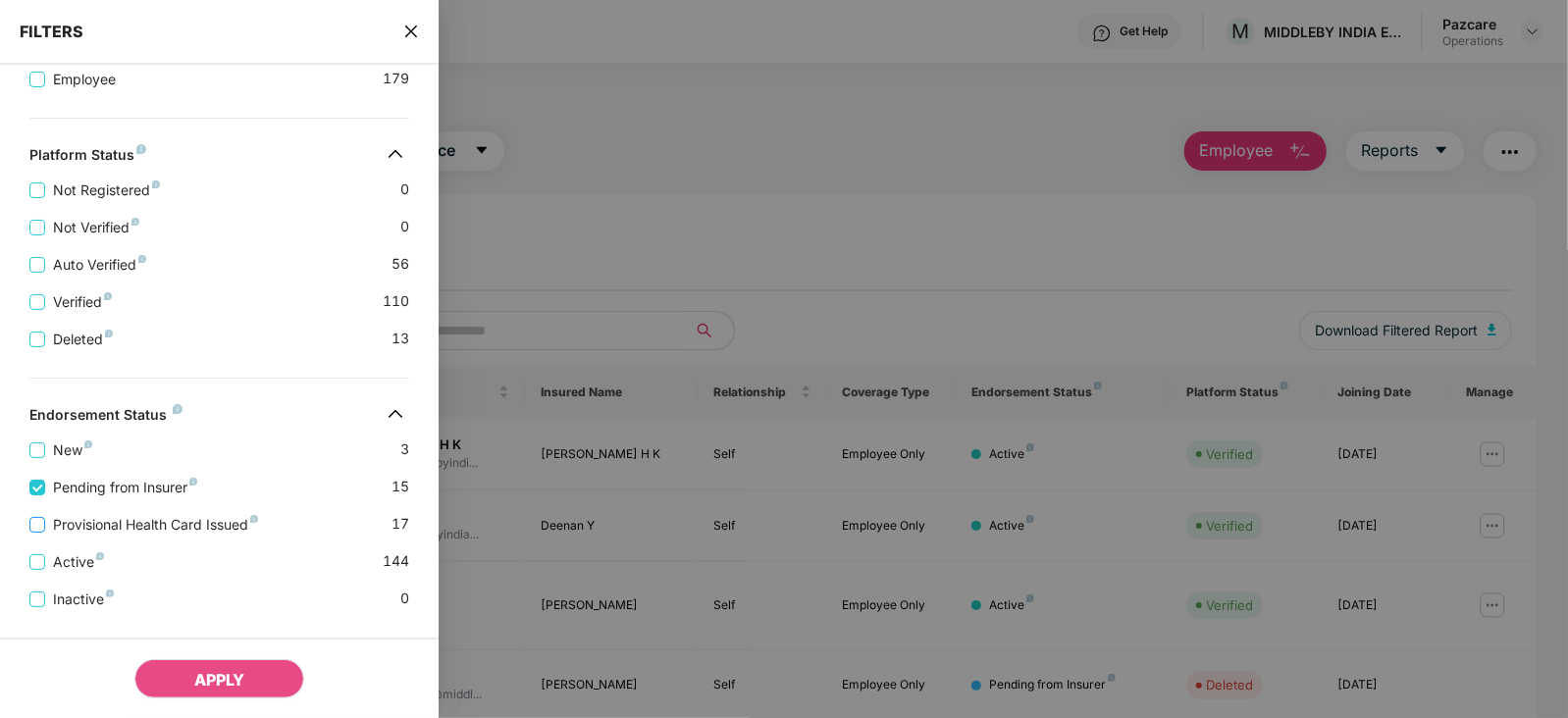
click at [144, 518] on span "Provisional Health Card Issued" at bounding box center [155, 525] width 221 height 22
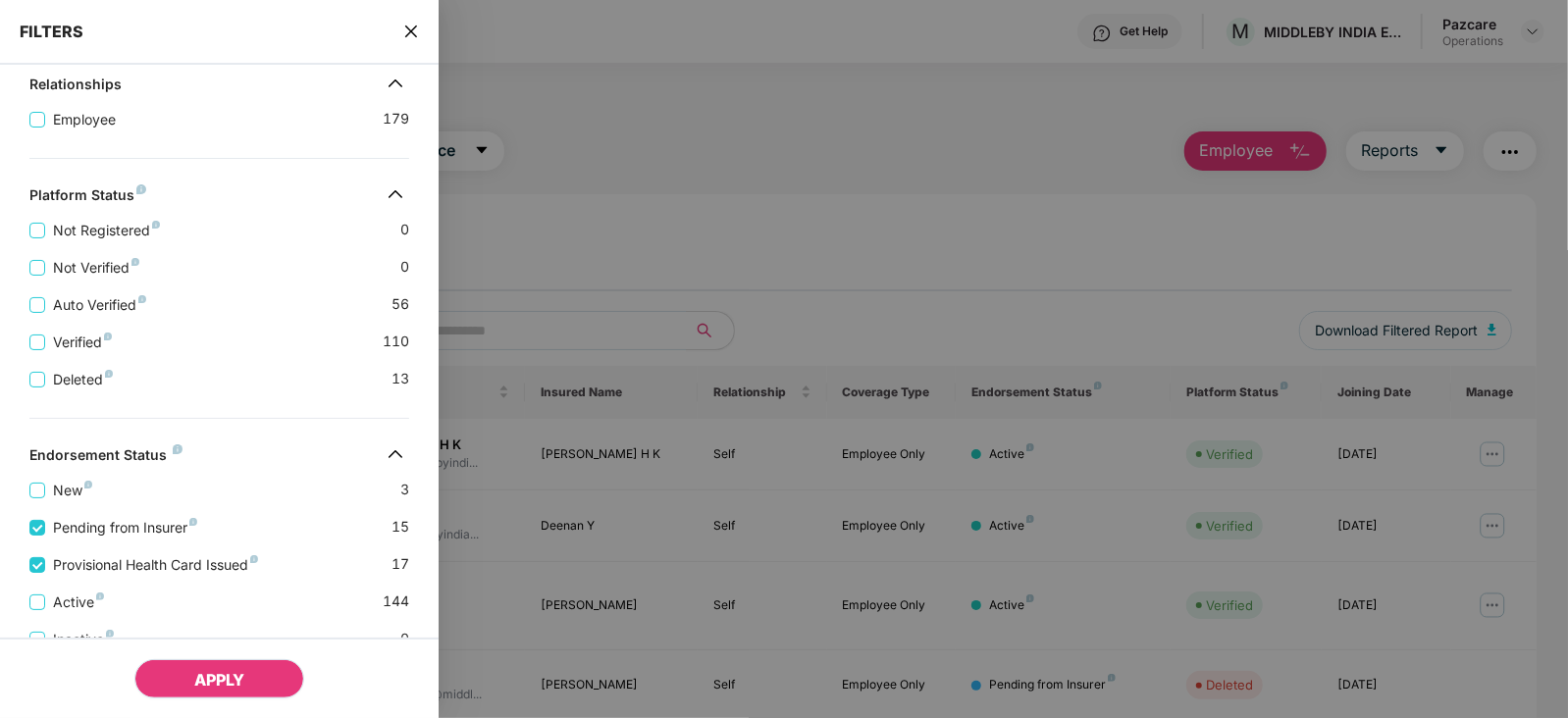
click at [205, 687] on span "APPLY" at bounding box center [219, 680] width 50 height 20
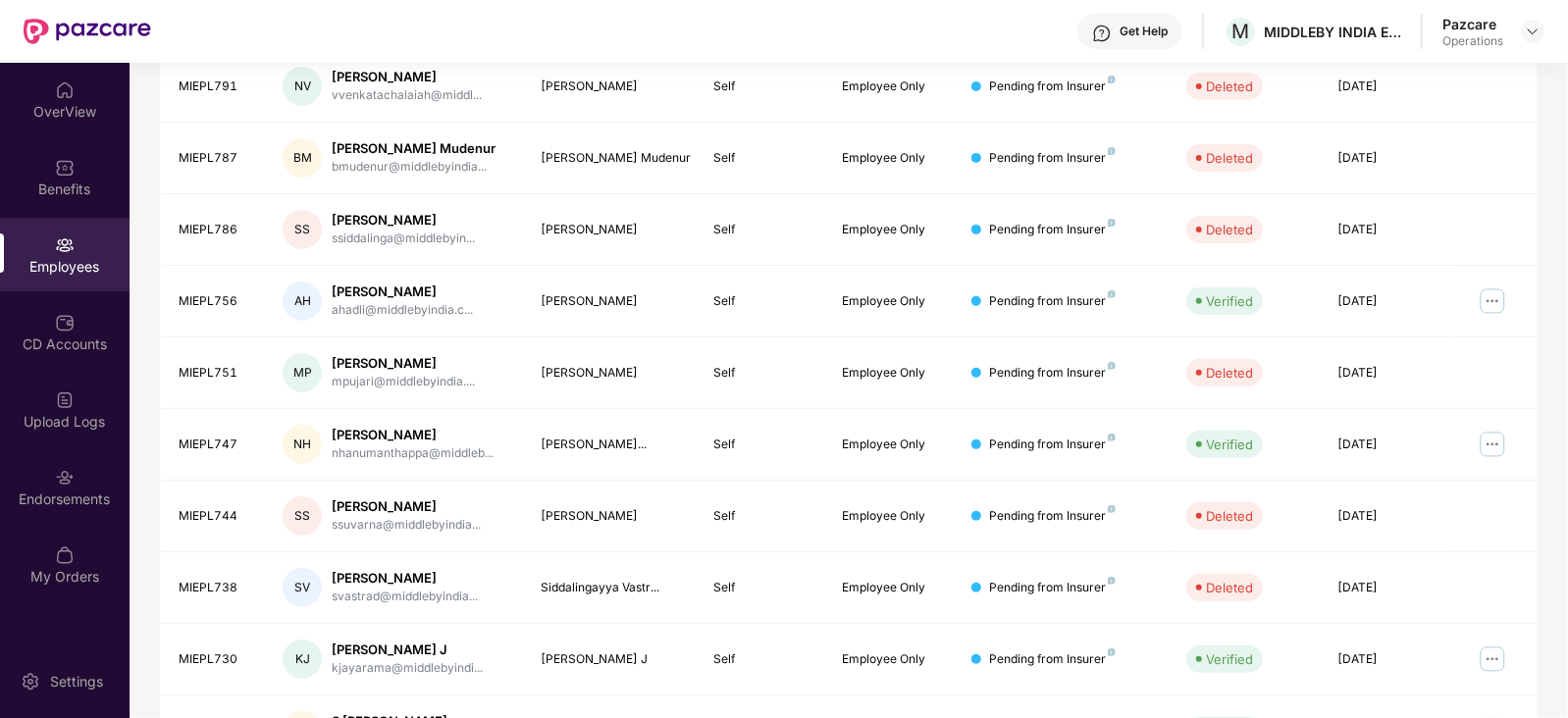
scroll to position [0, 0]
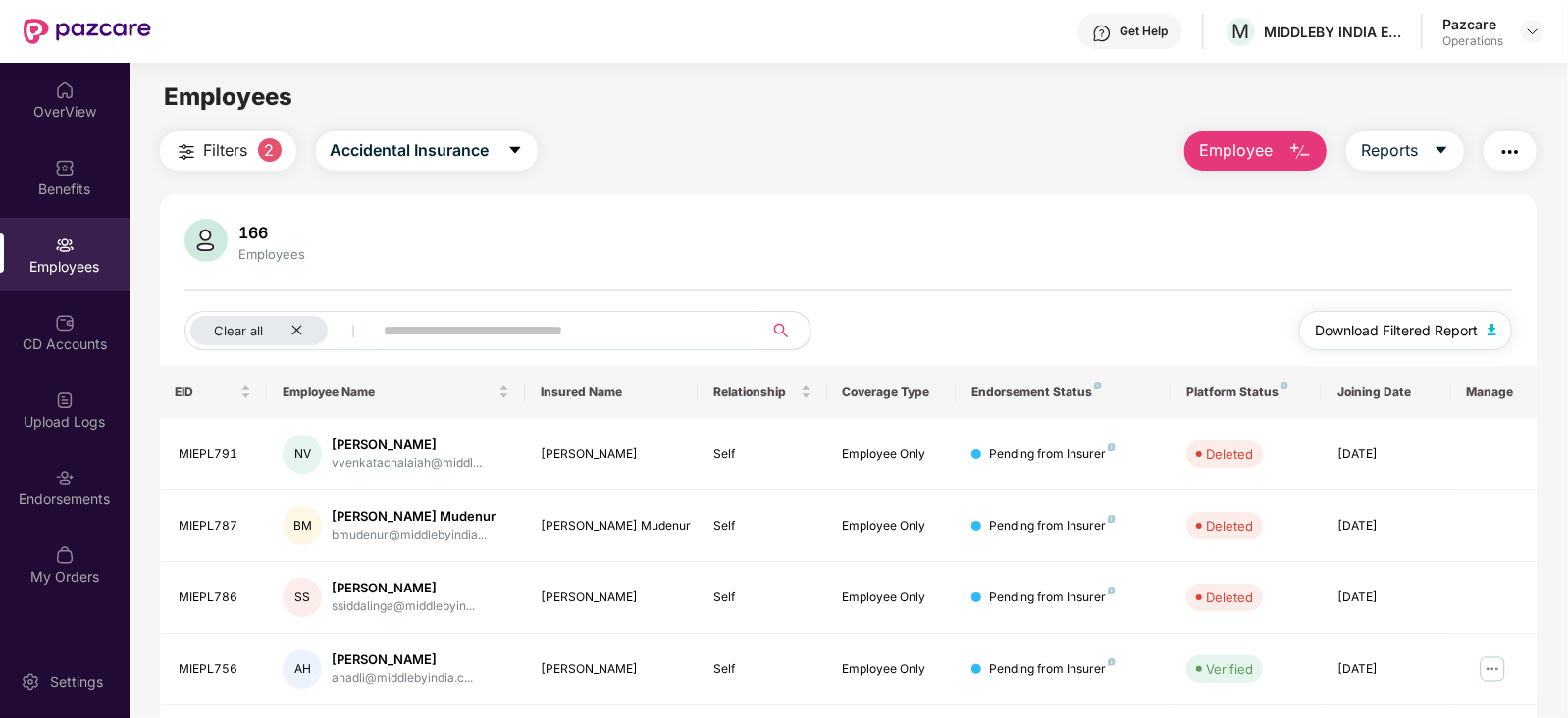
click at [1489, 328] on img "button" at bounding box center [1493, 330] width 10 height 12
click at [1509, 155] on img "button" at bounding box center [1510, 152] width 24 height 24
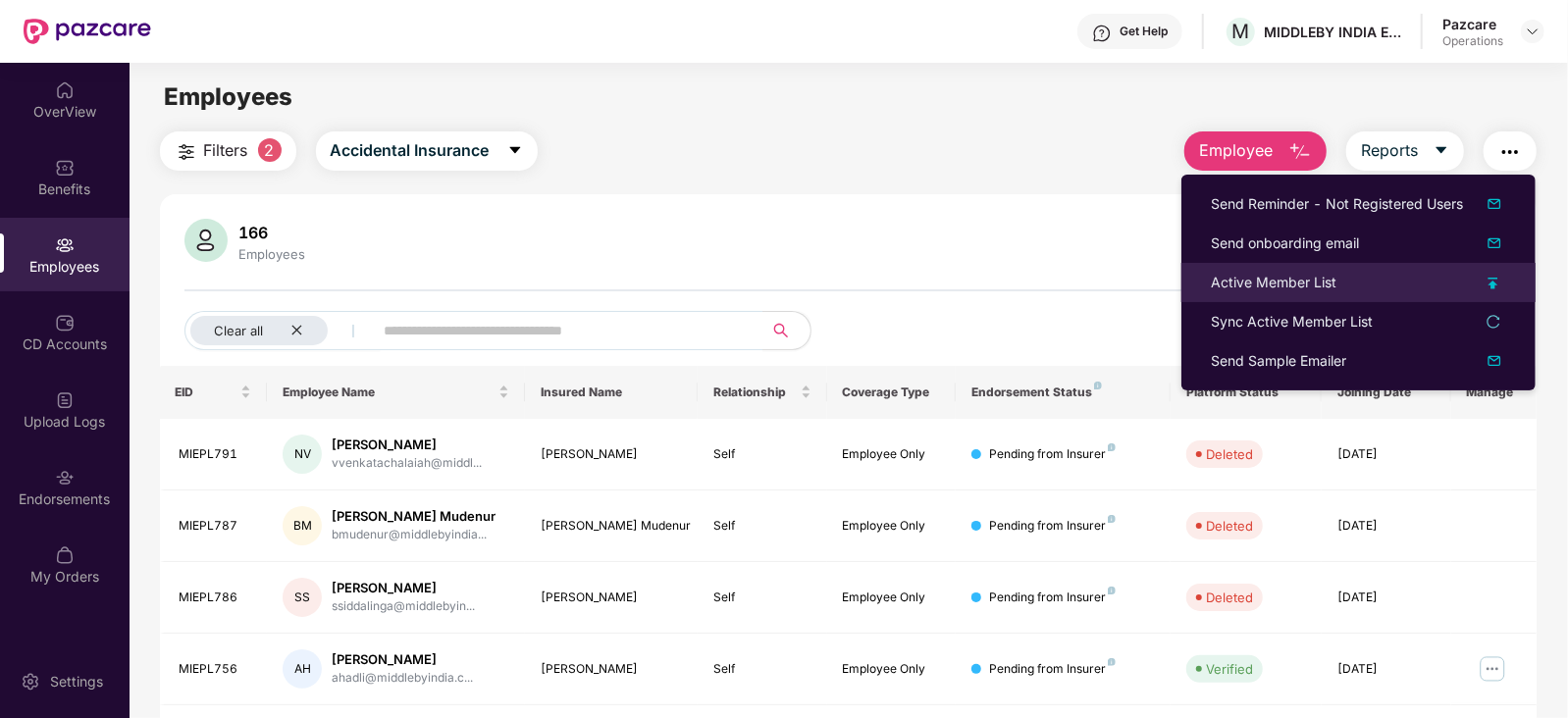
click at [1256, 285] on div "Active Member List" at bounding box center [1274, 283] width 126 height 22
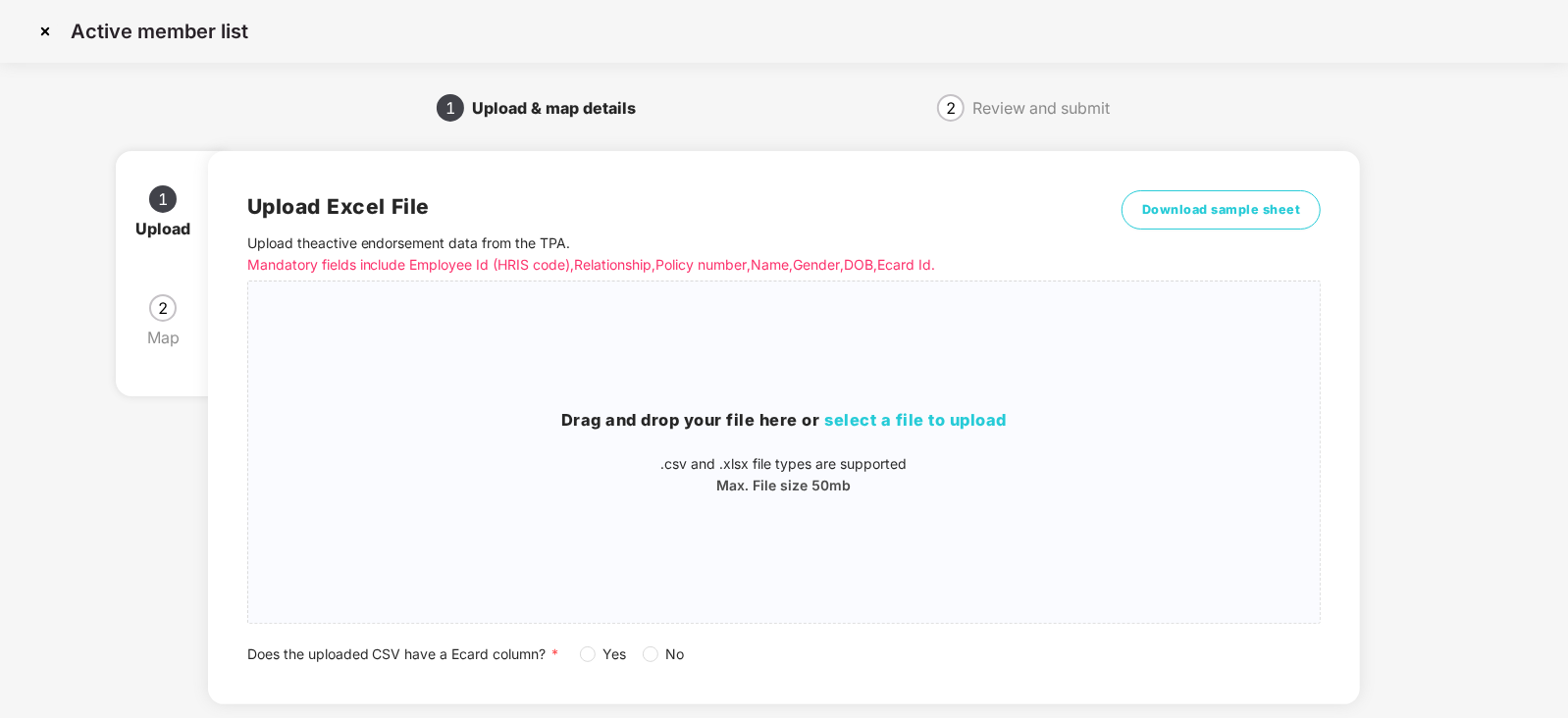
click at [642, 659] on div "Yes No" at bounding box center [640, 655] width 121 height 22
click at [795, 405] on div "Drag and drop your file here or select a file to upload .csv and .xlsx file typ…" at bounding box center [784, 452] width 1073 height 310
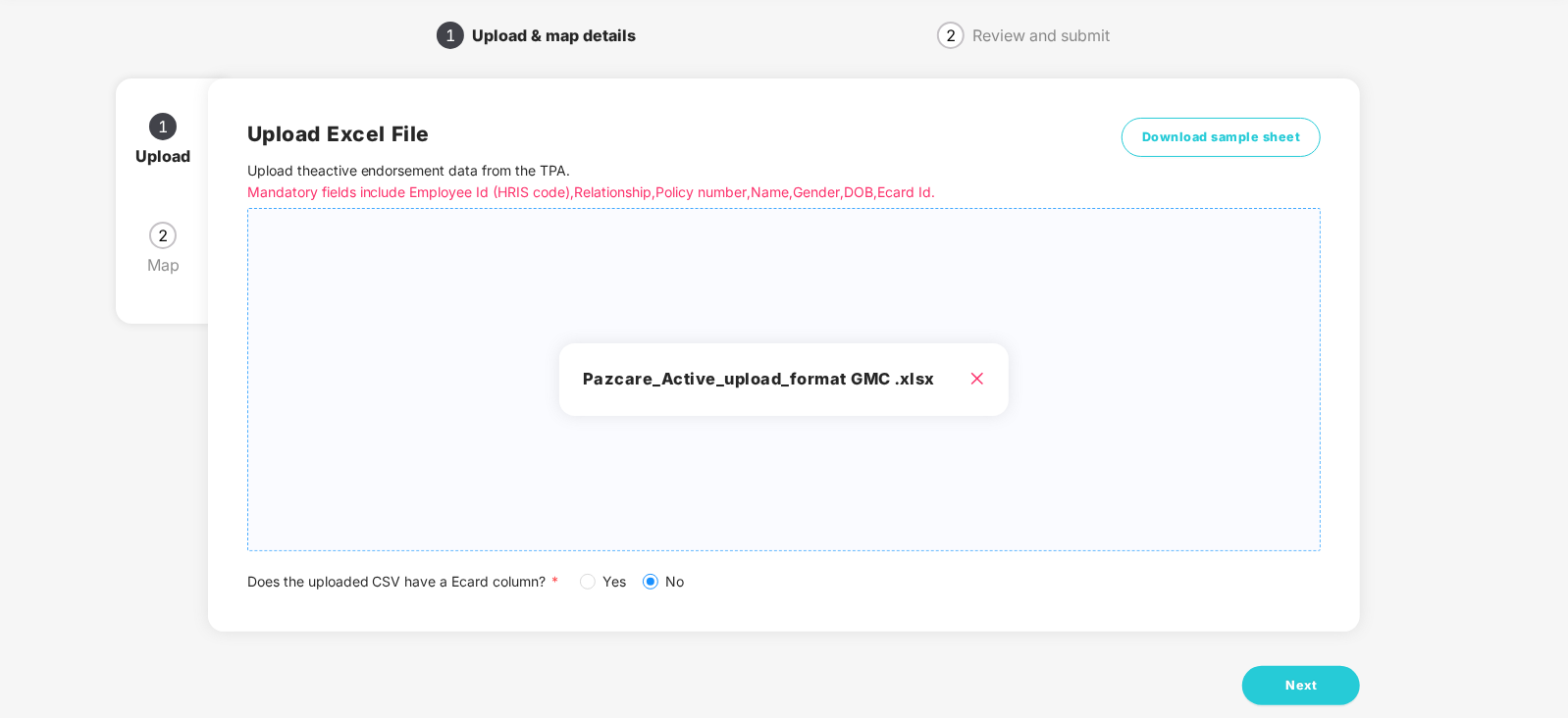
scroll to position [109, 0]
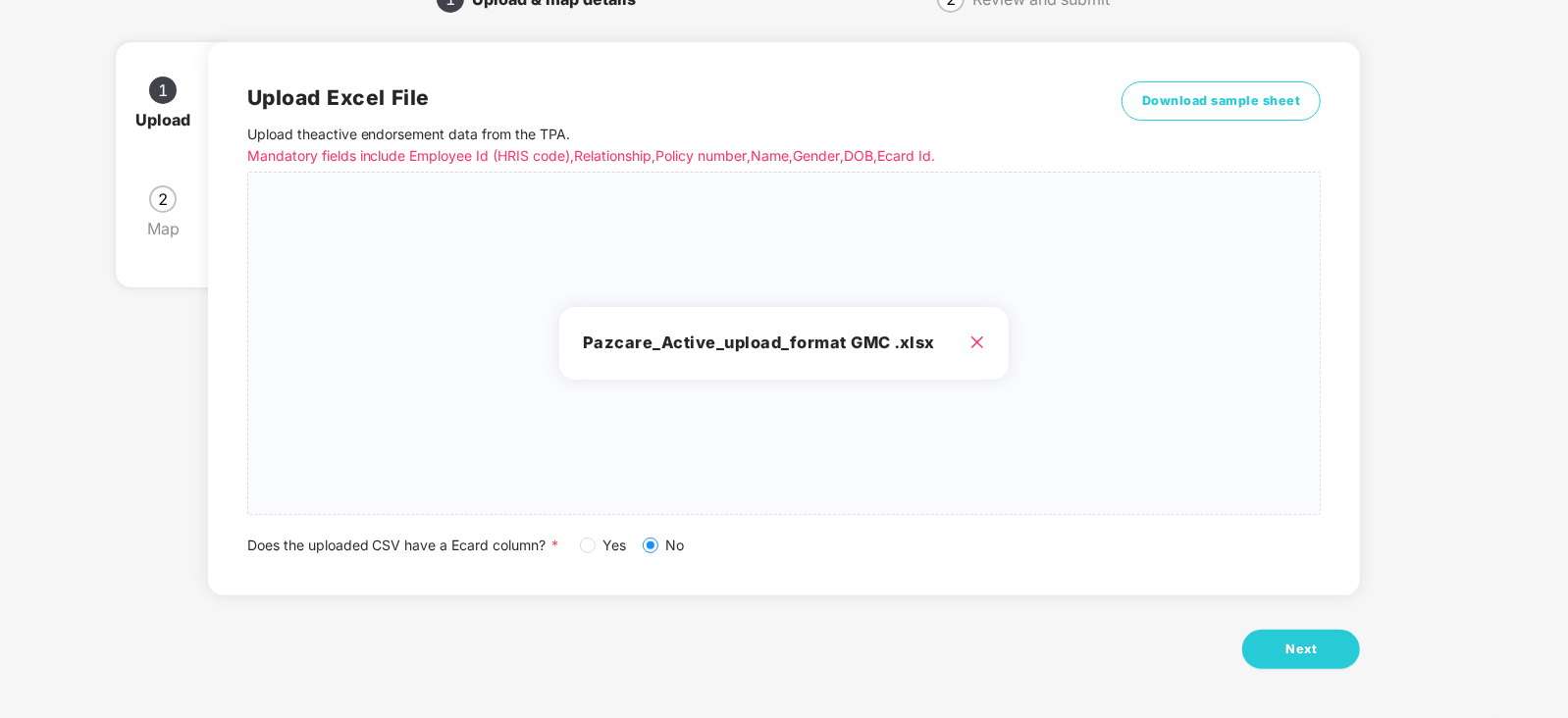
click at [1308, 674] on div "Upload Excel File Upload the active endorsement data from the TPA . Mandatory f…" at bounding box center [784, 367] width 1153 height 704
click at [1307, 650] on span "Next" at bounding box center [1300, 650] width 31 height 20
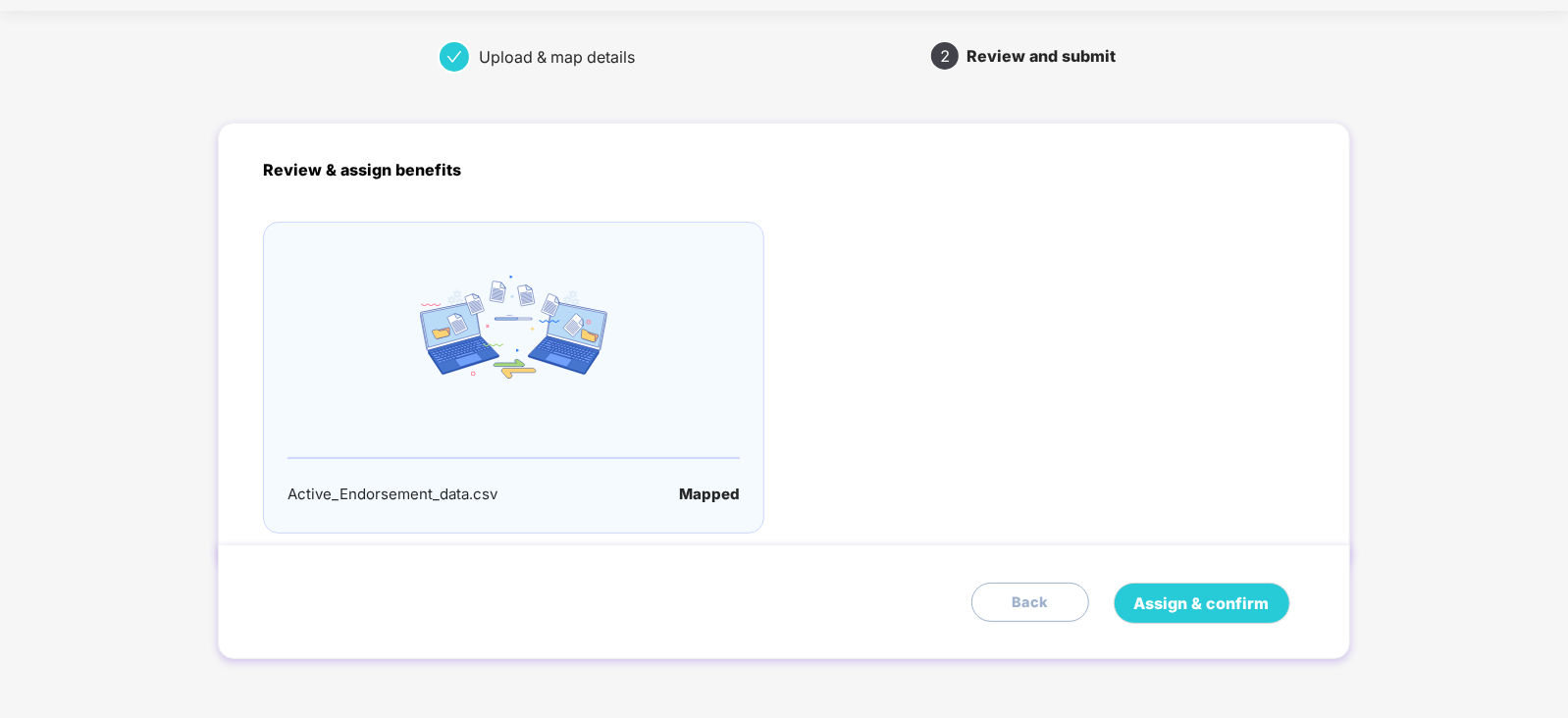
scroll to position [0, 0]
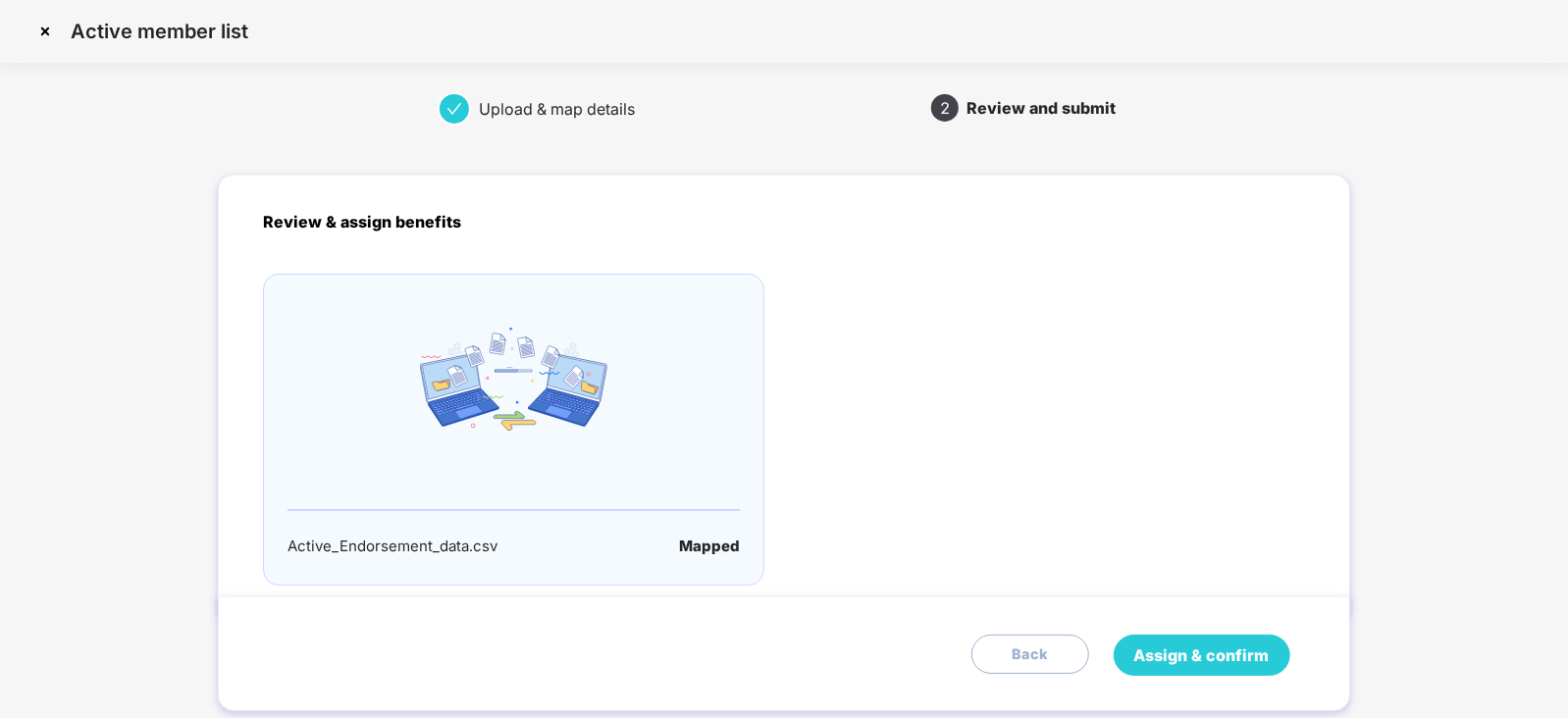
click at [1239, 659] on span "Assign & confirm" at bounding box center [1201, 656] width 135 height 25
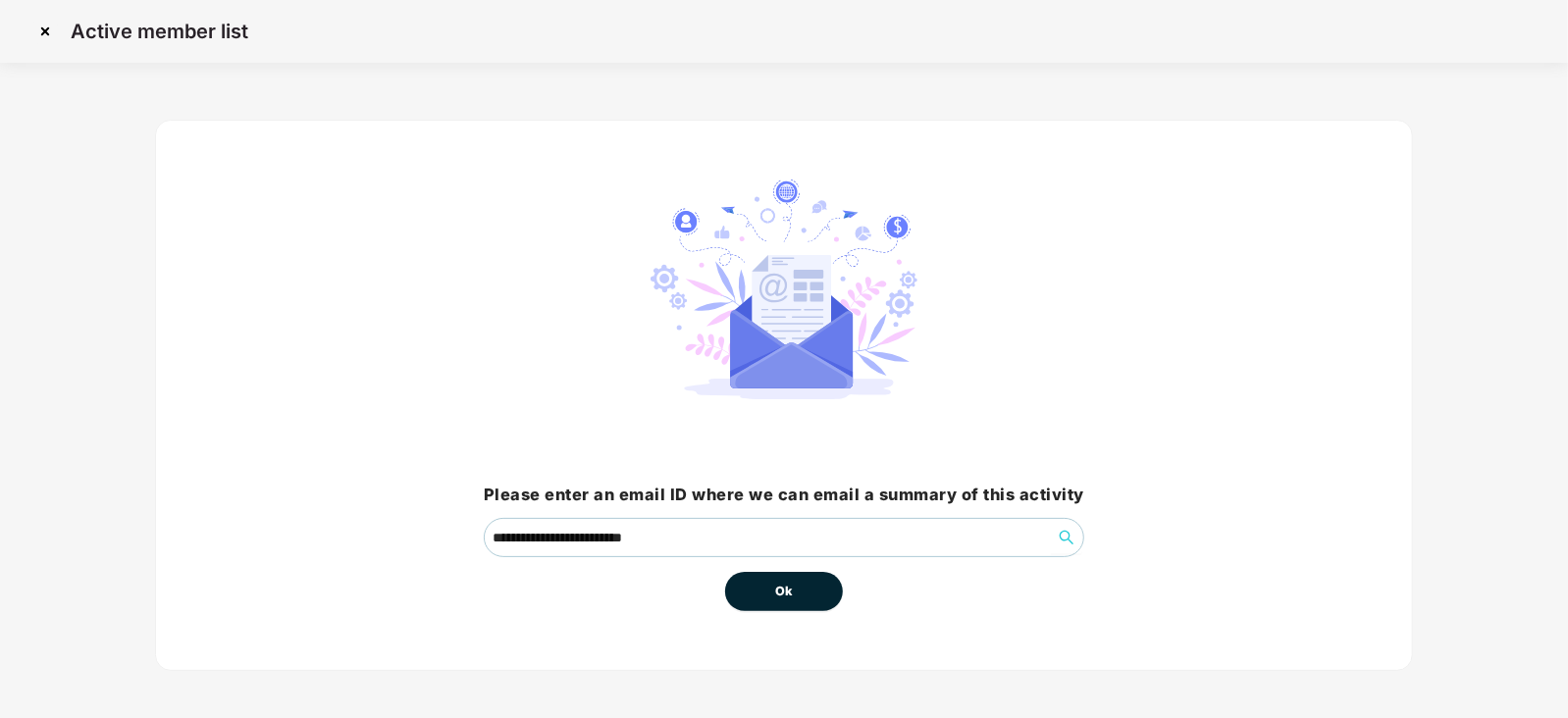
click at [817, 599] on button "Ok" at bounding box center [784, 591] width 118 height 39
click at [795, 599] on button "Ok" at bounding box center [784, 591] width 118 height 39
click at [790, 596] on span "Ok" at bounding box center [784, 592] width 18 height 20
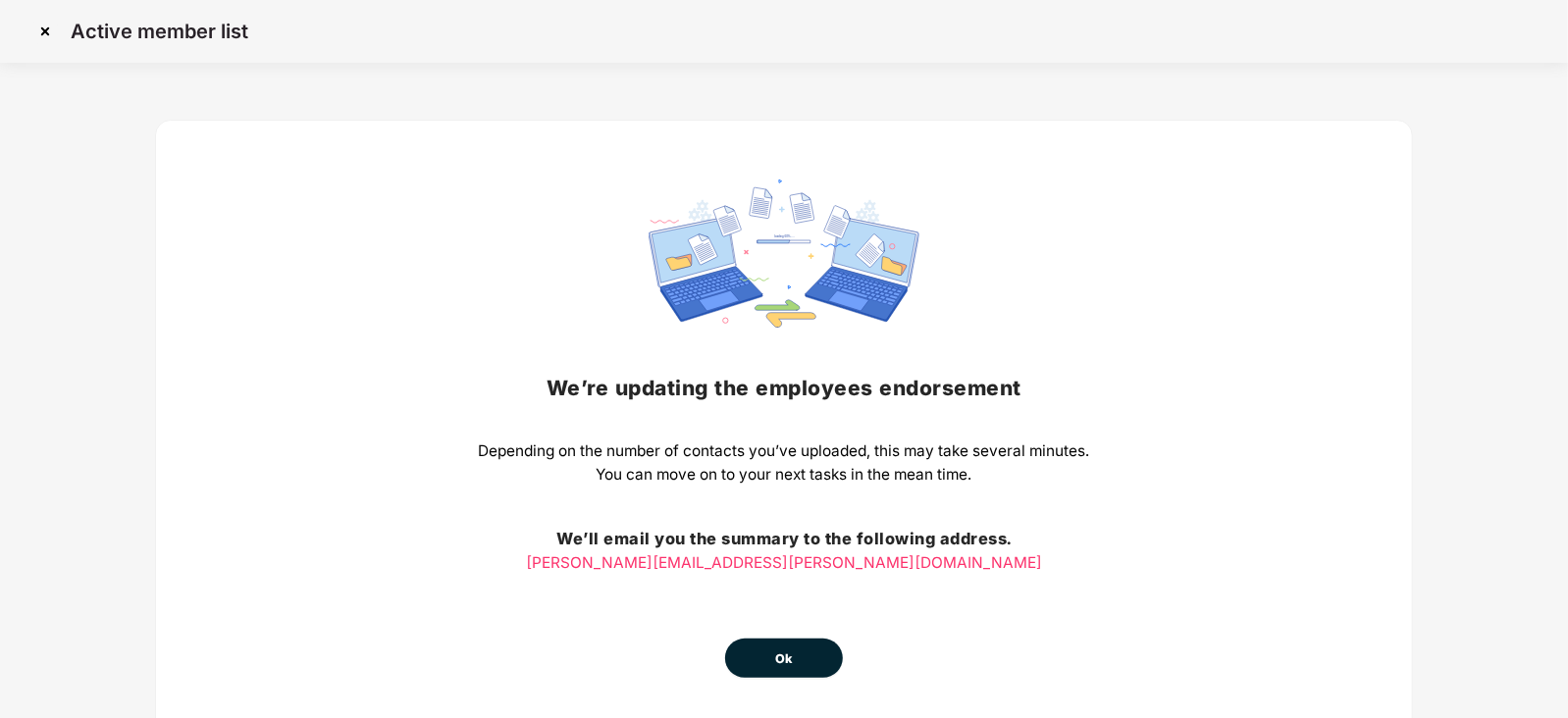
click at [795, 665] on button "Ok" at bounding box center [784, 658] width 118 height 39
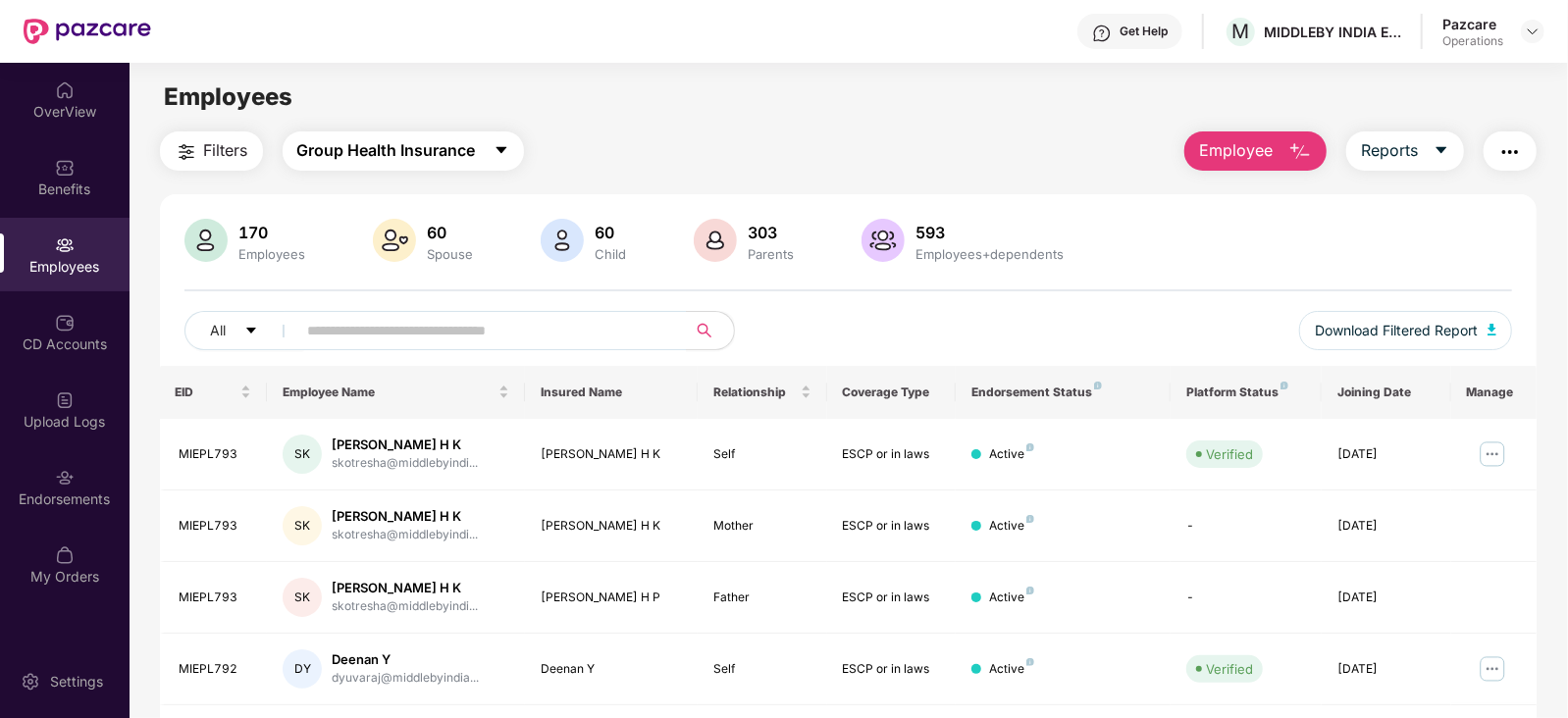
click at [361, 149] on span "Group Health Insurance" at bounding box center [386, 150] width 179 height 25
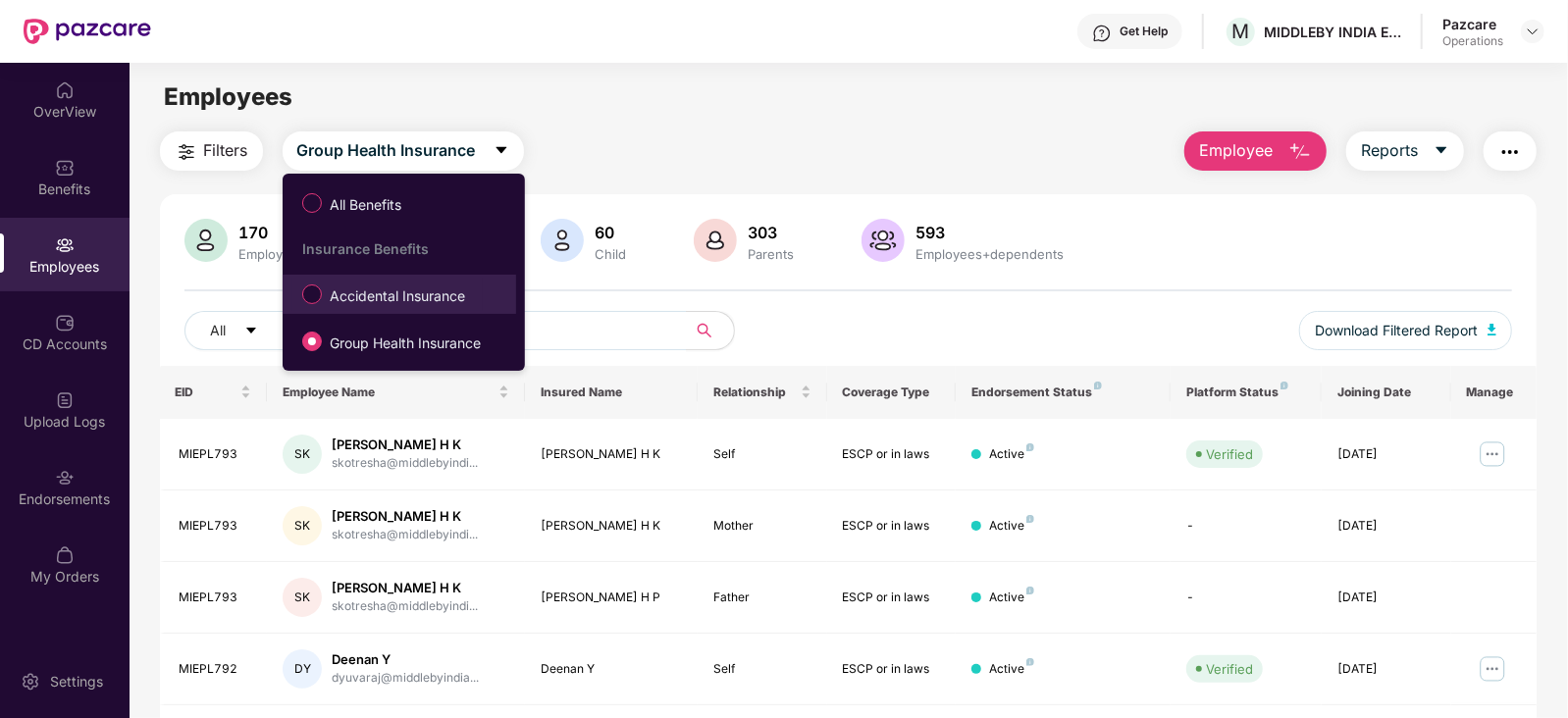
click at [374, 297] on span "Accidental Insurance" at bounding box center [397, 297] width 151 height 22
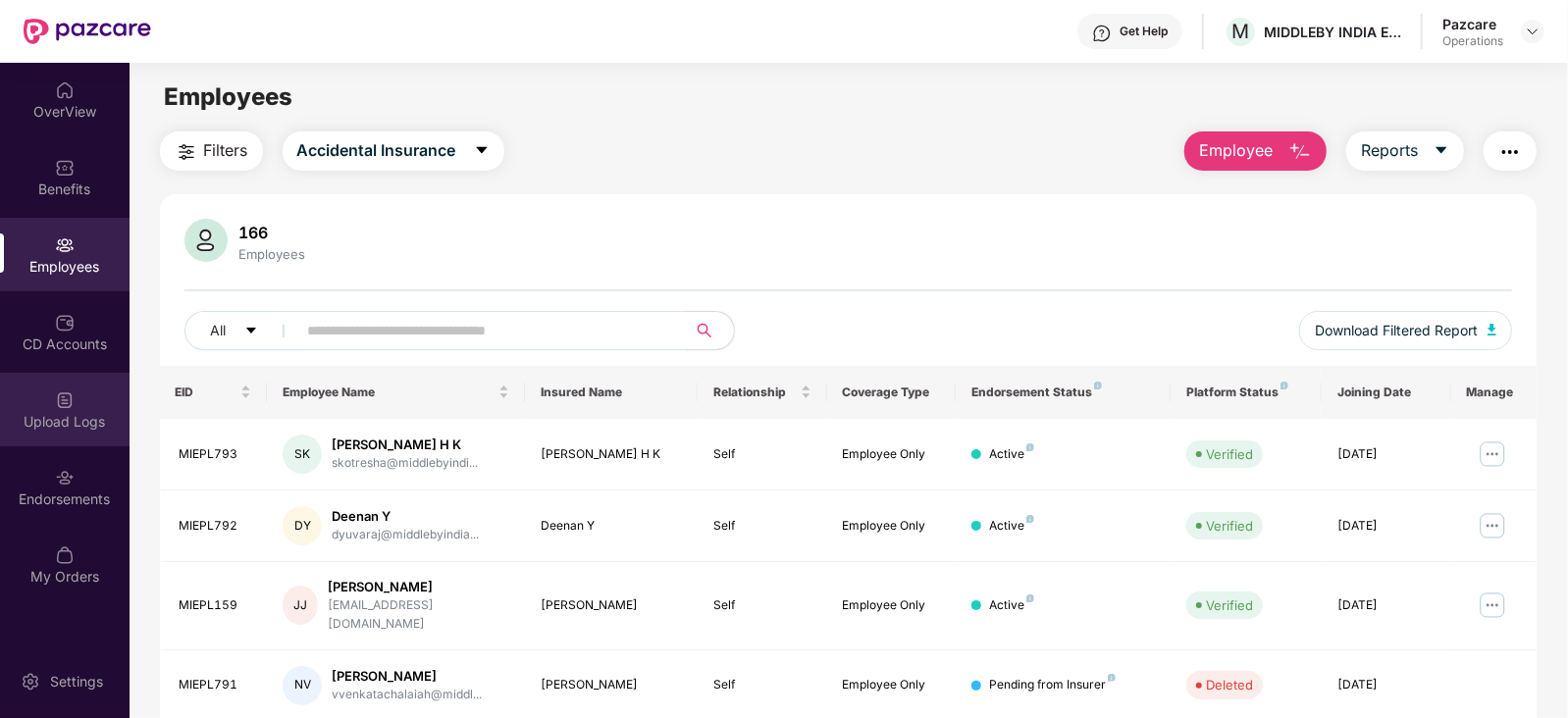
click at [54, 427] on div "Upload Logs" at bounding box center [65, 422] width 130 height 20
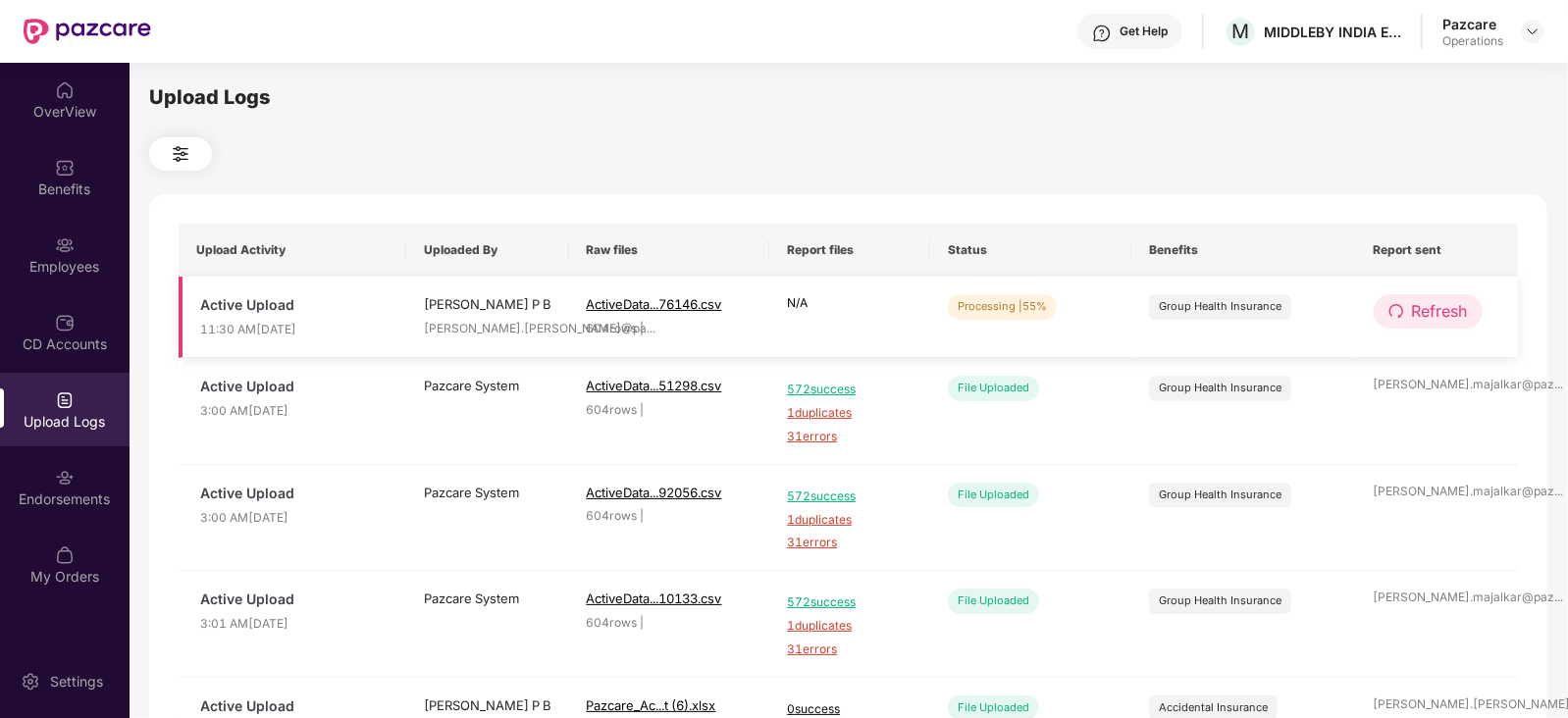
click at [1422, 312] on span "Refresh" at bounding box center [1440, 311] width 56 height 25
click at [1422, 312] on span "Refresh" at bounding box center [1441, 311] width 56 height 25
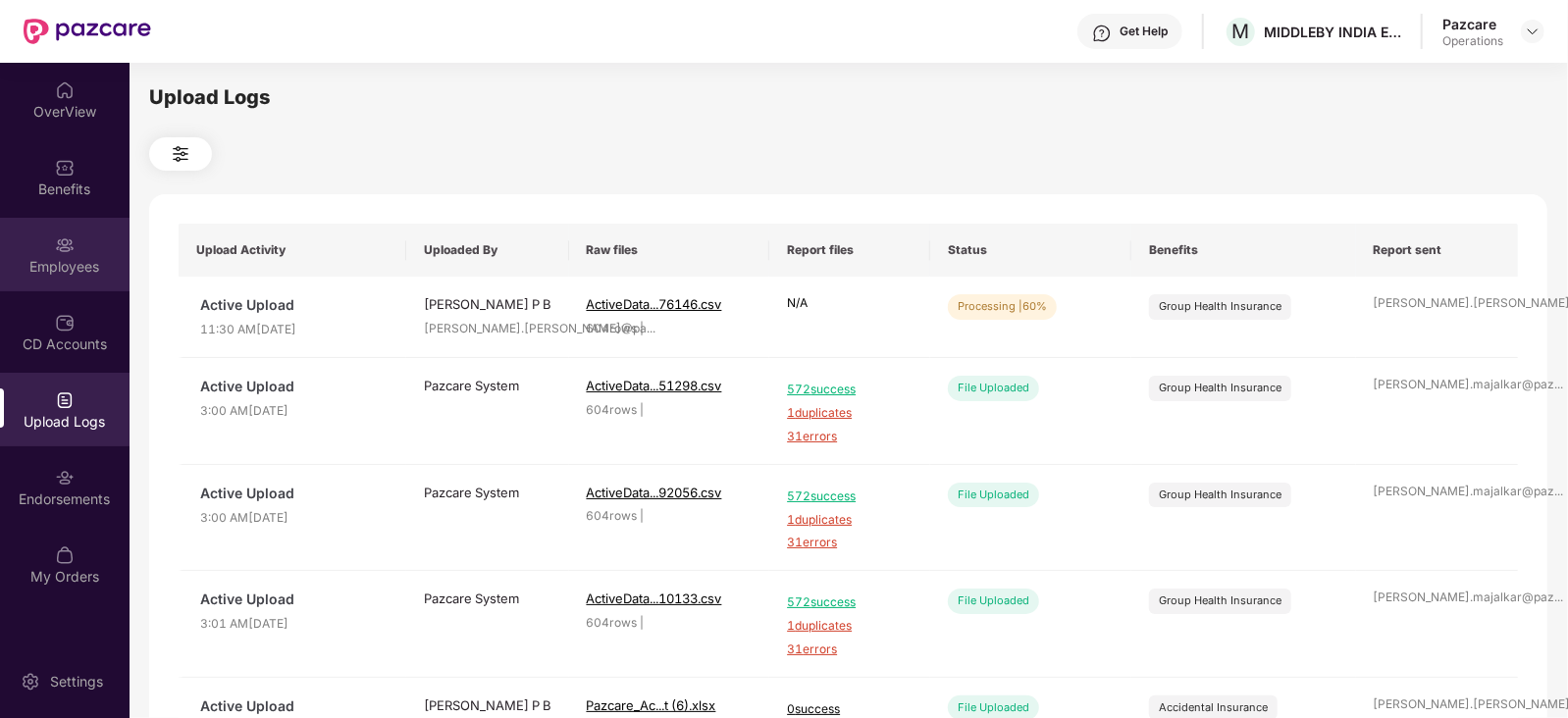
click at [103, 262] on div "Employees" at bounding box center [65, 267] width 130 height 20
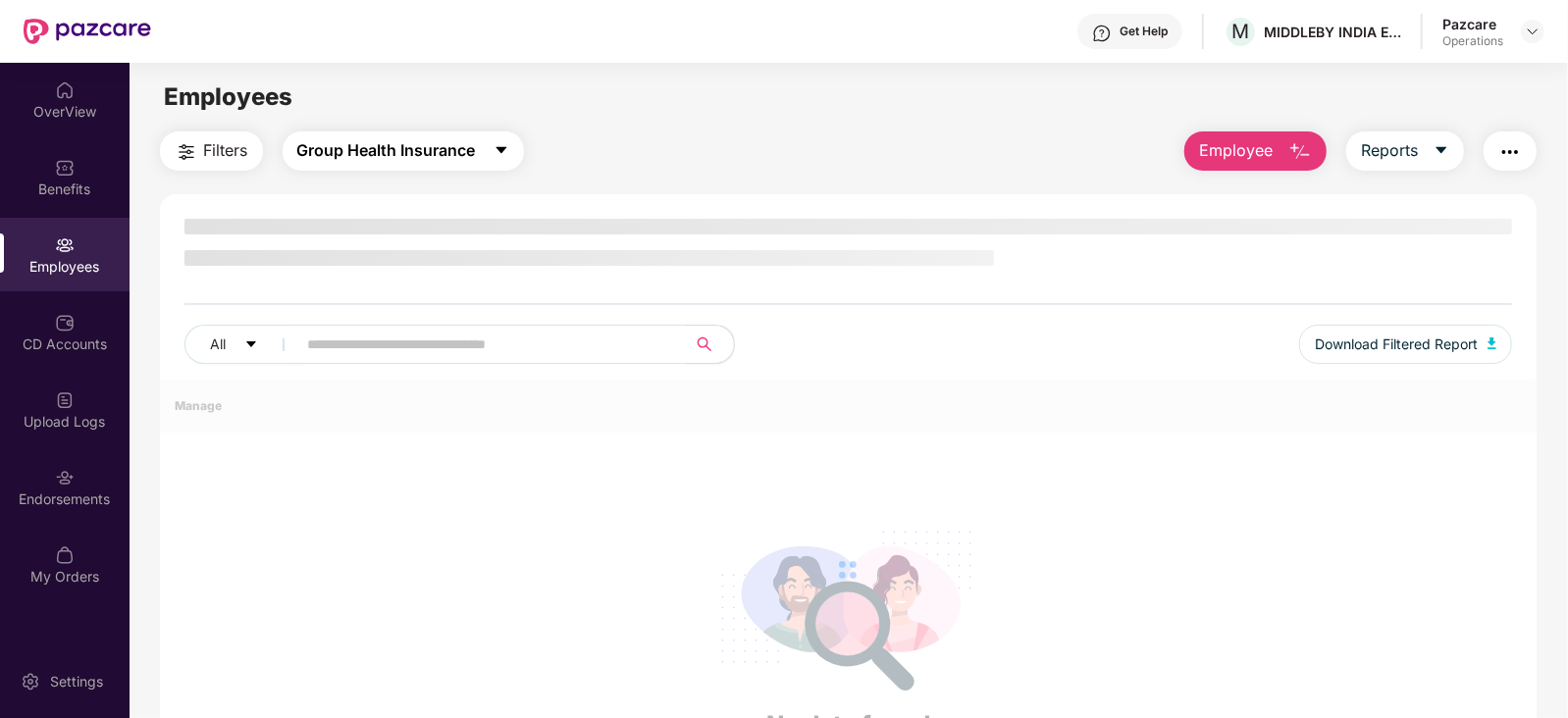
click at [496, 140] on button "Group Health Insurance" at bounding box center [403, 150] width 241 height 39
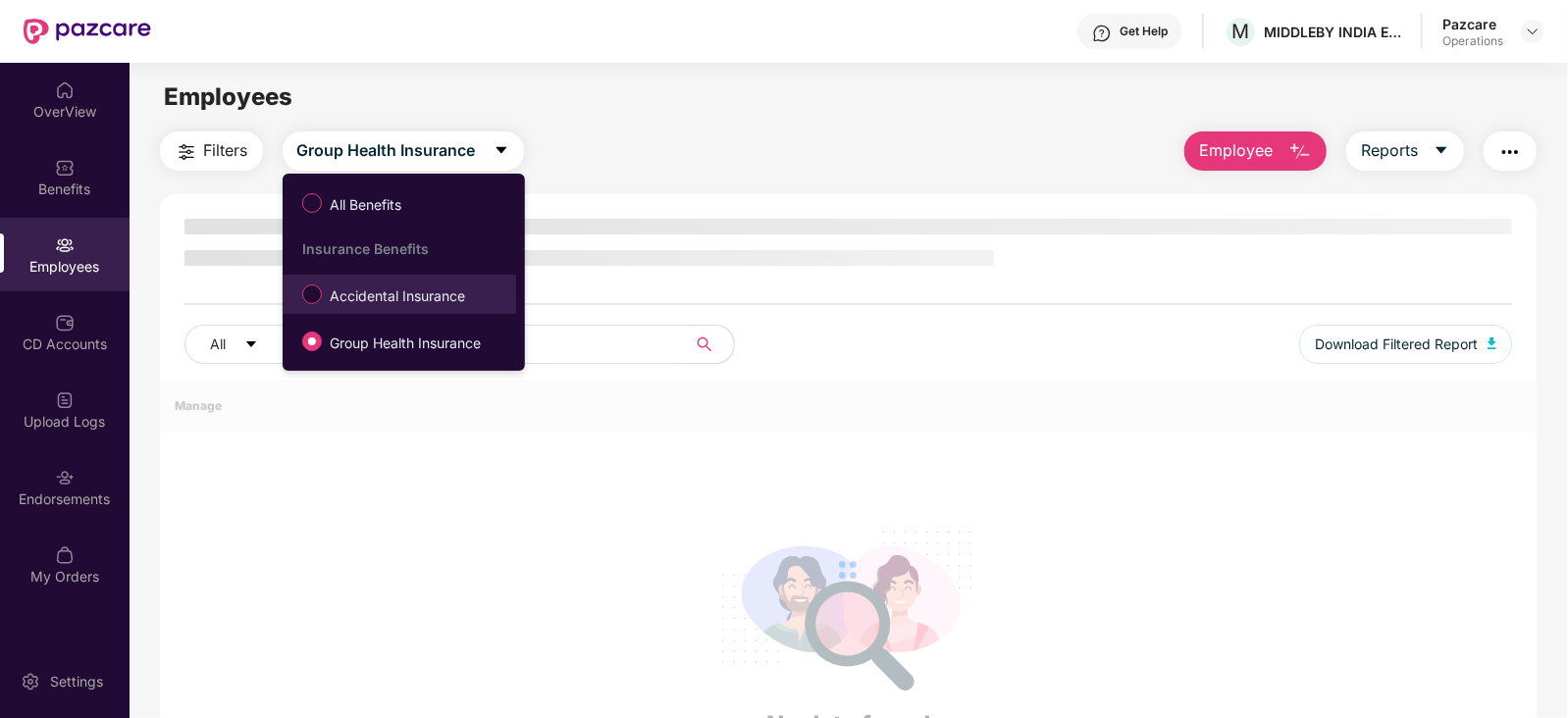
click at [383, 288] on span "Accidental Insurance" at bounding box center [397, 297] width 151 height 22
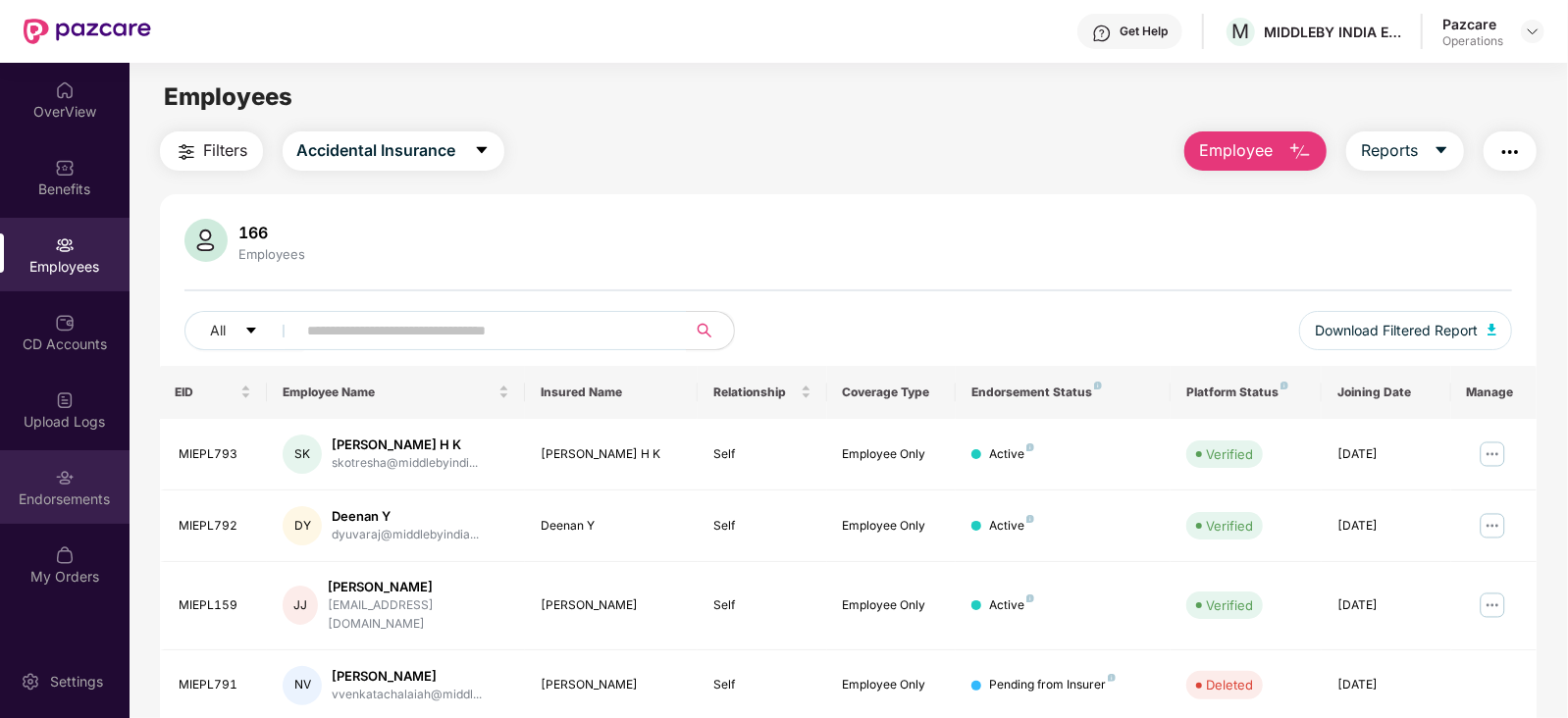
click at [32, 512] on div "Endorsements" at bounding box center [65, 487] width 130 height 74
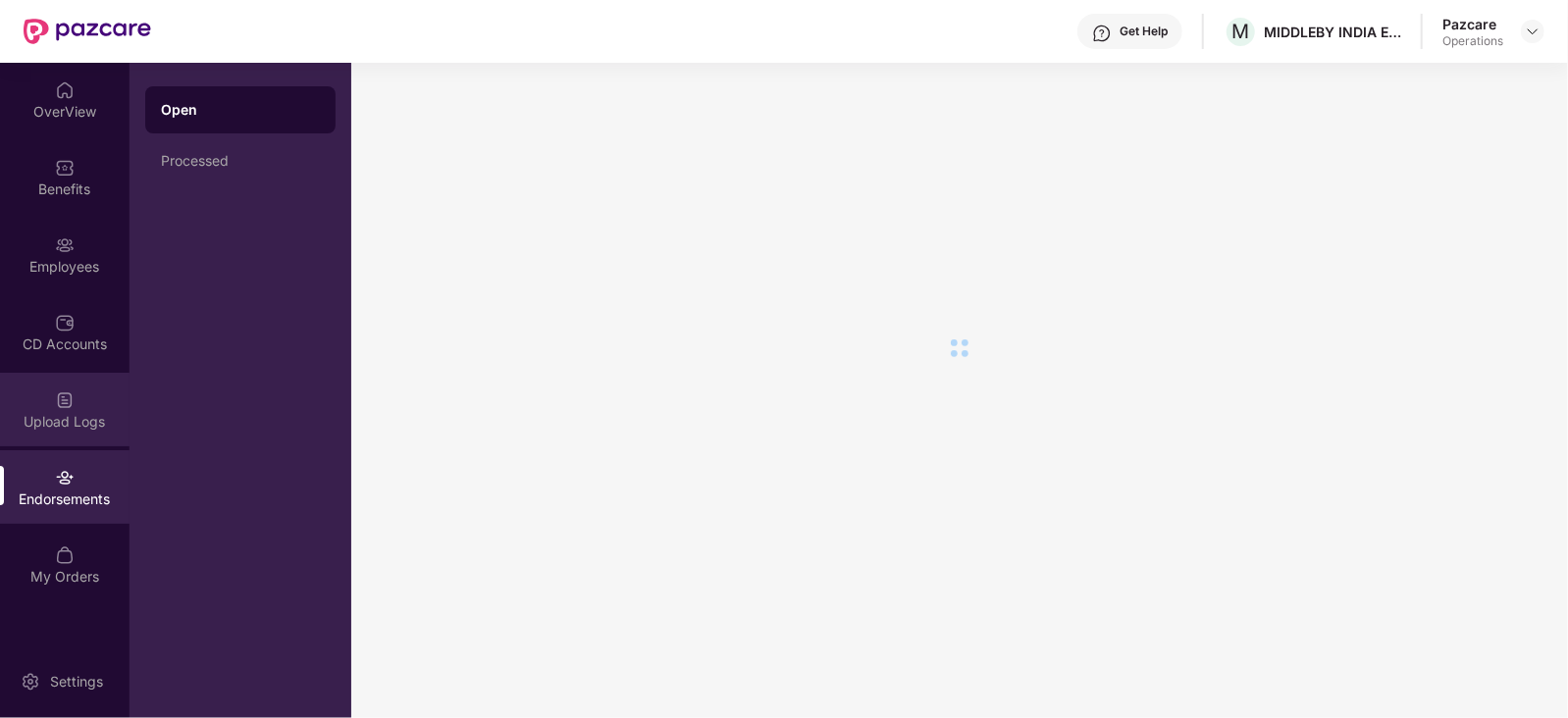
click at [73, 414] on div "Upload Logs" at bounding box center [65, 422] width 130 height 20
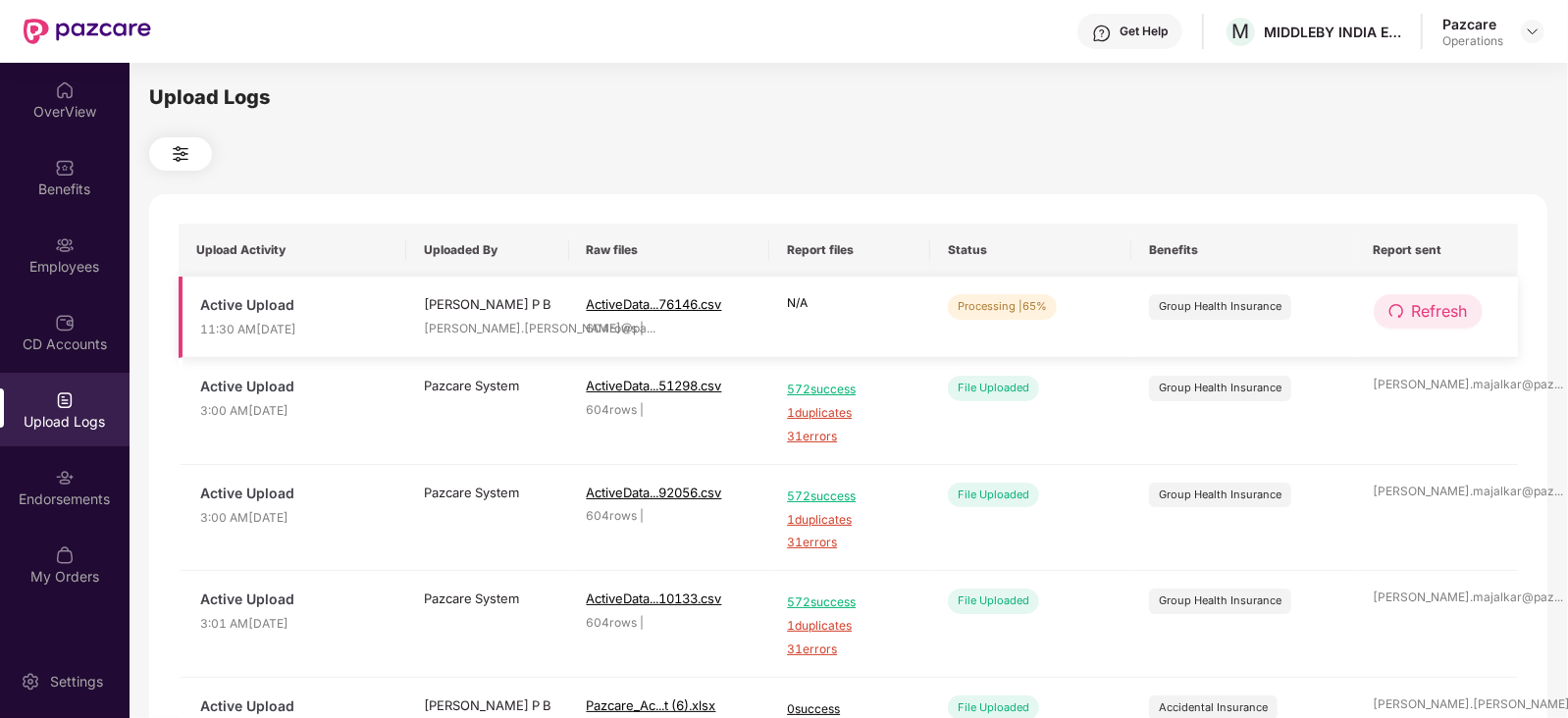
click at [1431, 313] on span "Refresh" at bounding box center [1440, 311] width 56 height 25
click at [1431, 313] on span "Refresh" at bounding box center [1441, 311] width 56 height 25
click at [1442, 306] on span "Refresh" at bounding box center [1440, 311] width 56 height 25
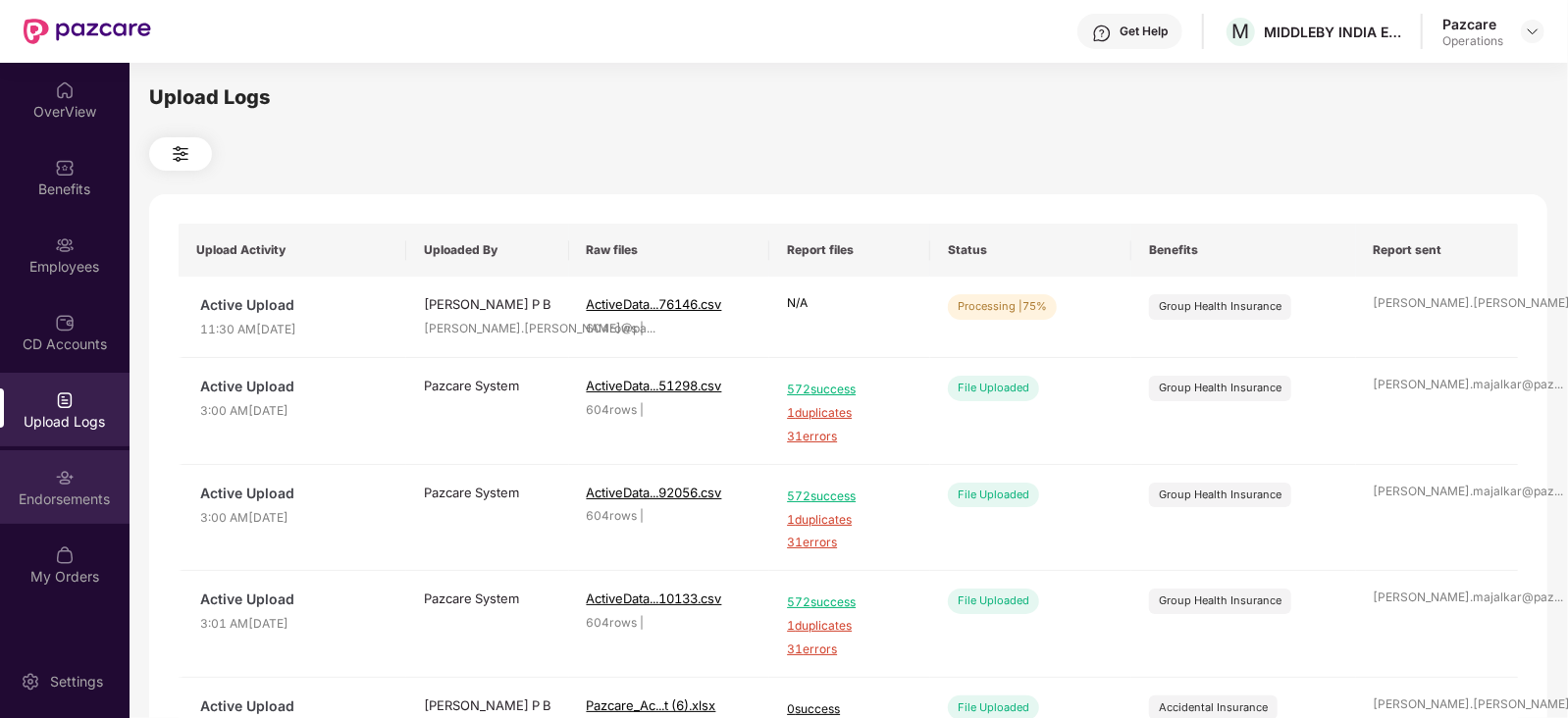
click at [49, 497] on div "Endorsements" at bounding box center [65, 500] width 130 height 20
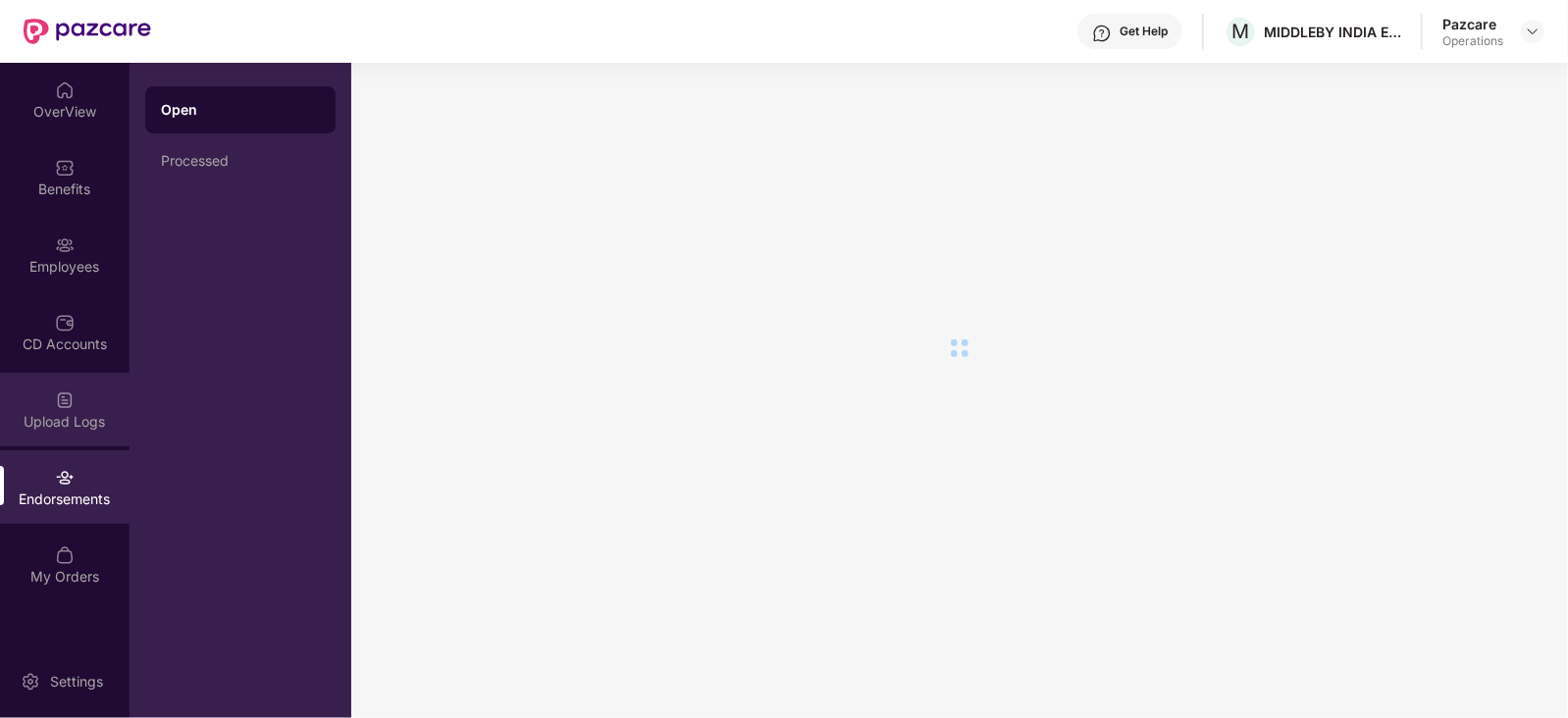
click at [53, 424] on div "Upload Logs" at bounding box center [65, 422] width 130 height 20
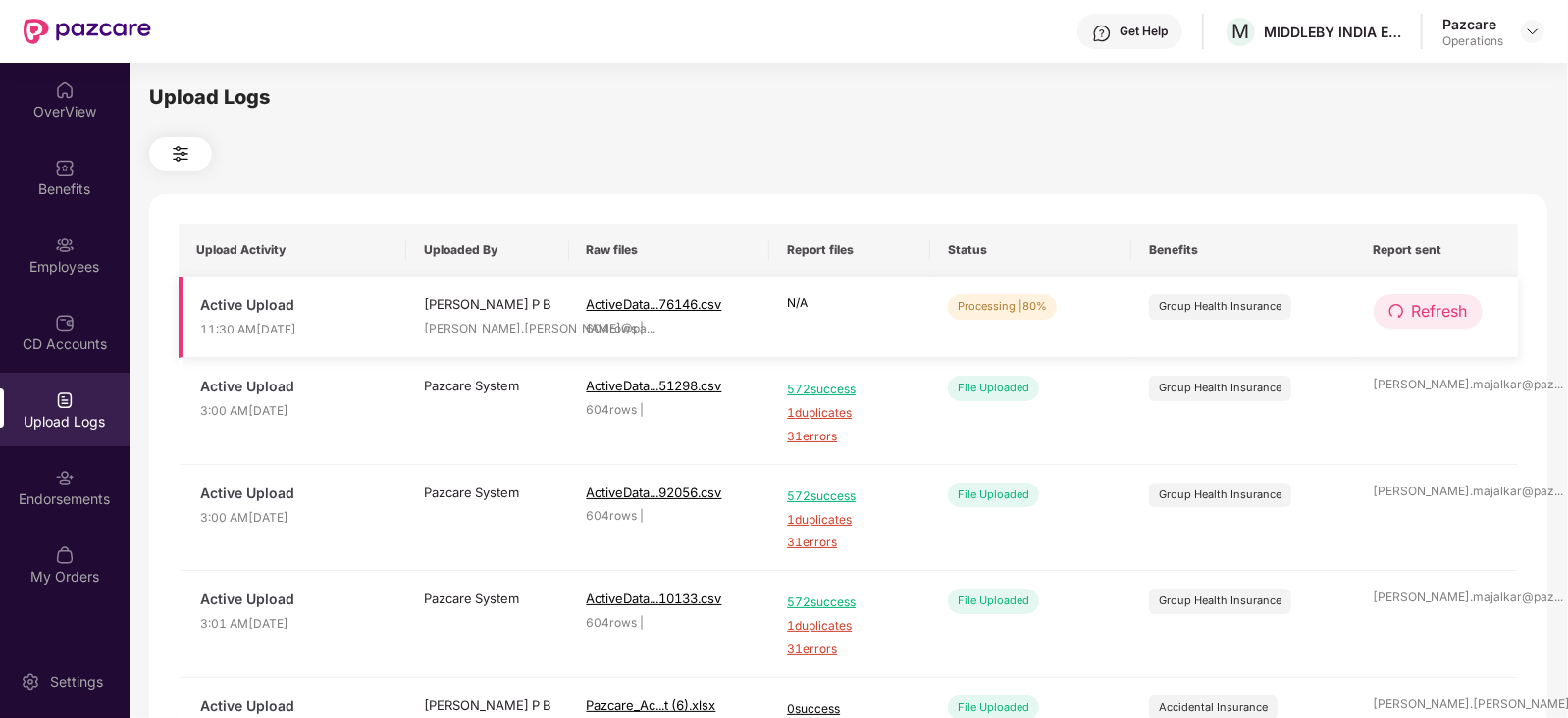
click at [1404, 322] on button "Refresh" at bounding box center [1428, 311] width 109 height 34
click at [1403, 301] on button "Refresh" at bounding box center [1428, 311] width 109 height 34
click at [1434, 299] on span "Refresh" at bounding box center [1440, 311] width 56 height 25
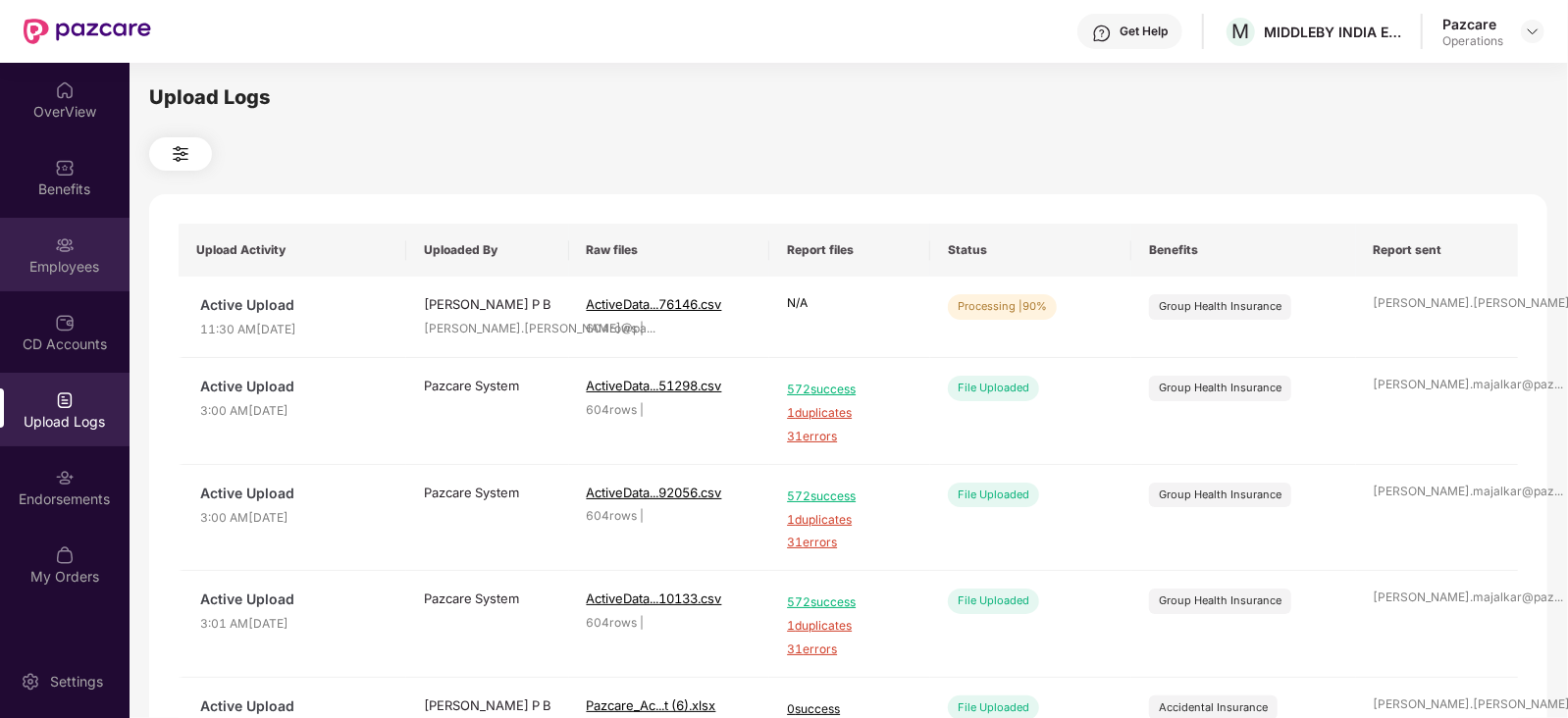
click at [74, 282] on div "Employees" at bounding box center [65, 255] width 130 height 74
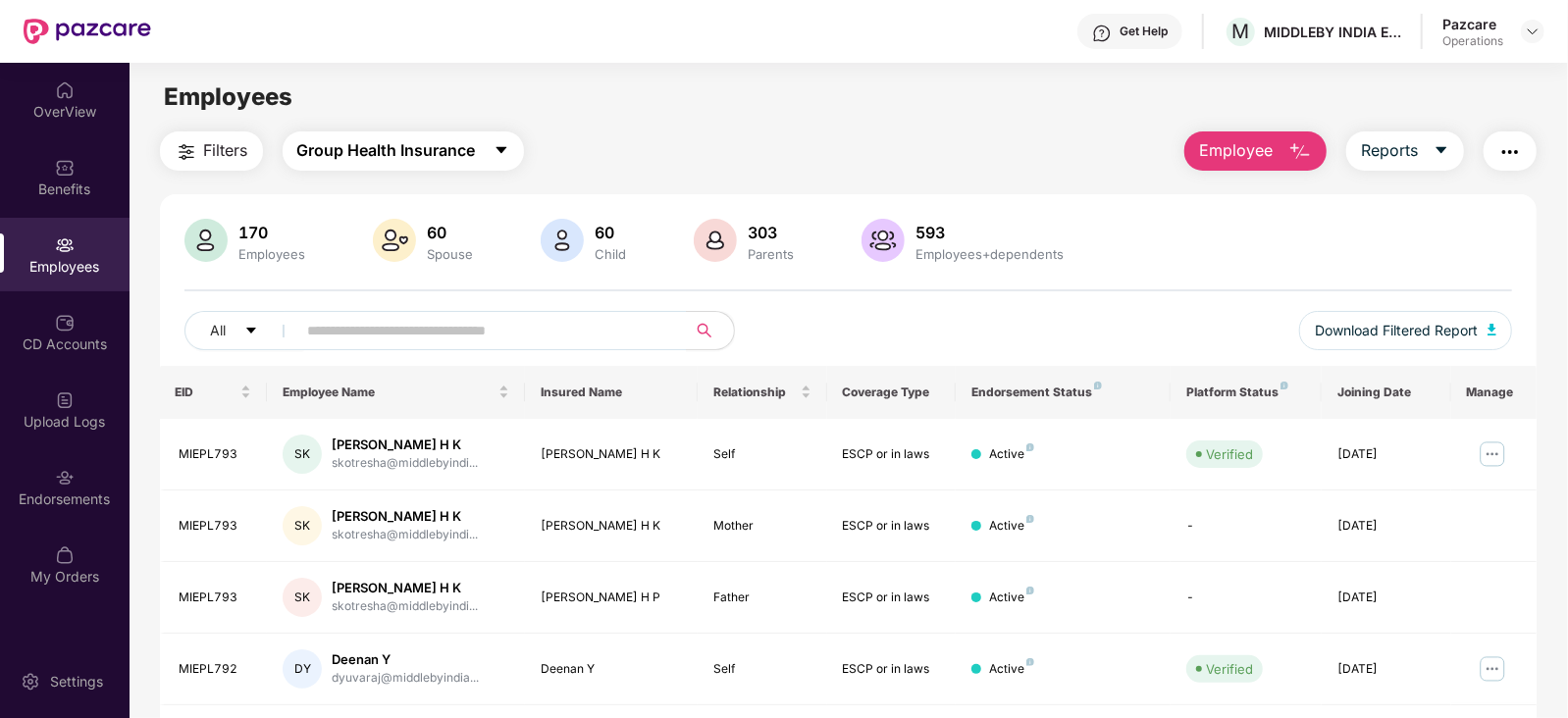
click at [381, 166] on button "Group Health Insurance" at bounding box center [403, 150] width 241 height 39
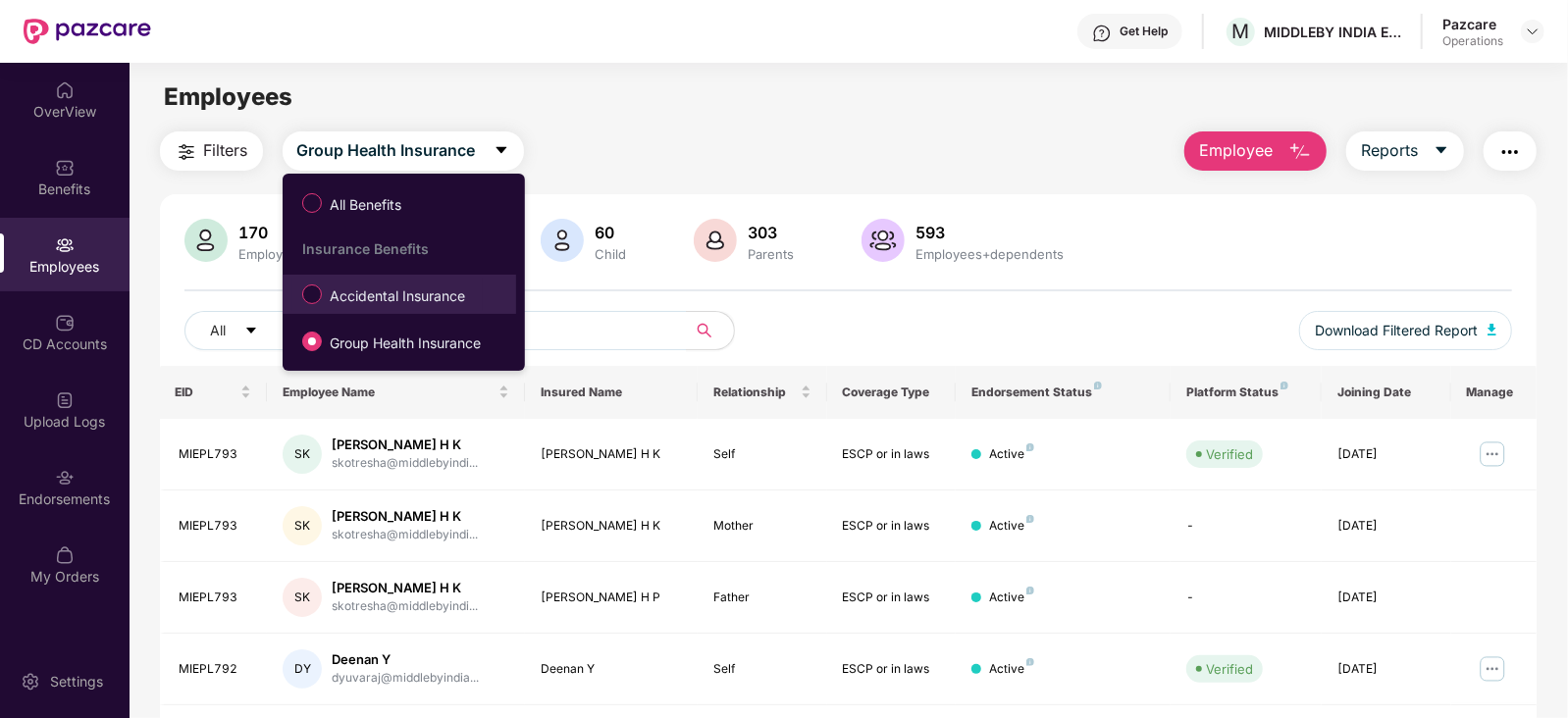
click at [350, 293] on span "Accidental Insurance" at bounding box center [397, 297] width 151 height 22
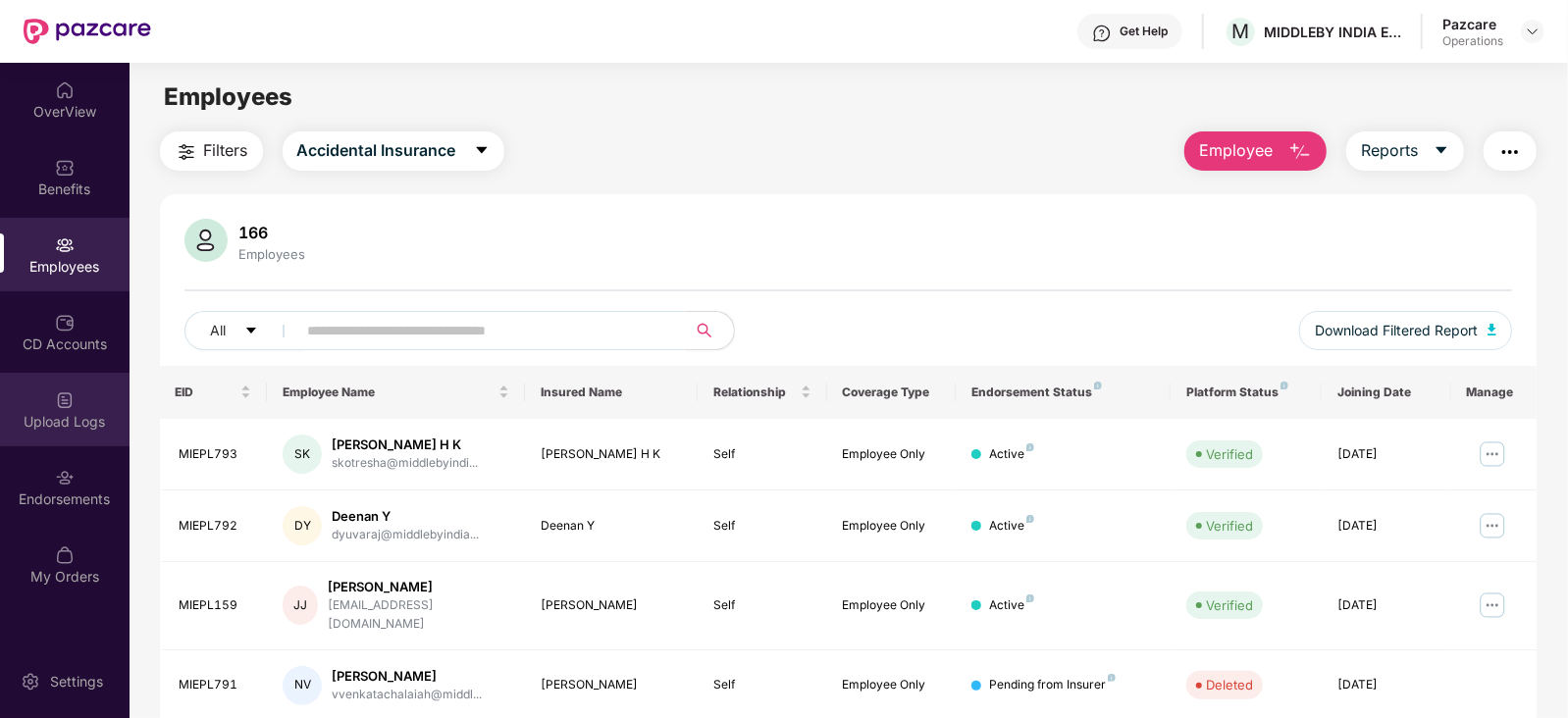
click at [40, 415] on div "Upload Logs" at bounding box center [65, 422] width 130 height 20
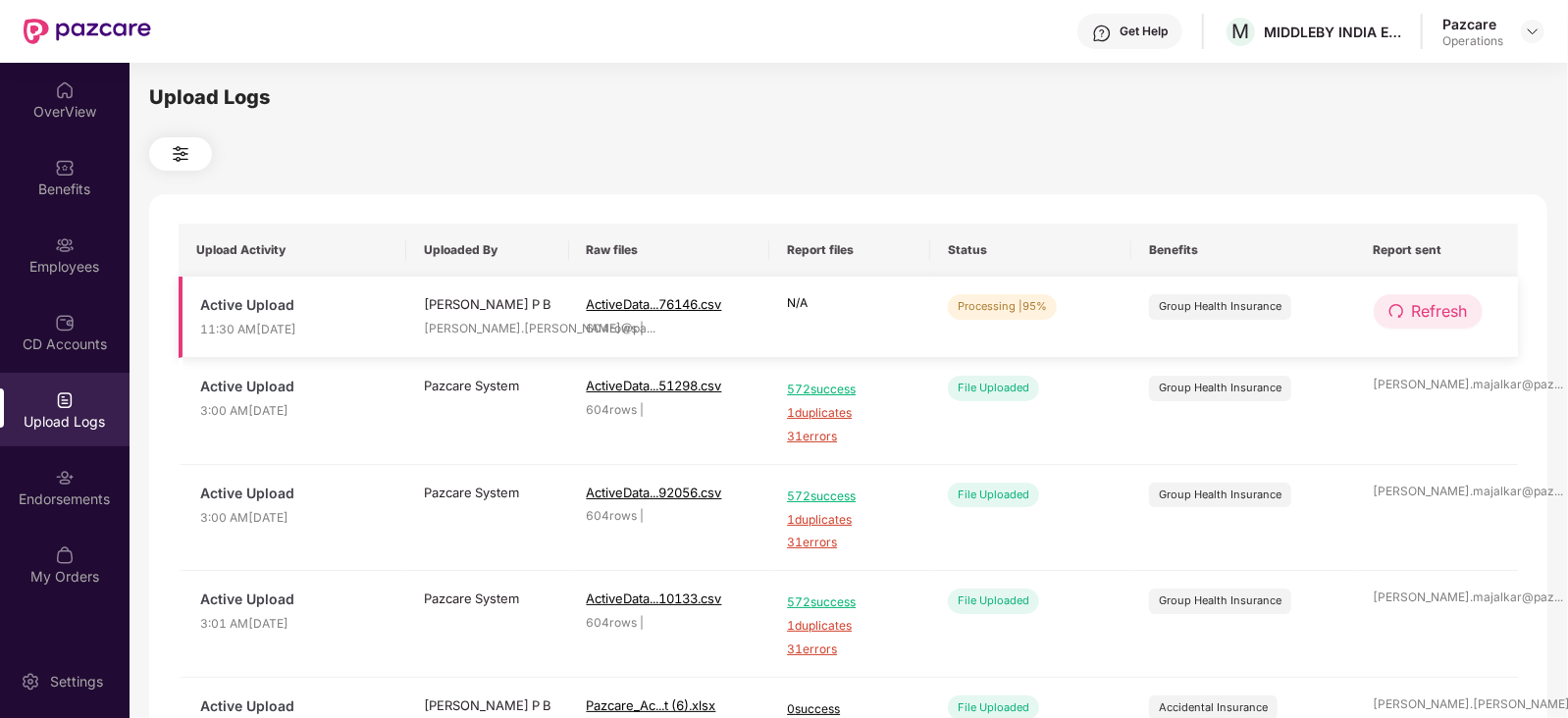
click at [1408, 312] on button "Refresh" at bounding box center [1428, 311] width 109 height 34
click at [1408, 312] on button "Refresh" at bounding box center [1429, 311] width 111 height 34
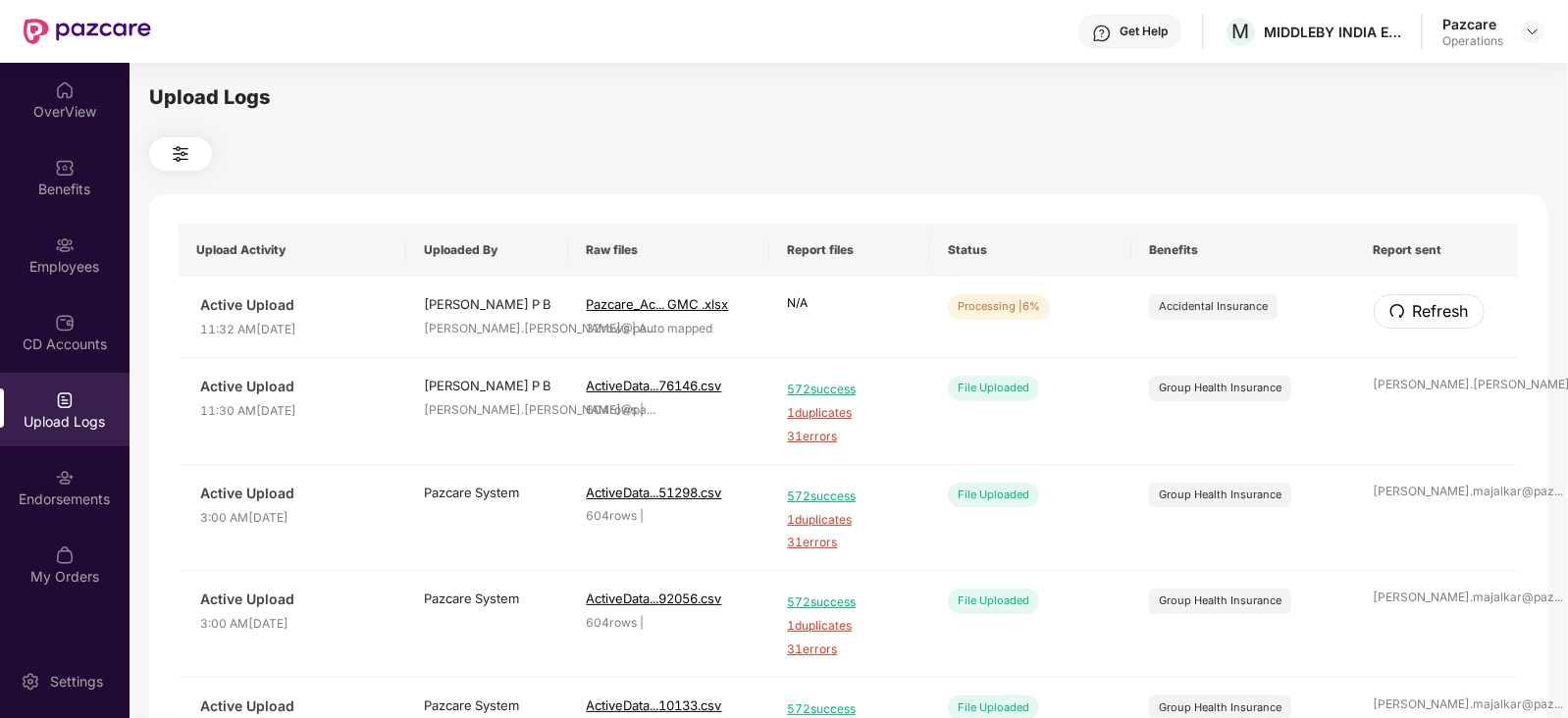
click at [1408, 312] on button "Refresh" at bounding box center [1429, 311] width 111 height 34
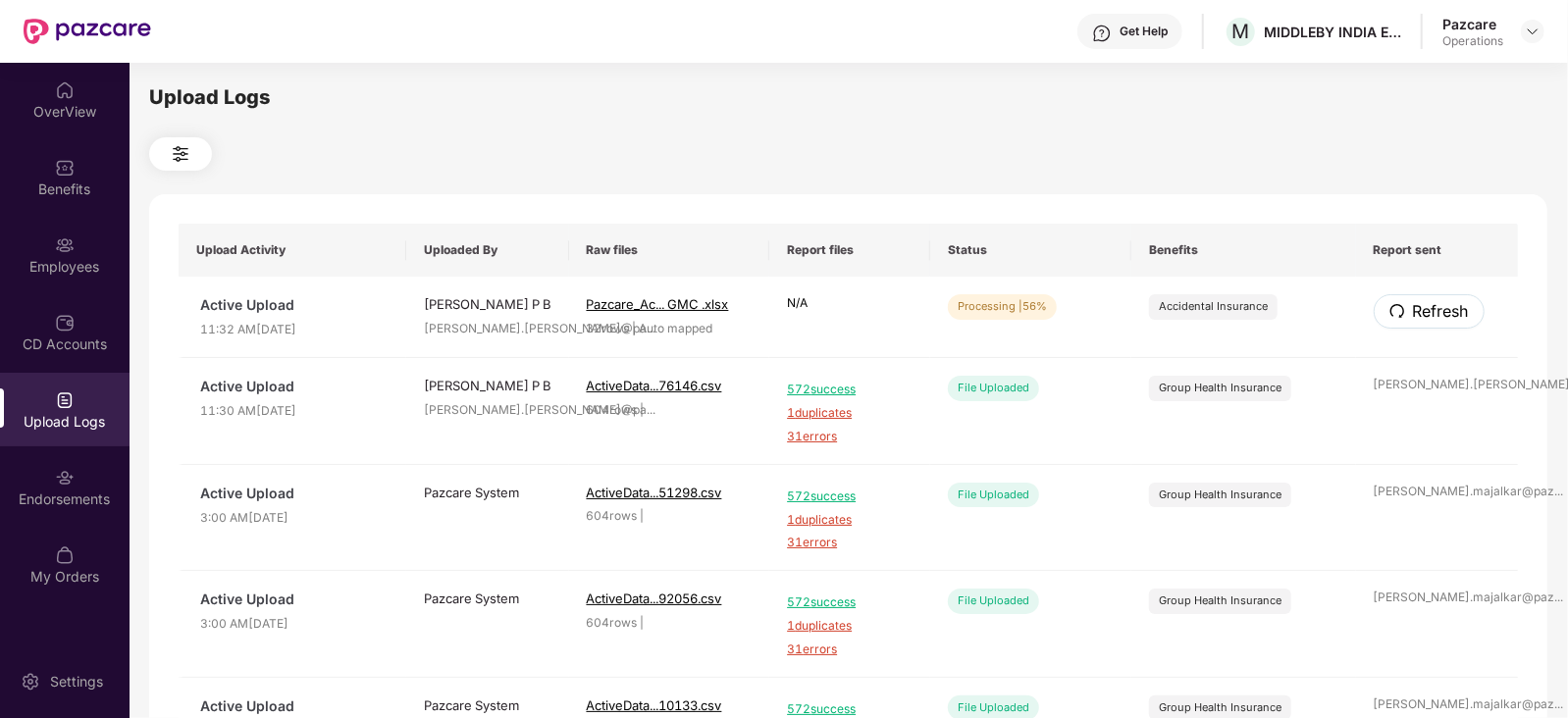
click at [1408, 316] on button "Refresh" at bounding box center [1429, 311] width 111 height 34
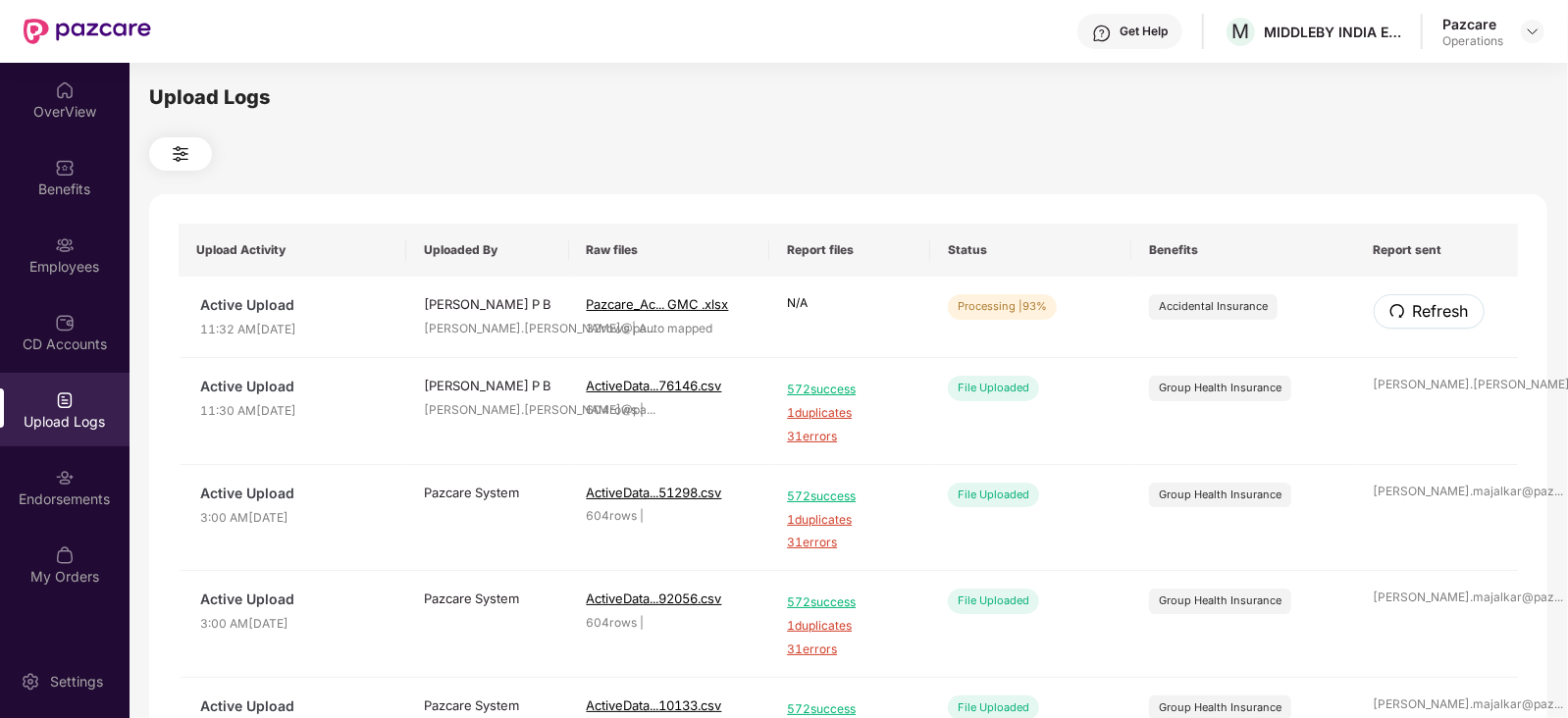
click at [1408, 316] on button "Refresh" at bounding box center [1429, 311] width 111 height 34
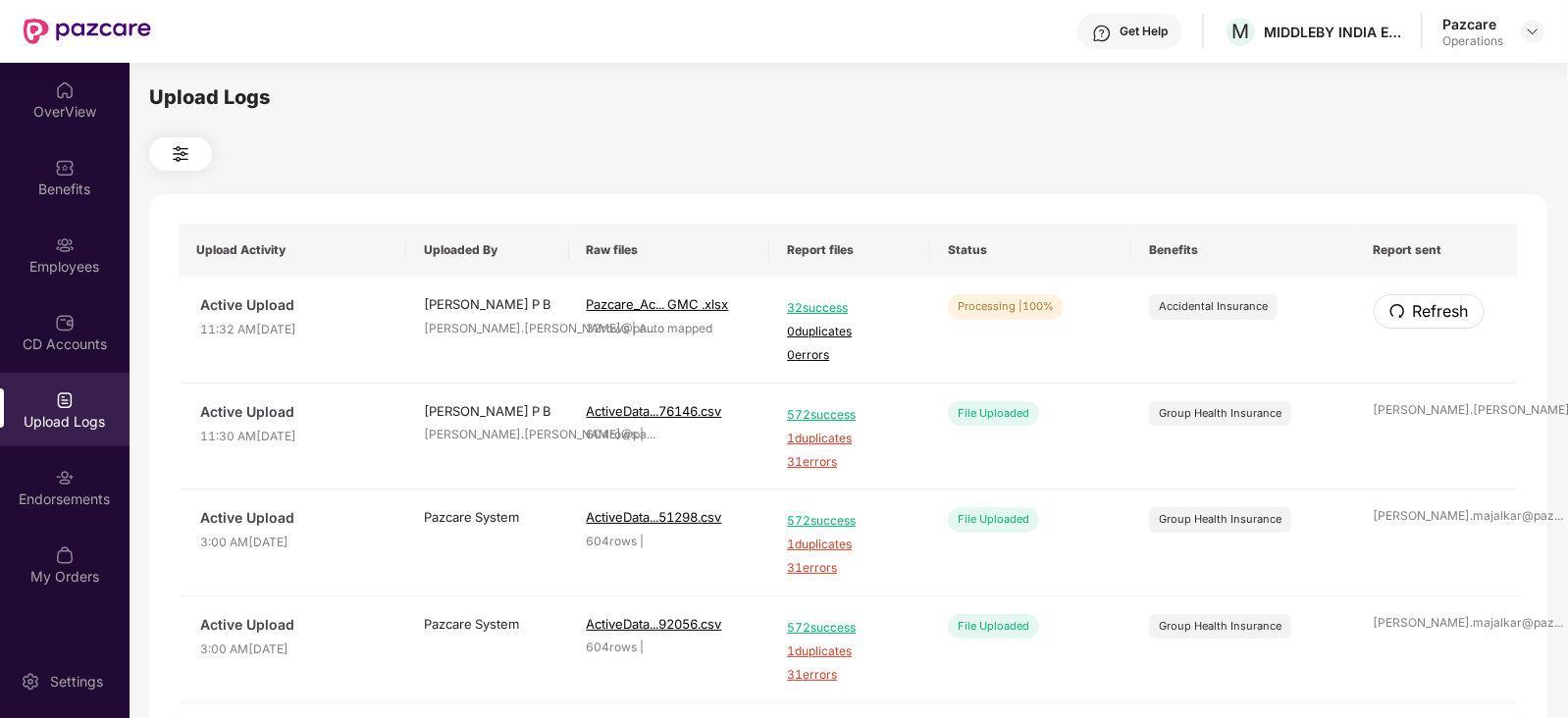
click at [1408, 316] on button "Refresh" at bounding box center [1429, 311] width 111 height 34
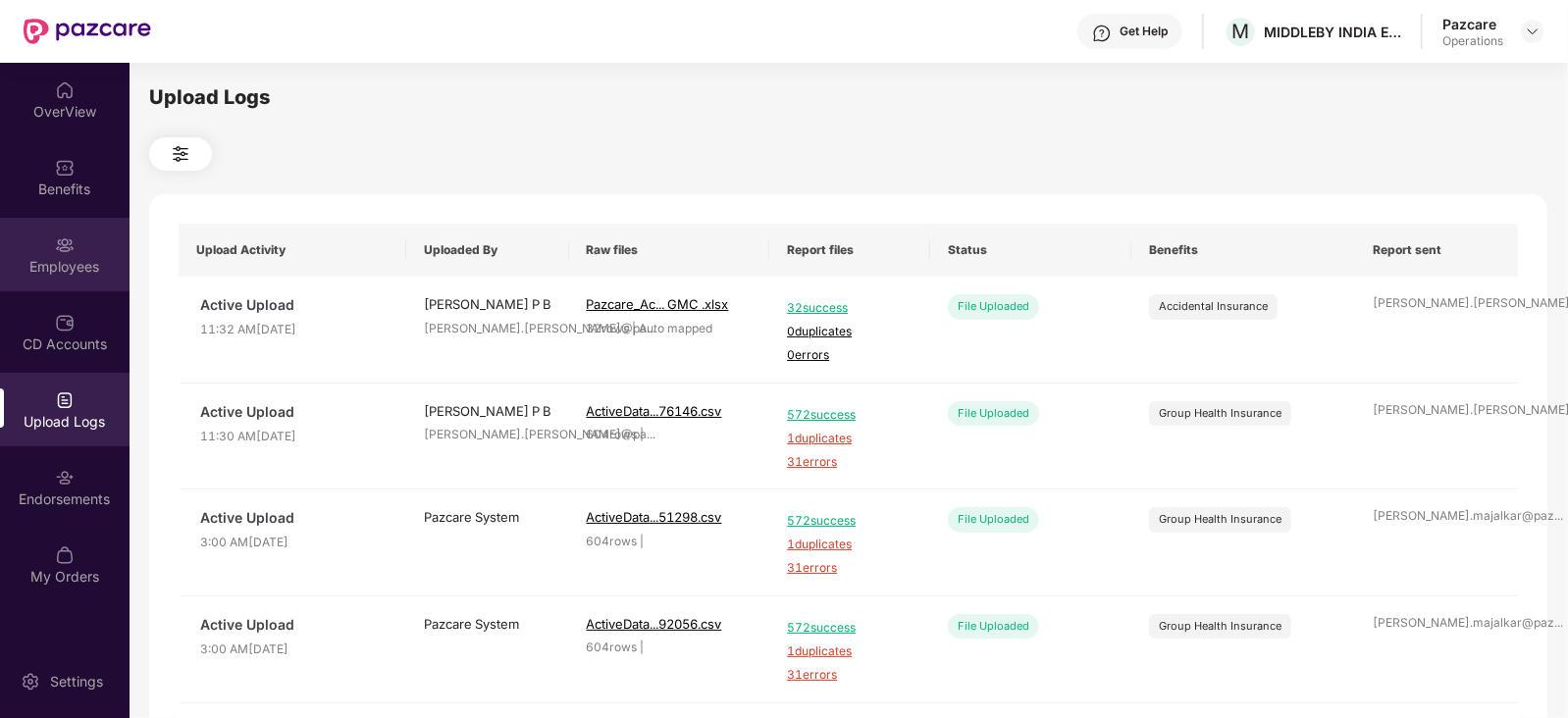
click at [45, 267] on div "Employees" at bounding box center [65, 267] width 130 height 20
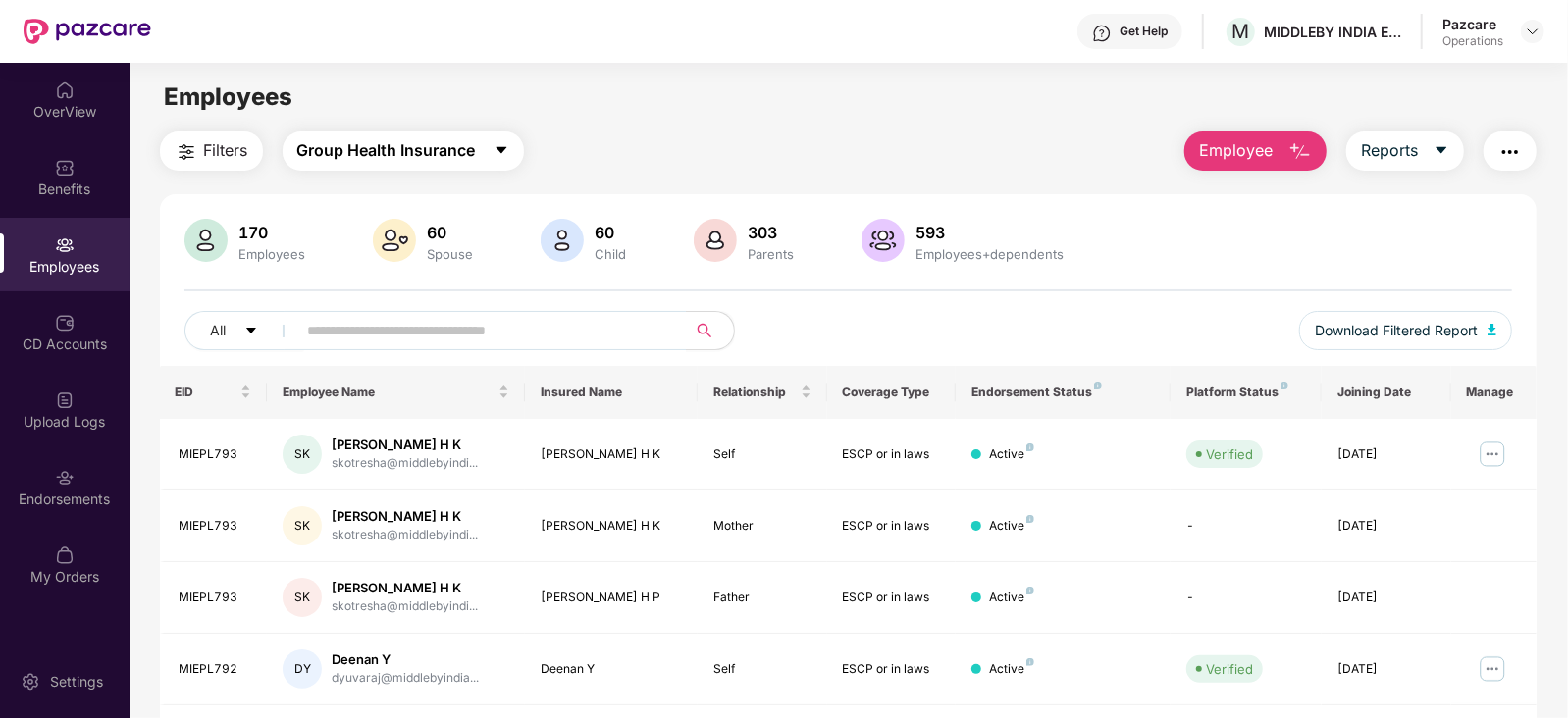
click at [407, 153] on span "Group Health Insurance" at bounding box center [386, 150] width 179 height 25
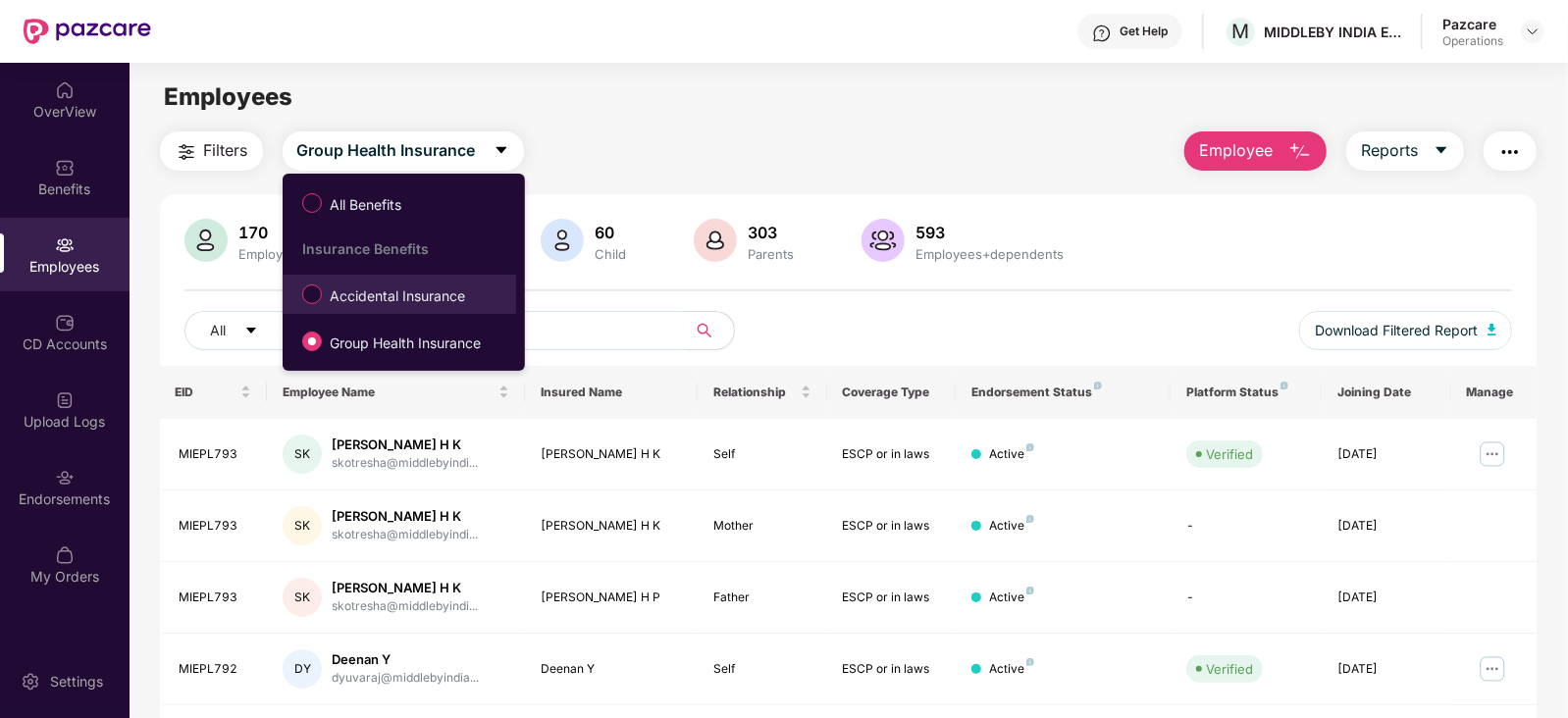
click at [377, 301] on span "Accidental Insurance" at bounding box center [397, 297] width 151 height 22
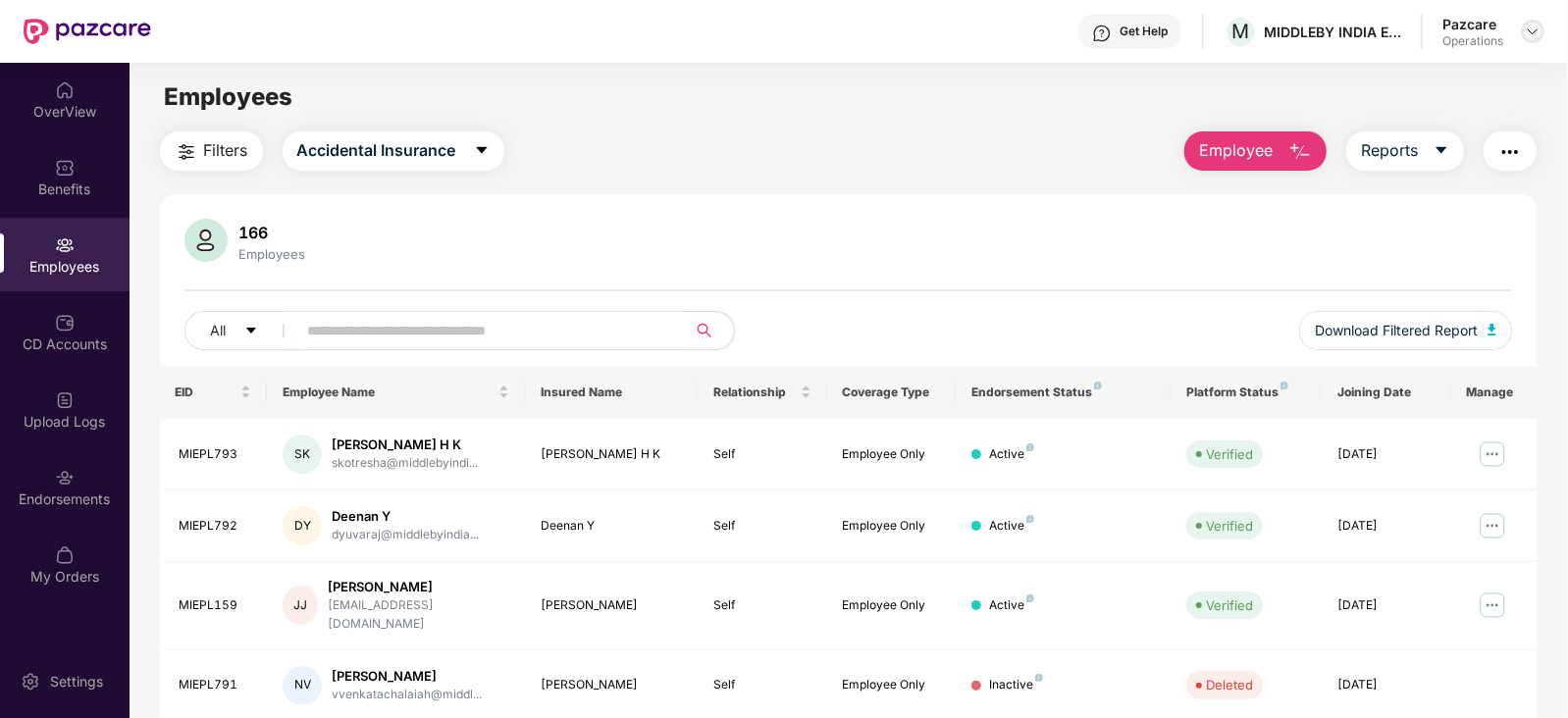
click at [1541, 29] on img at bounding box center [1533, 32] width 16 height 16
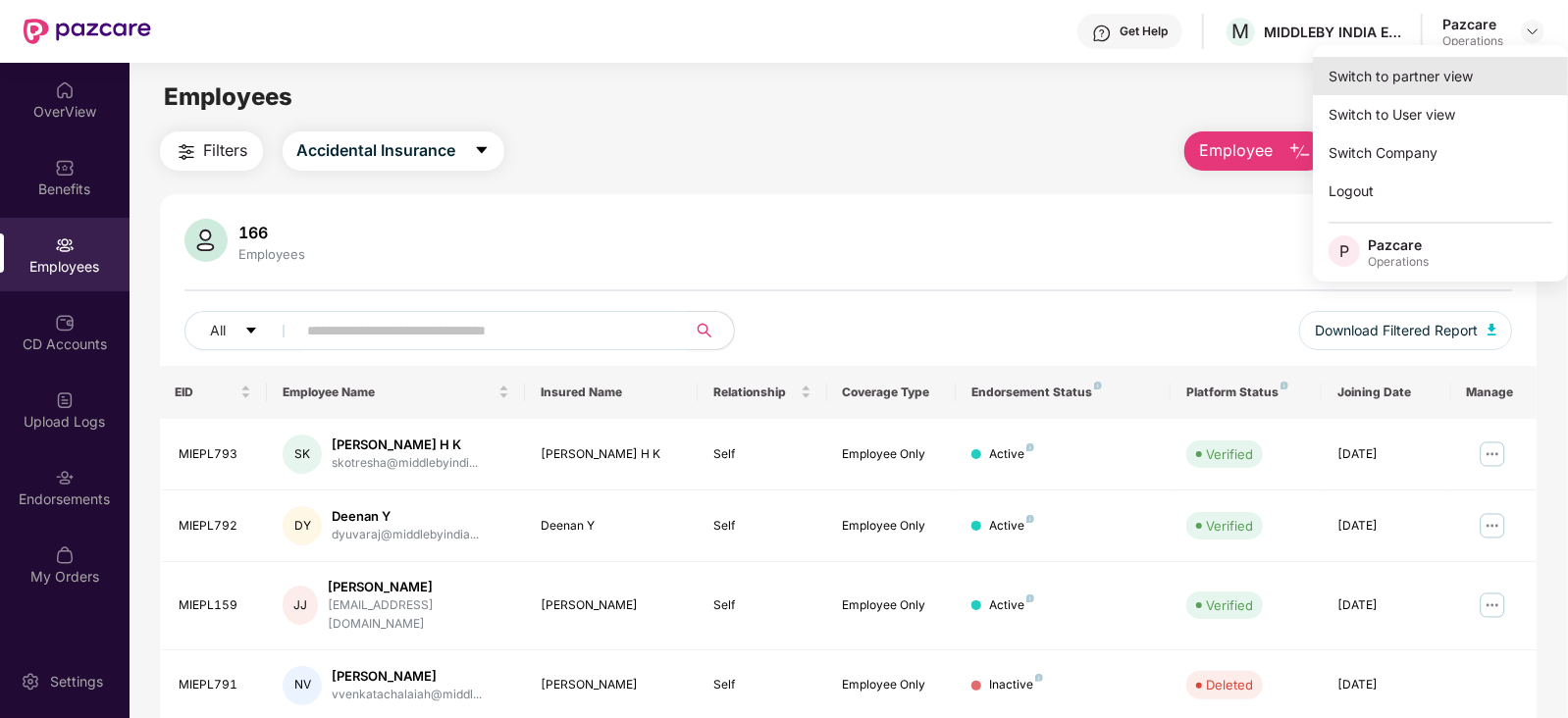
click at [1463, 74] on div "Switch to partner view" at bounding box center [1440, 76] width 255 height 38
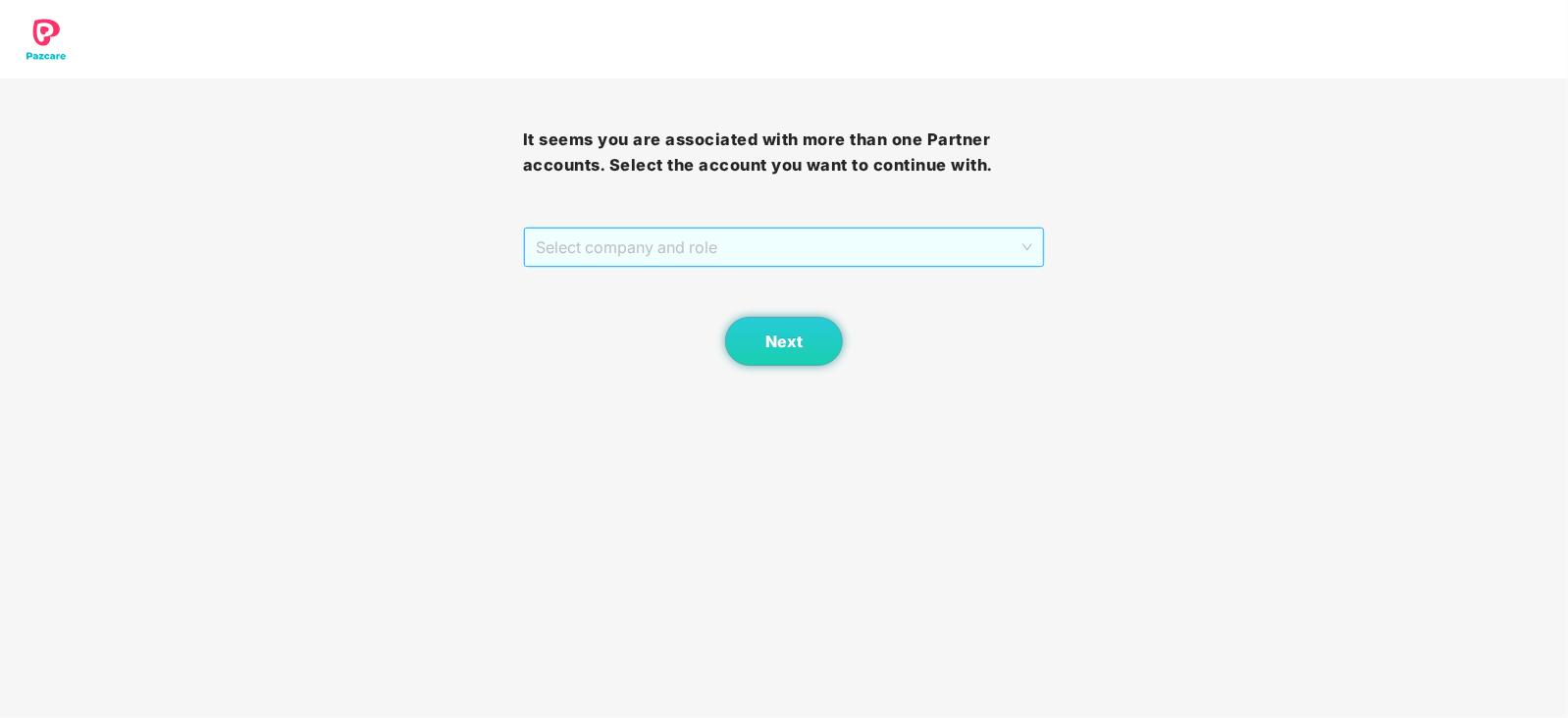
click at [647, 261] on span "Select company and role" at bounding box center [784, 247] width 497 height 37
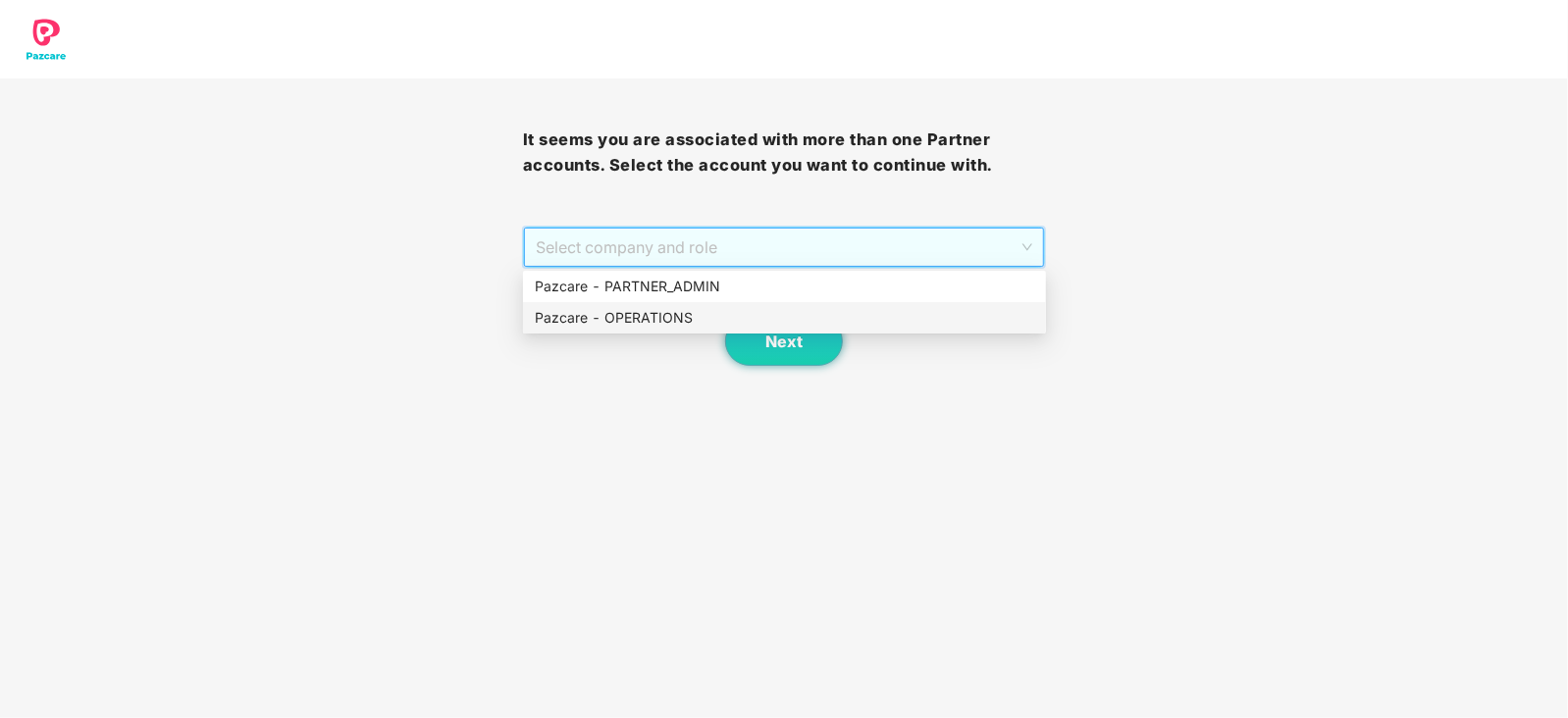
click at [638, 311] on div "Pazcare - OPERATIONS" at bounding box center [784, 318] width 499 height 22
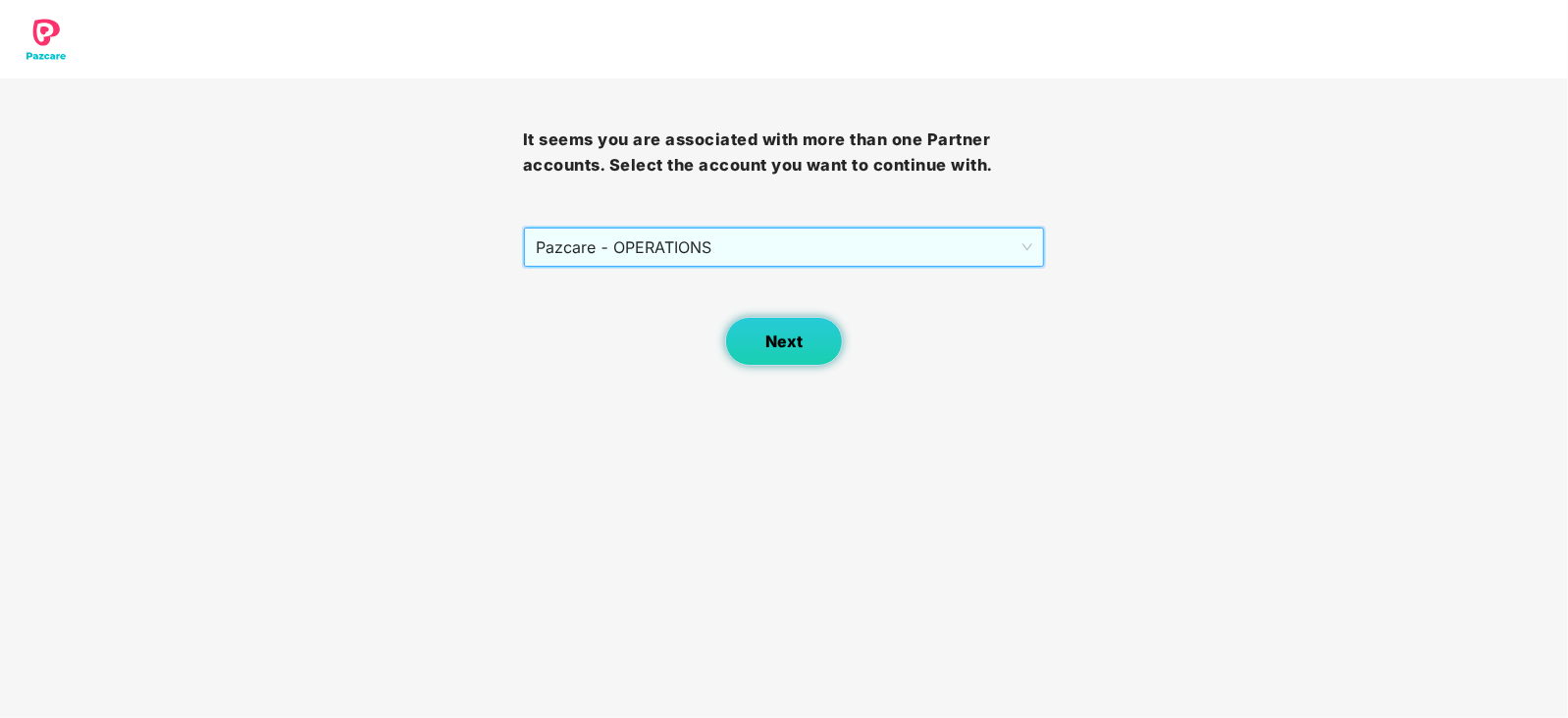
click at [777, 347] on span "Next" at bounding box center [783, 342] width 37 height 19
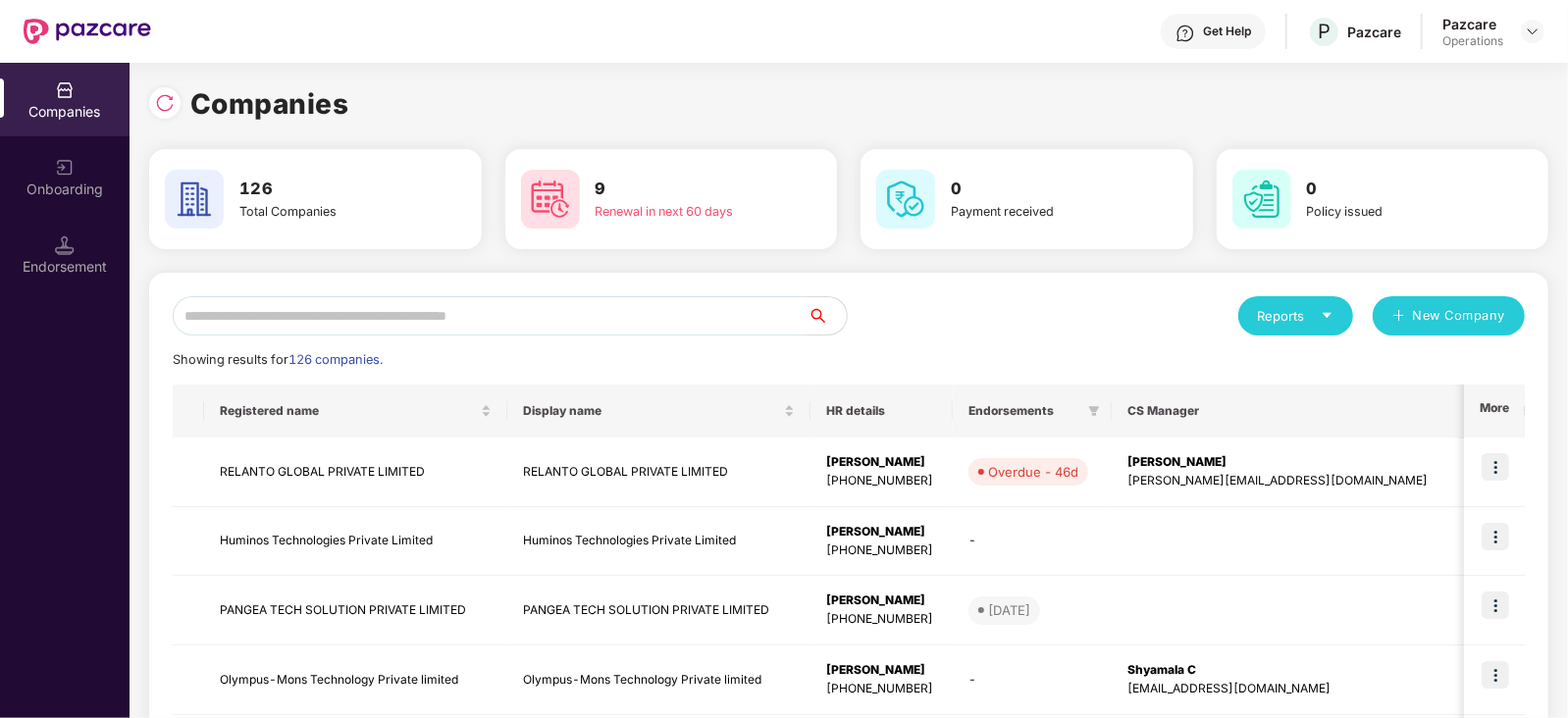
click at [363, 314] on input "text" at bounding box center [490, 315] width 635 height 39
click at [520, 307] on input "text" at bounding box center [490, 315] width 635 height 39
paste input "**********"
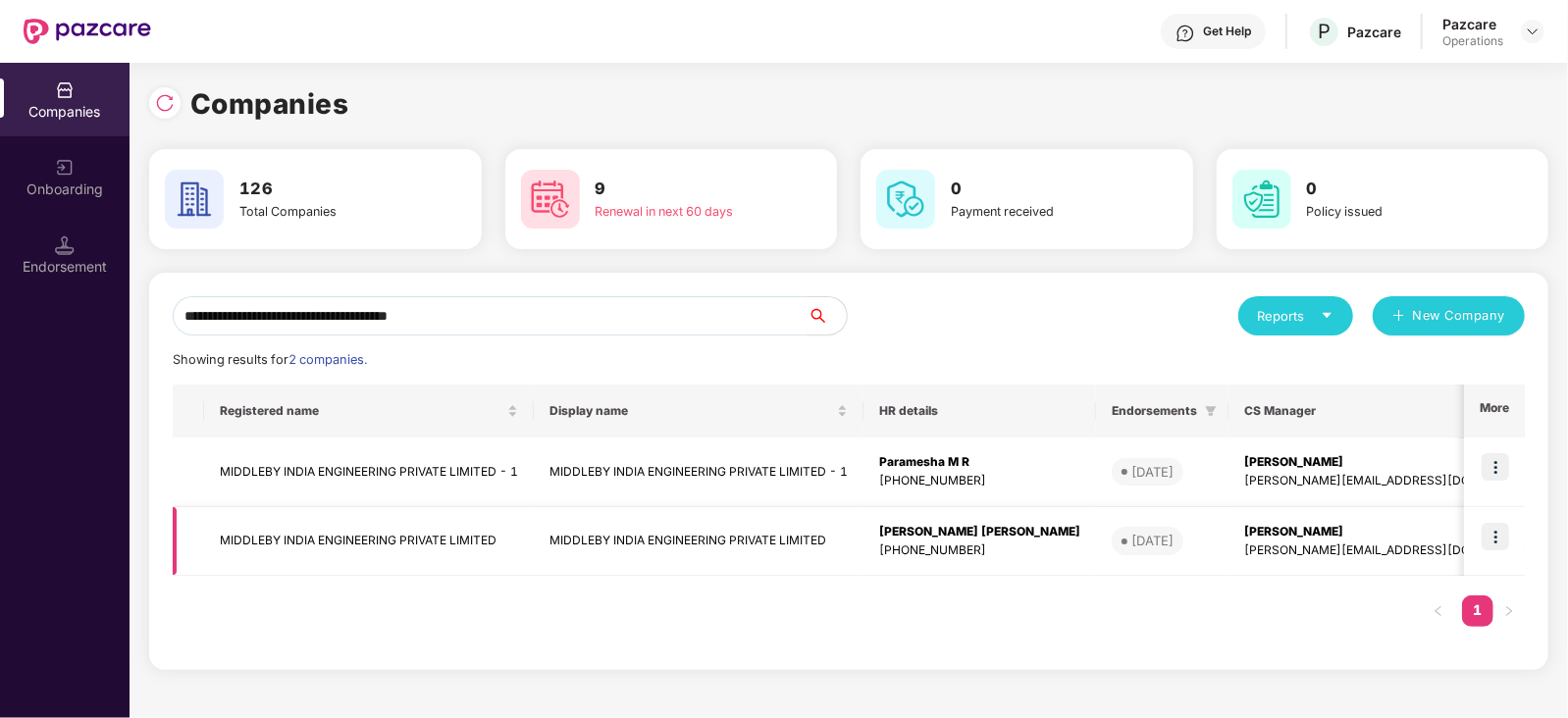
type input "**********"
click at [1496, 540] on img at bounding box center [1495, 536] width 27 height 27
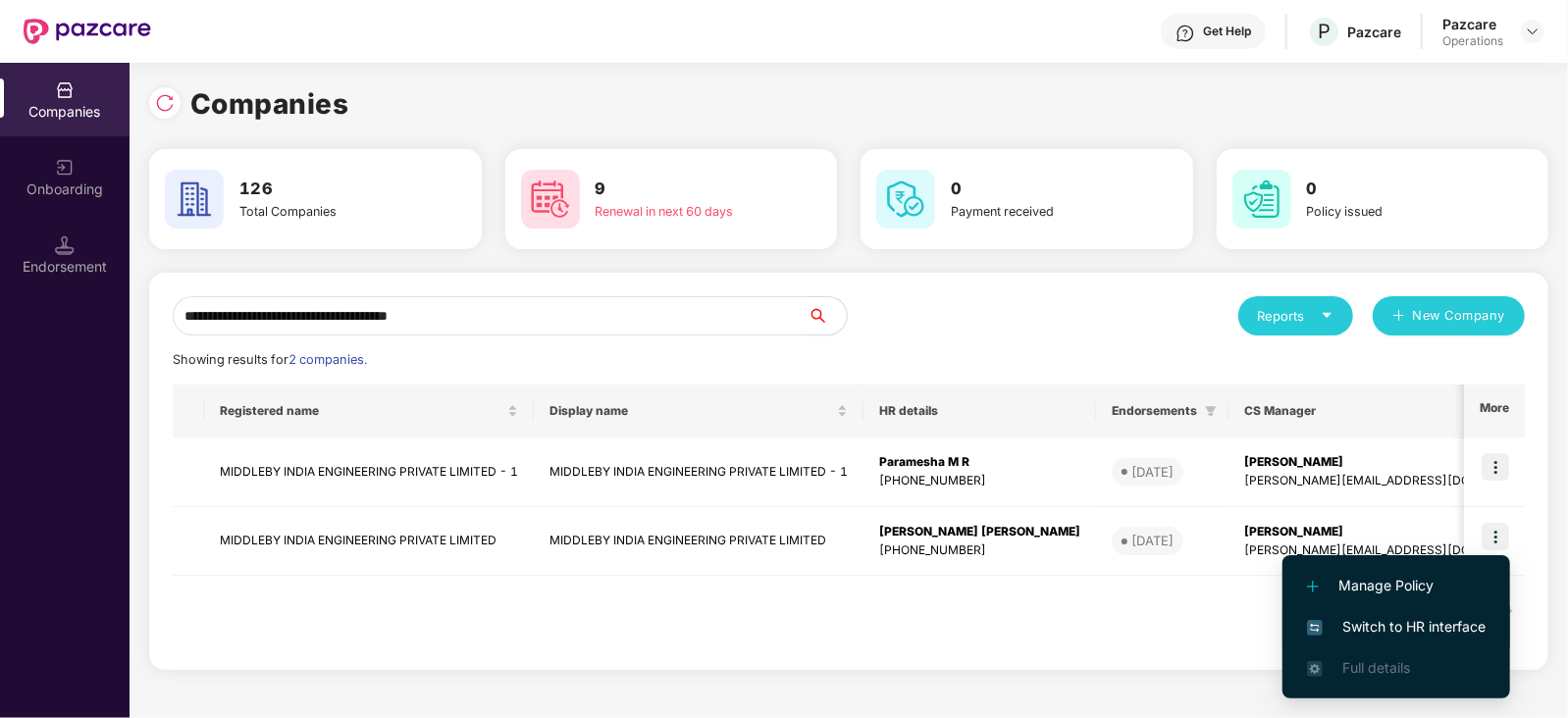
click at [1443, 625] on span "Switch to HR interface" at bounding box center [1396, 627] width 179 height 22
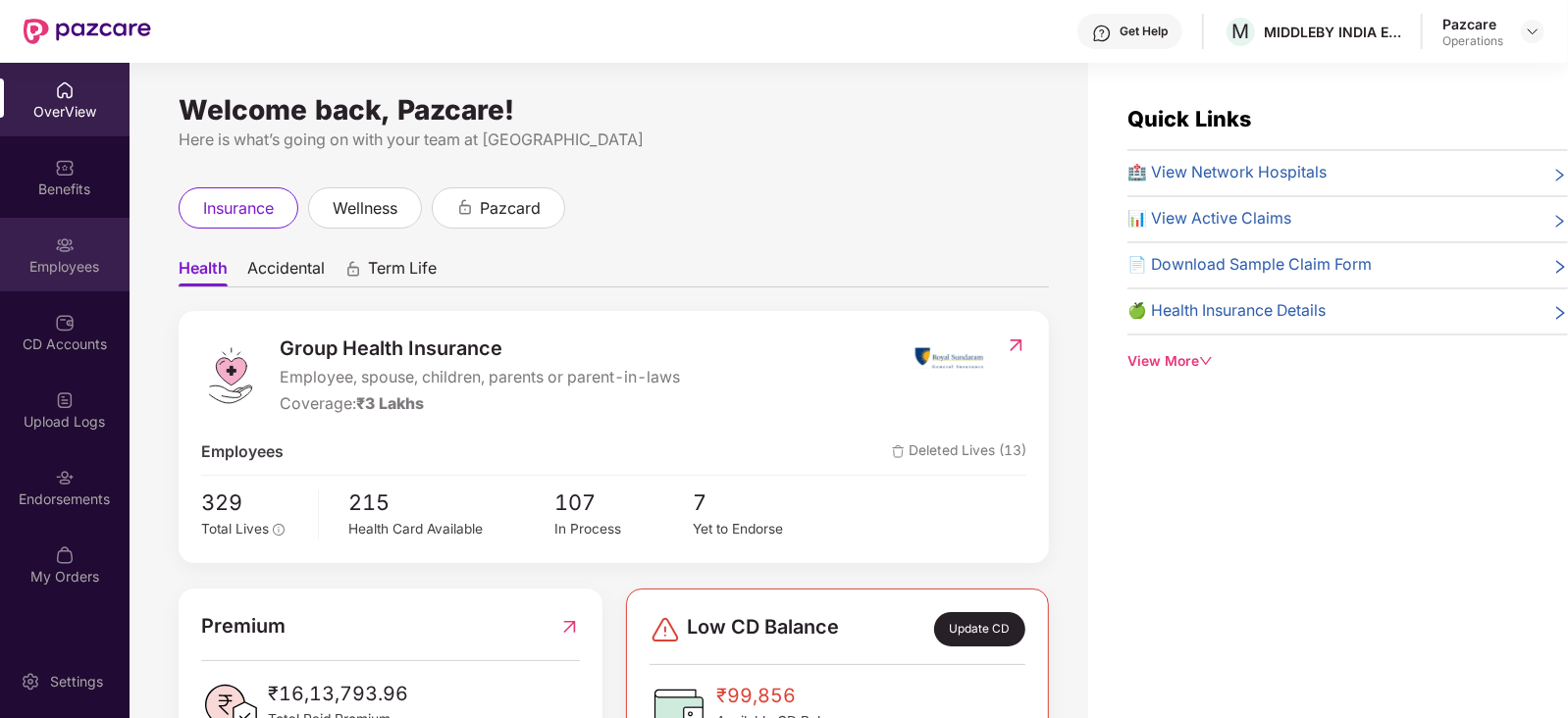
click at [51, 226] on div "Employees" at bounding box center [65, 255] width 130 height 74
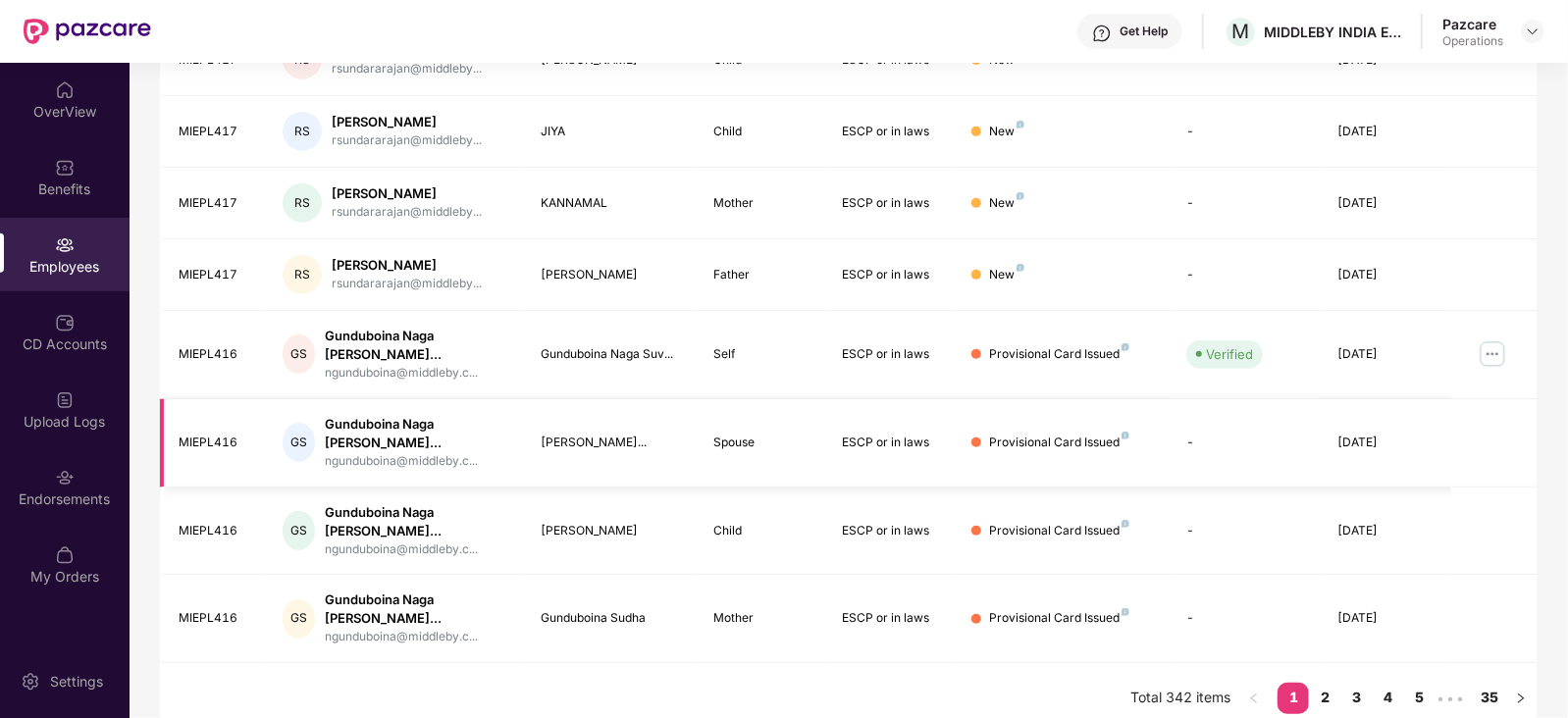
scroll to position [585, 0]
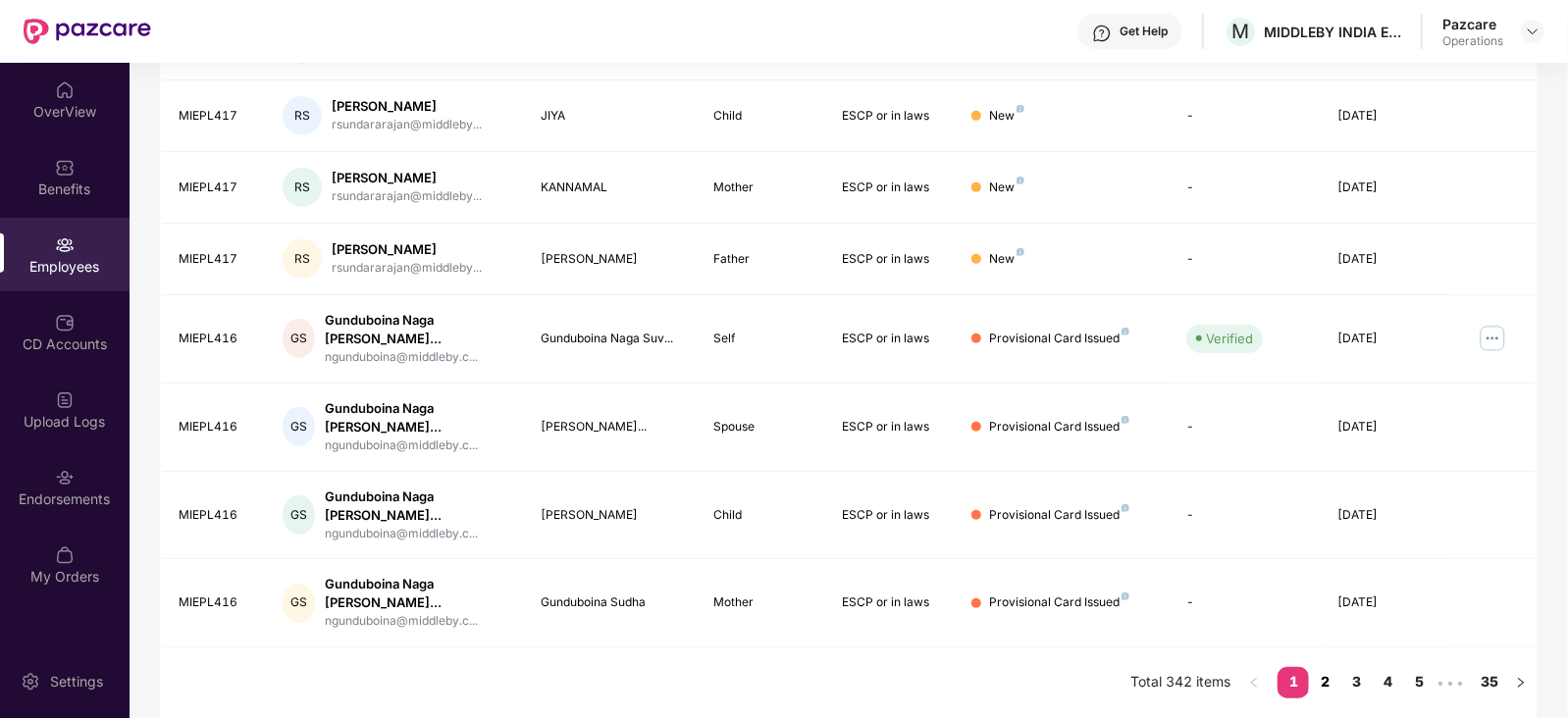
click at [1333, 675] on link "2" at bounding box center [1324, 681] width 31 height 29
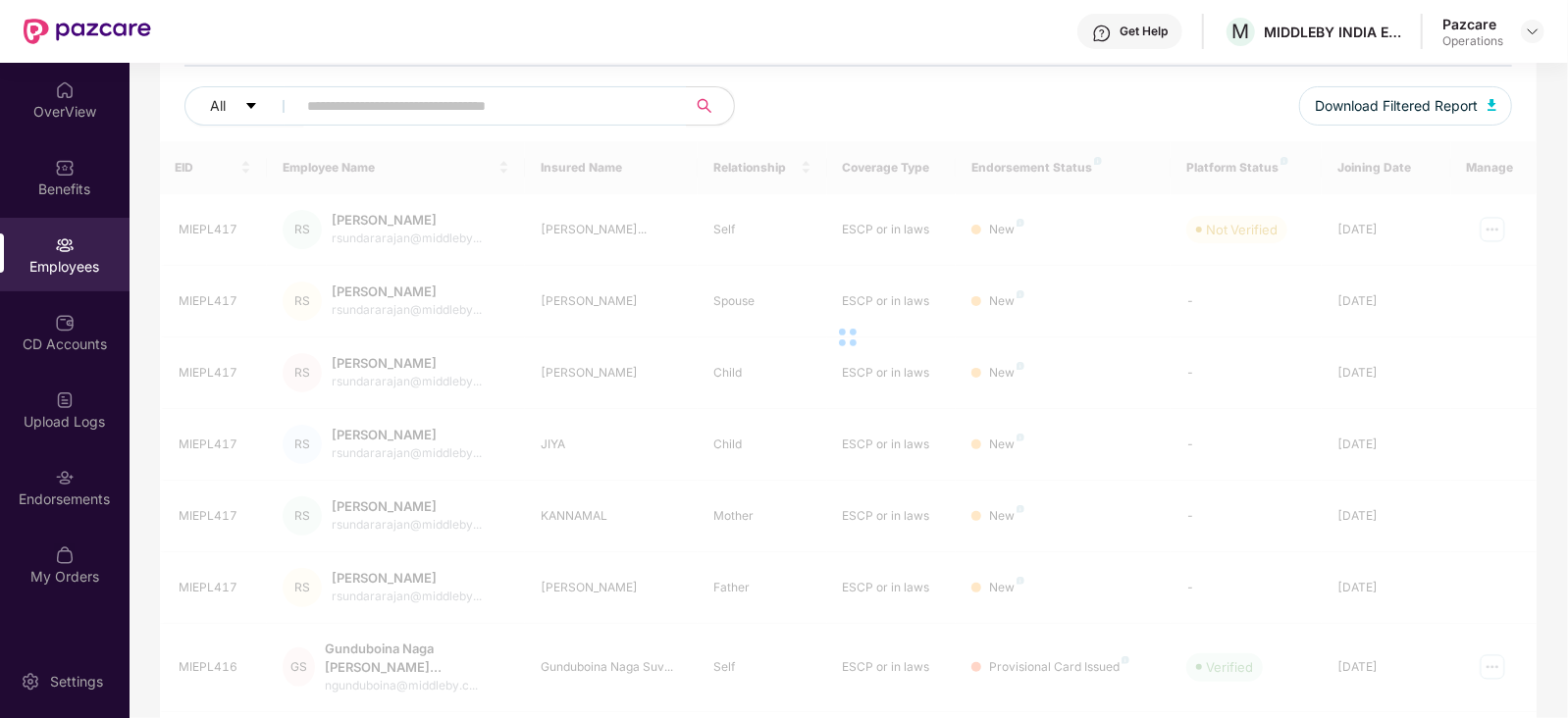
scroll to position [94, 0]
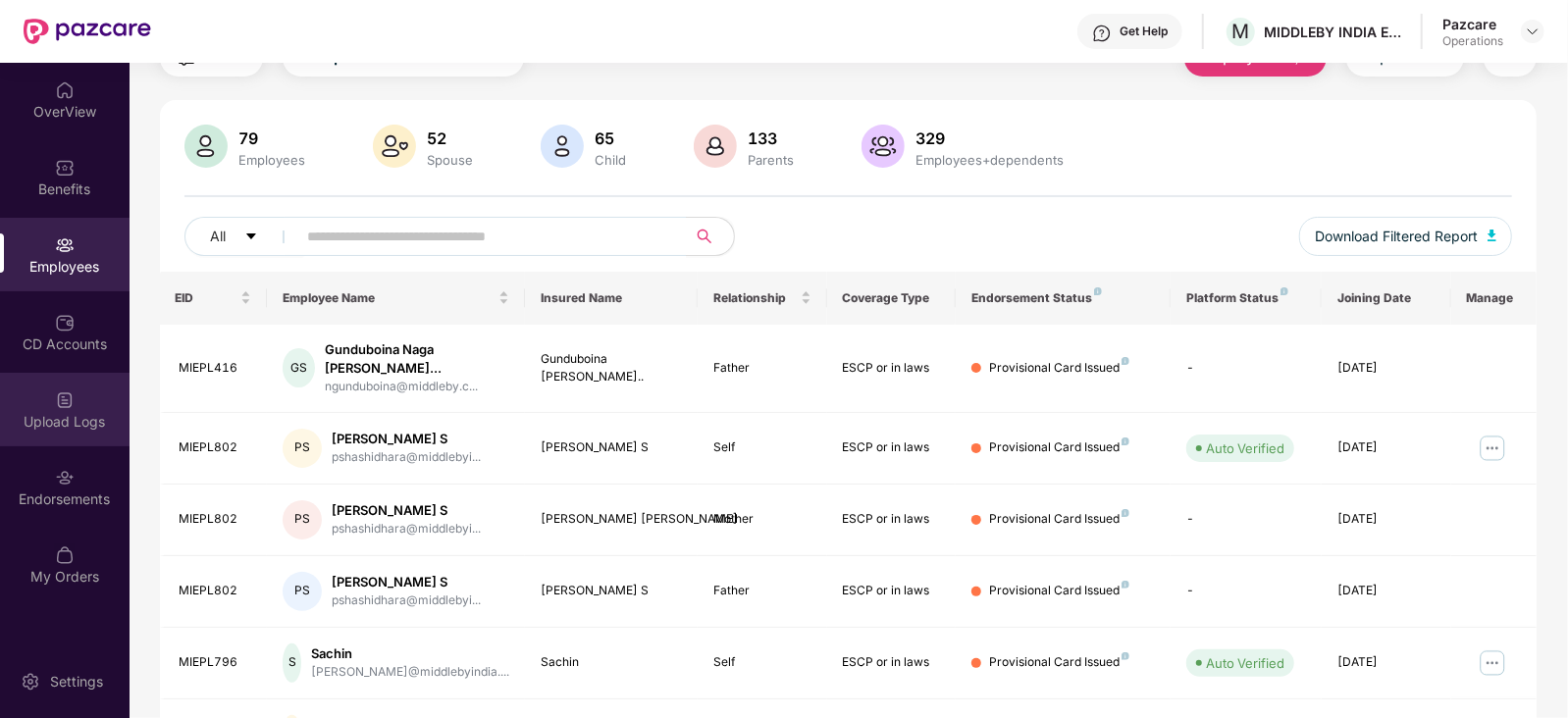
click at [68, 424] on div "Upload Logs" at bounding box center [65, 422] width 130 height 20
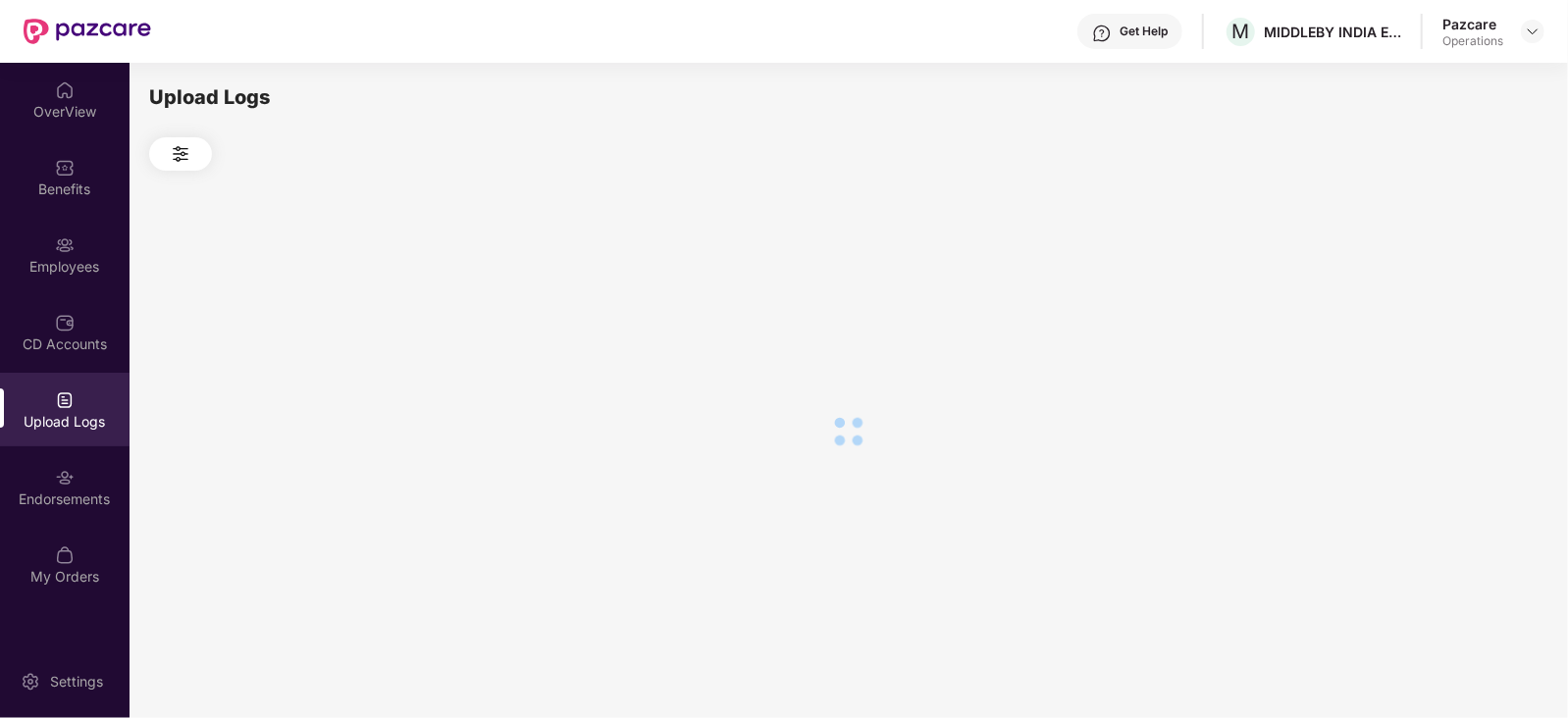
scroll to position [0, 0]
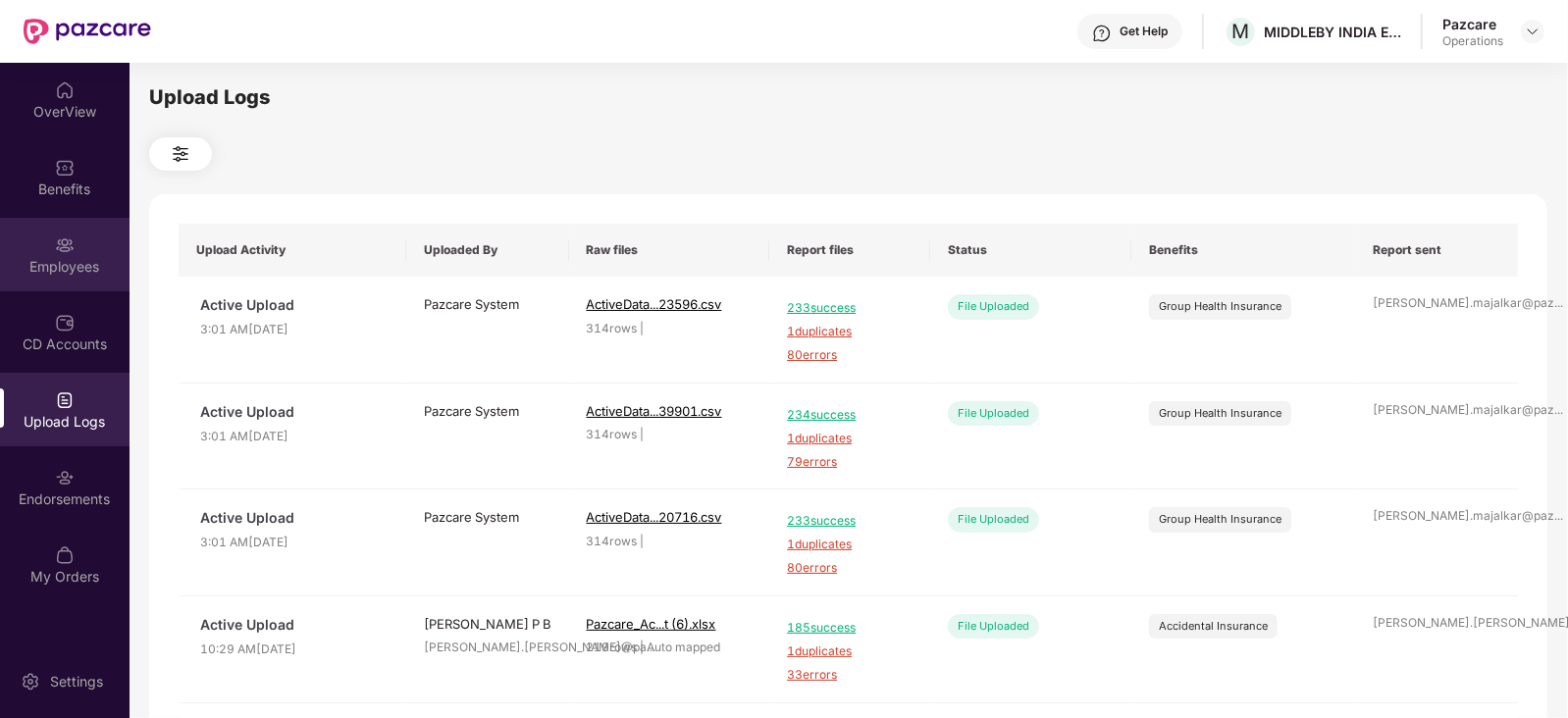
click at [67, 272] on div "Employees" at bounding box center [65, 267] width 130 height 20
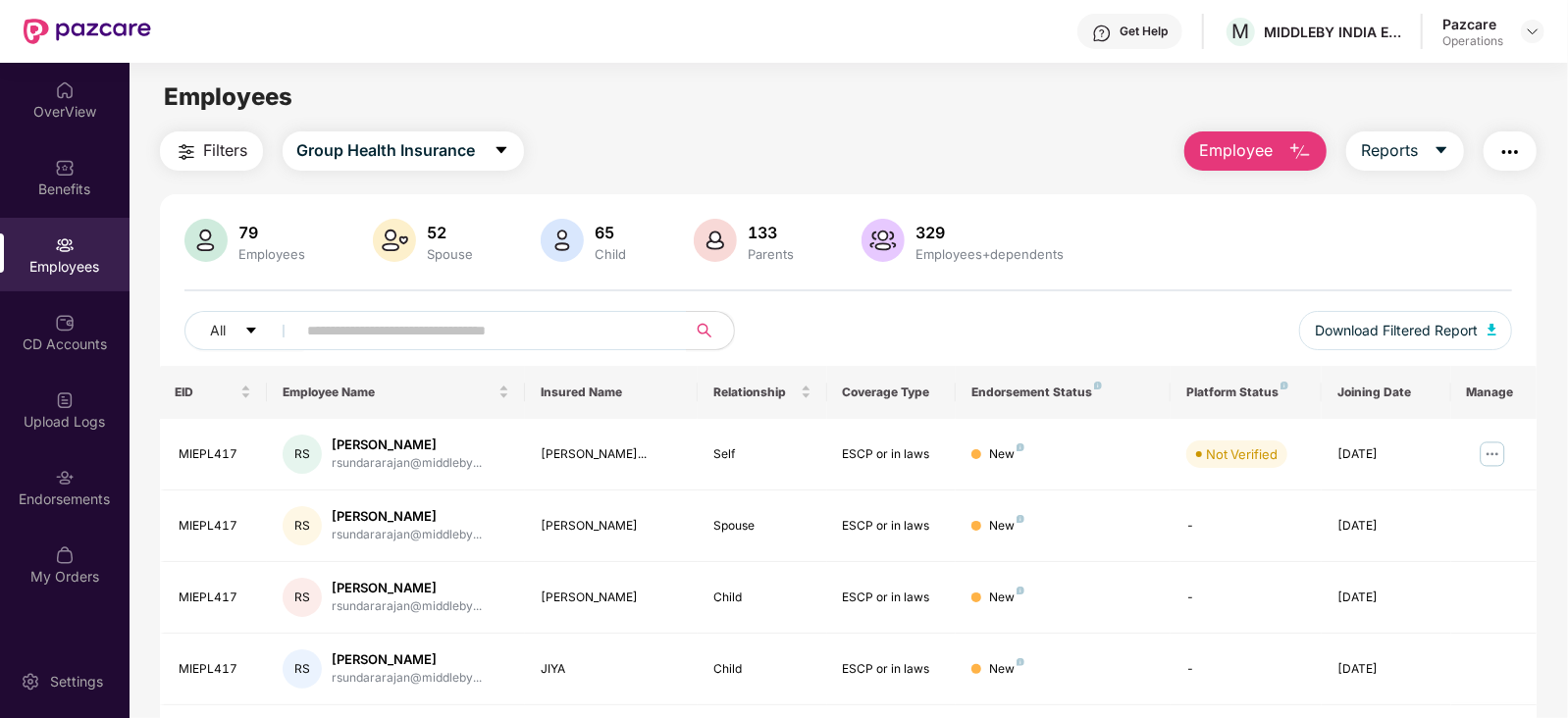
drag, startPoint x: 1506, startPoint y: 164, endPoint x: 1504, endPoint y: 154, distance: 10.0
click at [1506, 162] on img "button" at bounding box center [1510, 152] width 24 height 24
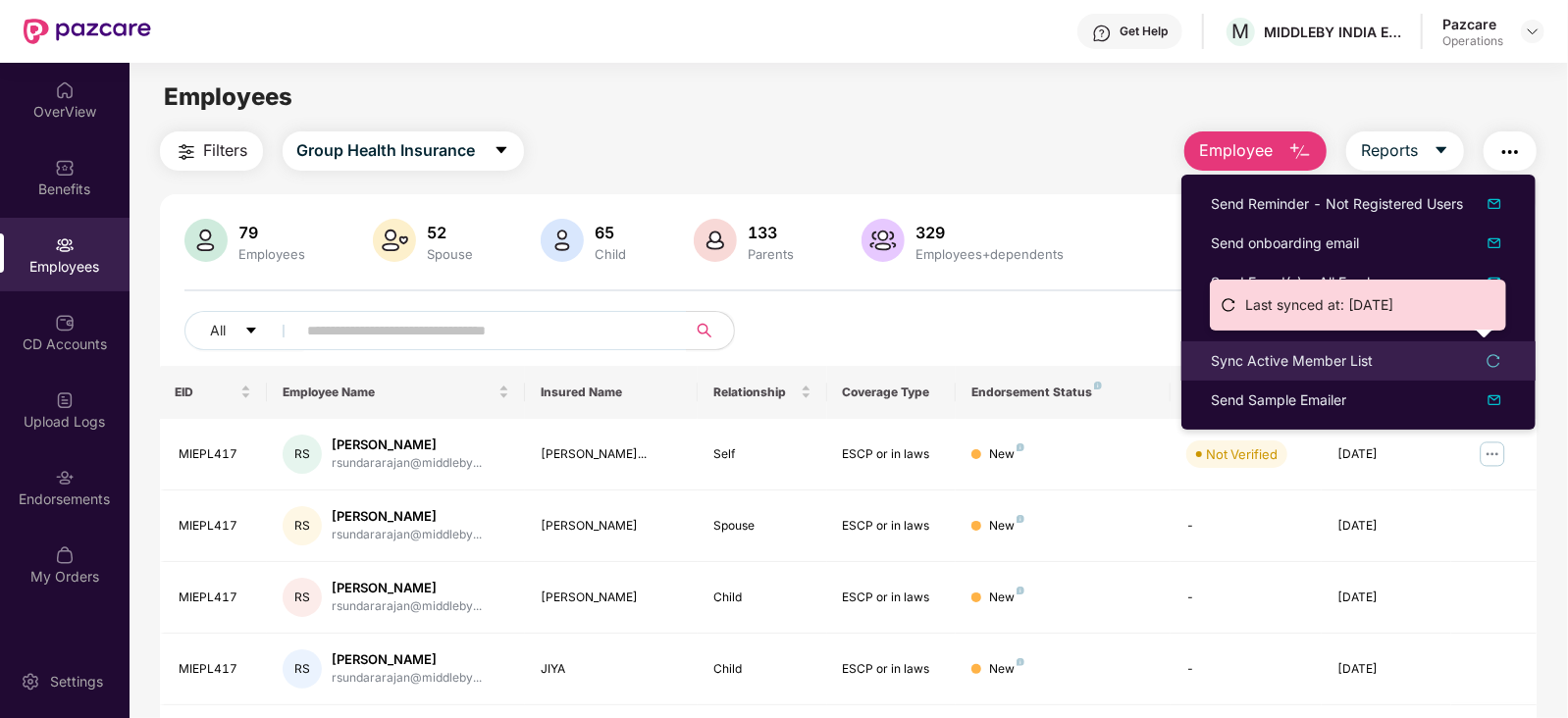
click at [1260, 370] on div "Sync Active Member List" at bounding box center [1292, 361] width 162 height 22
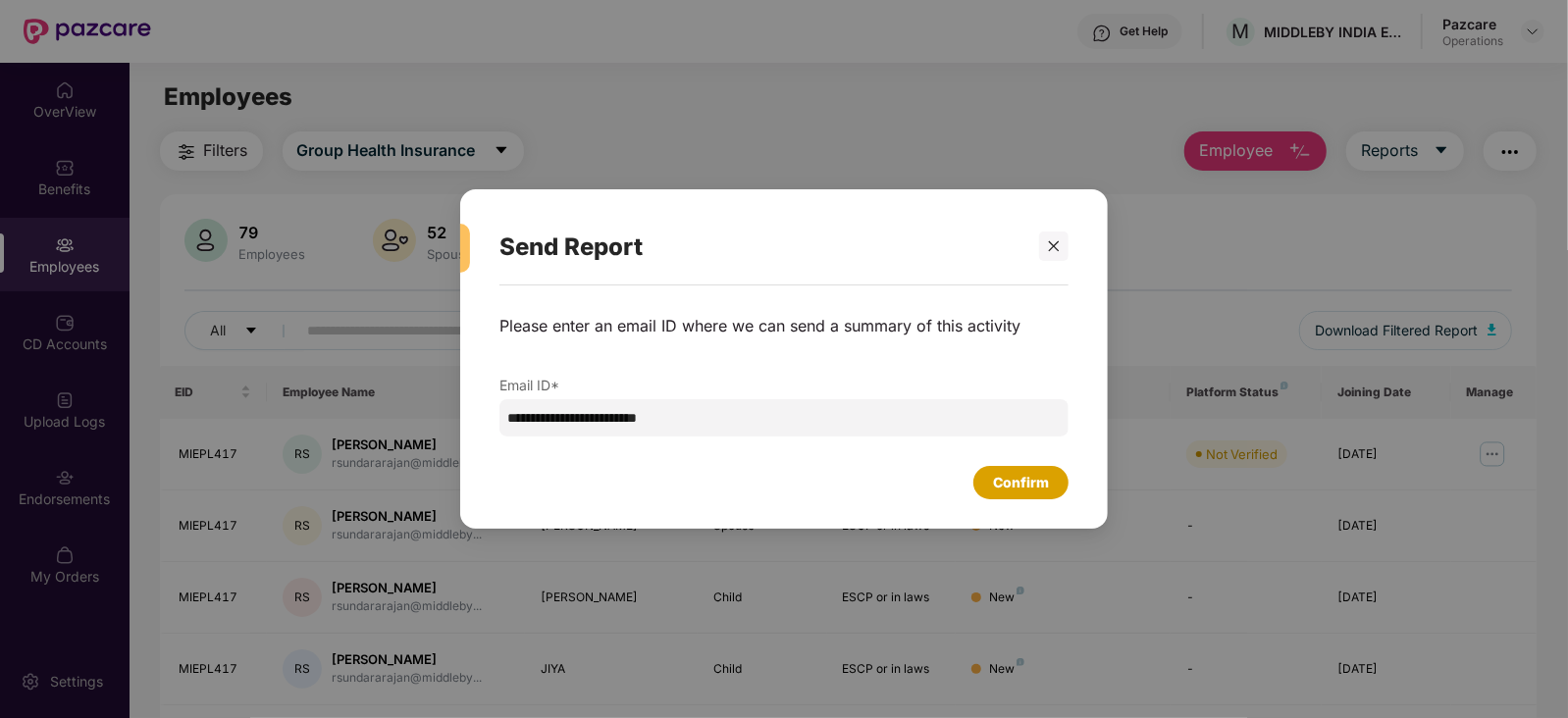
click at [1051, 489] on div "Confirm" at bounding box center [1020, 482] width 95 height 33
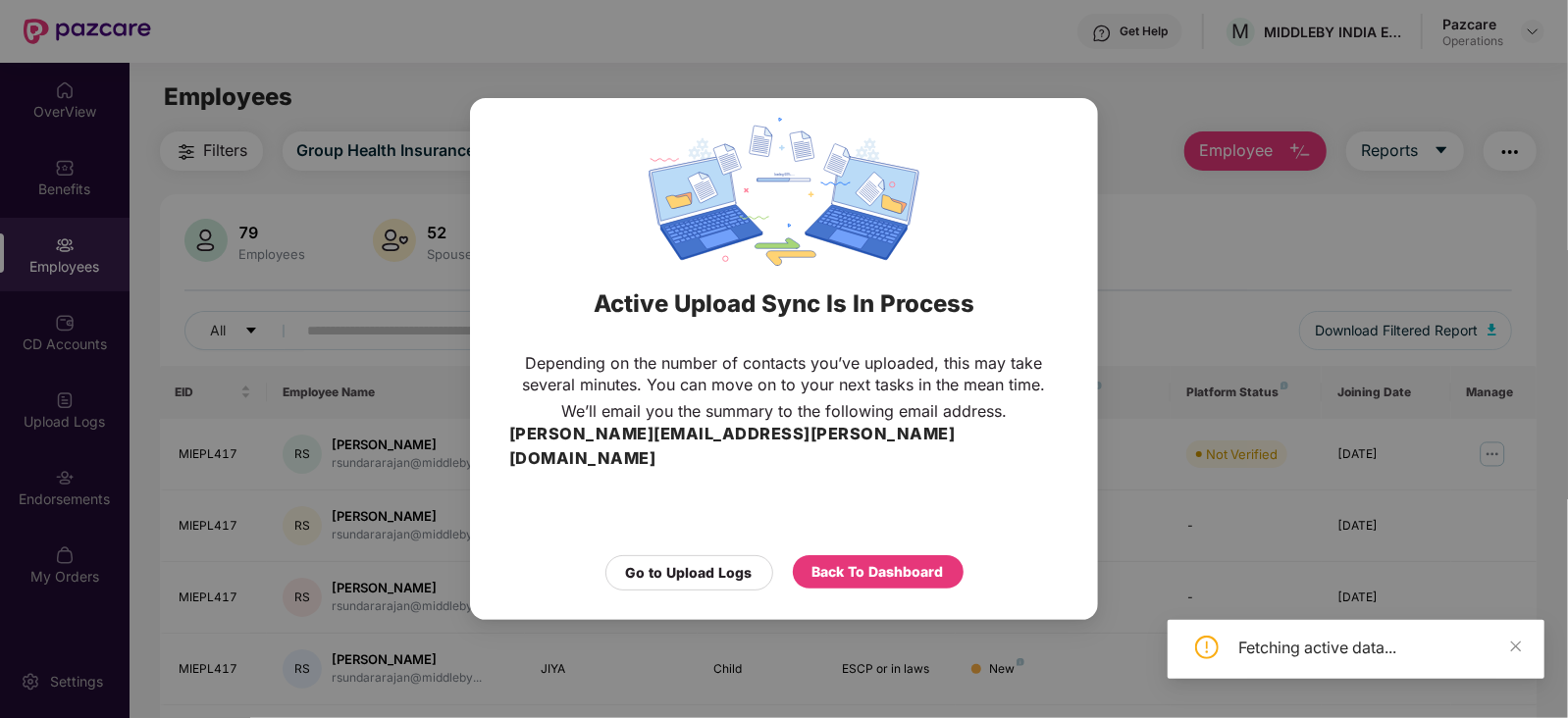
click at [877, 546] on div "Go to Upload Logs Back To Dashboard" at bounding box center [784, 568] width 550 height 45
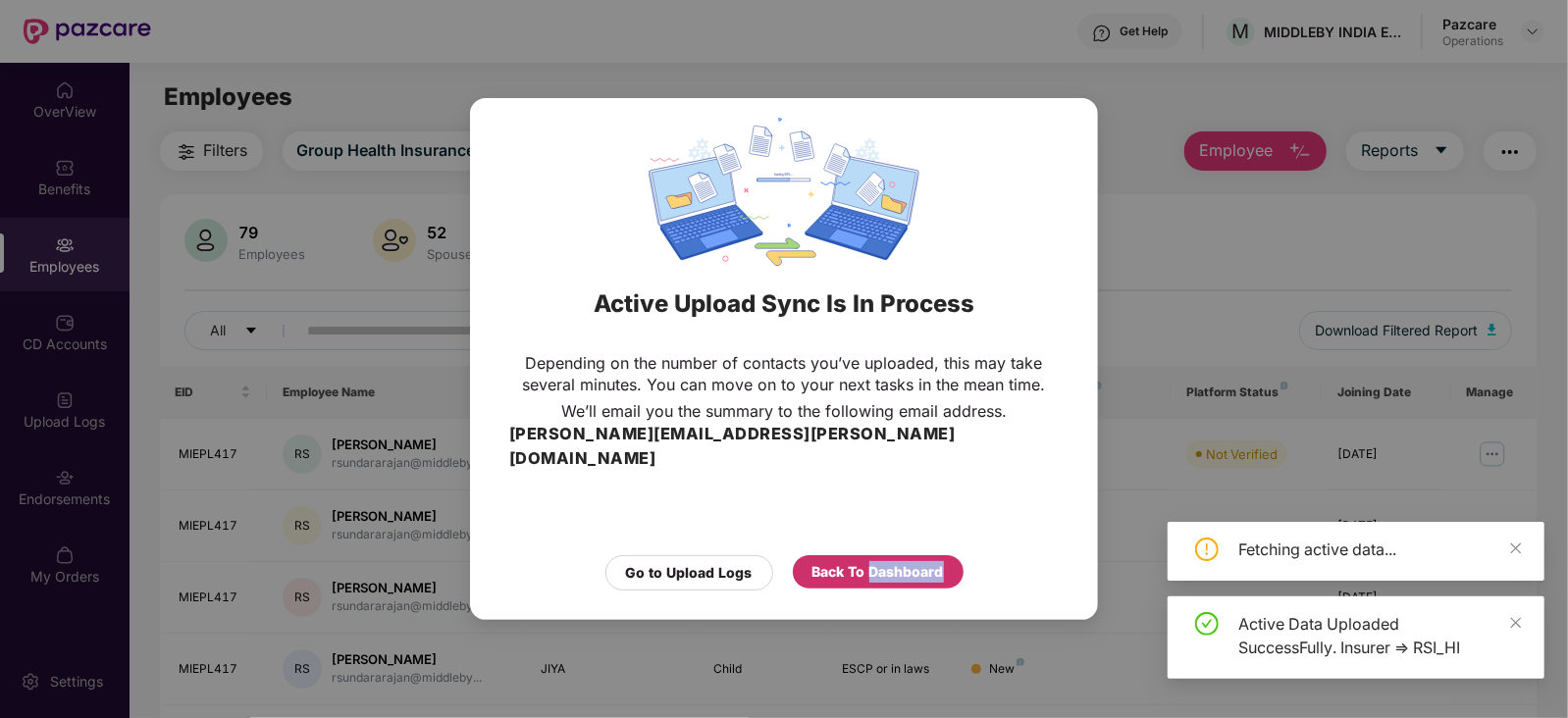
click at [877, 561] on div "Back To Dashboard" at bounding box center [877, 572] width 131 height 22
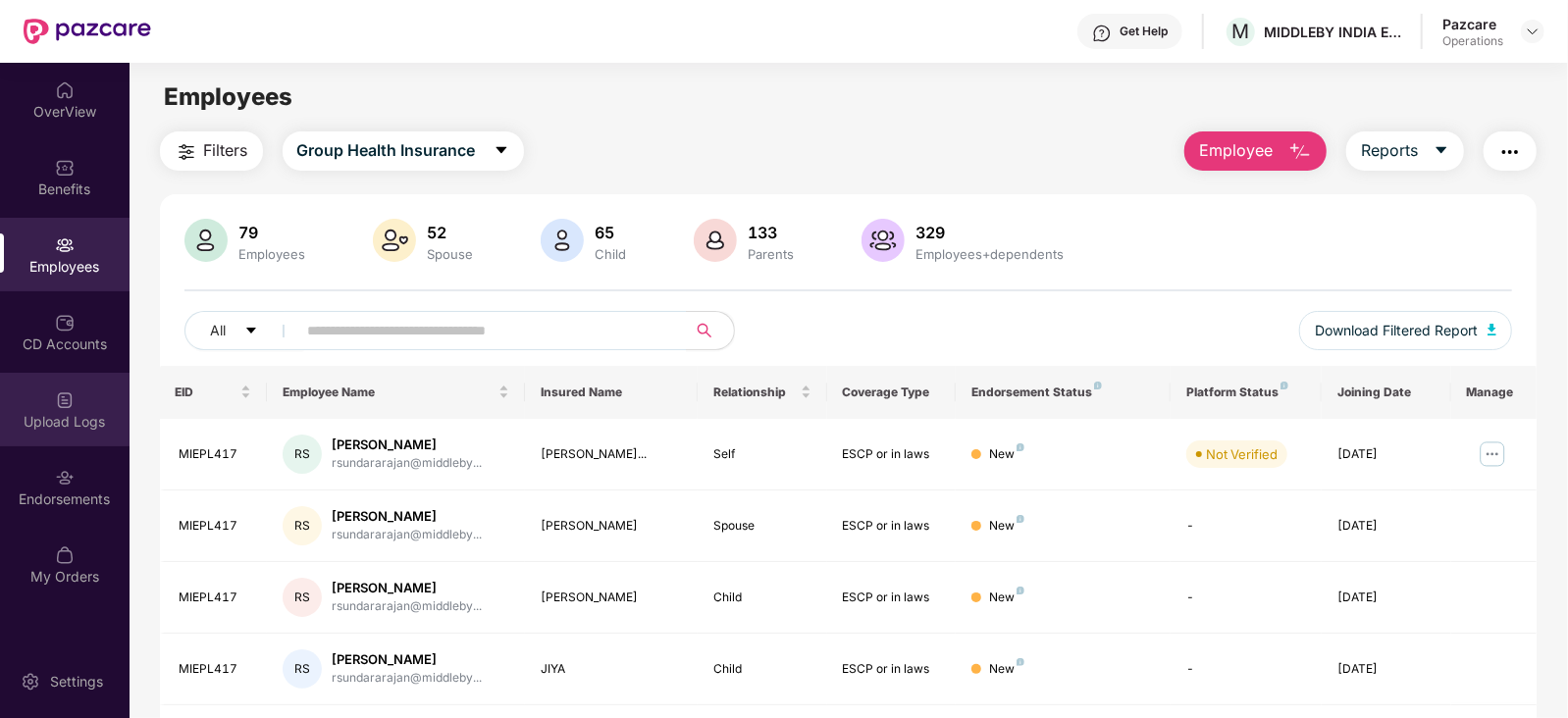
click at [52, 433] on div "Upload Logs" at bounding box center [65, 410] width 130 height 74
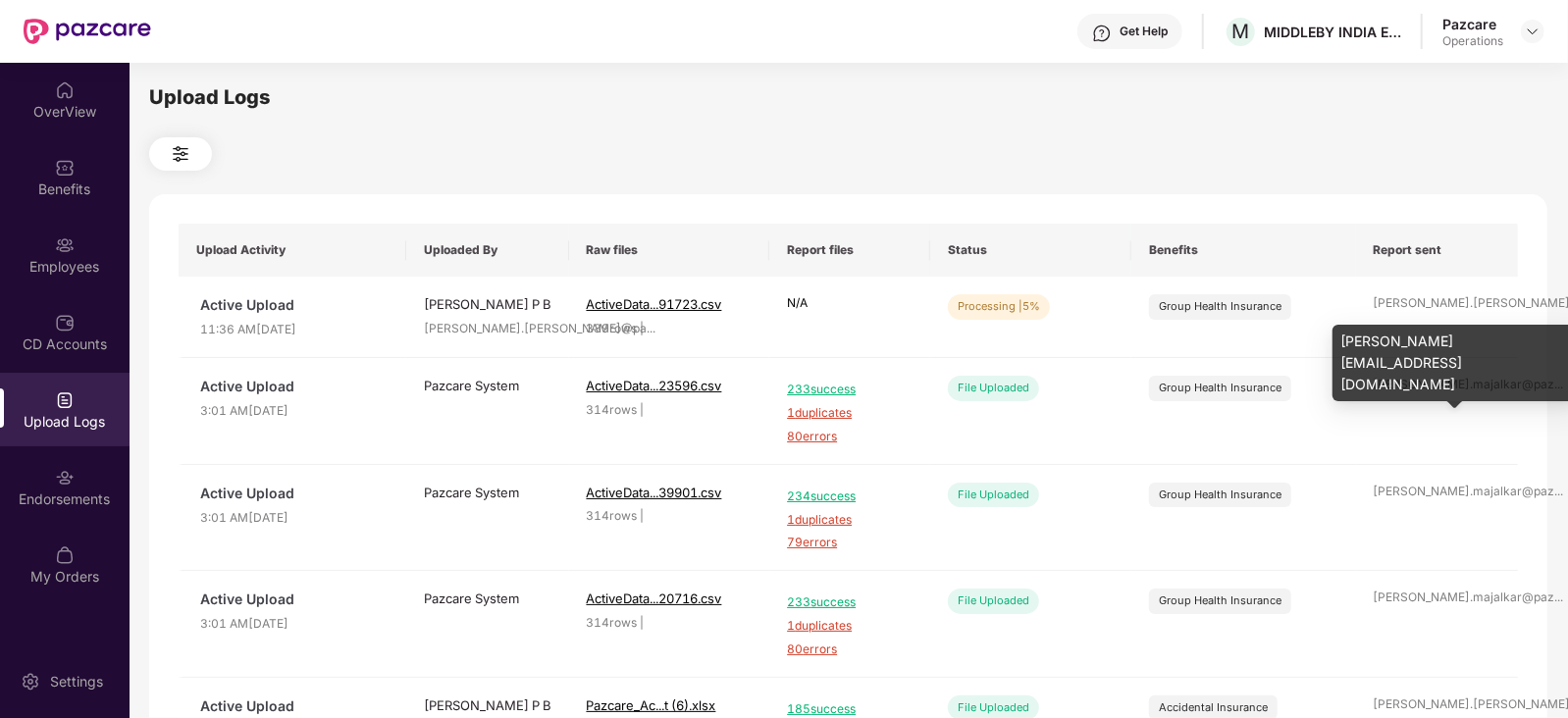
click at [1414, 326] on div "[PERSON_NAME][EMAIL_ADDRESS][DOMAIN_NAME]" at bounding box center [1455, 363] width 245 height 77
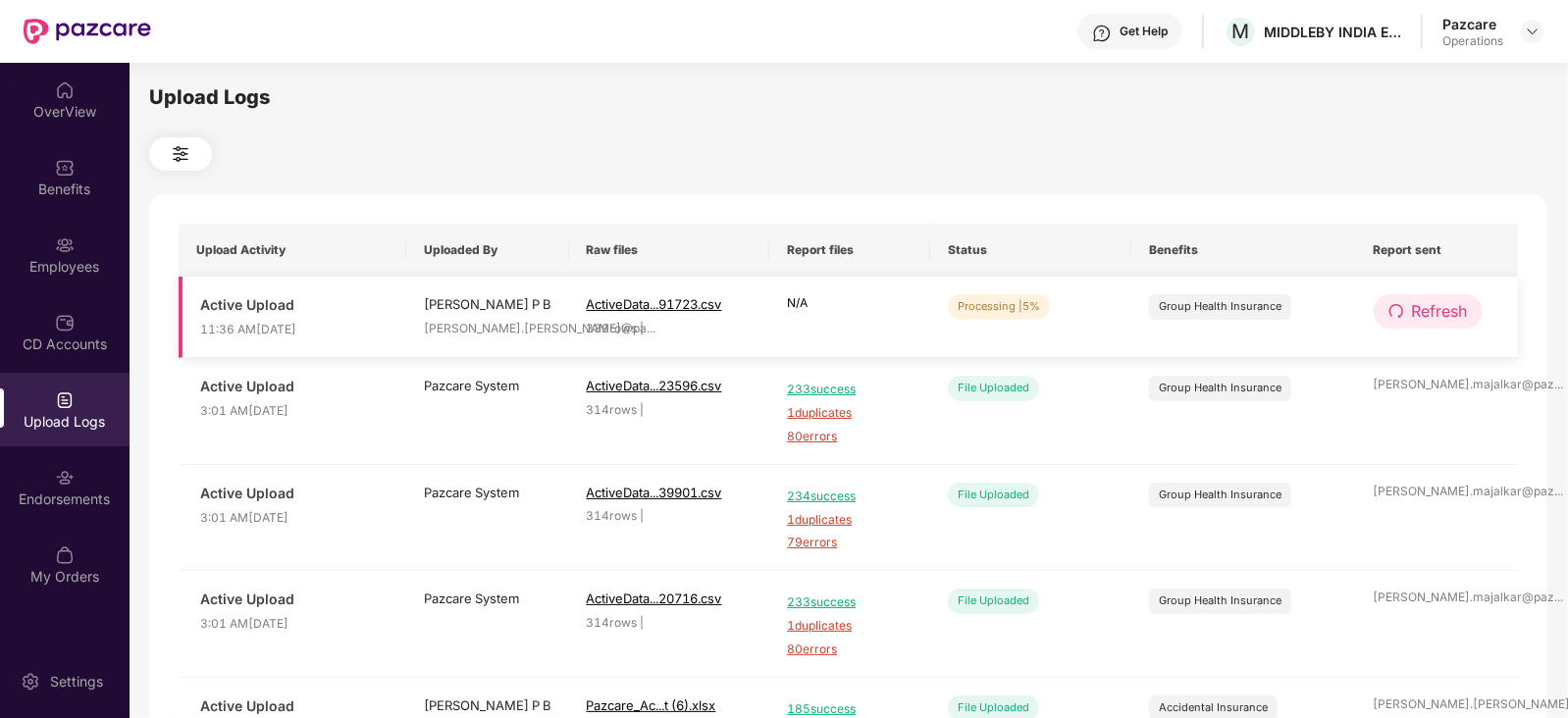
click at [1416, 311] on span "Refresh" at bounding box center [1440, 311] width 56 height 25
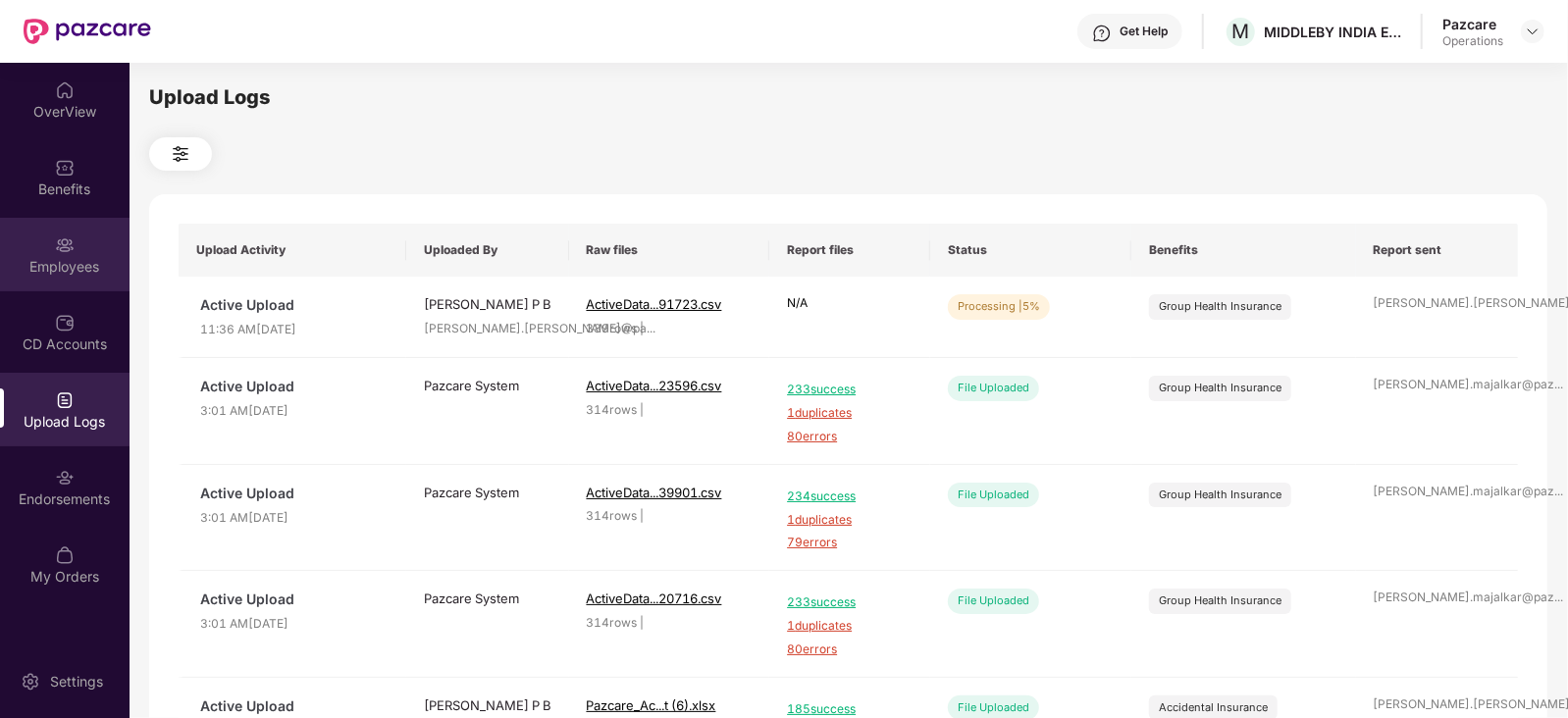
click at [80, 274] on div "Employees" at bounding box center [65, 267] width 130 height 20
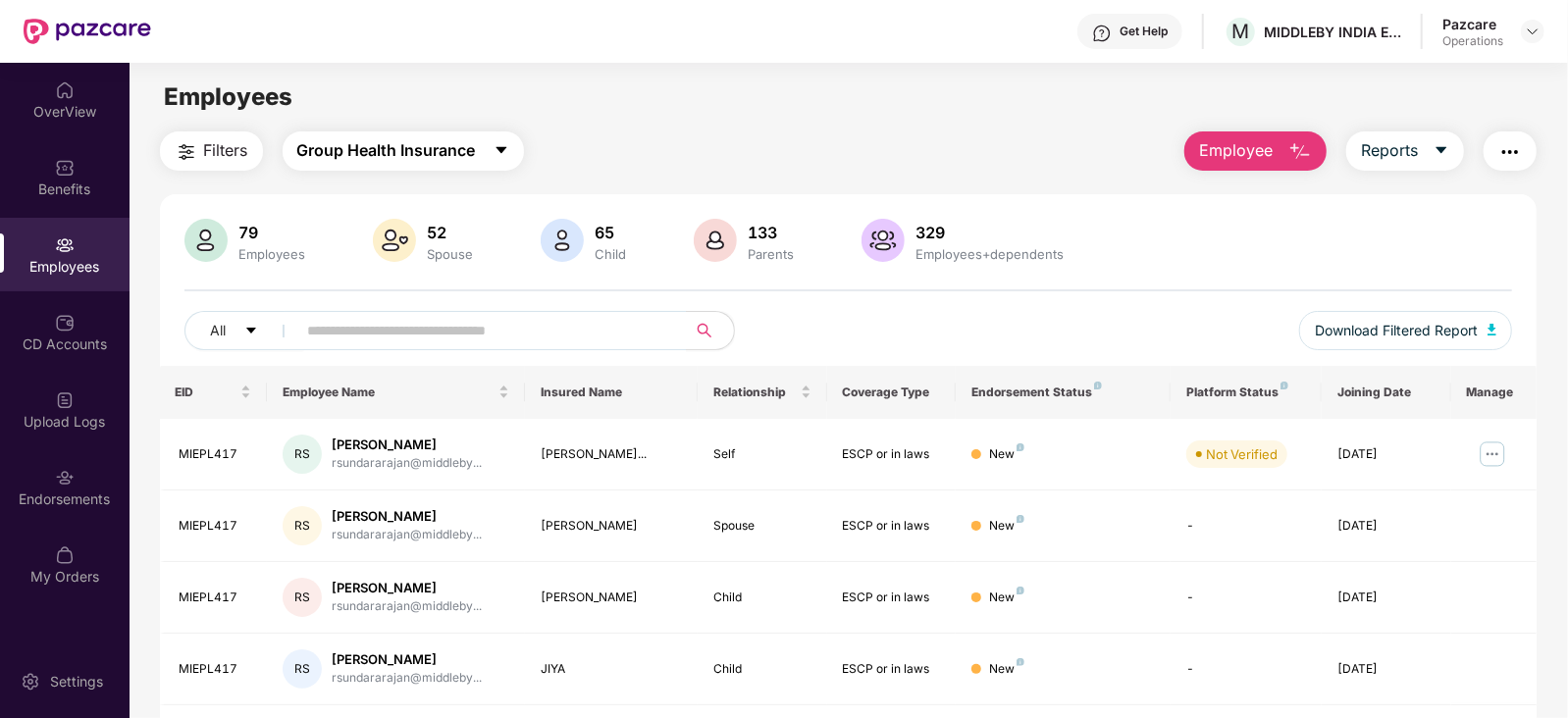
click at [329, 159] on span "Group Health Insurance" at bounding box center [386, 150] width 179 height 25
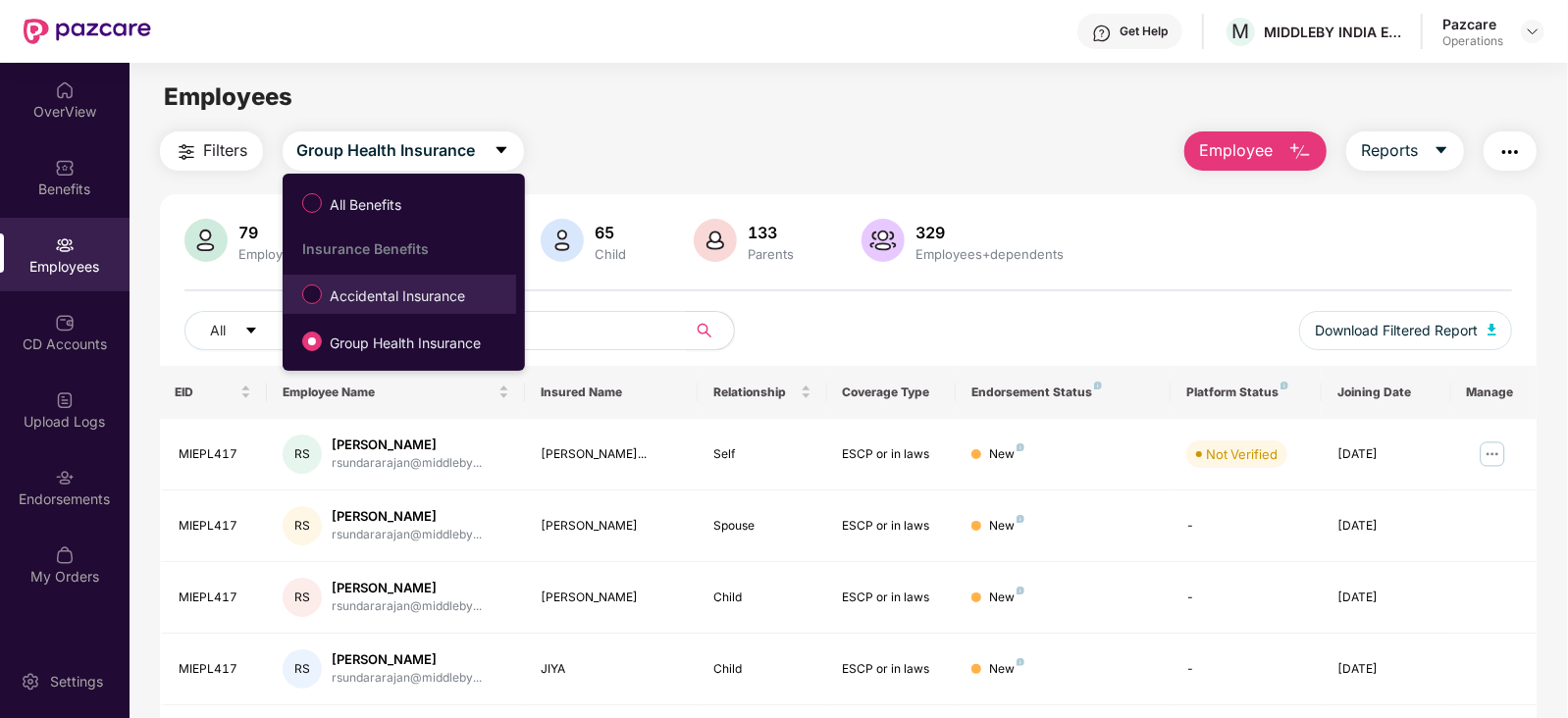
click at [375, 286] on span "Accidental Insurance" at bounding box center [397, 297] width 151 height 22
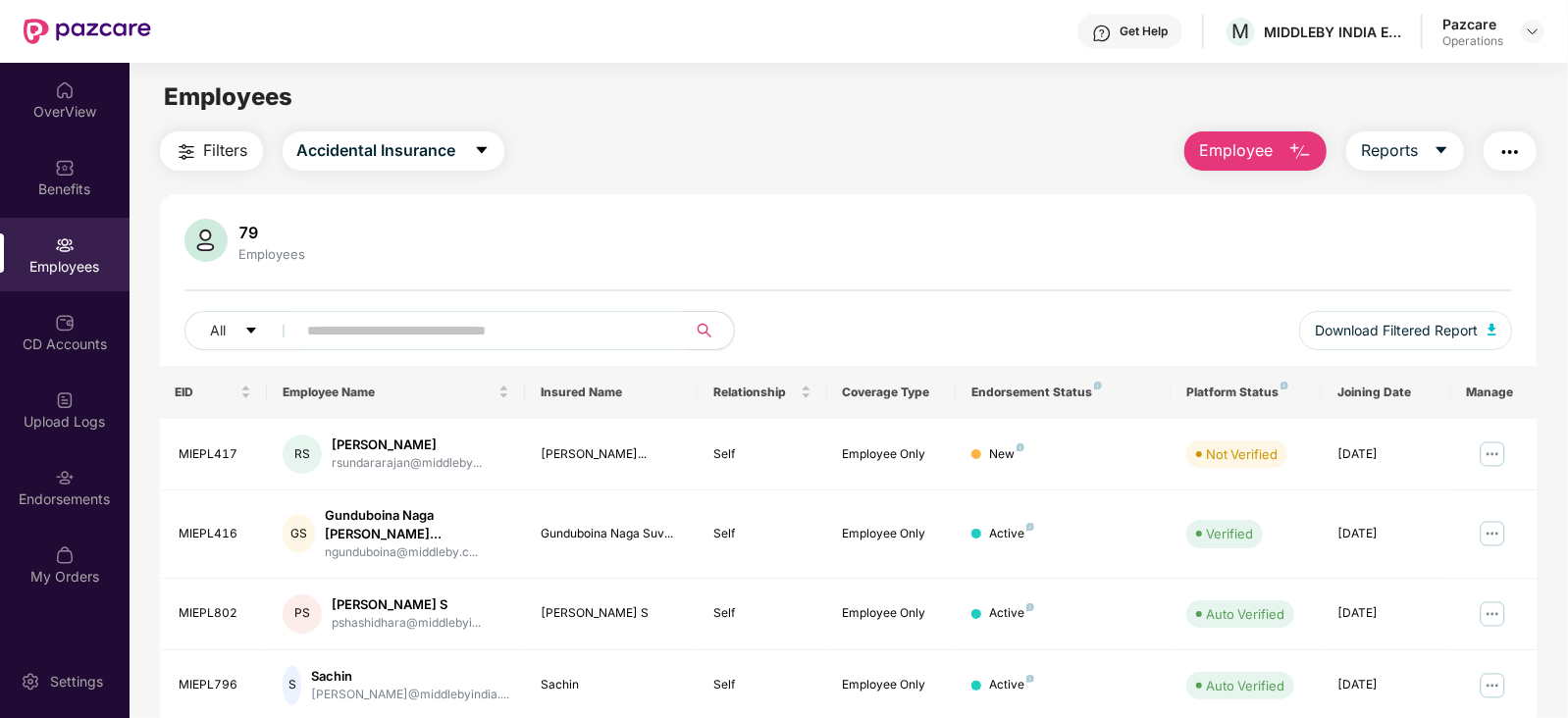
click at [219, 162] on span "Filters" at bounding box center [226, 150] width 44 height 25
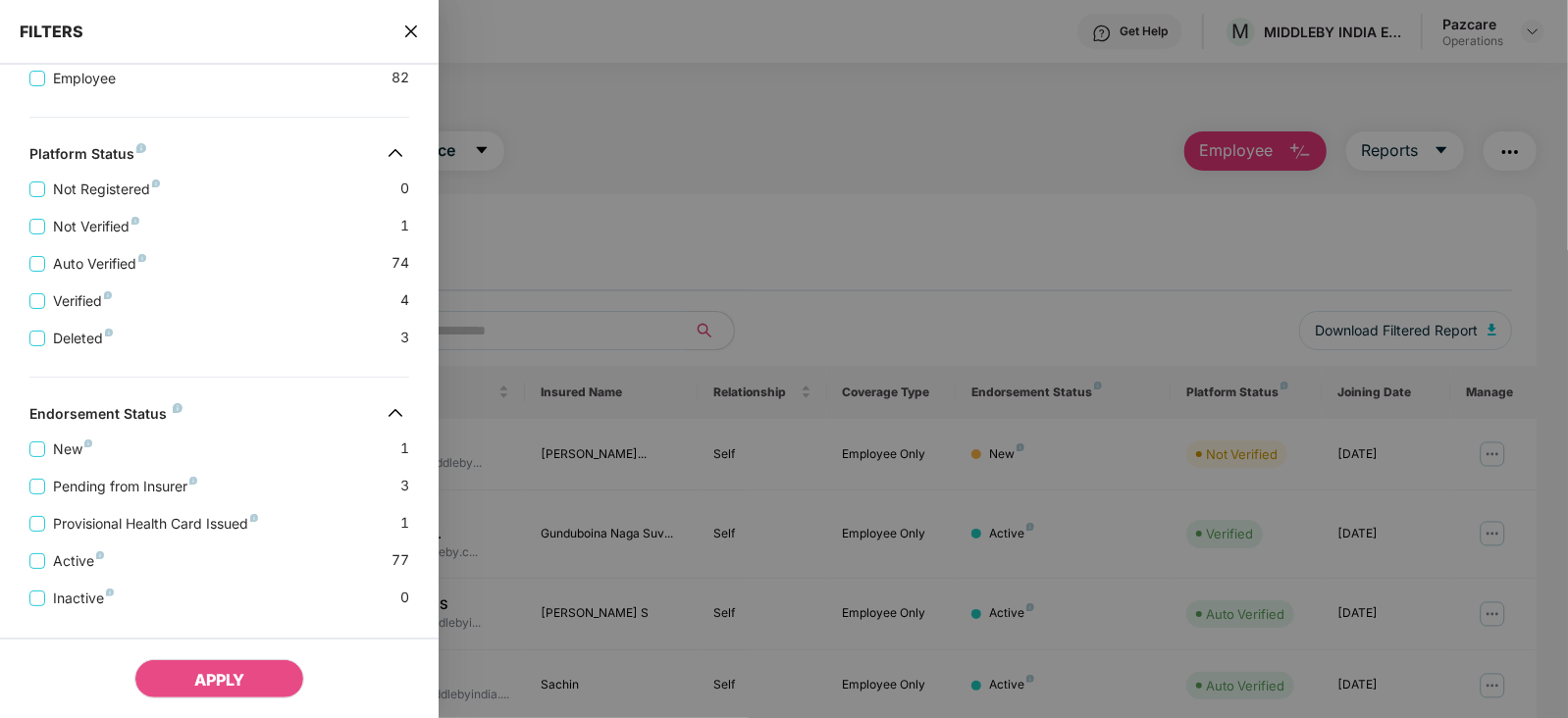
scroll to position [480, 0]
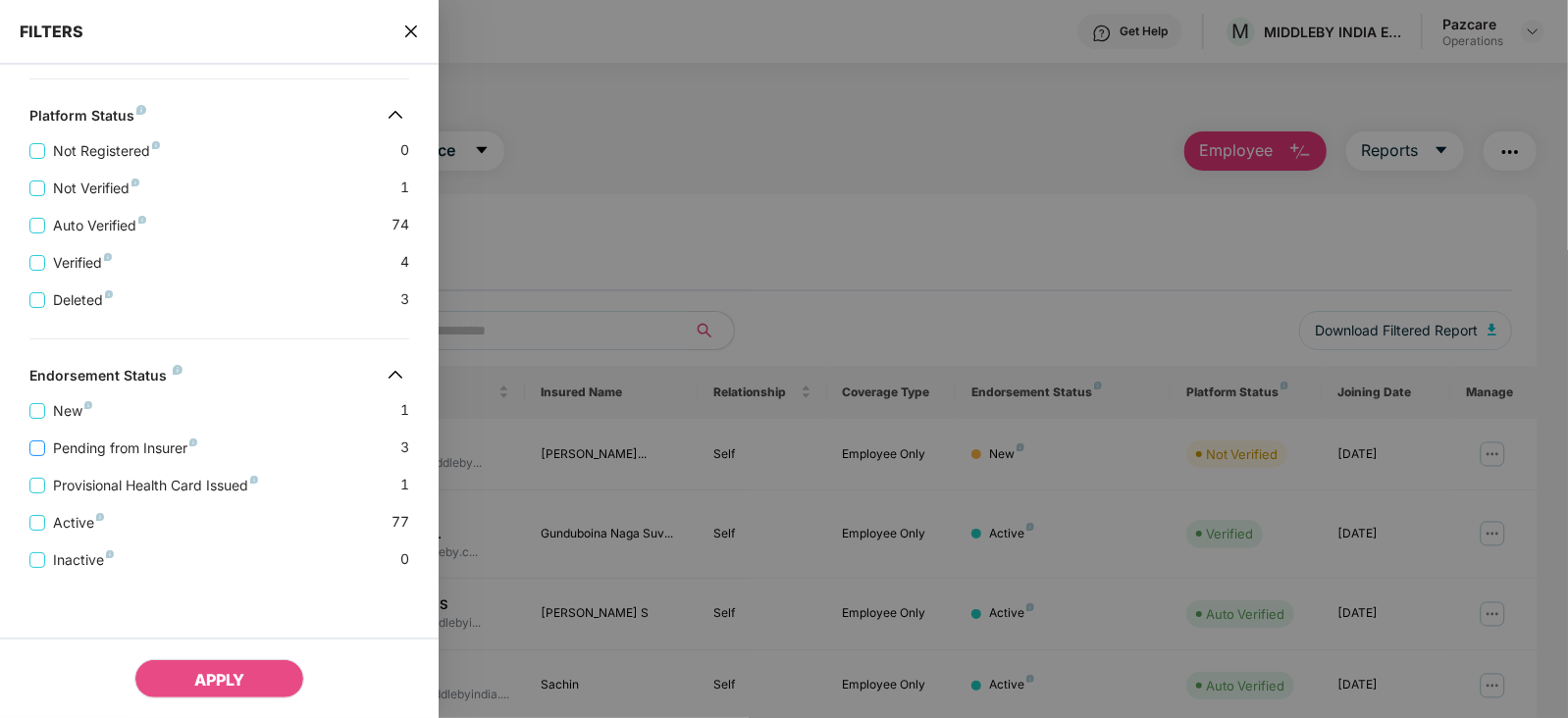
click at [125, 439] on span "Pending from Insurer" at bounding box center [125, 449] width 160 height 22
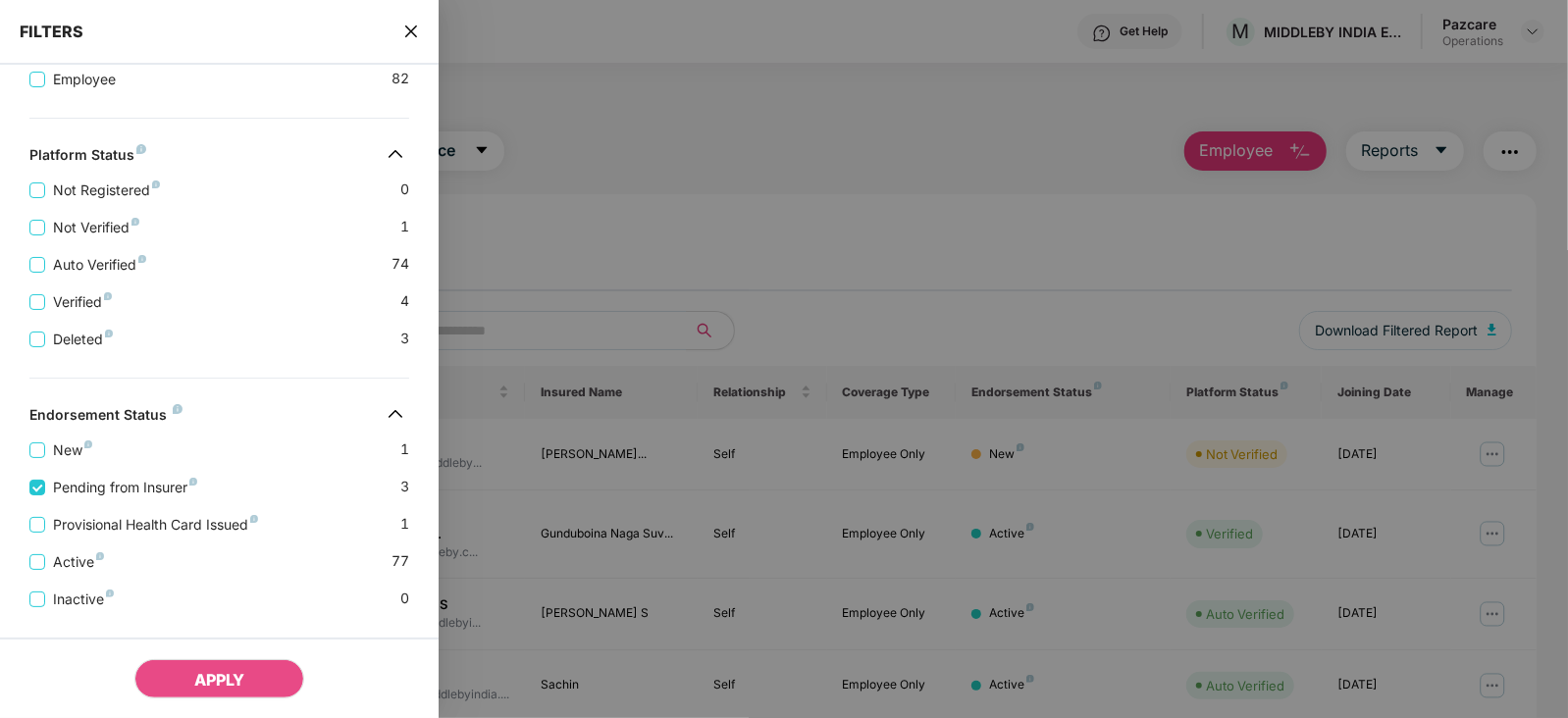
click at [170, 545] on div "Active 77" at bounding box center [219, 554] width 380 height 37
click at [170, 535] on span "Provisional Health Card Issued" at bounding box center [155, 525] width 221 height 22
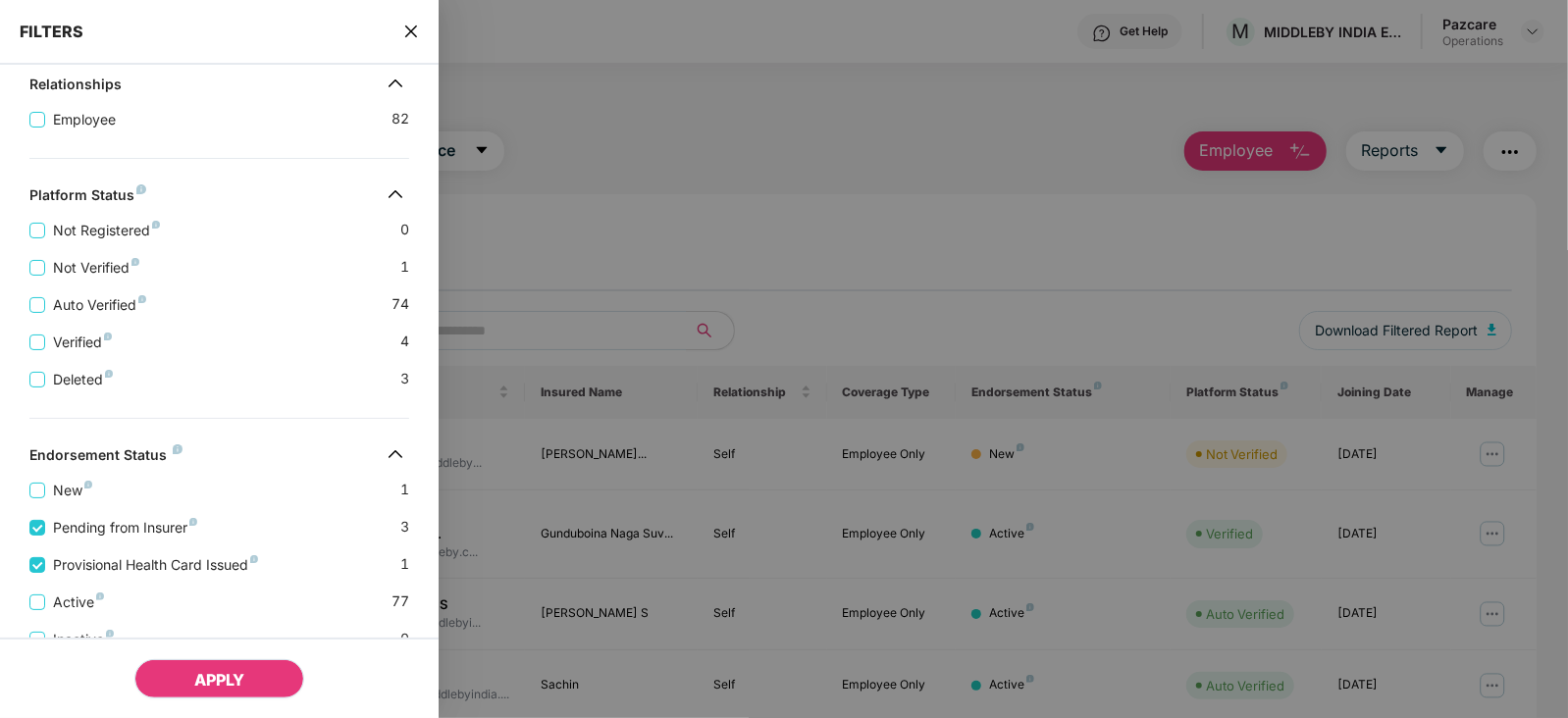
click at [209, 666] on button "APPLY" at bounding box center [219, 678] width 170 height 39
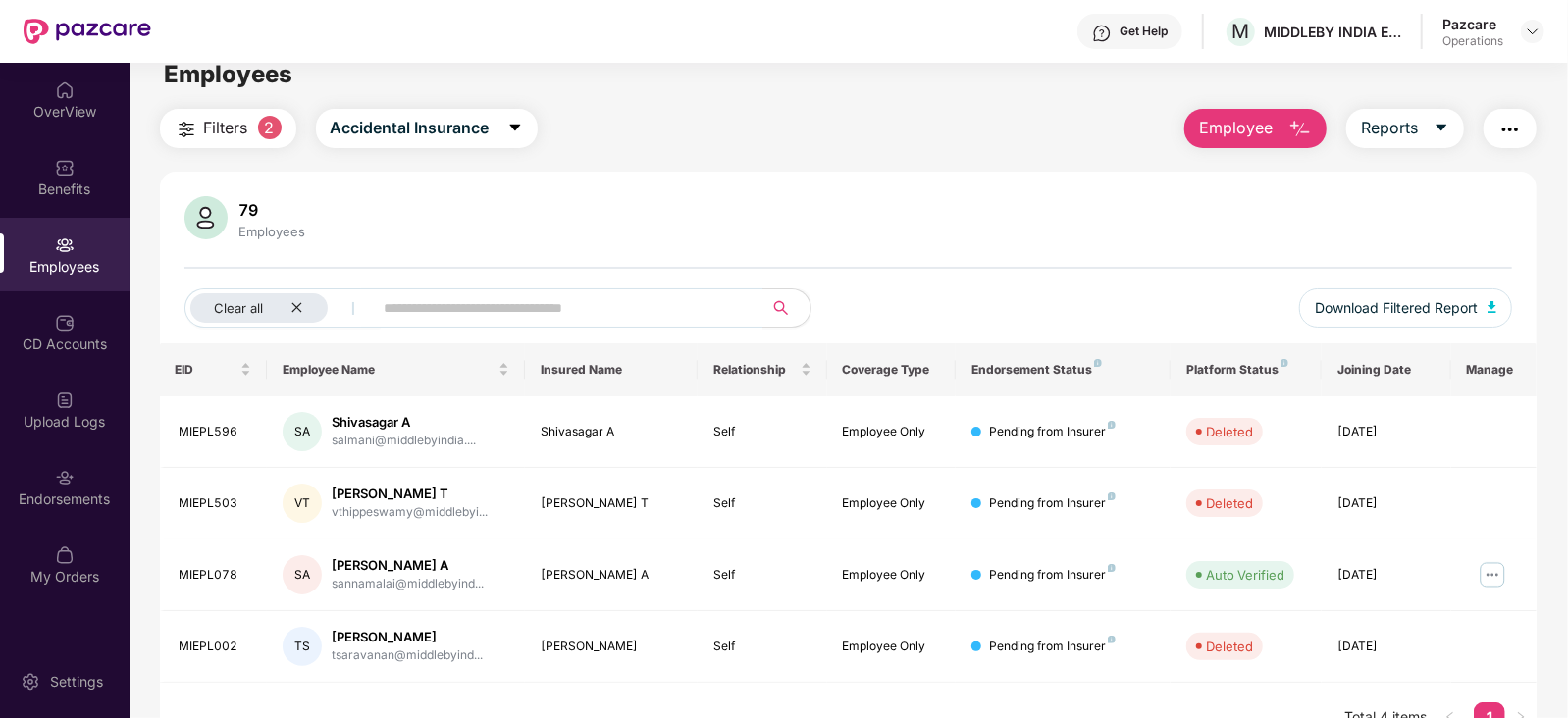
scroll to position [63, 0]
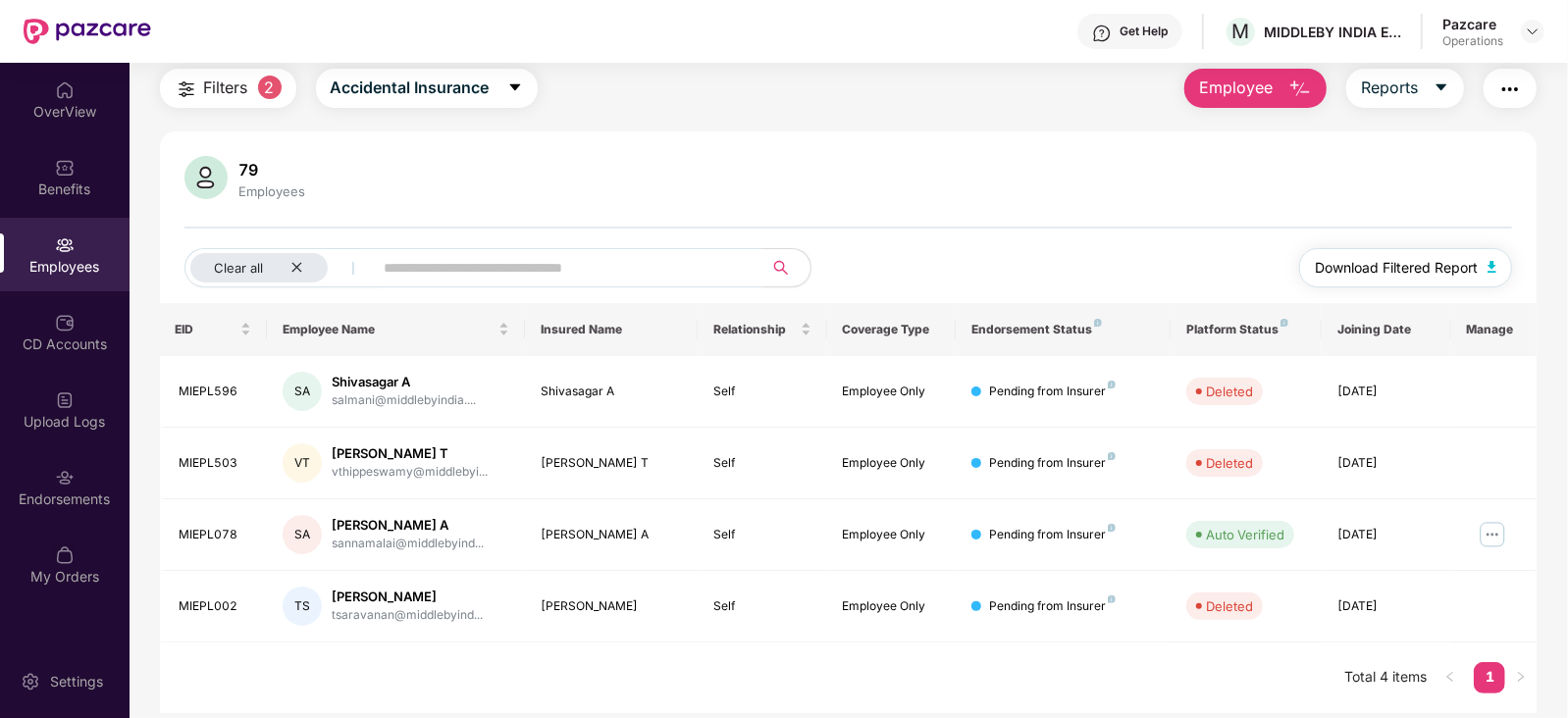
click at [1485, 263] on button "Download Filtered Report" at bounding box center [1406, 267] width 214 height 39
click at [66, 414] on div "Upload Logs" at bounding box center [65, 422] width 130 height 20
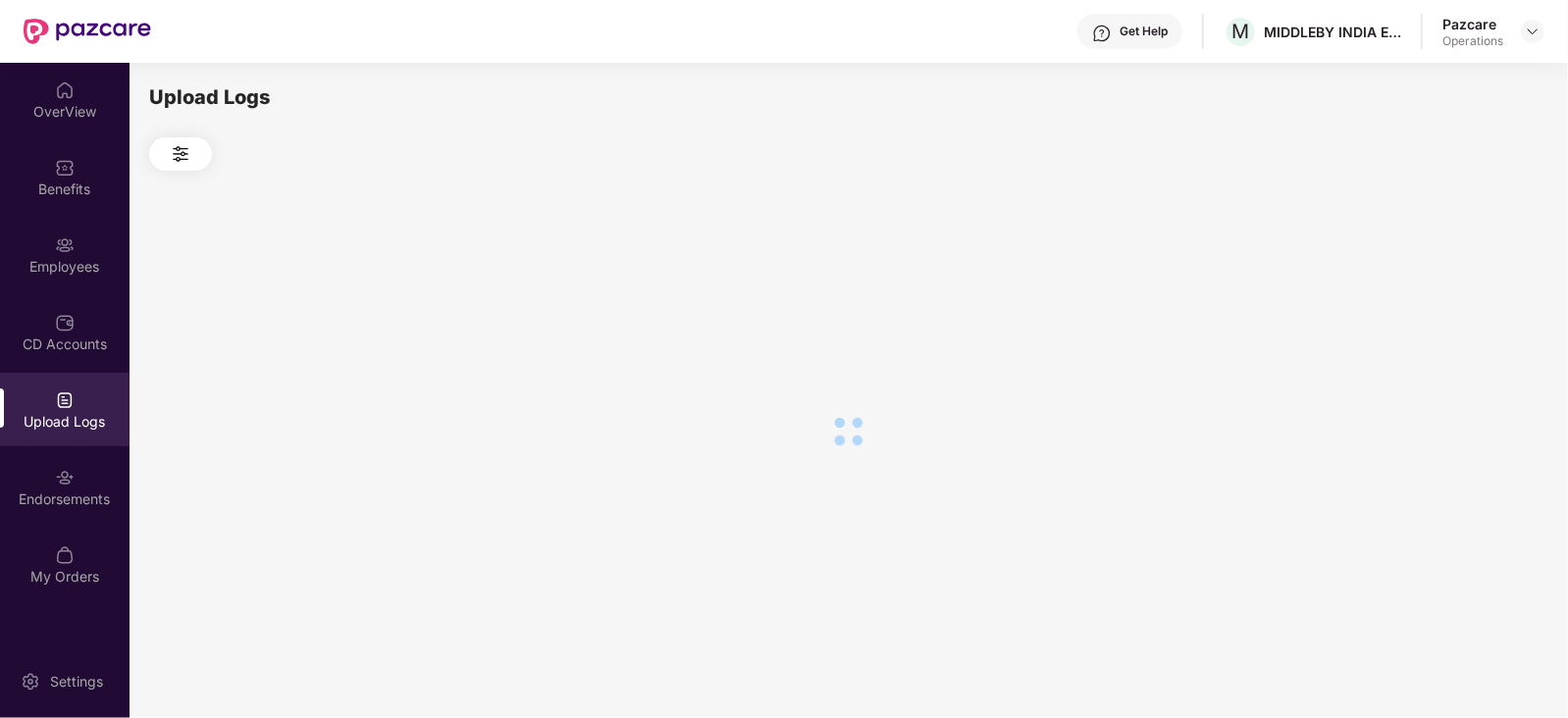
scroll to position [0, 0]
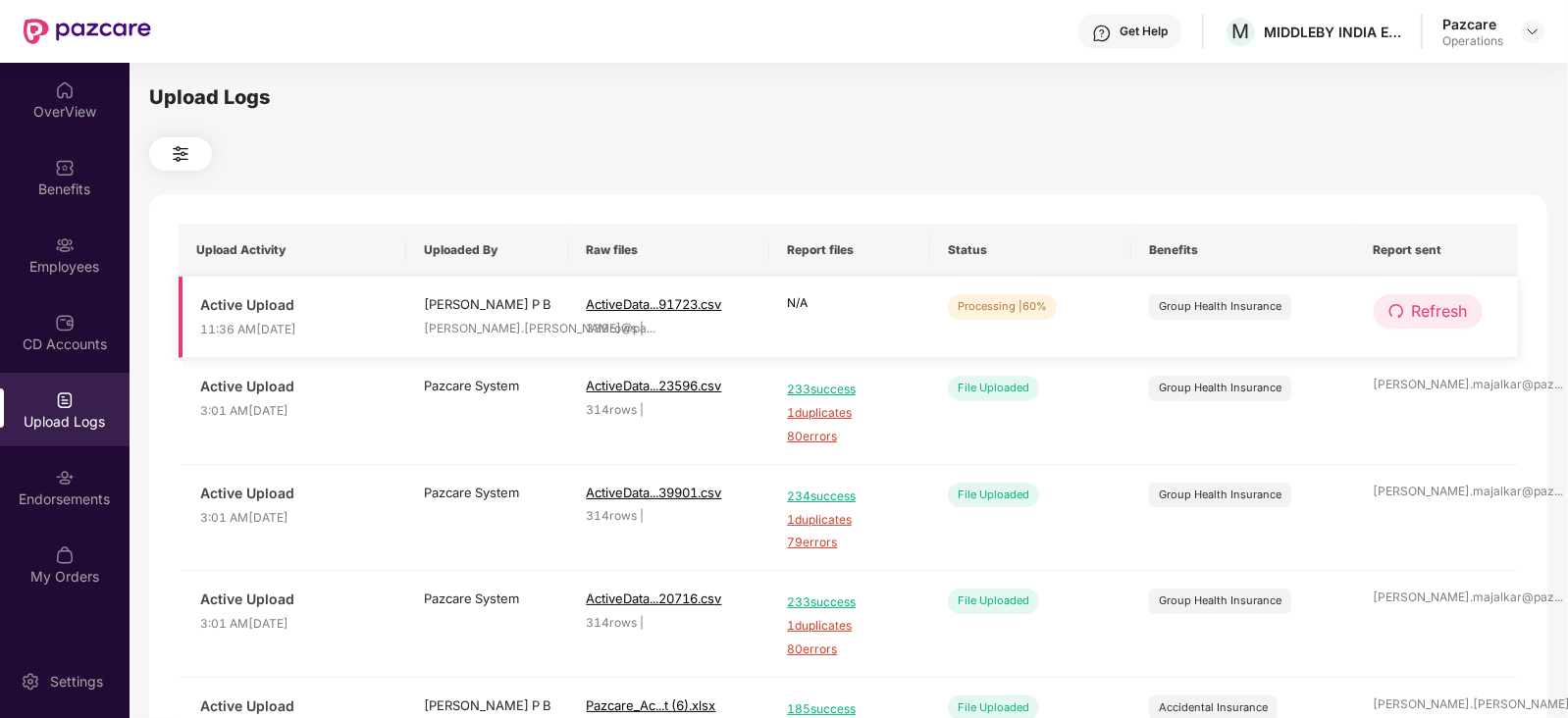
click at [1448, 308] on span "Refresh" at bounding box center [1440, 311] width 56 height 25
click at [1451, 326] on button "Refresh" at bounding box center [1428, 311] width 109 height 34
click at [1456, 301] on span "Refresh" at bounding box center [1440, 311] width 56 height 25
click at [1460, 296] on button "Refresh" at bounding box center [1428, 311] width 109 height 34
click at [1451, 296] on button "Refresh" at bounding box center [1428, 311] width 109 height 34
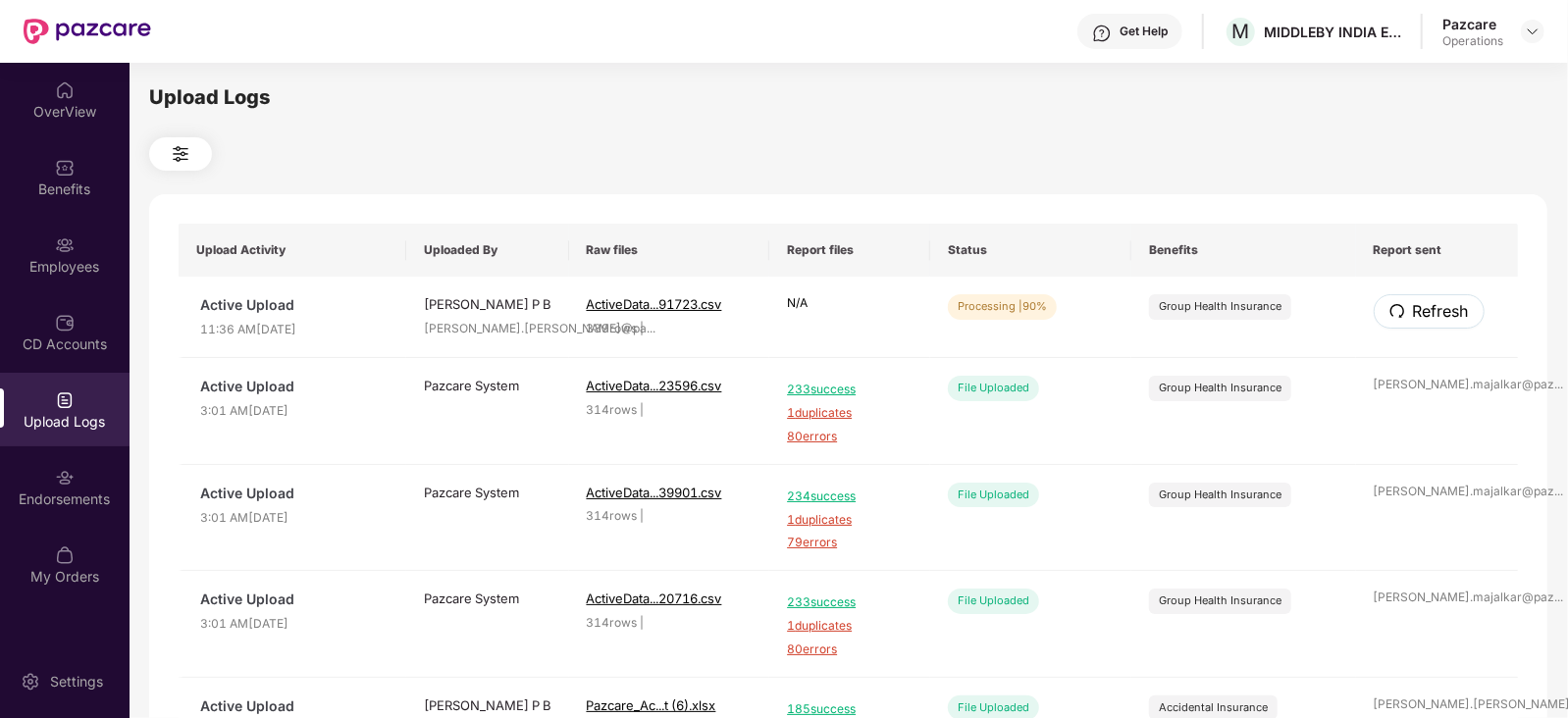
click at [1451, 296] on button "Refresh" at bounding box center [1429, 311] width 111 height 34
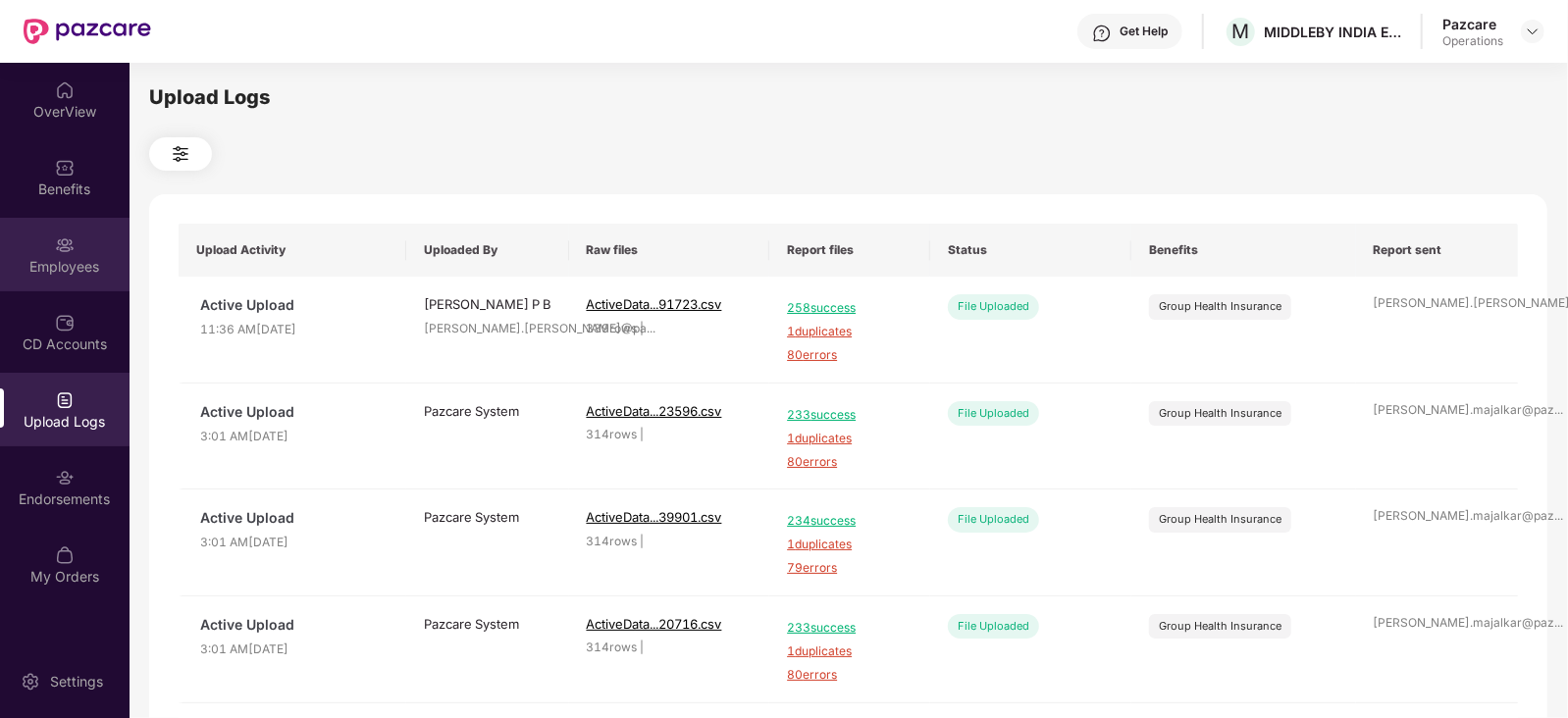
click at [43, 264] on div "Employees" at bounding box center [65, 267] width 130 height 20
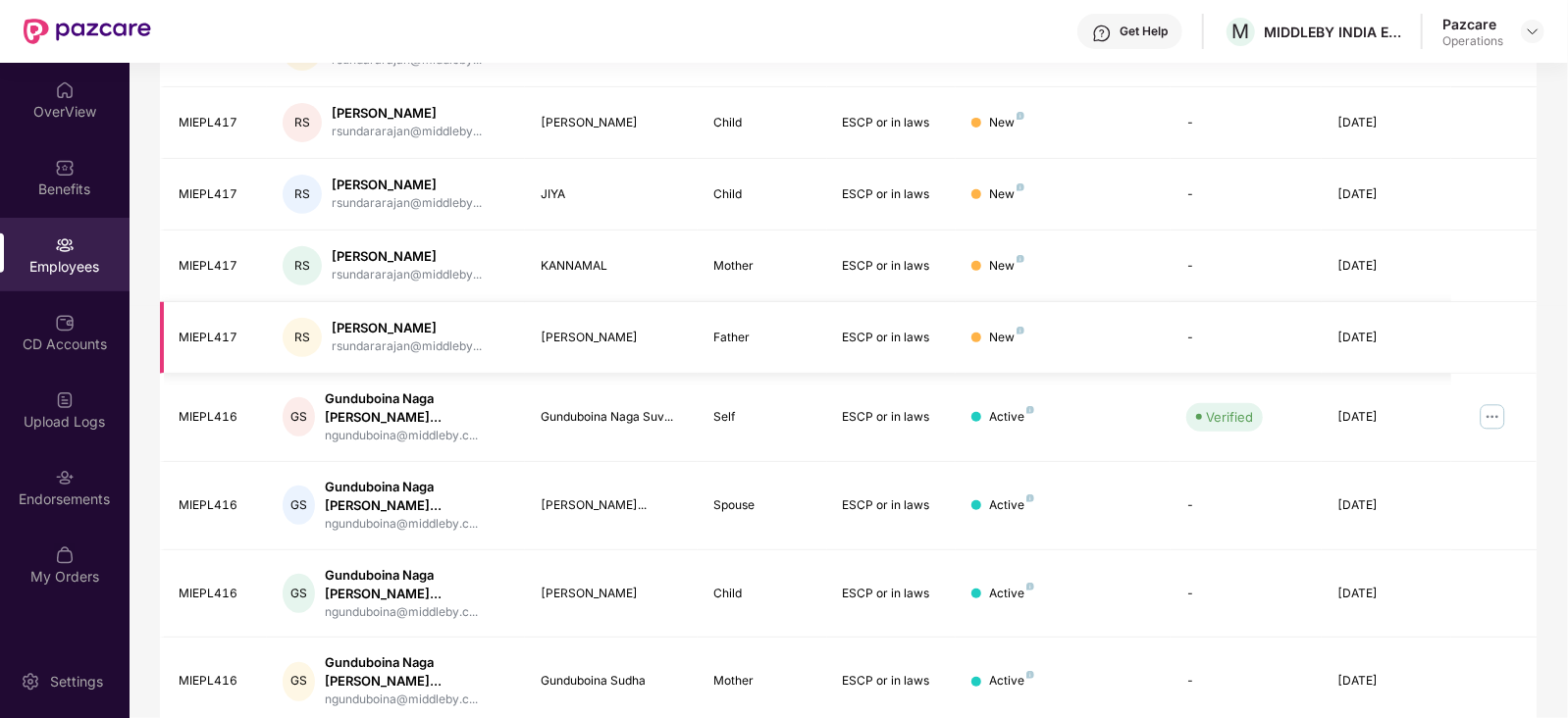
scroll to position [585, 0]
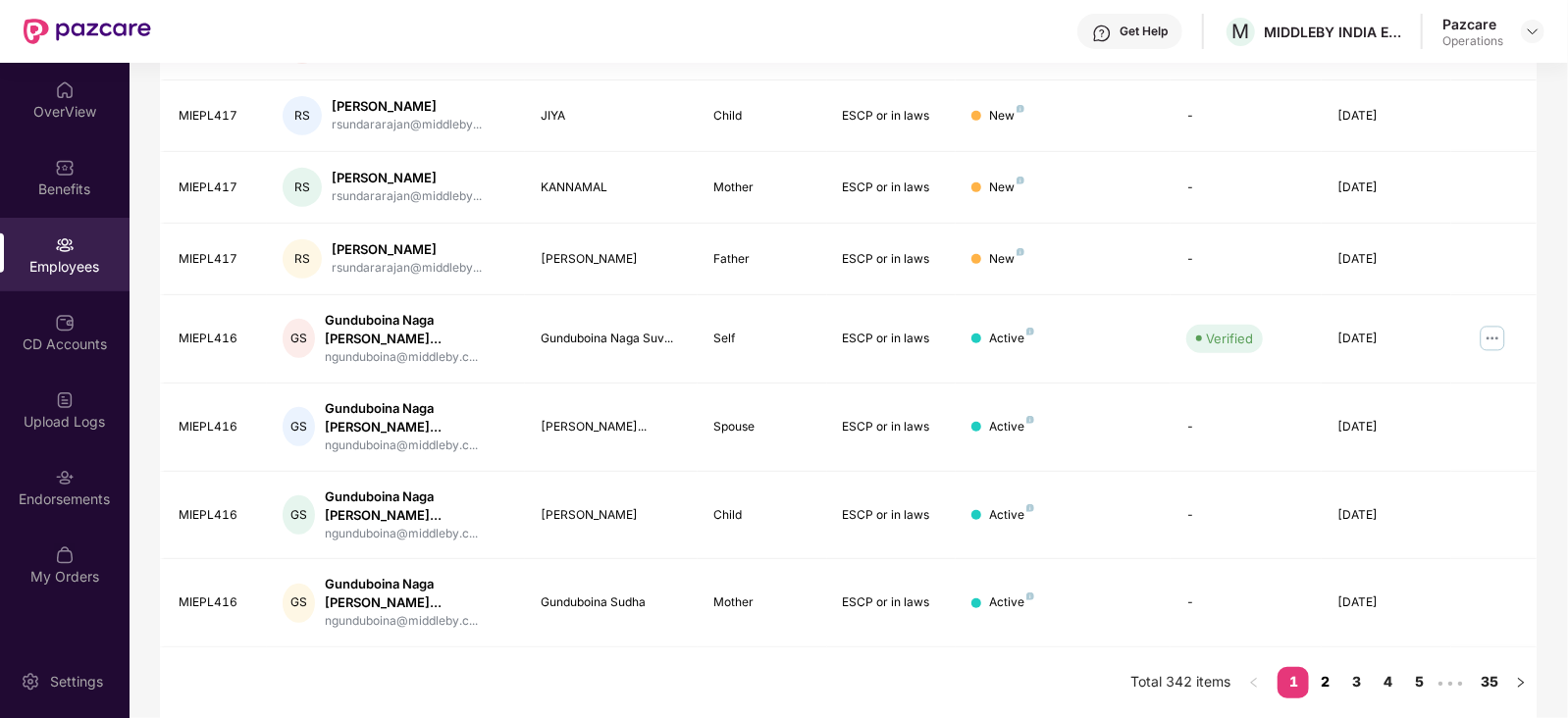
click at [1324, 680] on link "2" at bounding box center [1324, 681] width 31 height 29
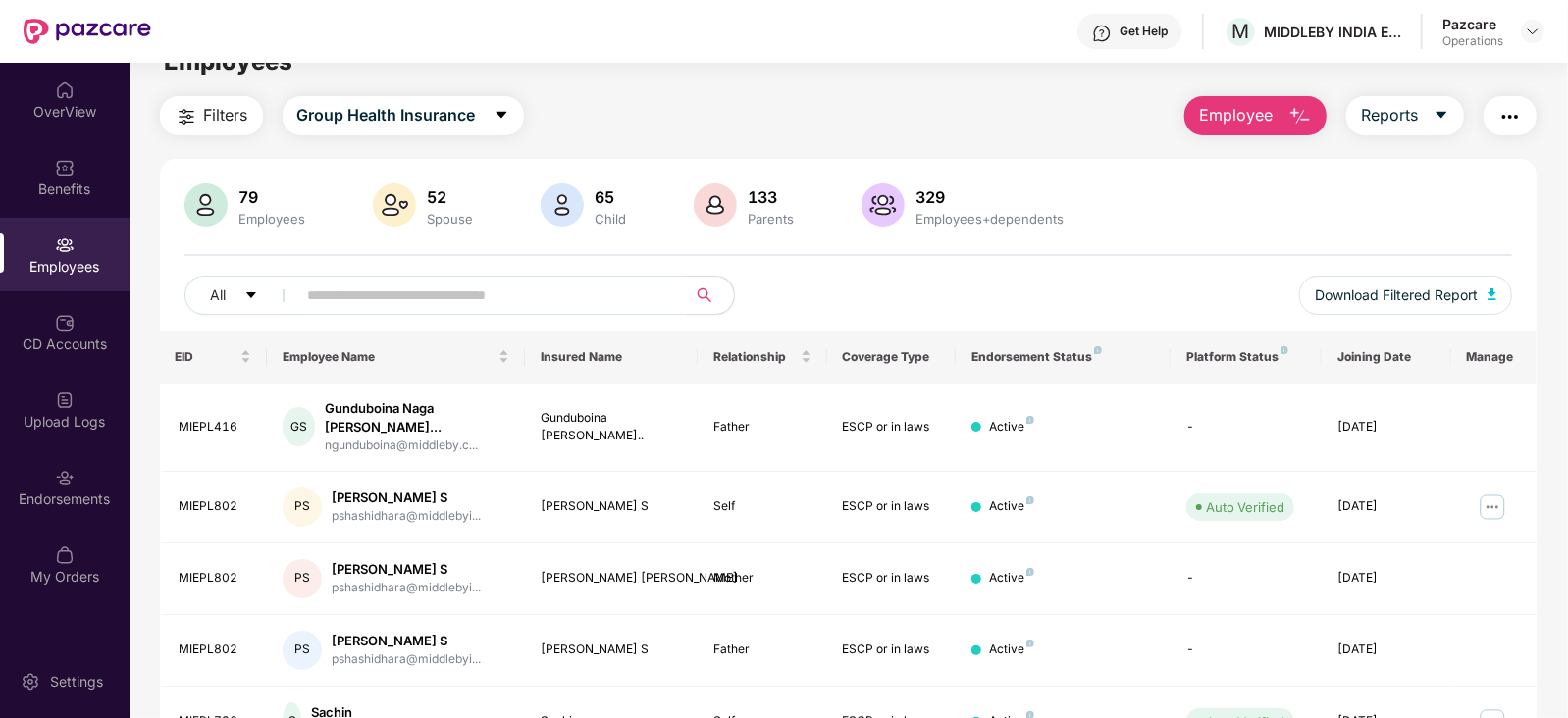
scroll to position [0, 0]
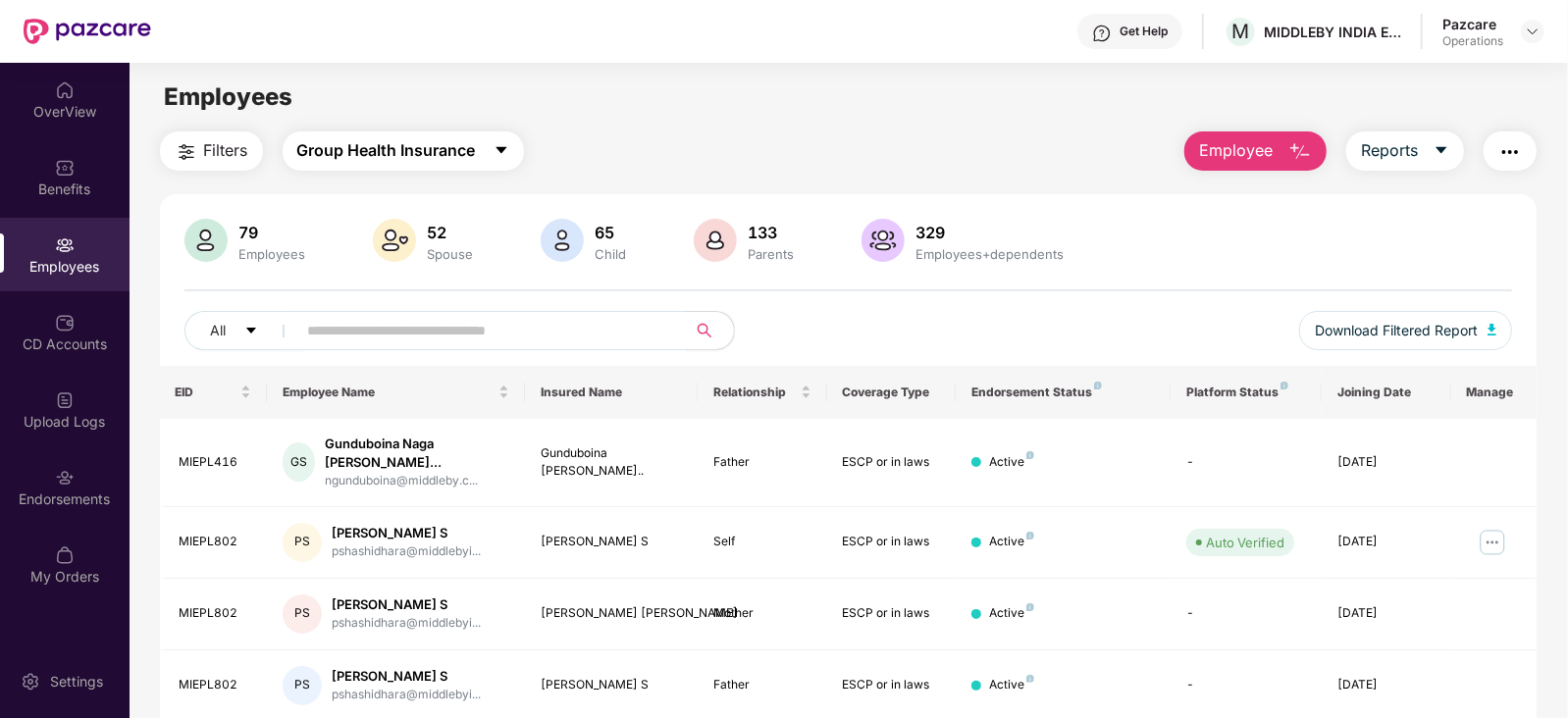
click at [429, 157] on span "Group Health Insurance" at bounding box center [386, 150] width 179 height 25
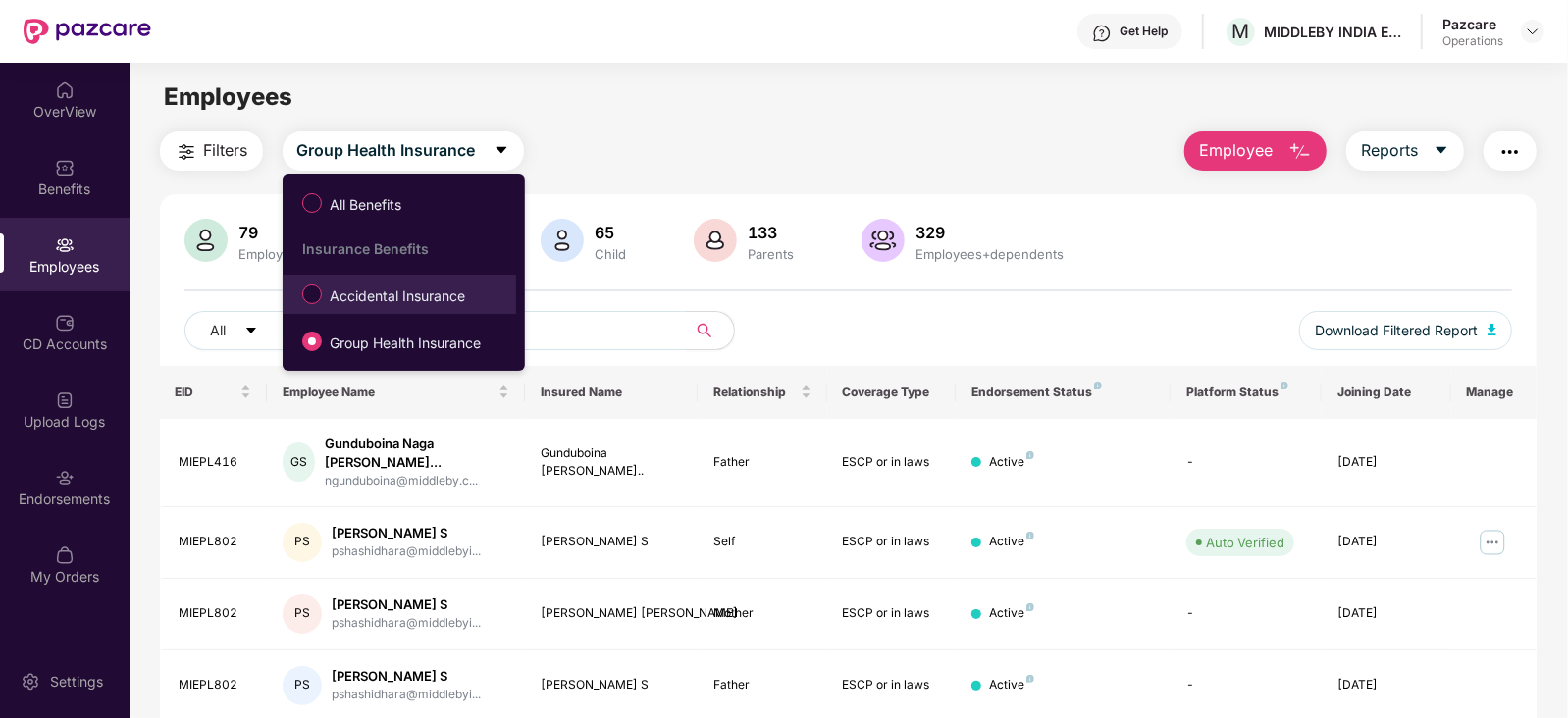
click at [366, 298] on span "Accidental Insurance" at bounding box center [397, 297] width 151 height 22
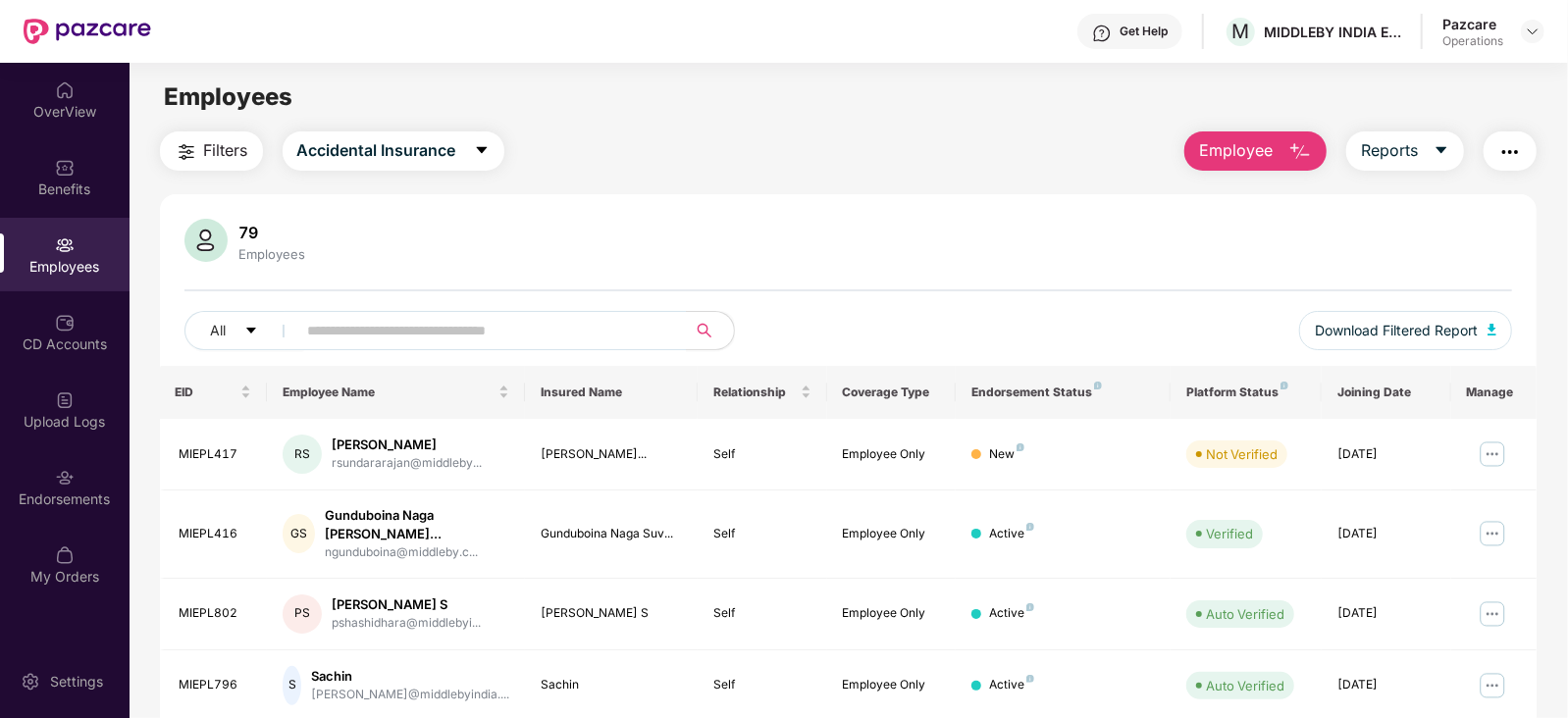
click at [1511, 137] on button "button" at bounding box center [1510, 150] width 53 height 39
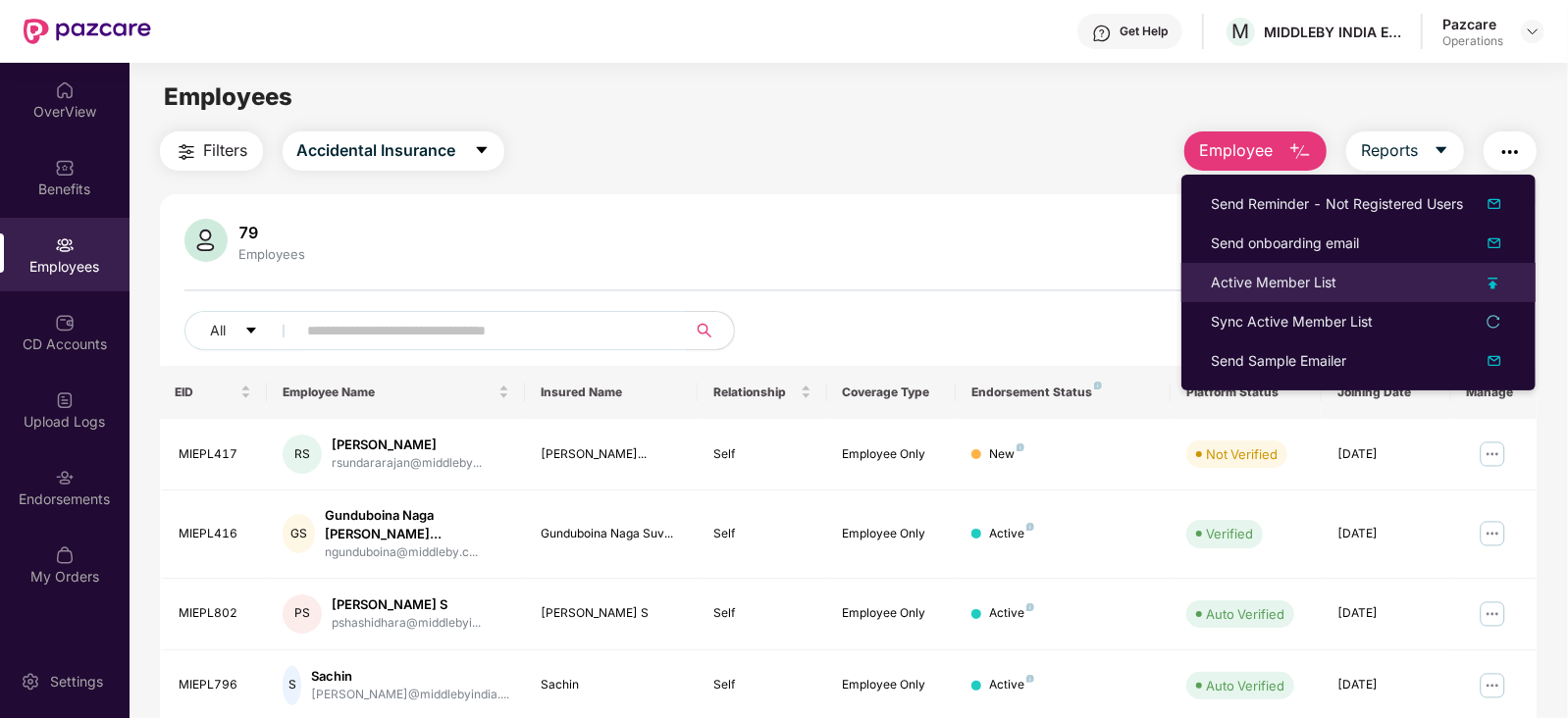
click at [1248, 284] on div "Active Member List" at bounding box center [1274, 283] width 126 height 22
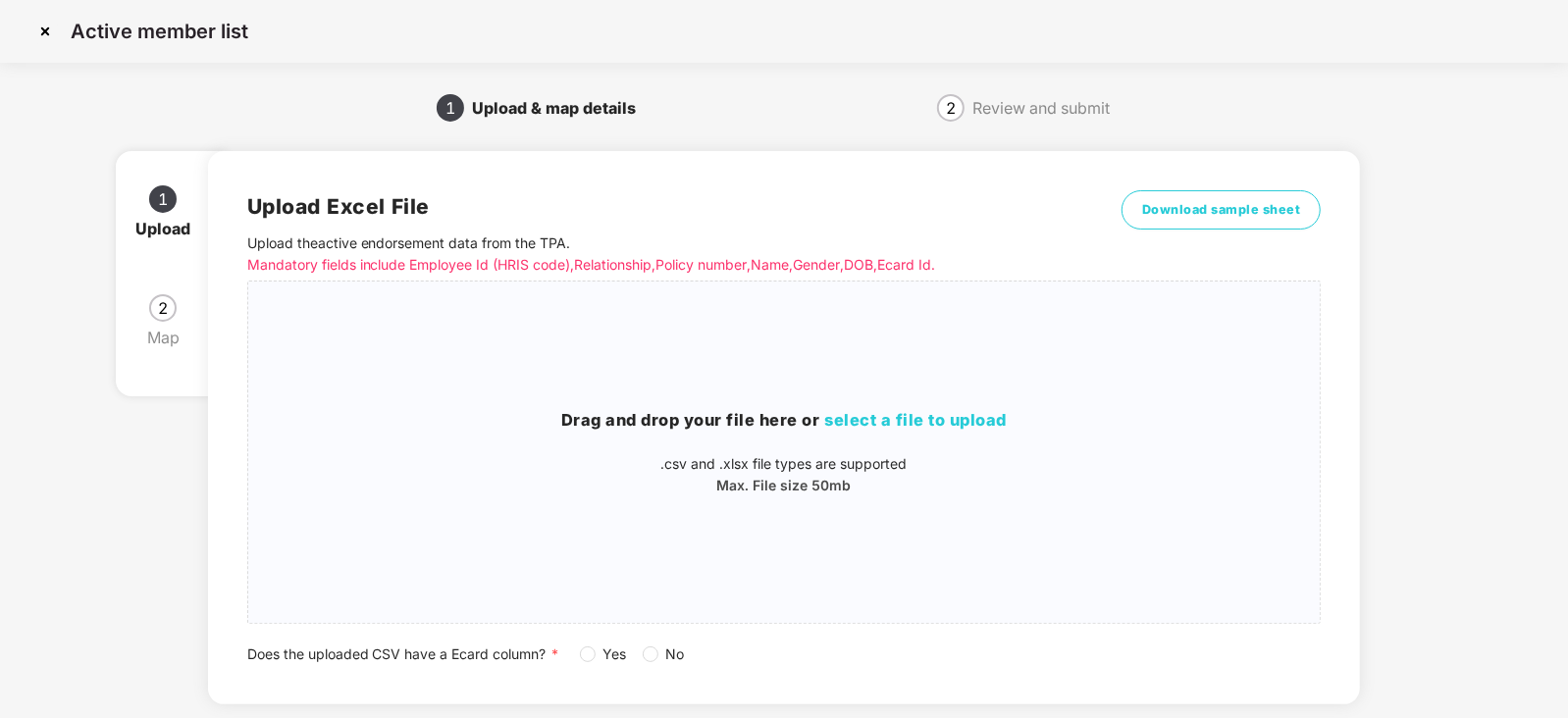
click at [651, 663] on label "No" at bounding box center [668, 655] width 50 height 22
click at [847, 424] on span "select a file to upload" at bounding box center [916, 420] width 183 height 20
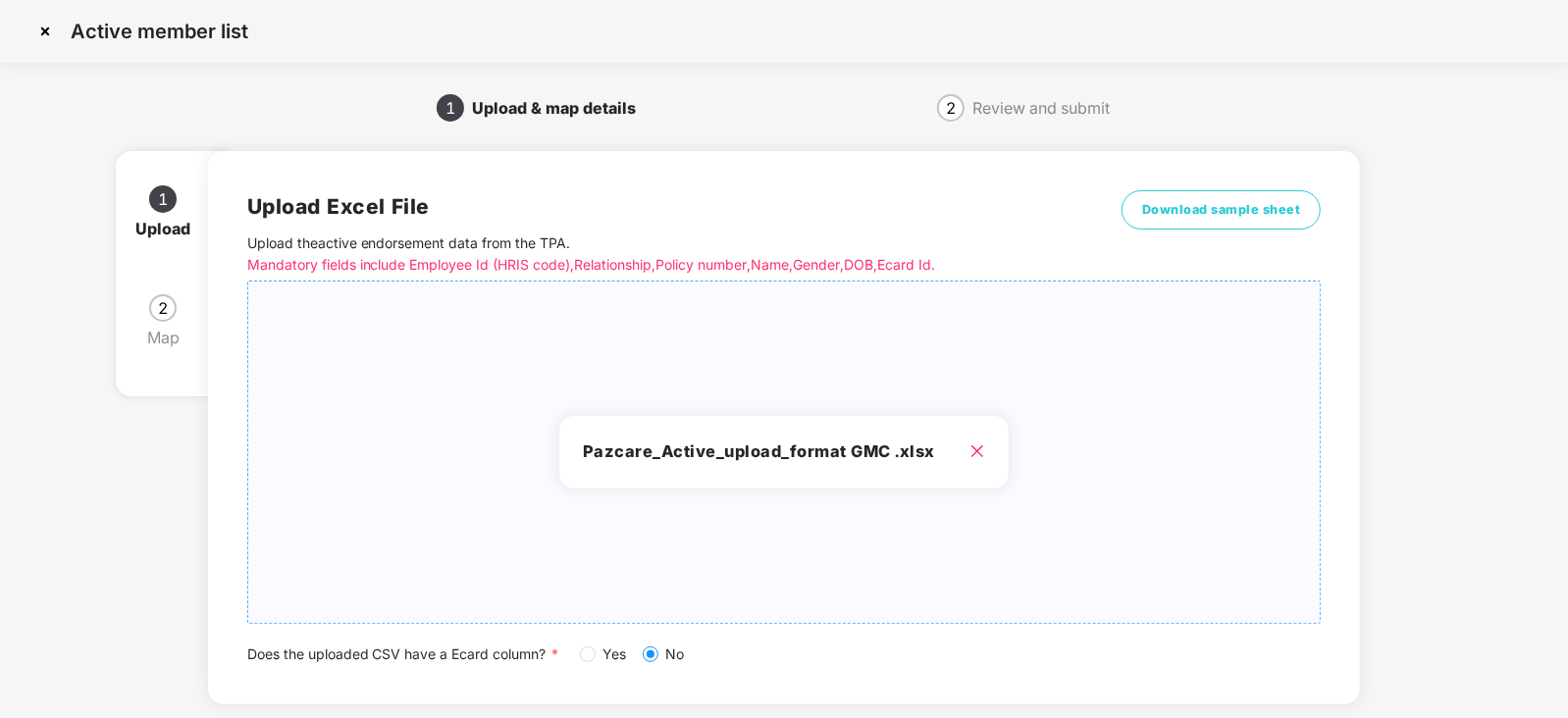
scroll to position [109, 0]
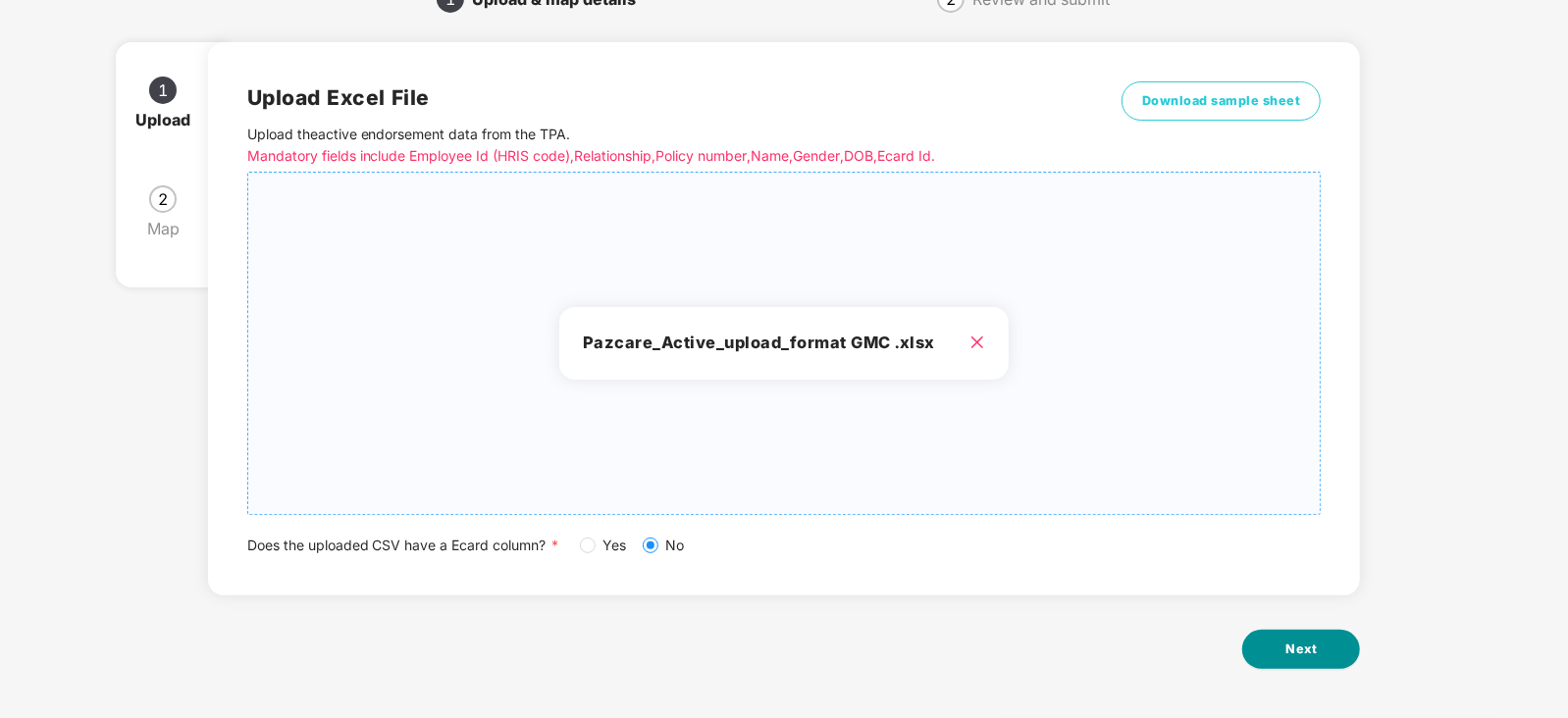
click at [1259, 650] on button "Next" at bounding box center [1301, 649] width 118 height 39
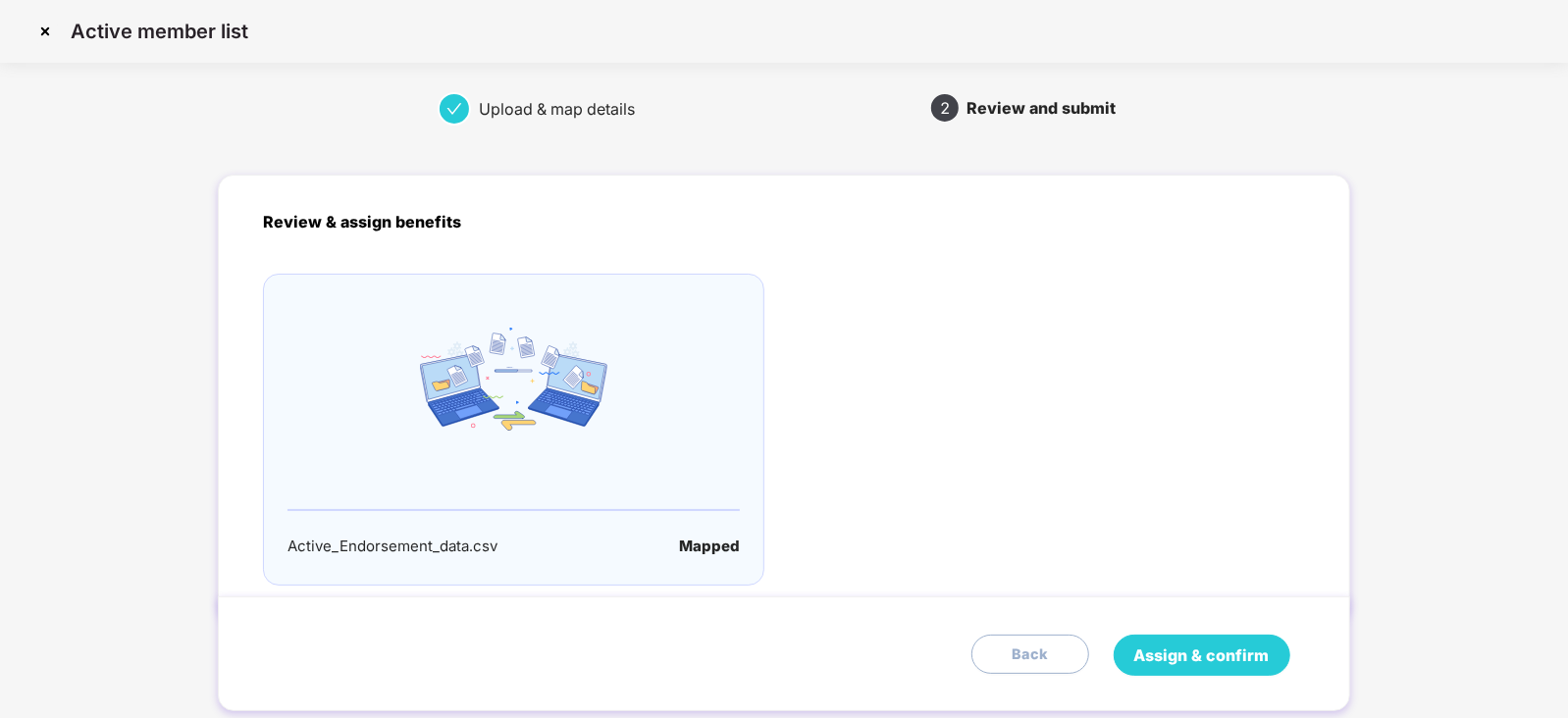
click at [1219, 650] on span "Assign & confirm" at bounding box center [1201, 656] width 135 height 25
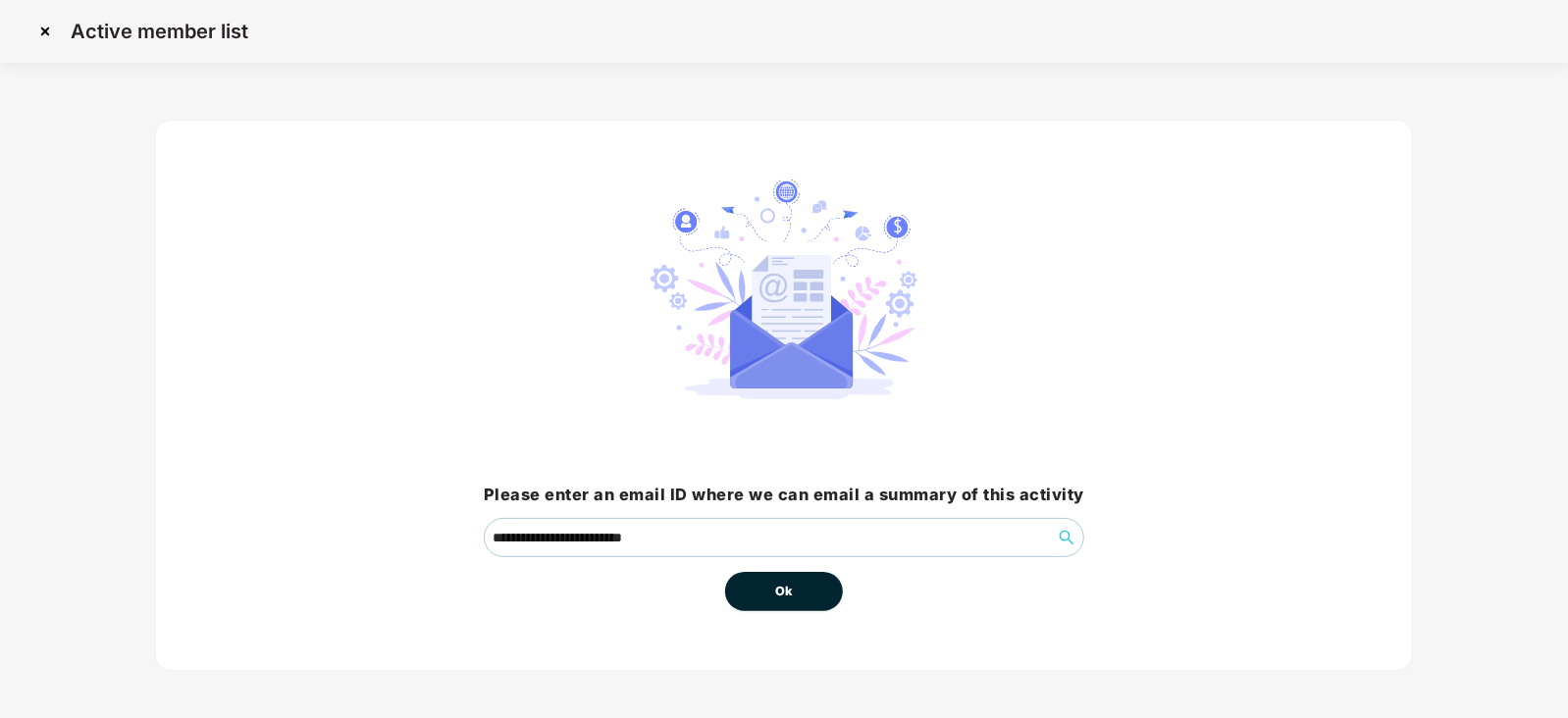
click at [800, 592] on button "Ok" at bounding box center [784, 591] width 118 height 39
click at [774, 602] on button "Ok" at bounding box center [784, 591] width 118 height 39
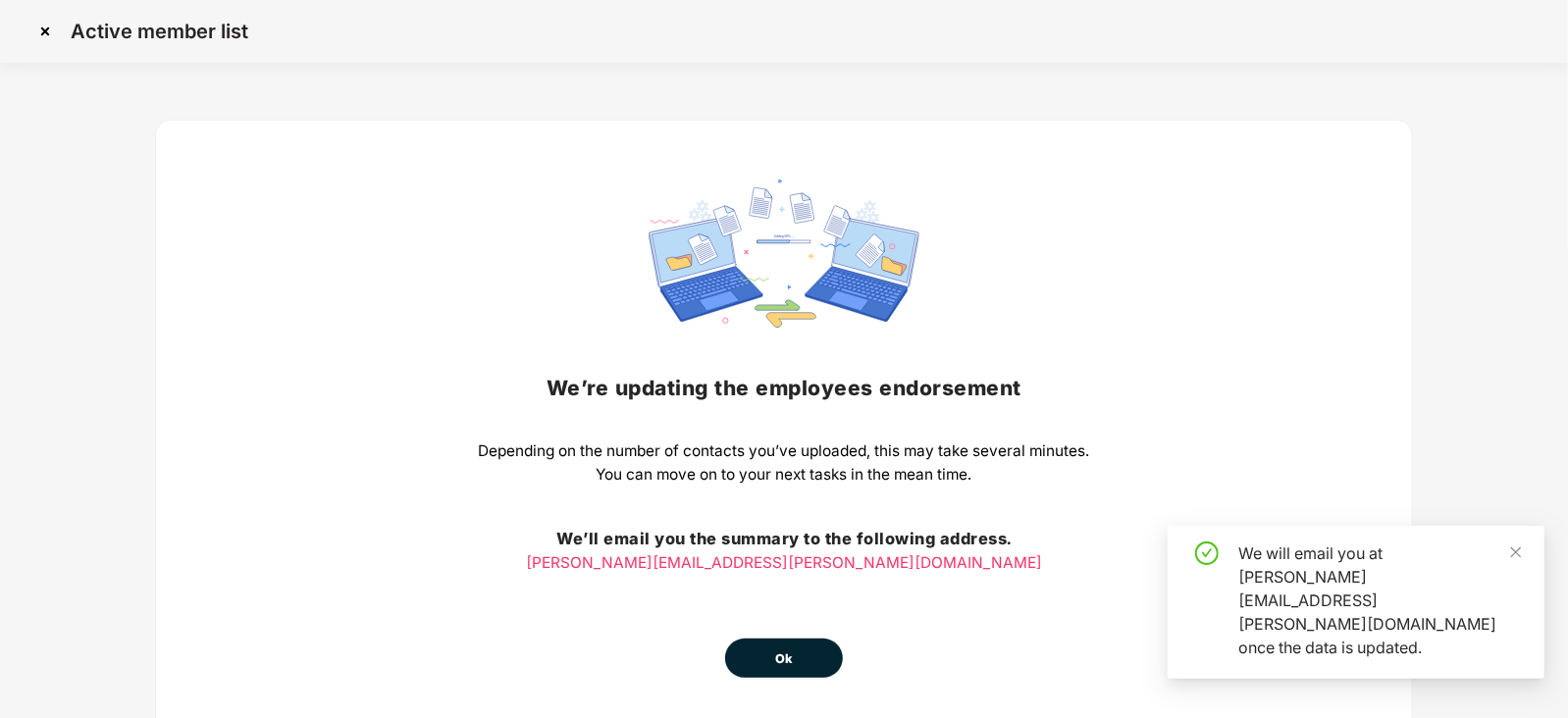
click at [788, 652] on span "Ok" at bounding box center [784, 660] width 18 height 20
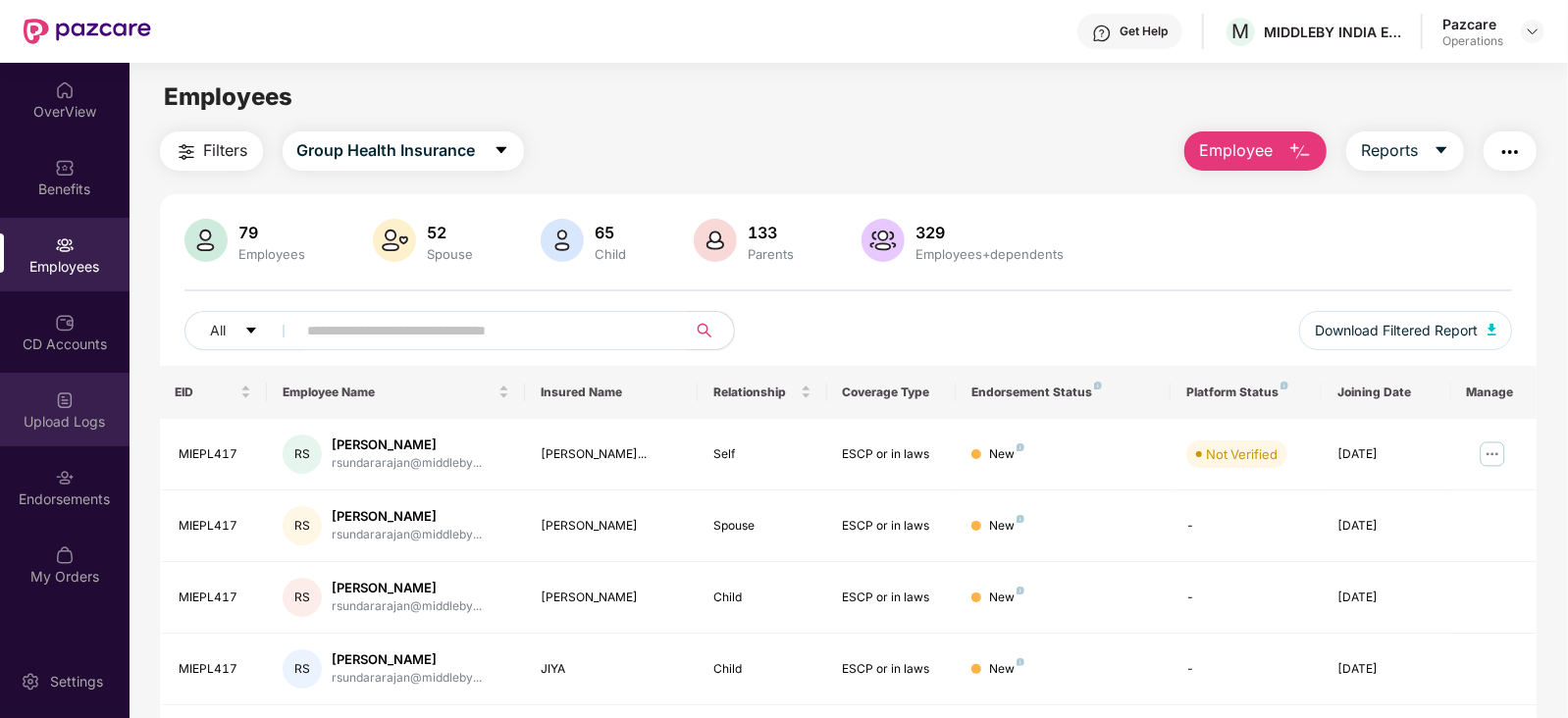
click at [81, 441] on div "Upload Logs" at bounding box center [65, 410] width 130 height 74
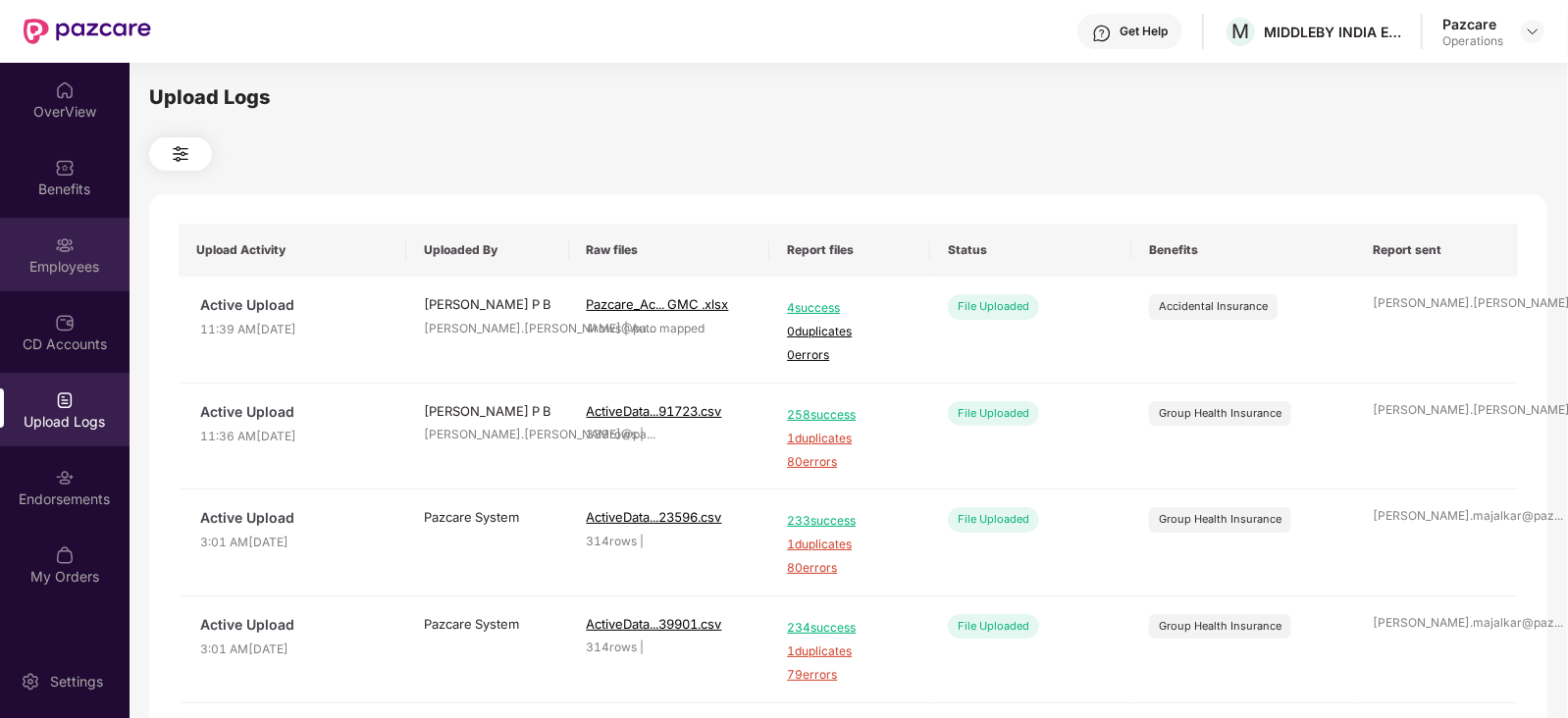
click at [86, 257] on div "Employees" at bounding box center [65, 267] width 130 height 20
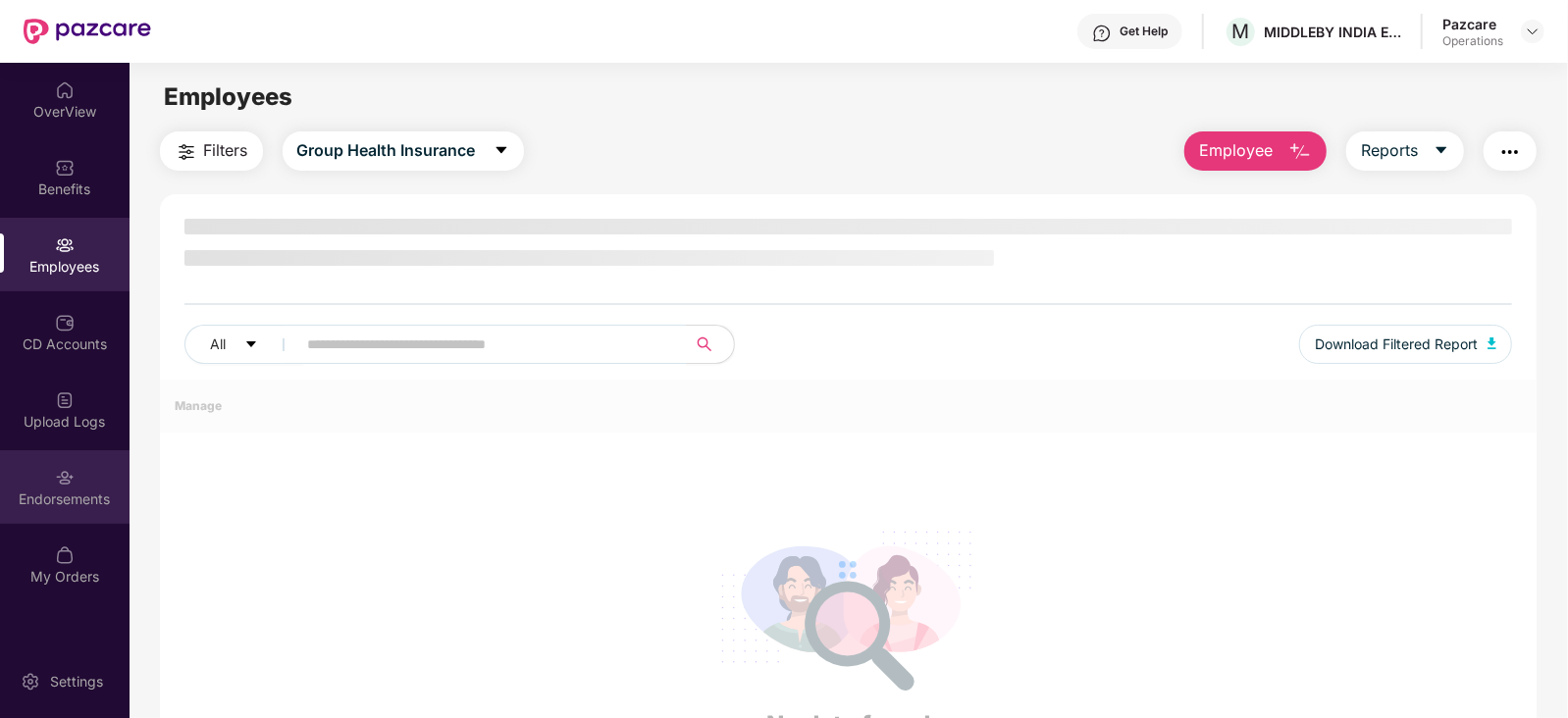
click at [80, 514] on div "Endorsements" at bounding box center [65, 487] width 130 height 74
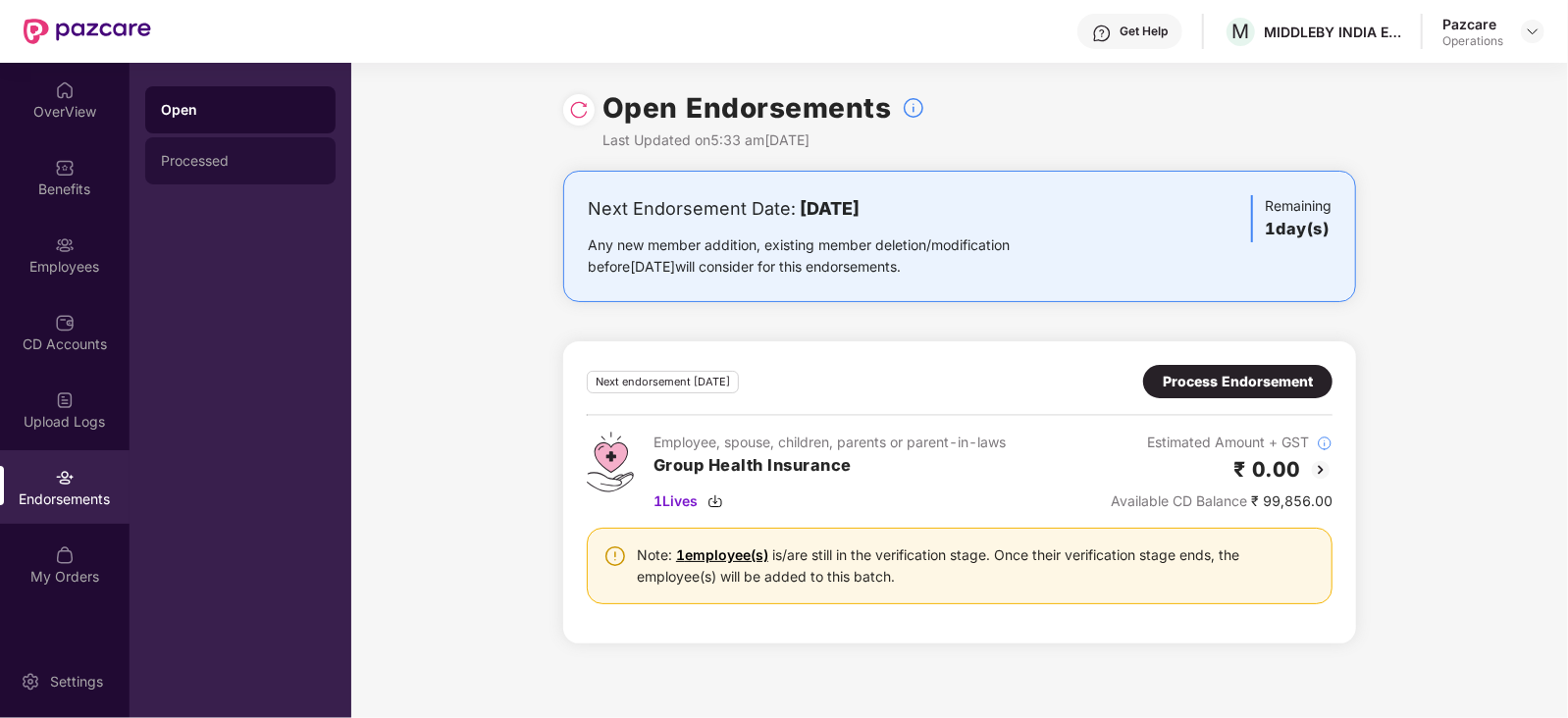
click at [200, 155] on div "Processed" at bounding box center [240, 161] width 159 height 16
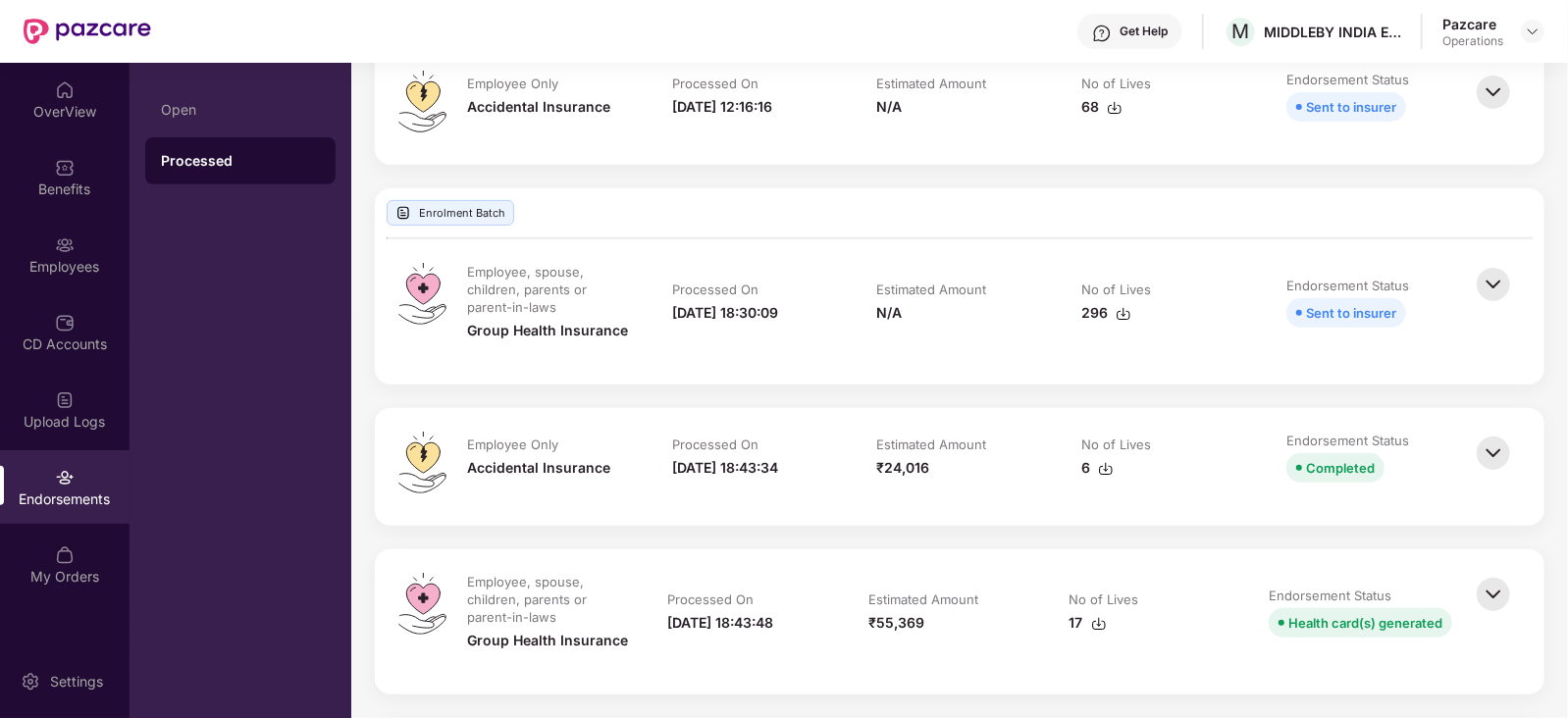
scroll to position [122, 0]
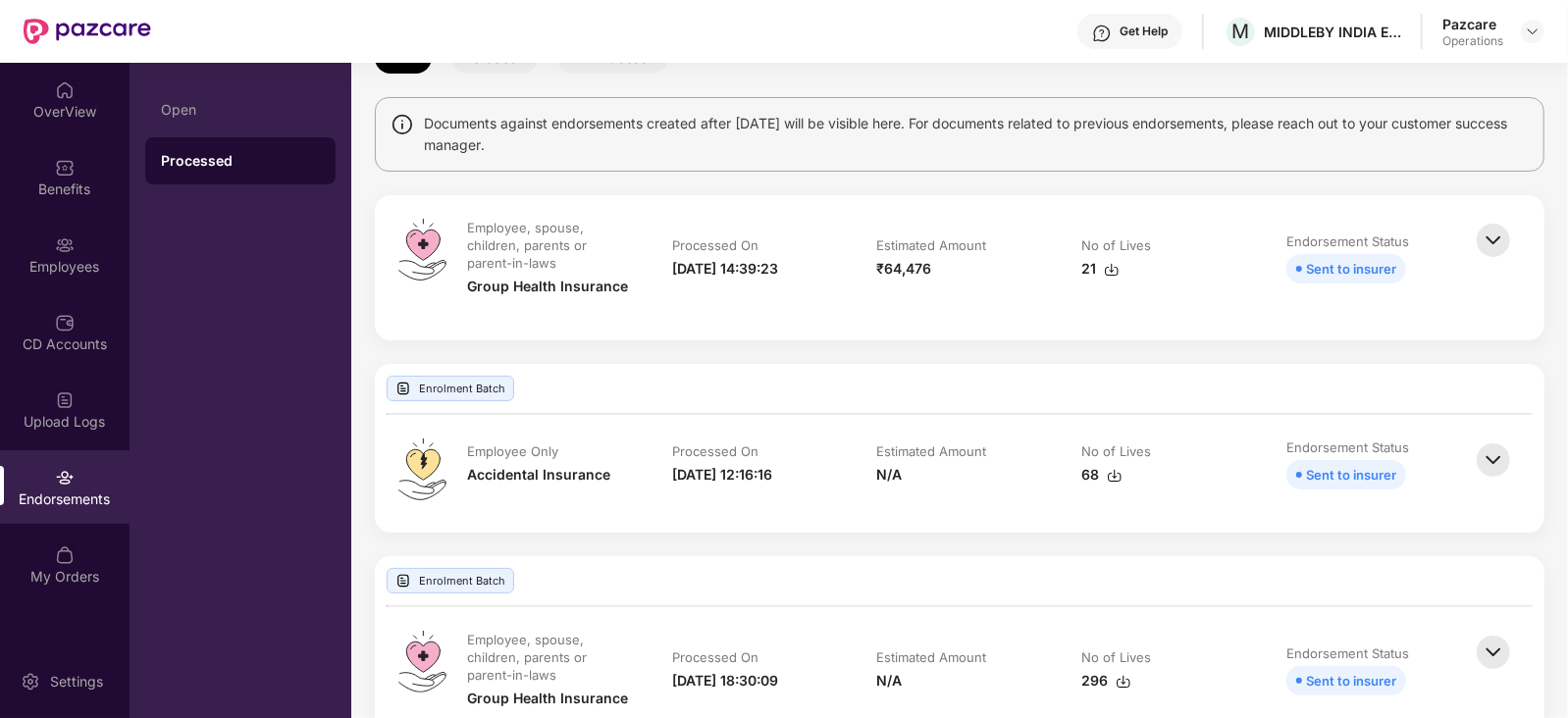
click at [1492, 233] on img at bounding box center [1493, 240] width 43 height 43
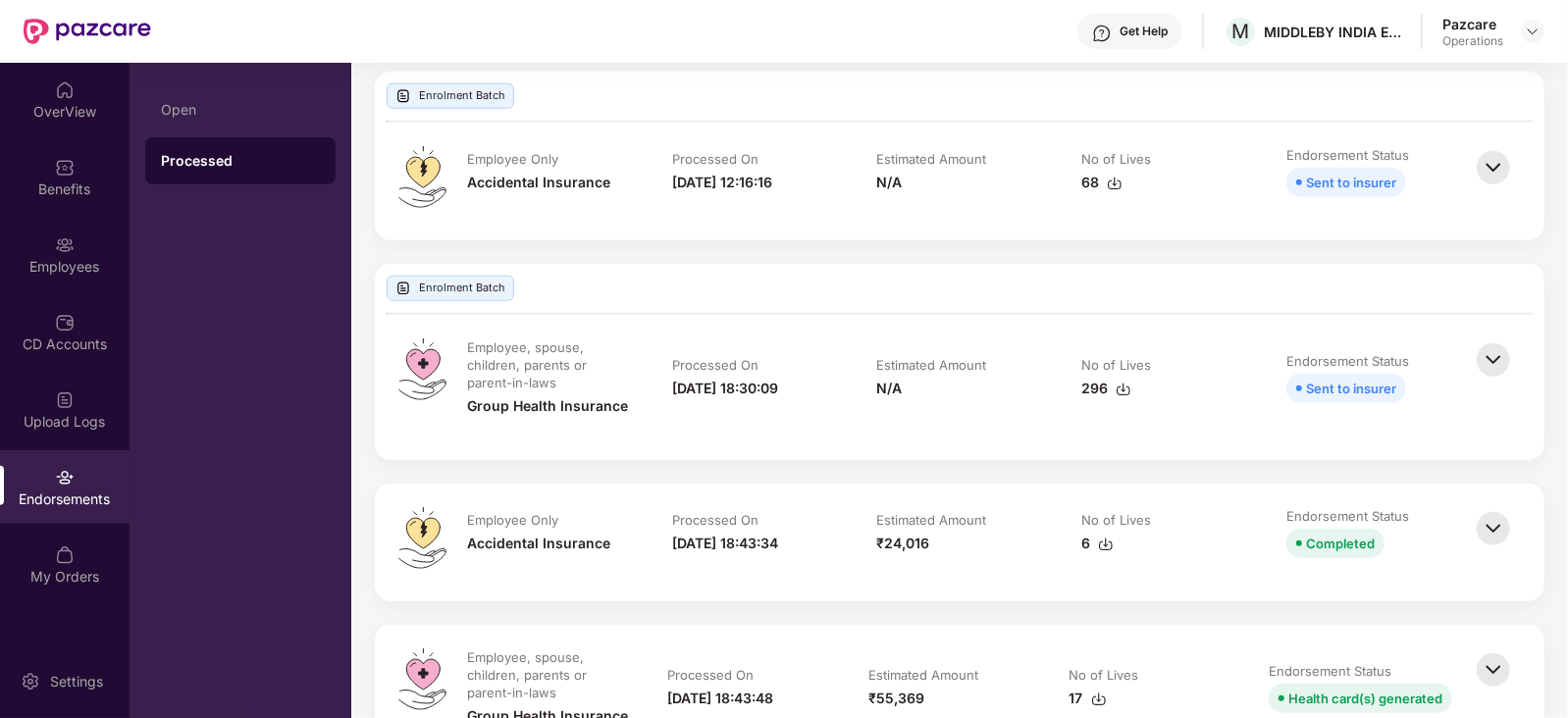
scroll to position [980, 0]
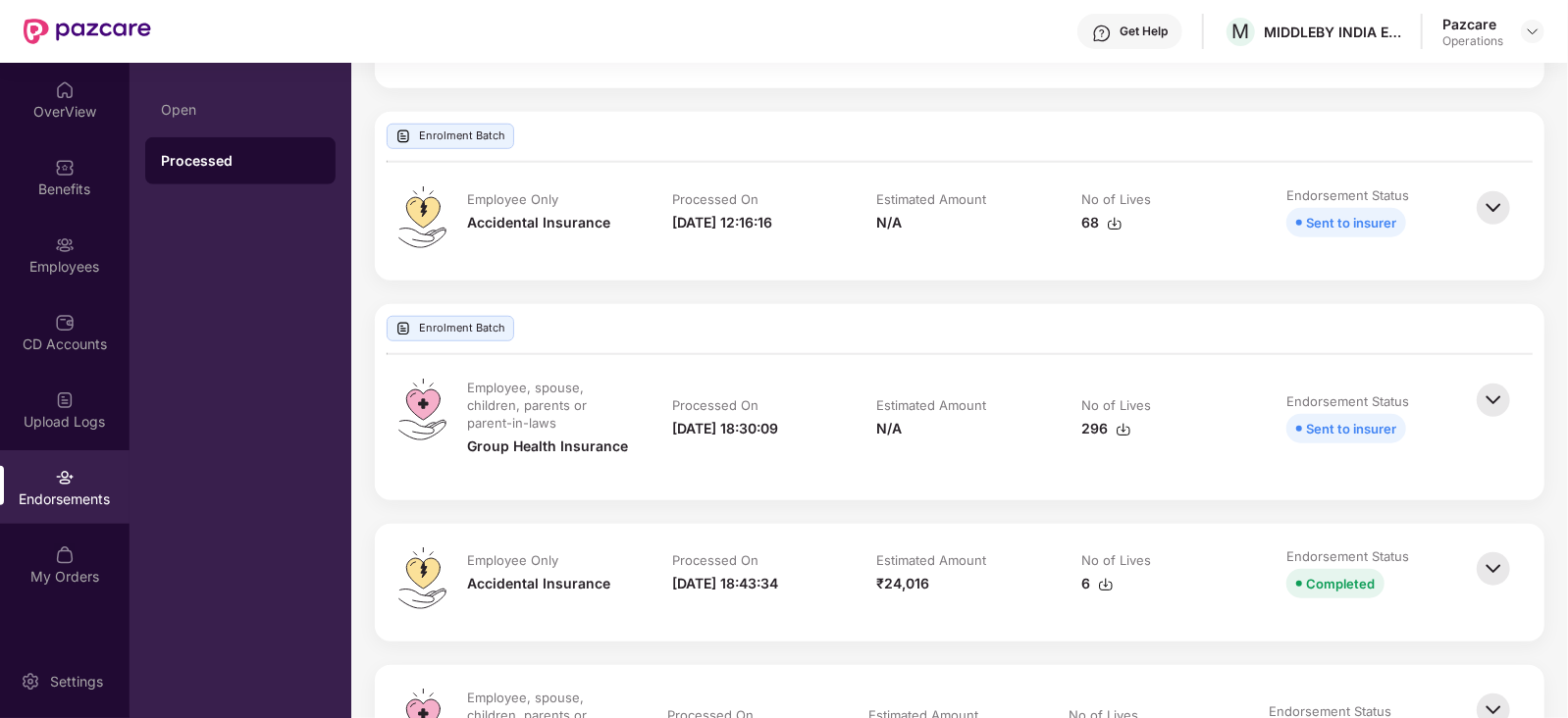
click at [1490, 581] on img at bounding box center [1493, 569] width 43 height 43
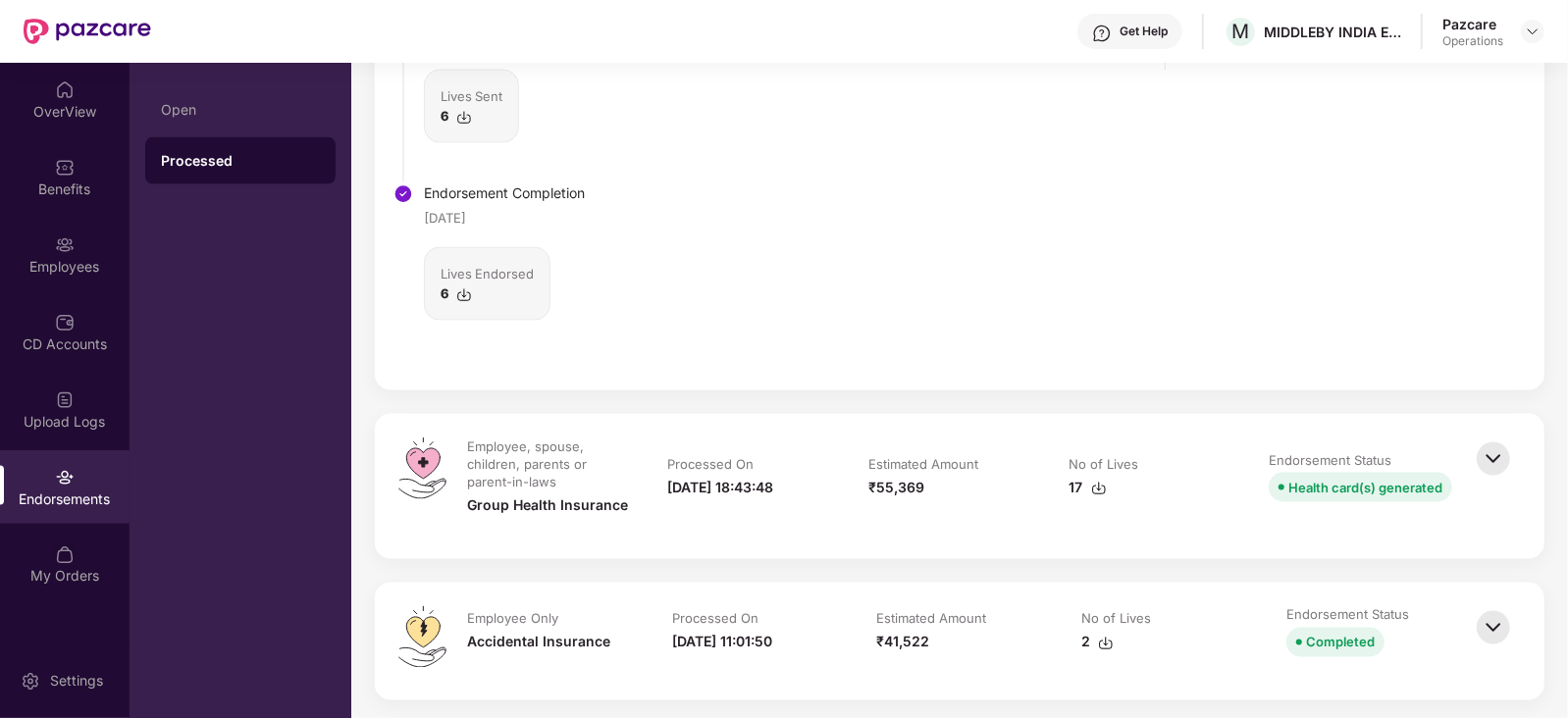
scroll to position [1839, 0]
click at [1481, 463] on img at bounding box center [1493, 458] width 43 height 43
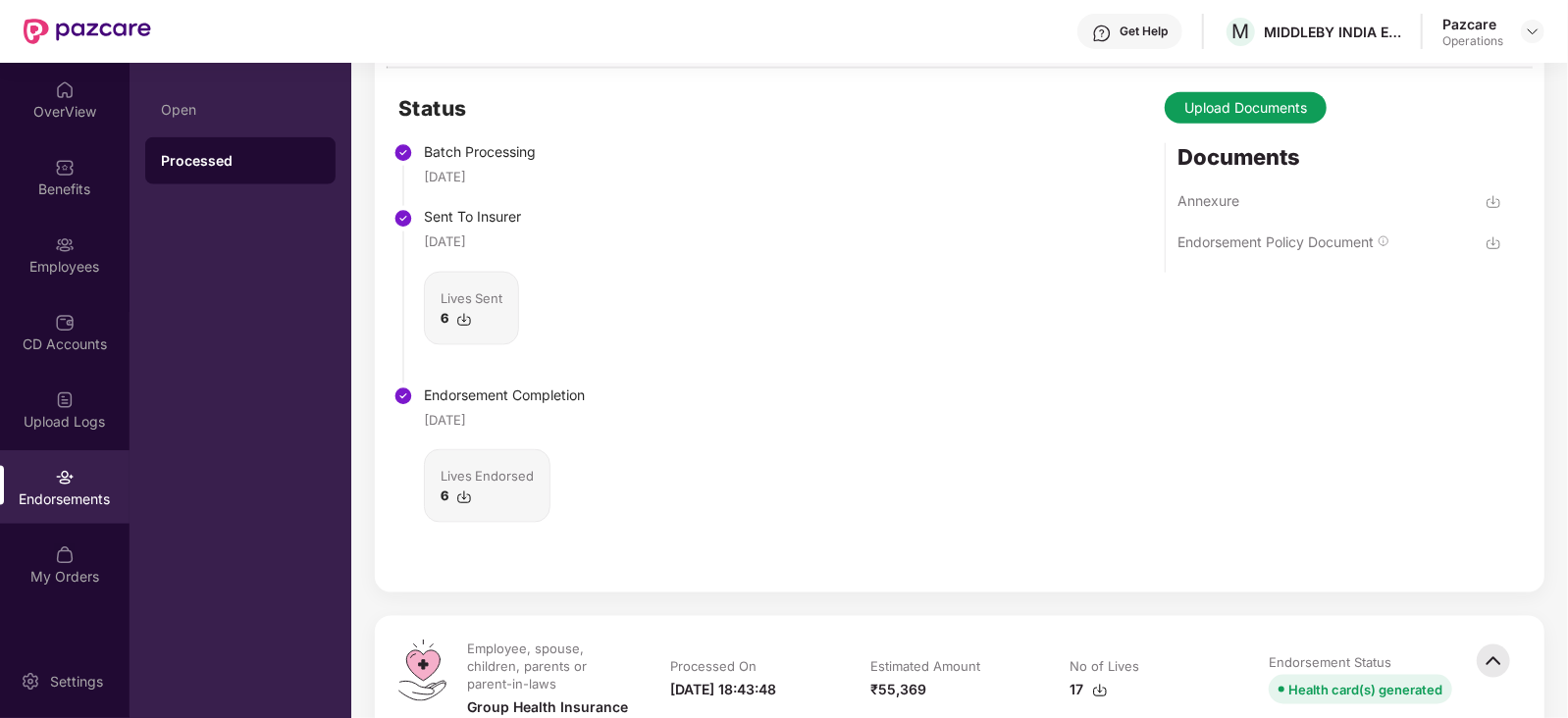
scroll to position [1472, 0]
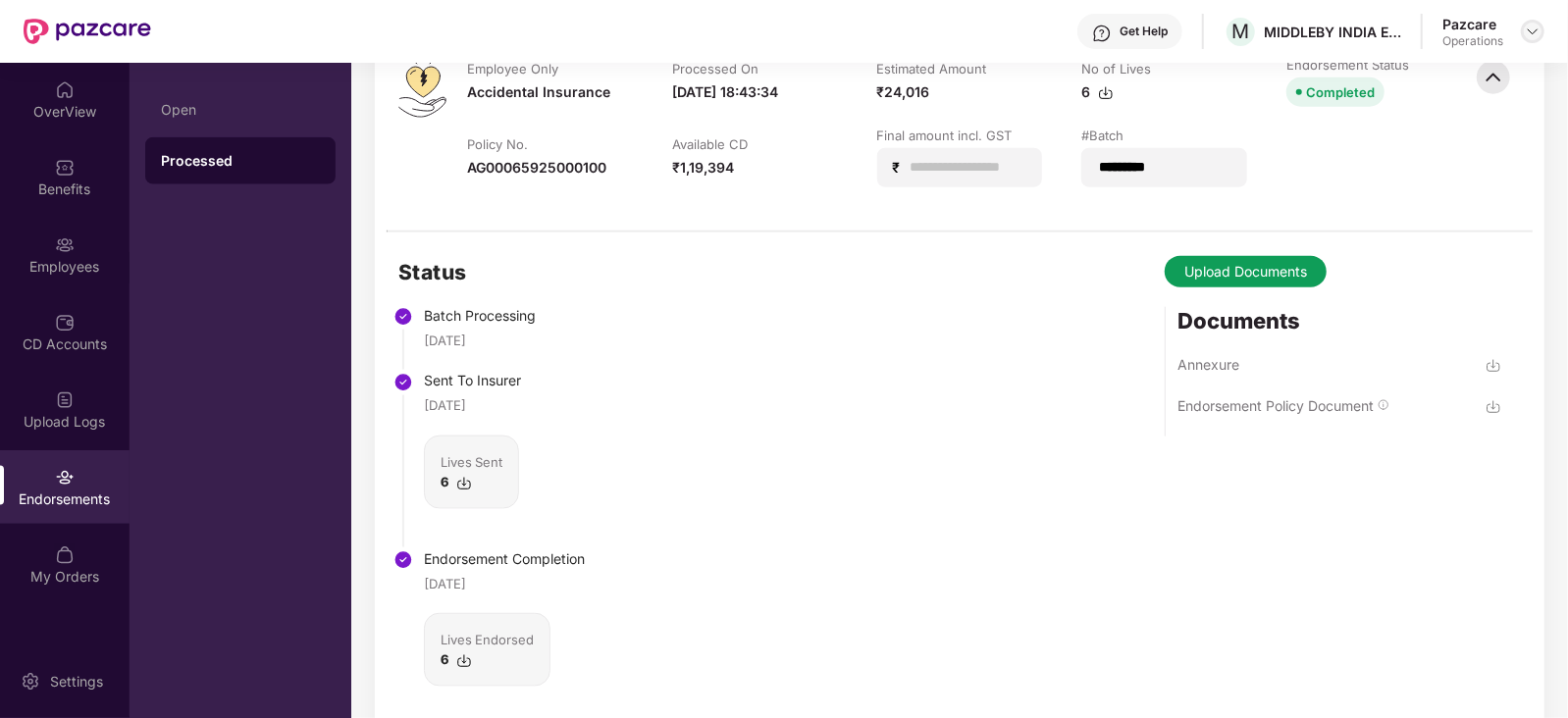
drag, startPoint x: 1522, startPoint y: 30, endPoint x: 1531, endPoint y: 38, distance: 11.8
click at [1526, 36] on div at bounding box center [1533, 32] width 24 height 24
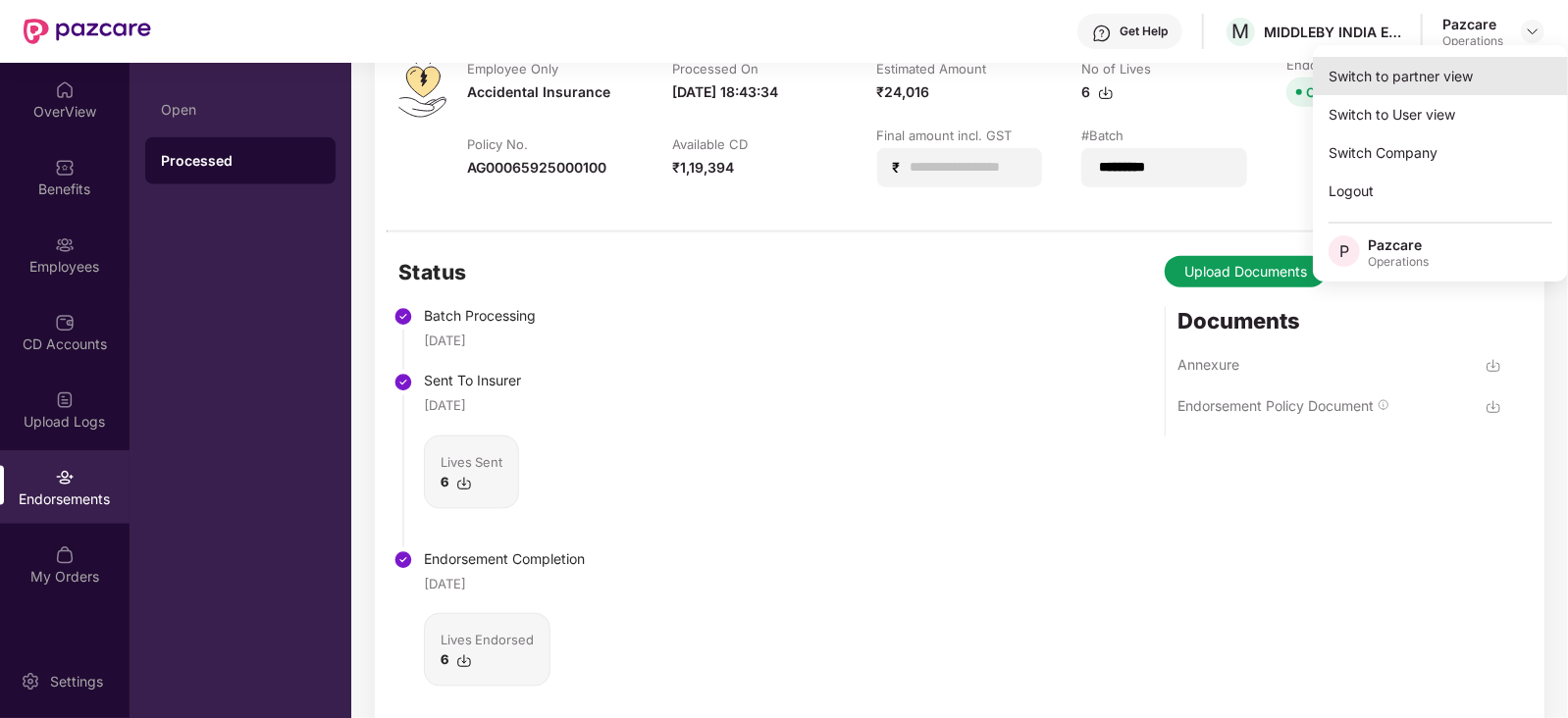
click at [1478, 66] on div "Switch to partner view" at bounding box center [1440, 76] width 255 height 38
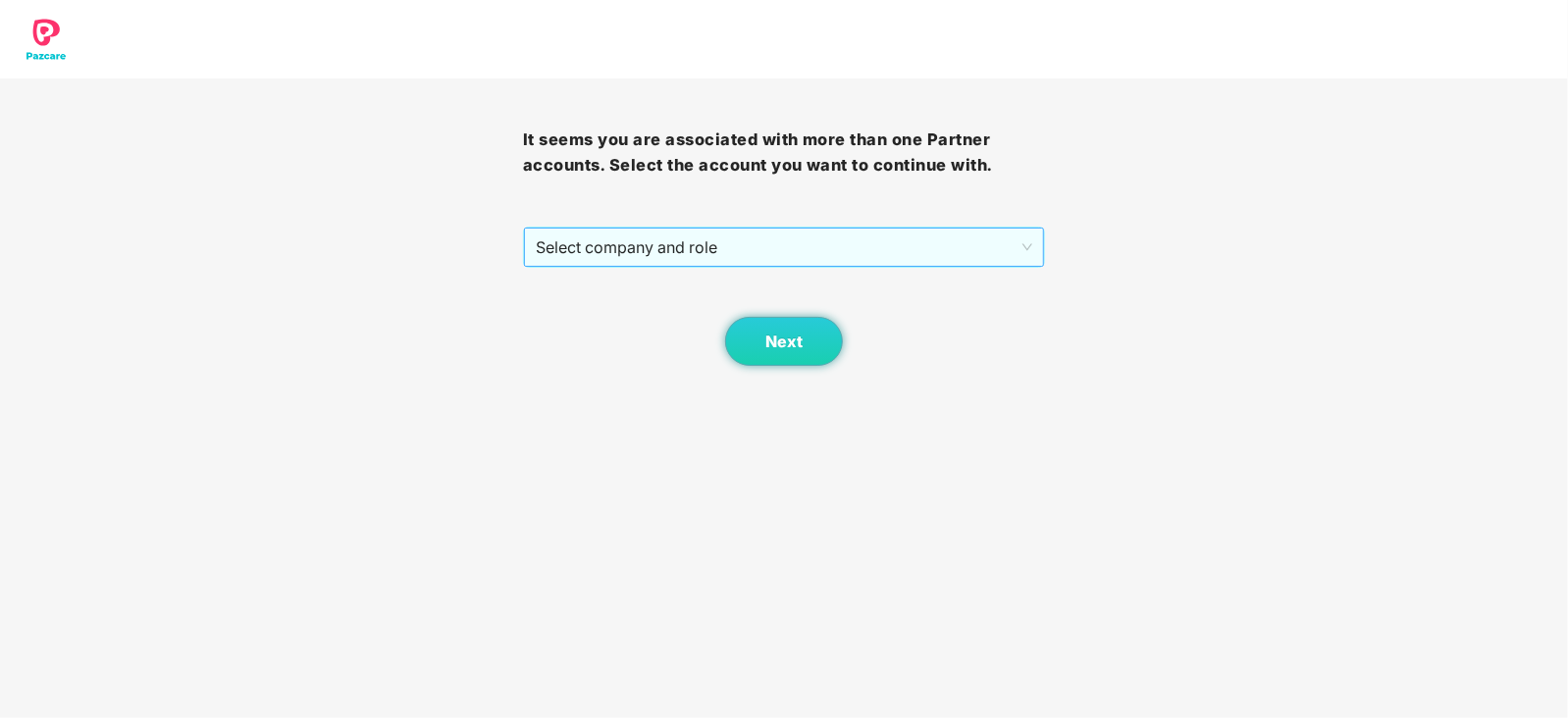
click at [635, 262] on span "Select company and role" at bounding box center [784, 247] width 497 height 37
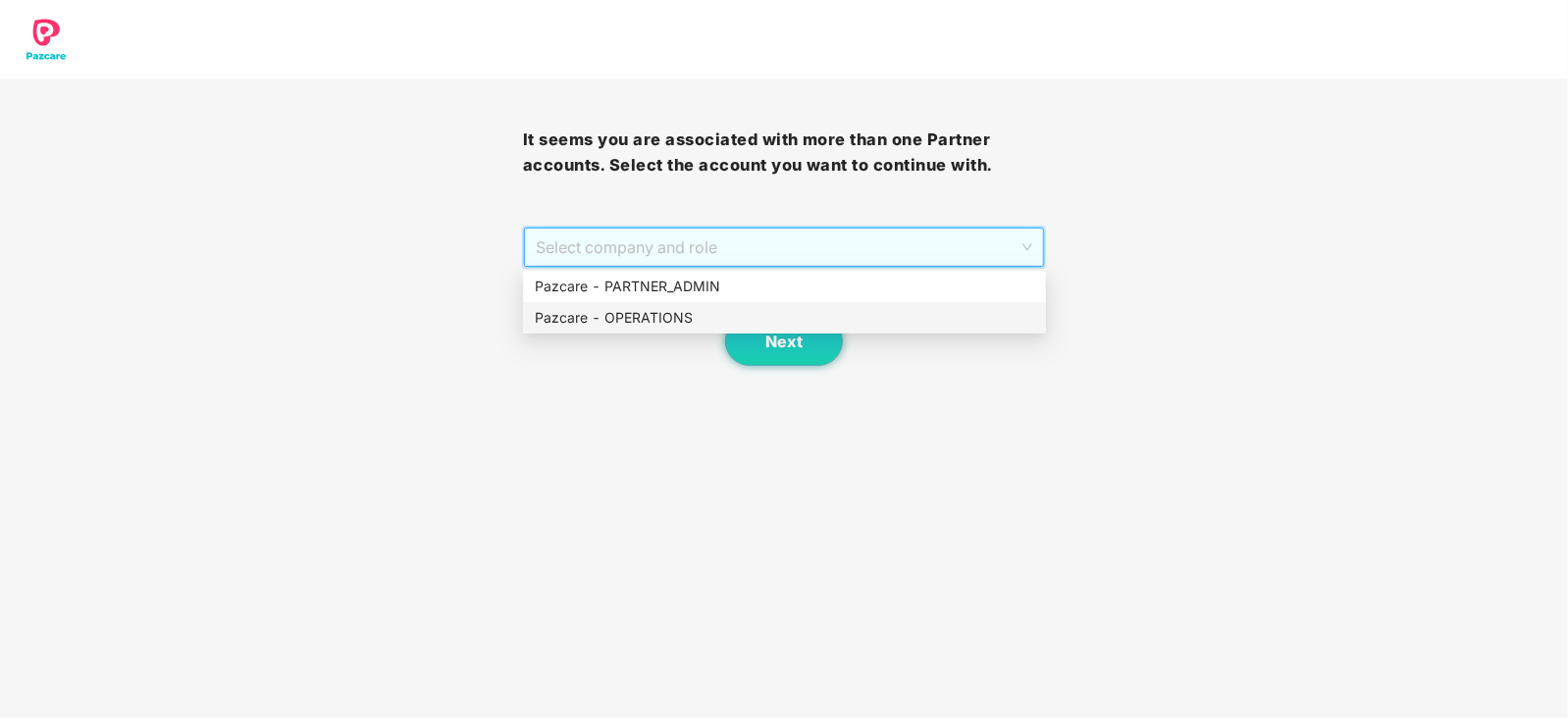
click at [617, 318] on div "Pazcare - OPERATIONS" at bounding box center [784, 318] width 499 height 22
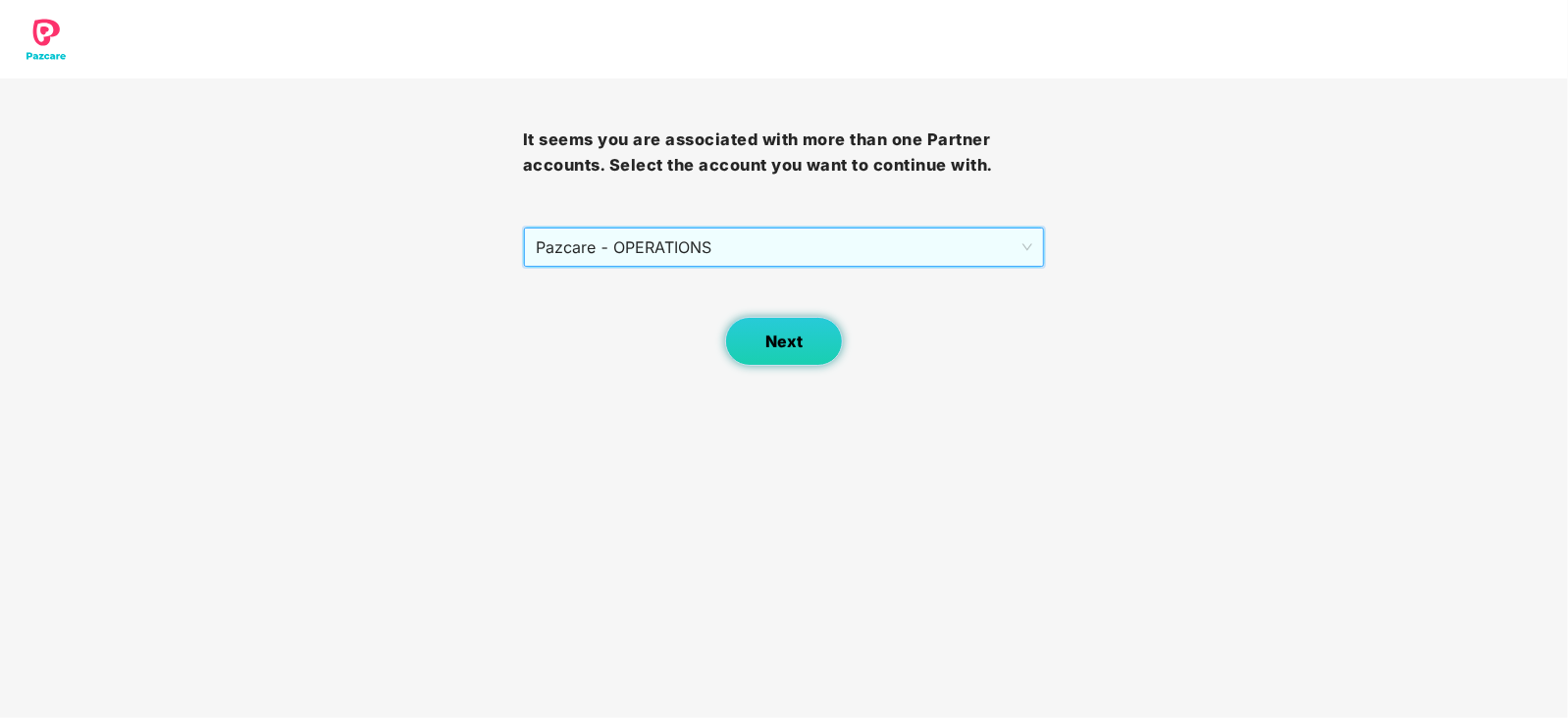
click at [747, 344] on button "Next" at bounding box center [784, 341] width 118 height 49
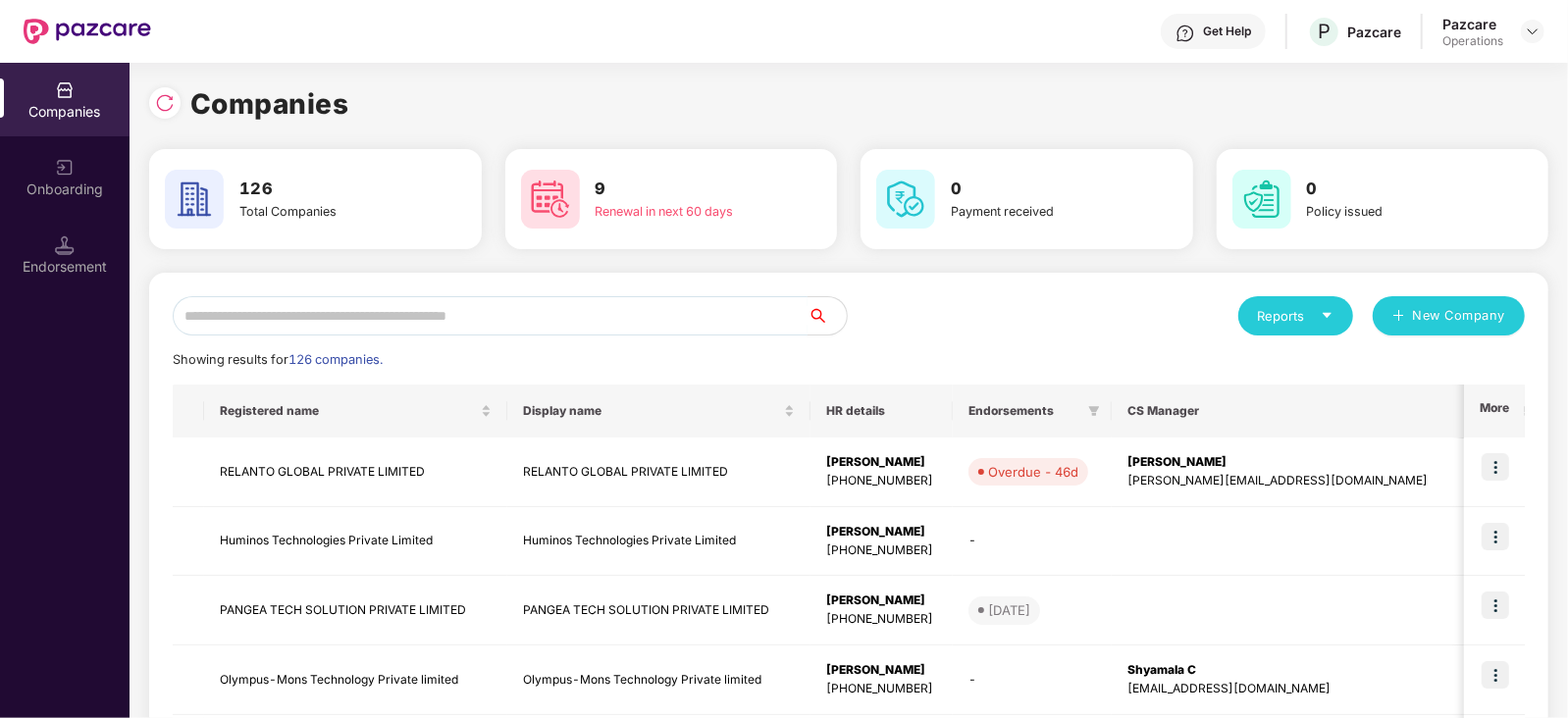
click at [573, 316] on input "text" at bounding box center [490, 315] width 635 height 39
paste input "******"
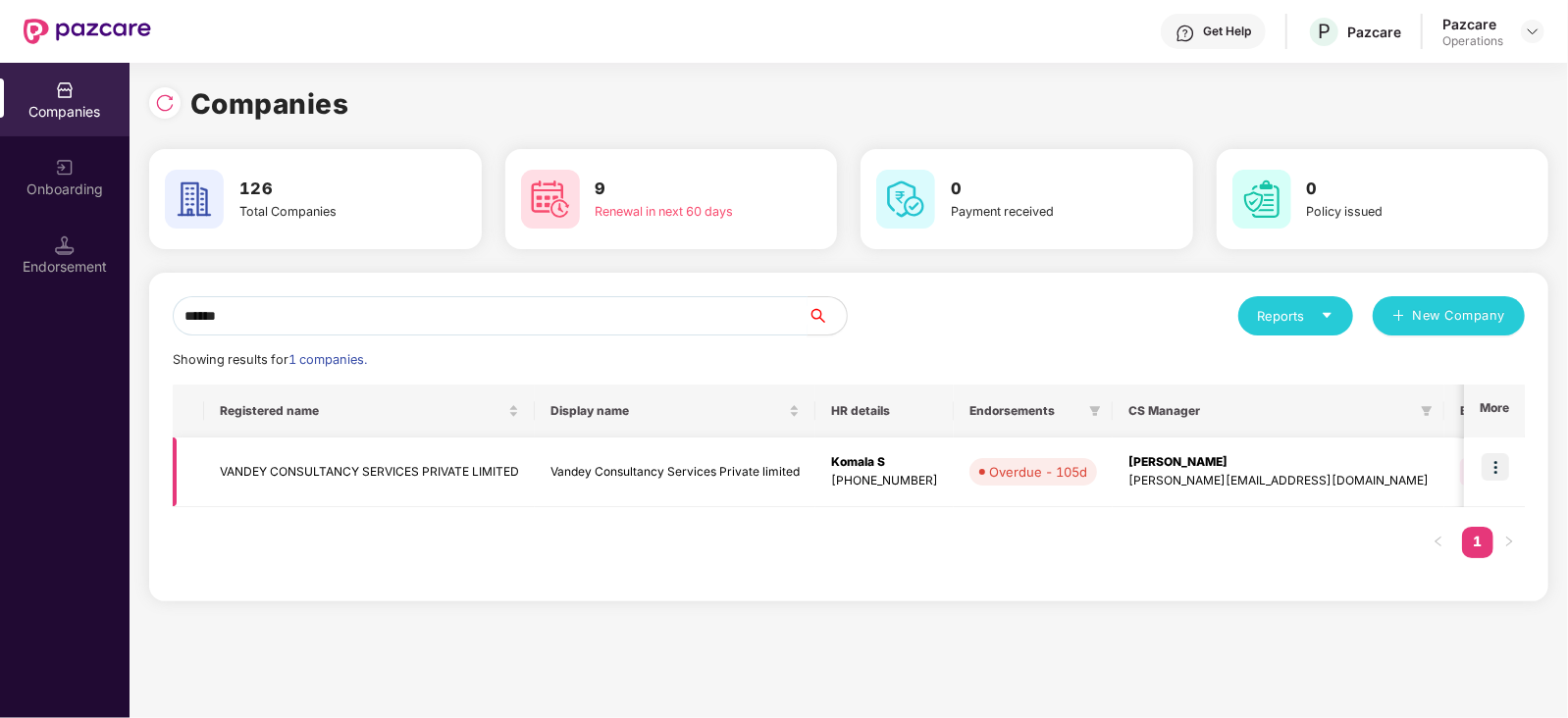
type input "******"
click at [455, 469] on td "VANDEY CONSULTANCY SERVICES PRIVATE LIMITED" at bounding box center [369, 473] width 331 height 70
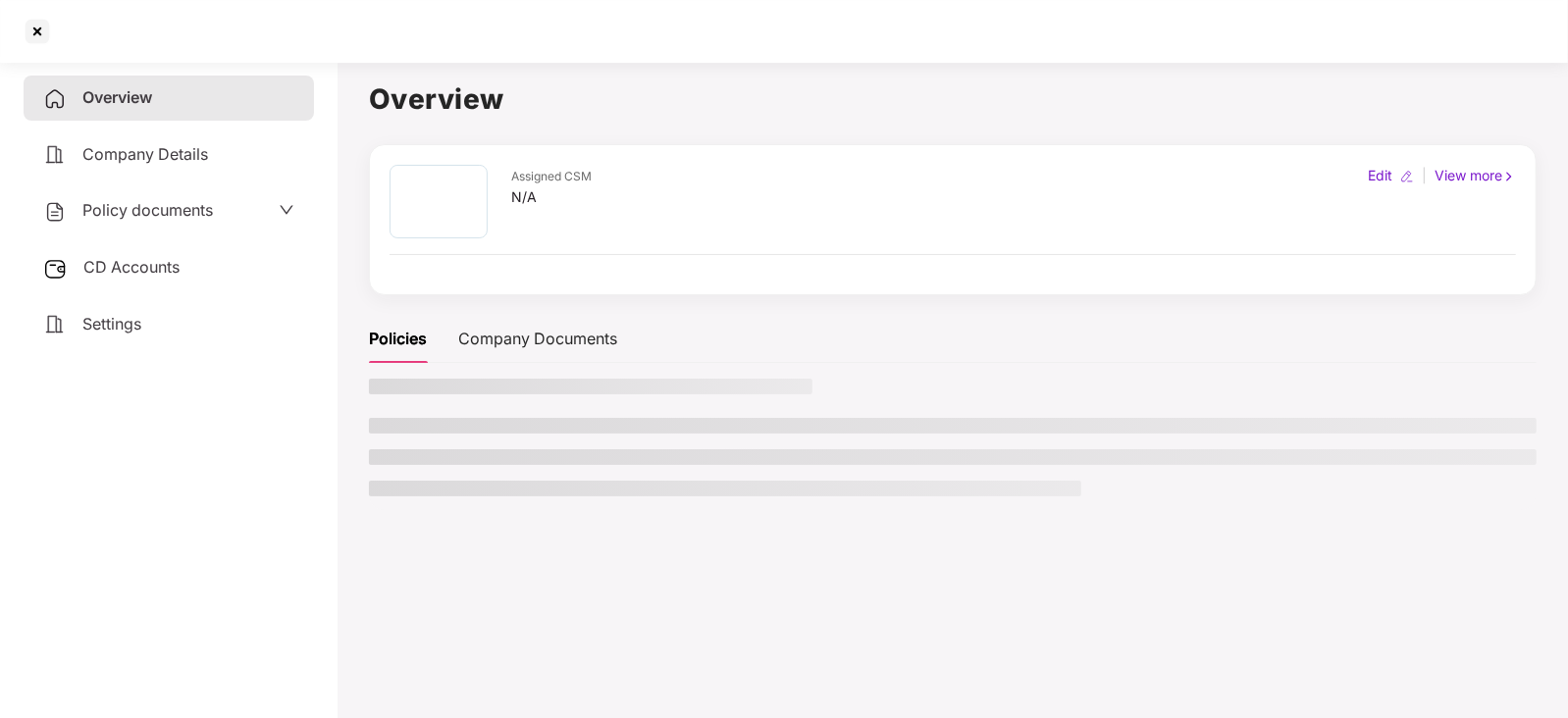
click at [147, 210] on span "Policy documents" at bounding box center [147, 210] width 131 height 20
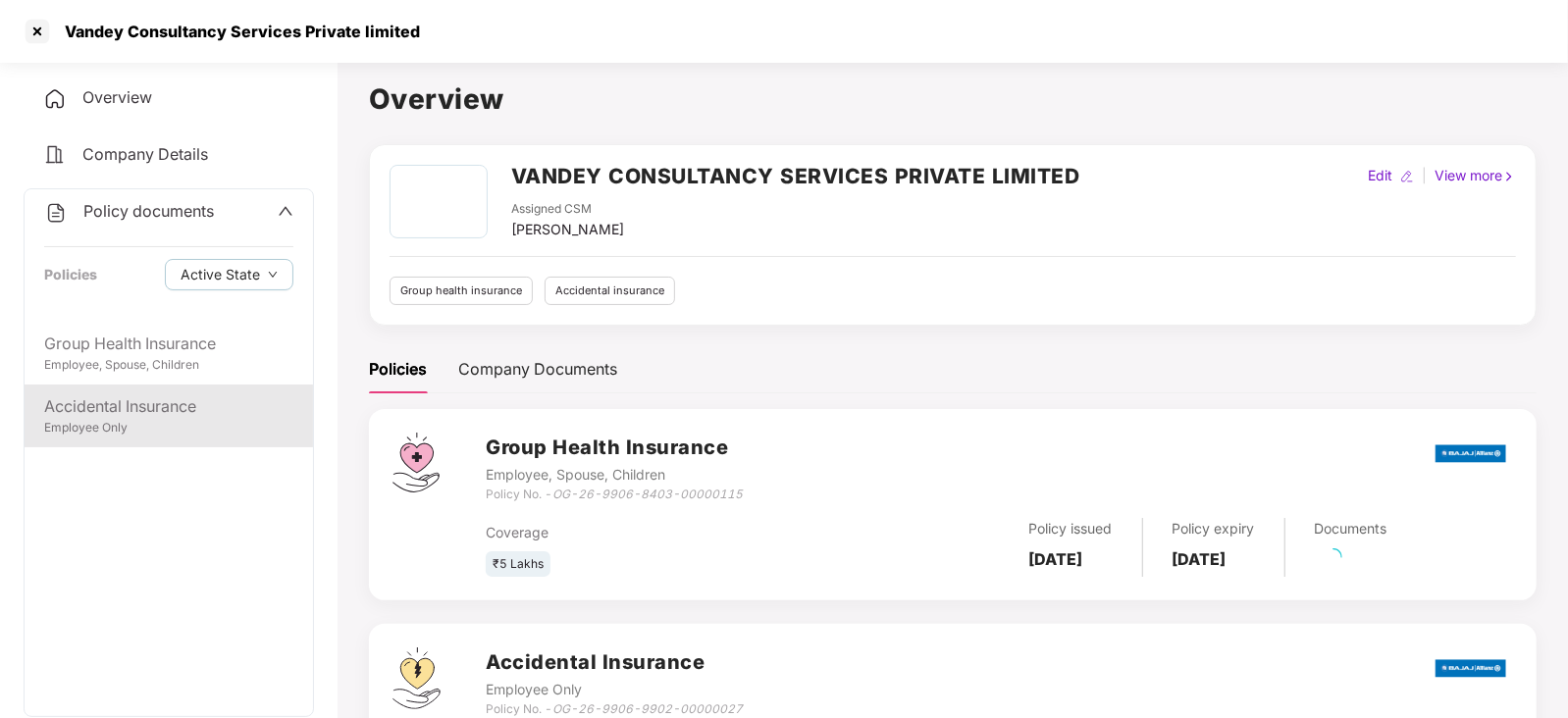
click at [186, 404] on div "Accidental Insurance" at bounding box center [168, 406] width 249 height 25
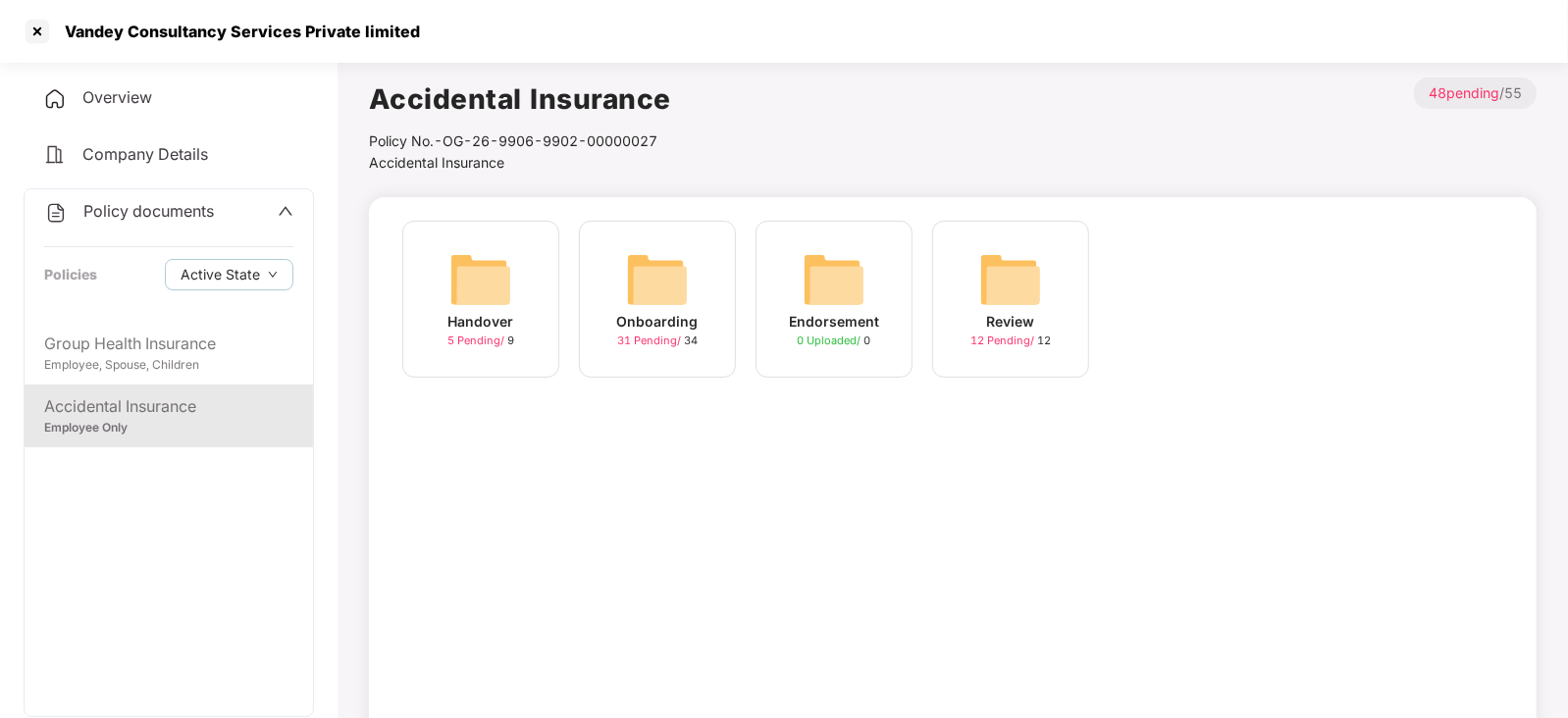
click at [651, 288] on img at bounding box center [657, 279] width 63 height 63
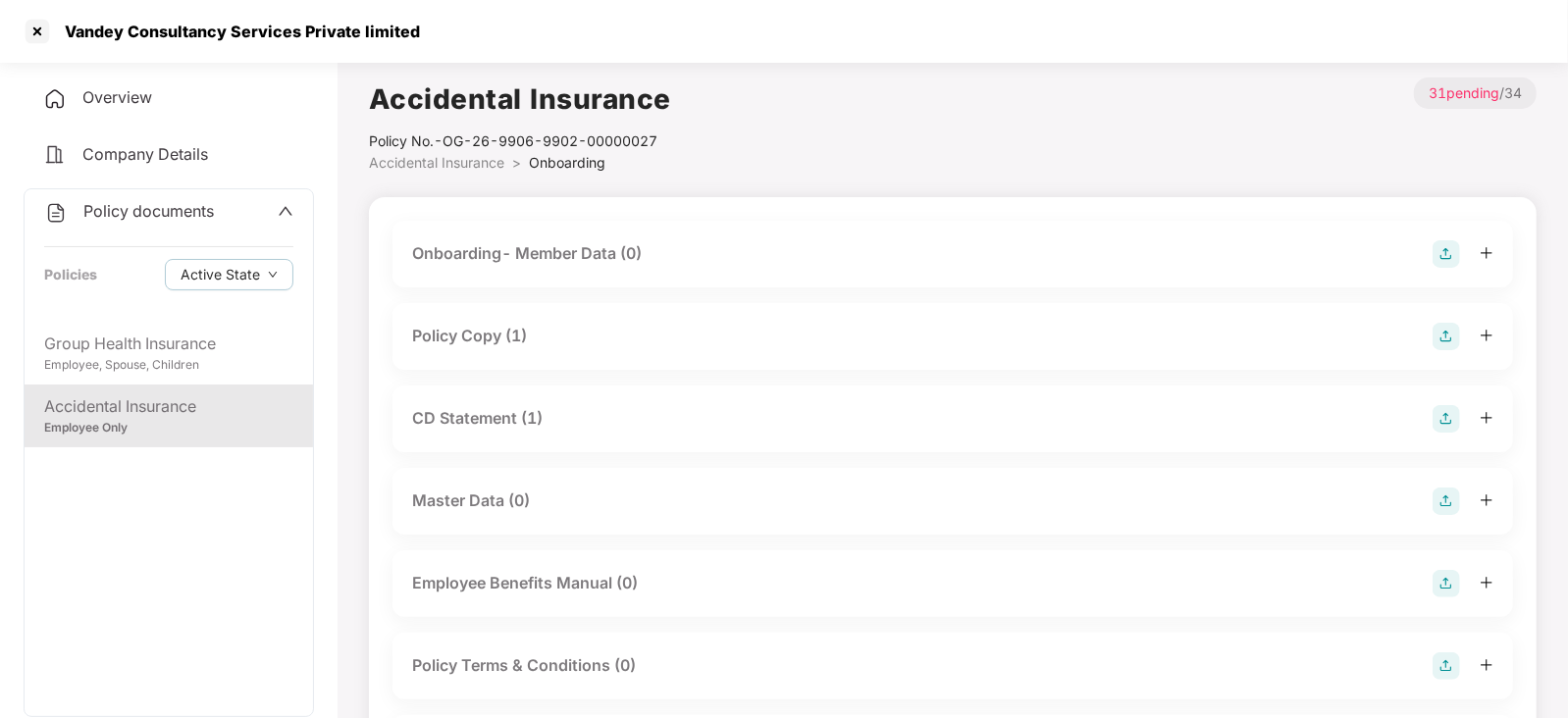
click at [505, 326] on div "Policy Copy (1)" at bounding box center [469, 336] width 115 height 25
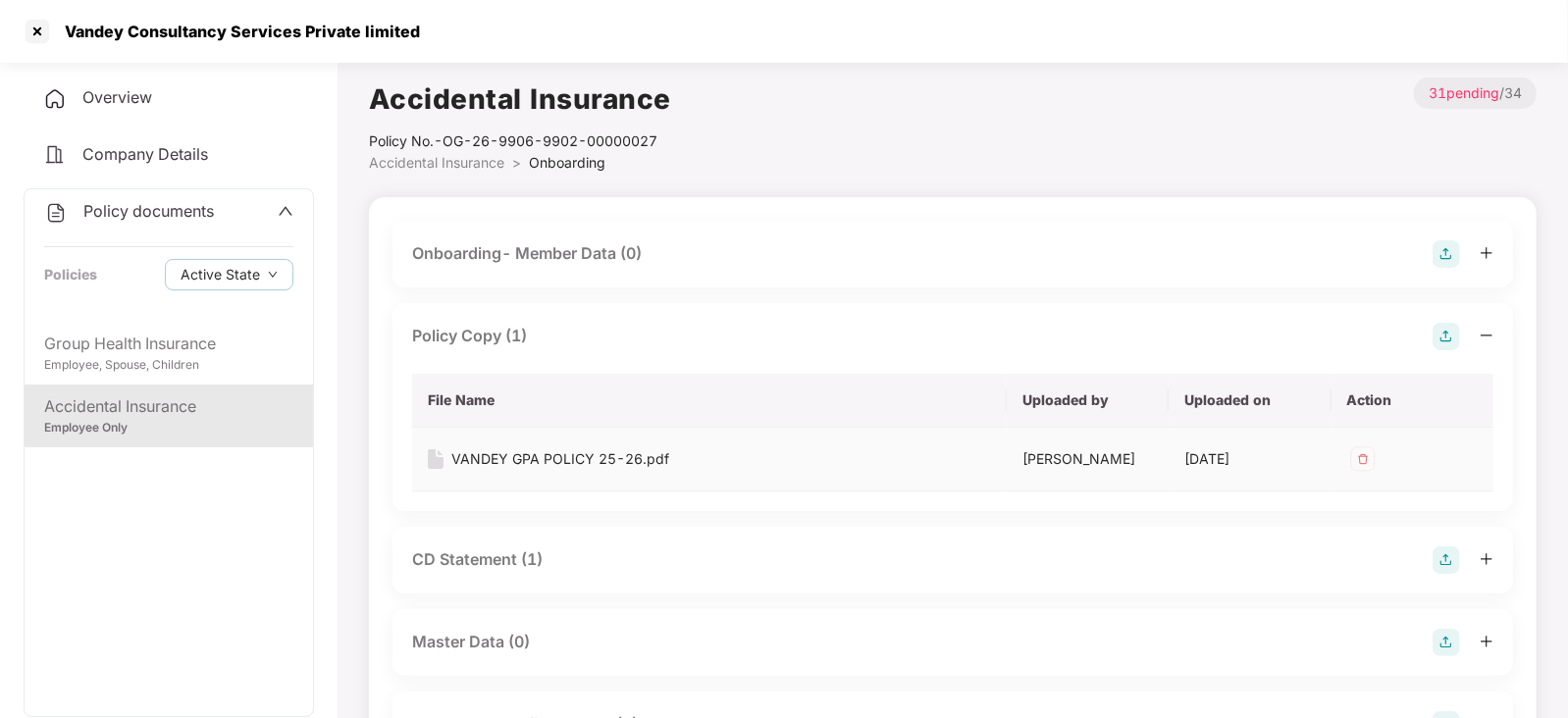
click at [599, 464] on div "VANDEY GPA POLICY 25-26.pdf" at bounding box center [560, 459] width 218 height 22
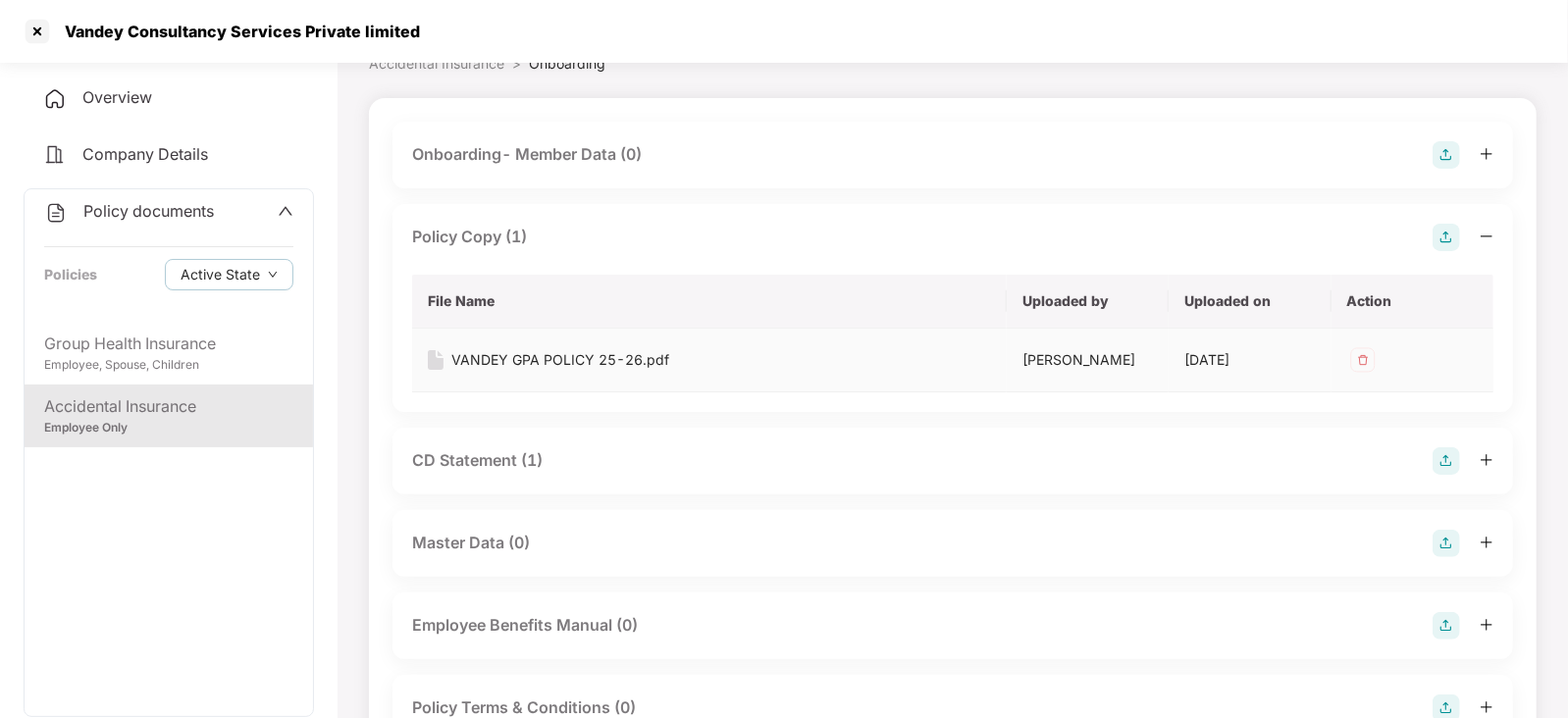
scroll to position [122, 0]
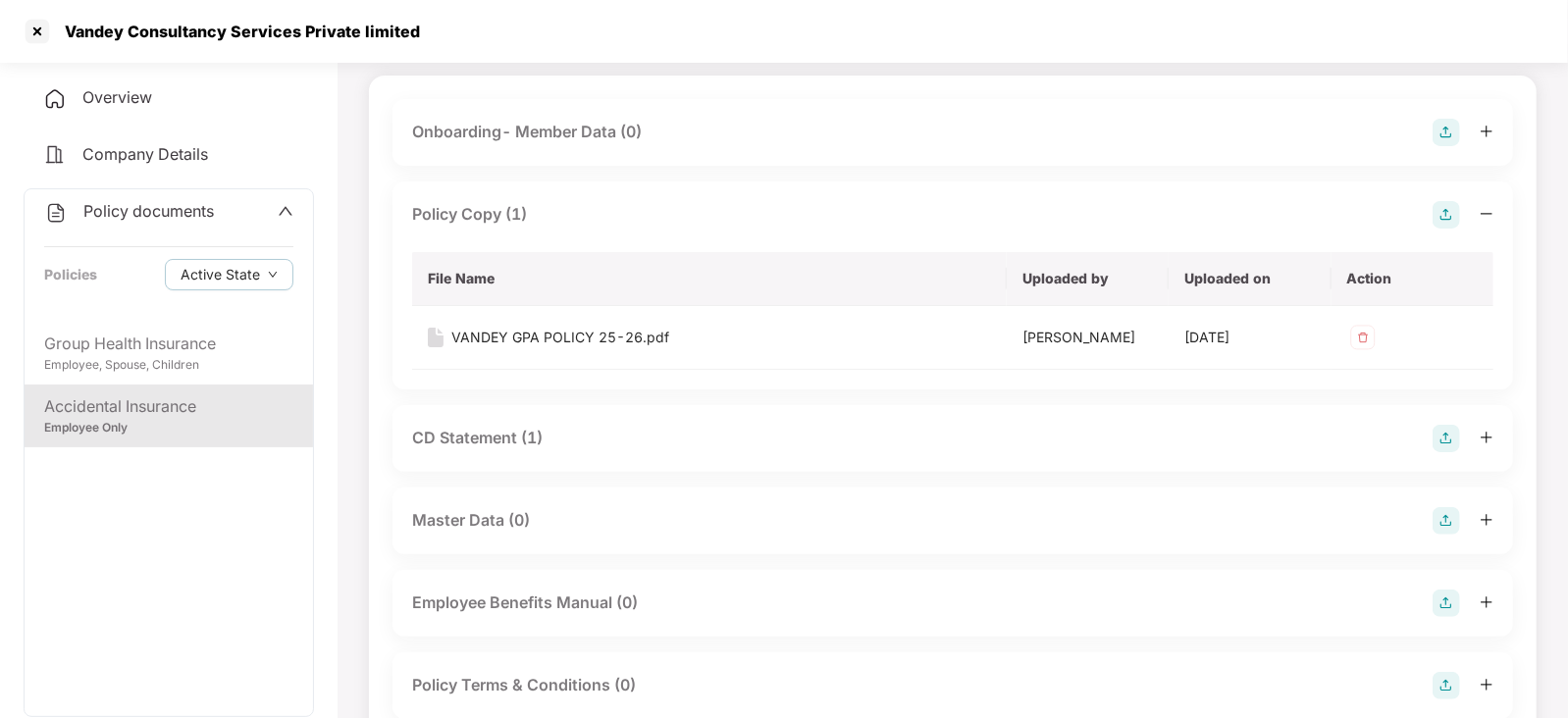
click at [486, 433] on div "CD Statement (1)" at bounding box center [477, 438] width 131 height 25
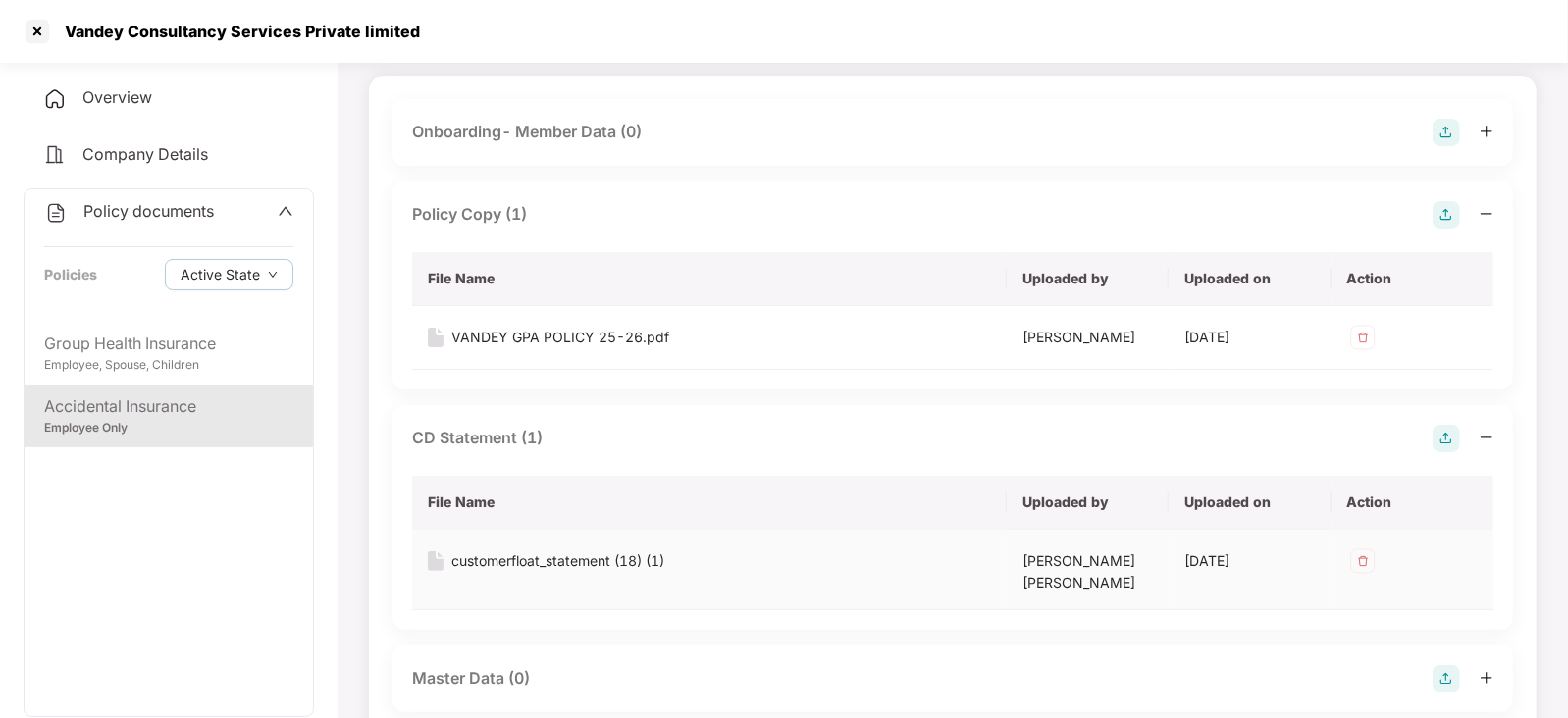
click at [580, 562] on div "customerfloat_statement (18) (1)" at bounding box center [557, 561] width 213 height 22
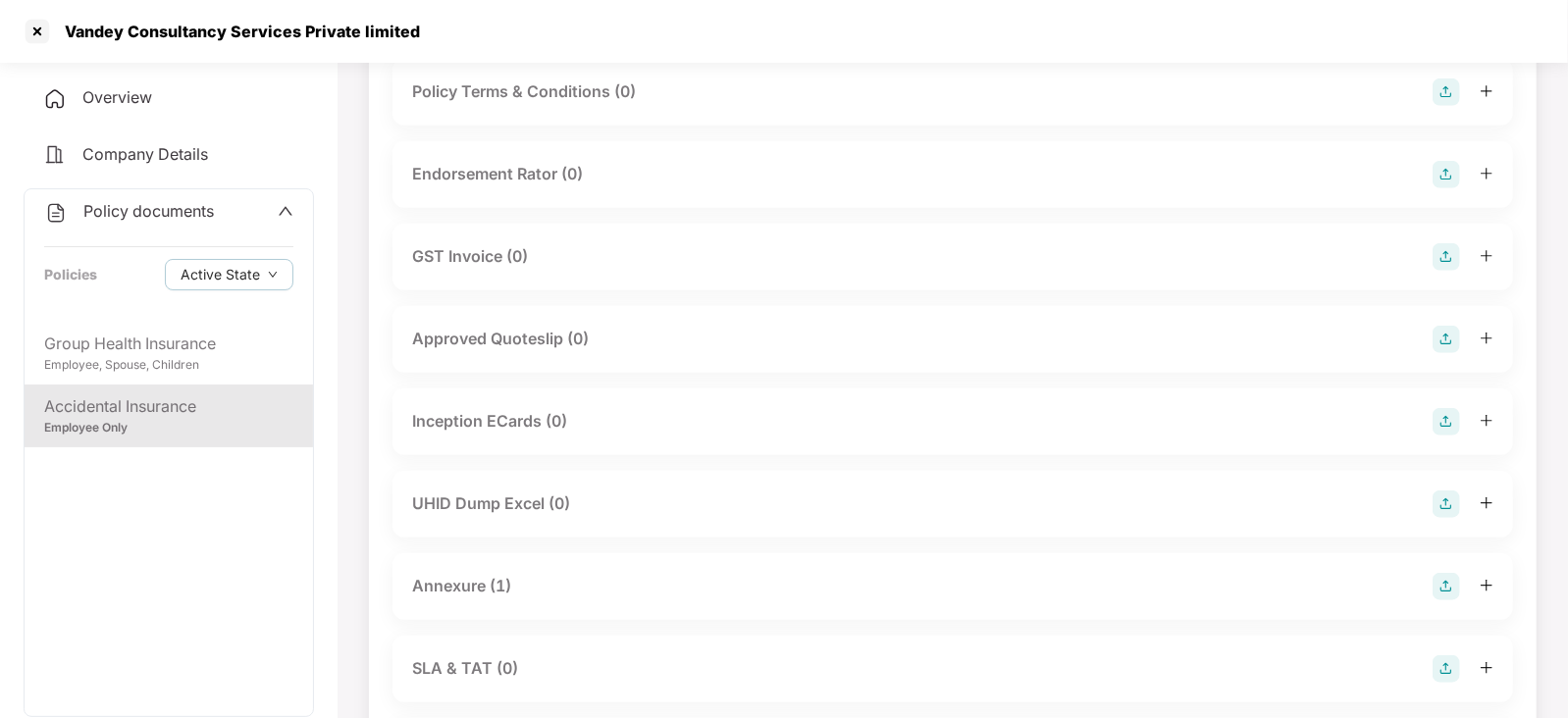
scroll to position [980, 0]
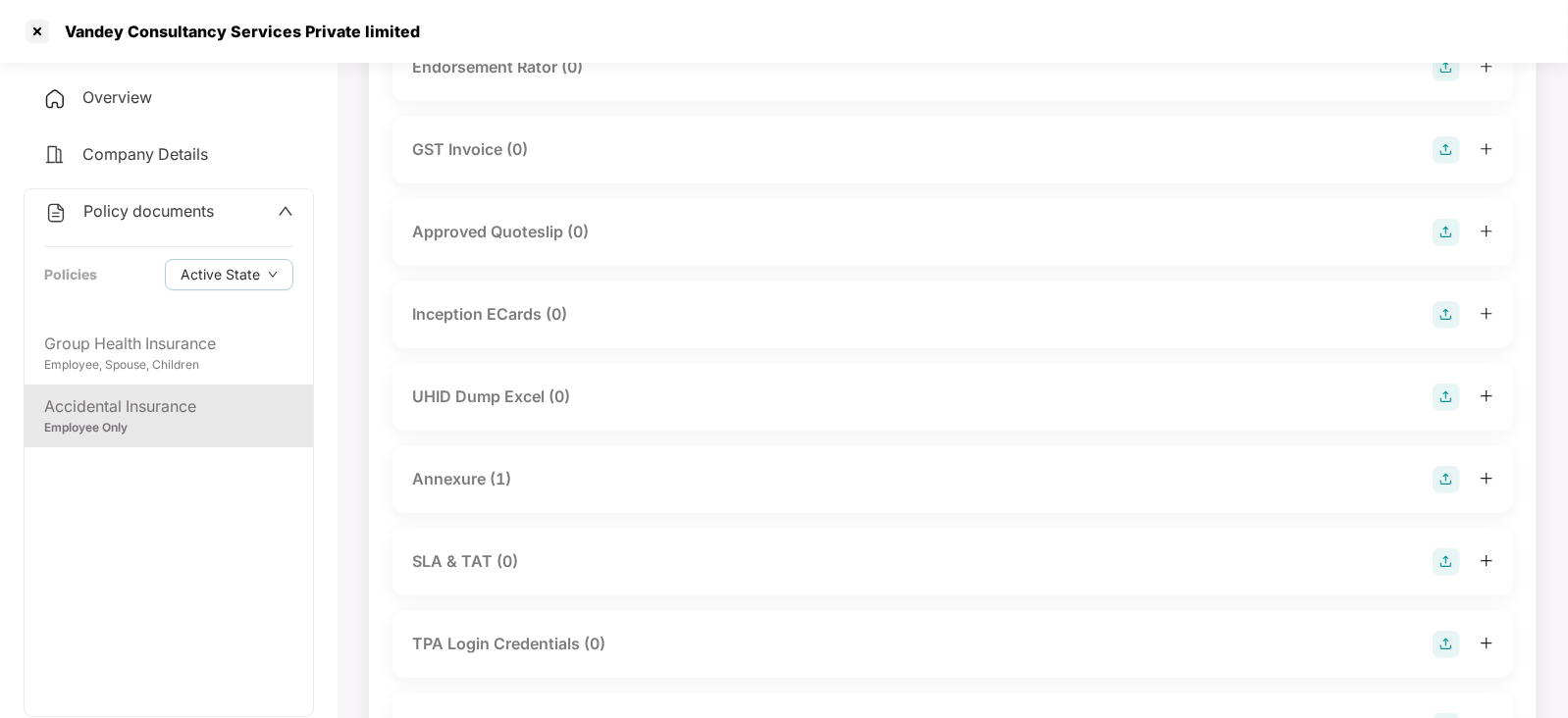
click at [456, 469] on div "Annexure (1)" at bounding box center [461, 479] width 99 height 25
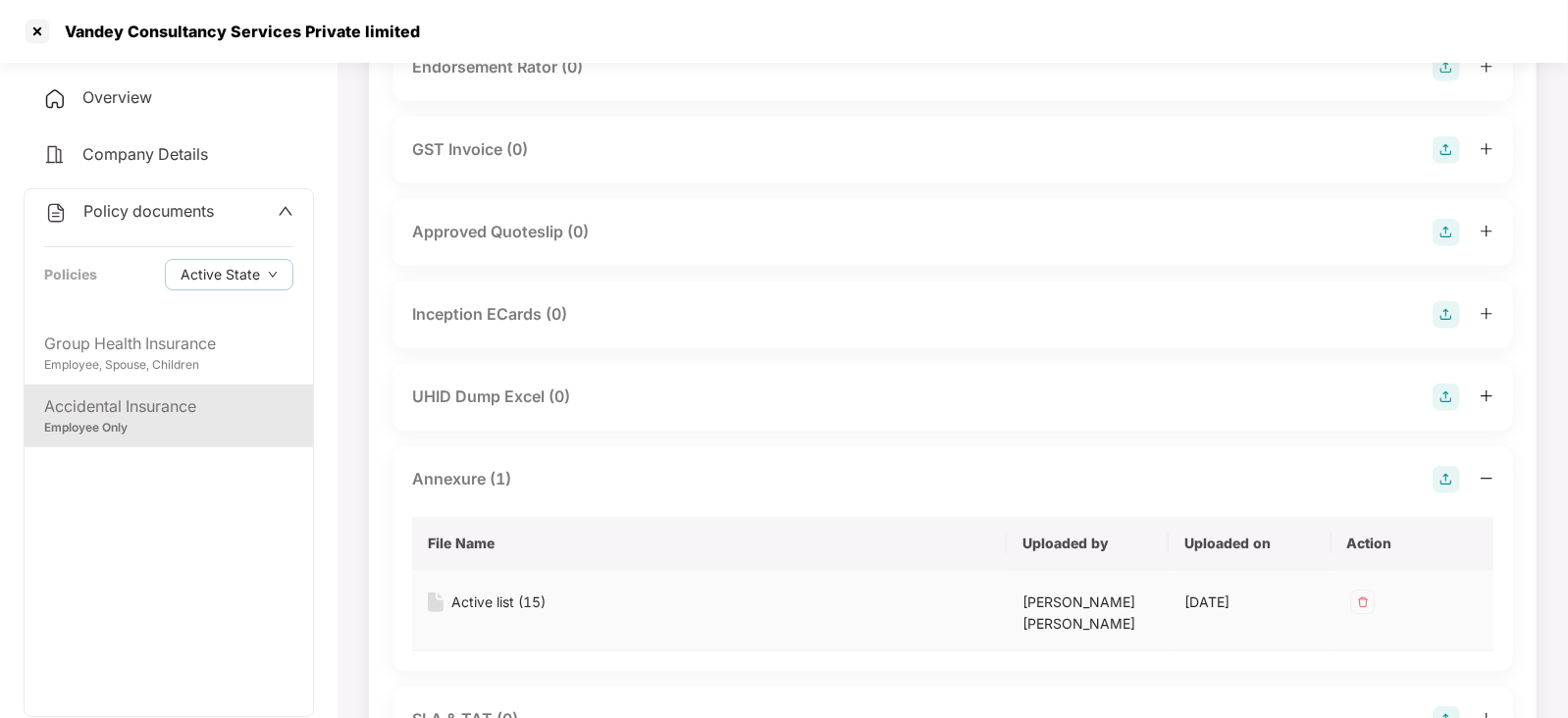
click at [509, 602] on div "Active list (15)" at bounding box center [498, 603] width 94 height 22
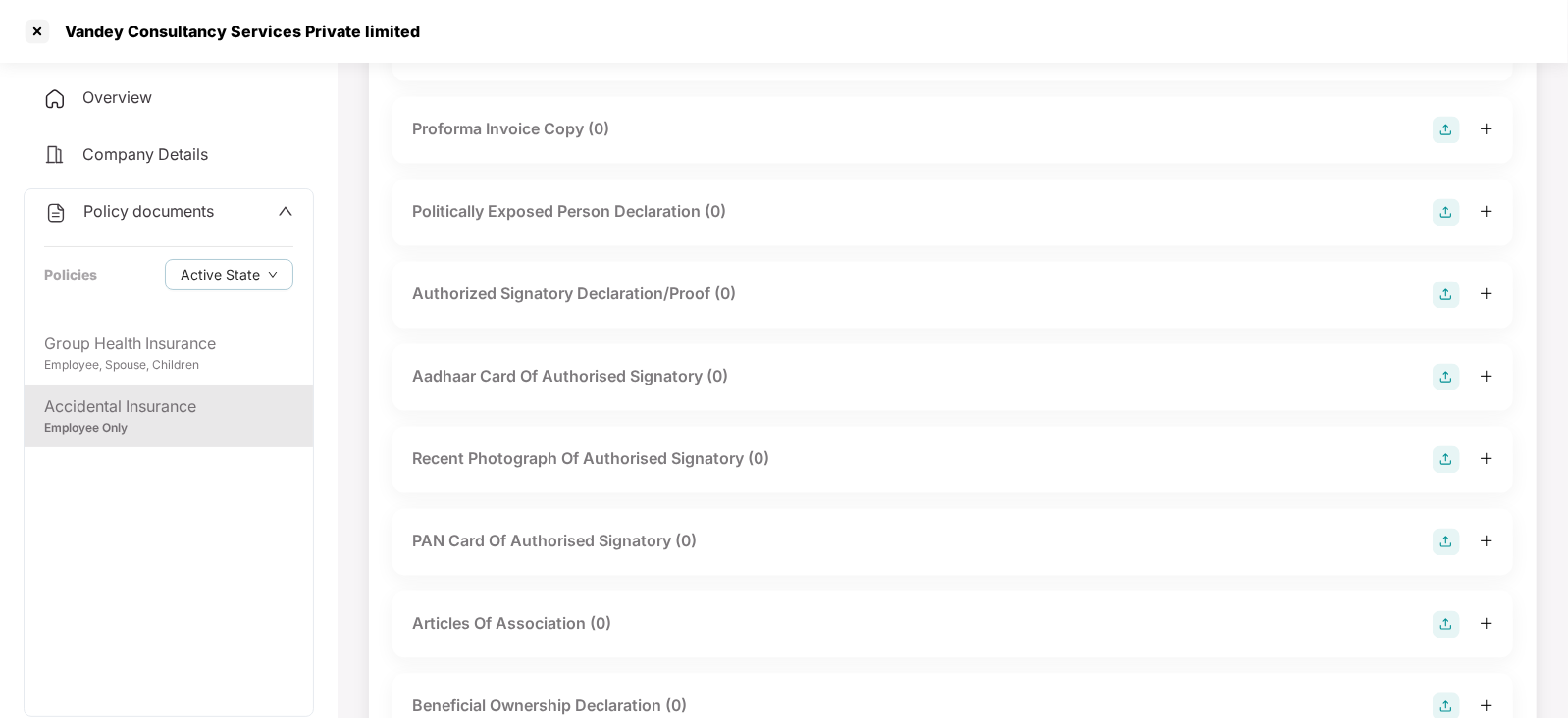
scroll to position [2208, 0]
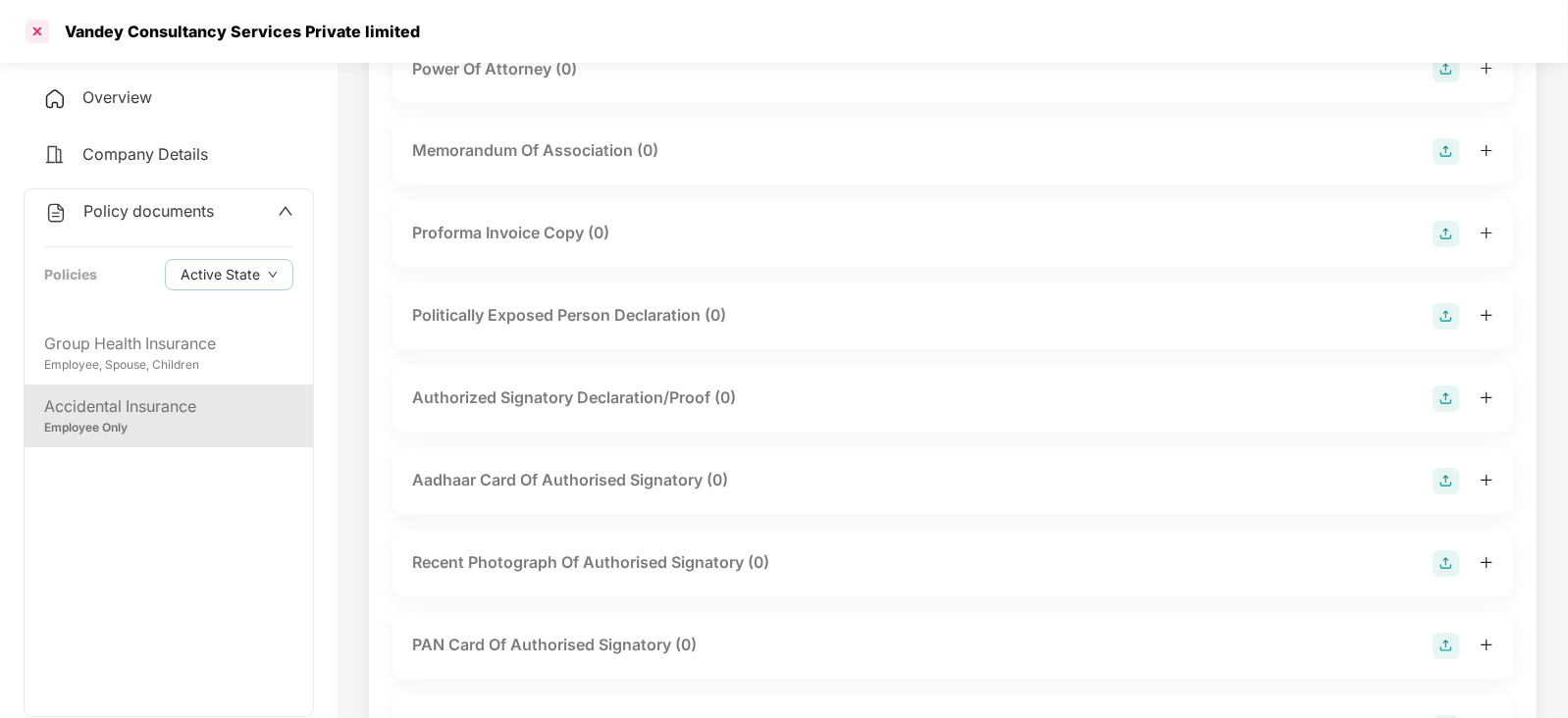
click at [39, 41] on div at bounding box center [37, 31] width 31 height 31
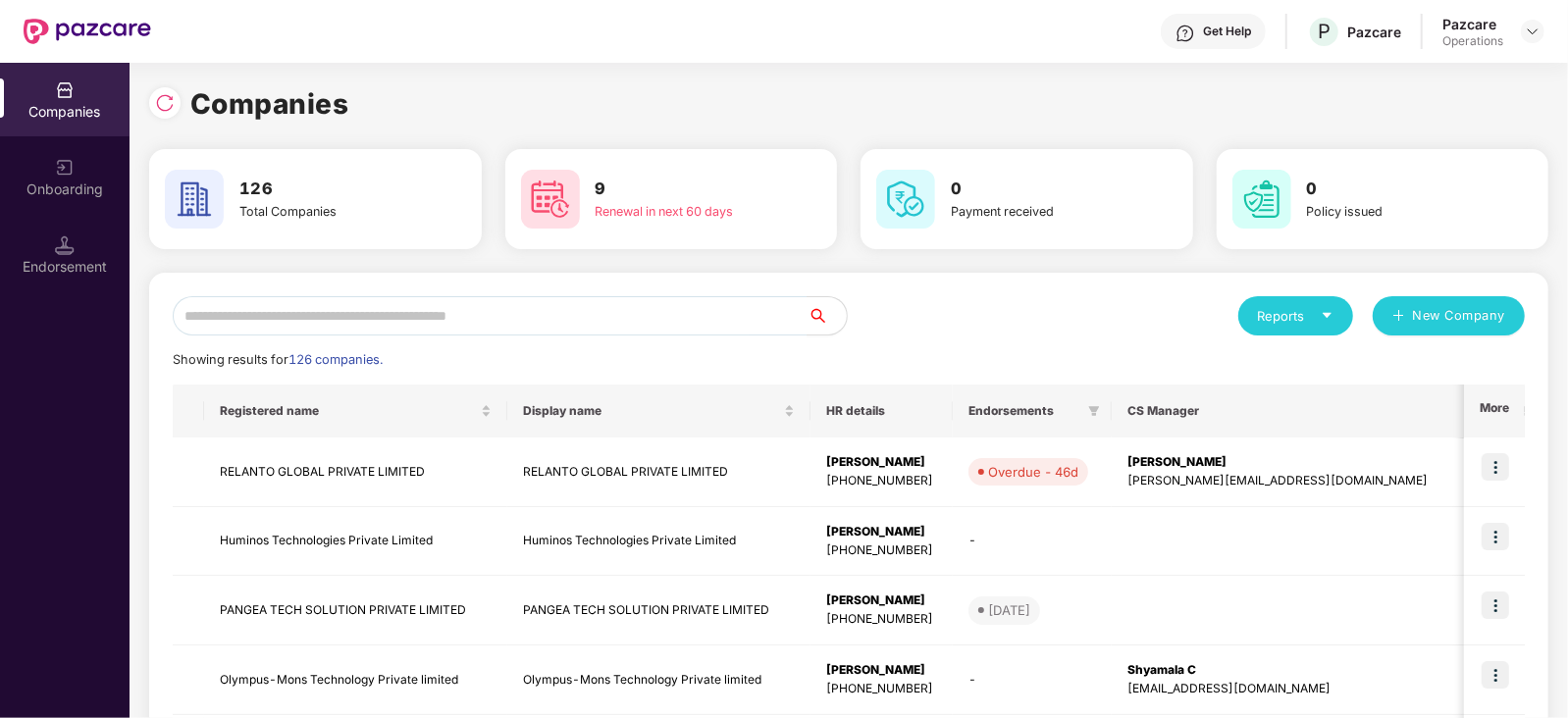
scroll to position [0, 0]
click at [10, 286] on div "Endorsement" at bounding box center [65, 255] width 130 height 74
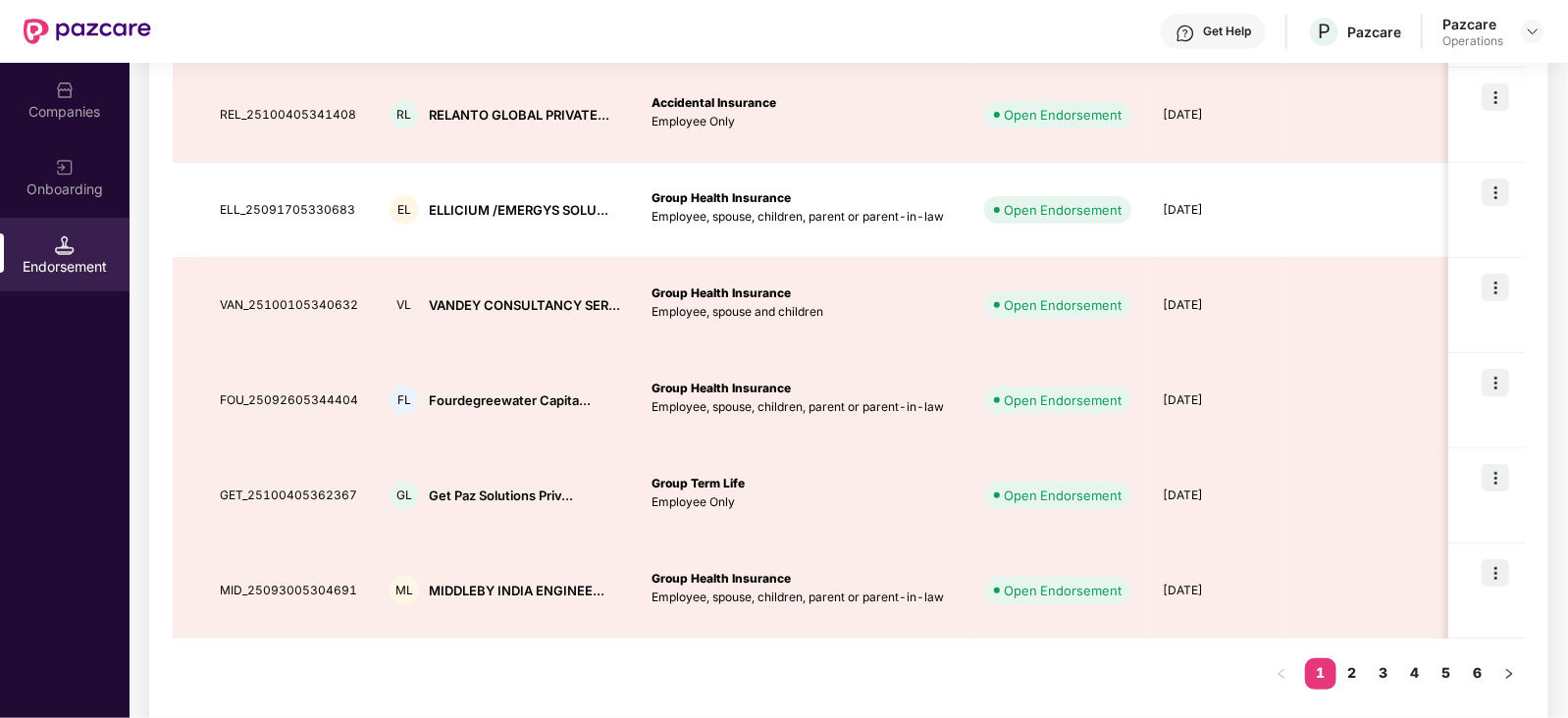
scroll to position [700, 0]
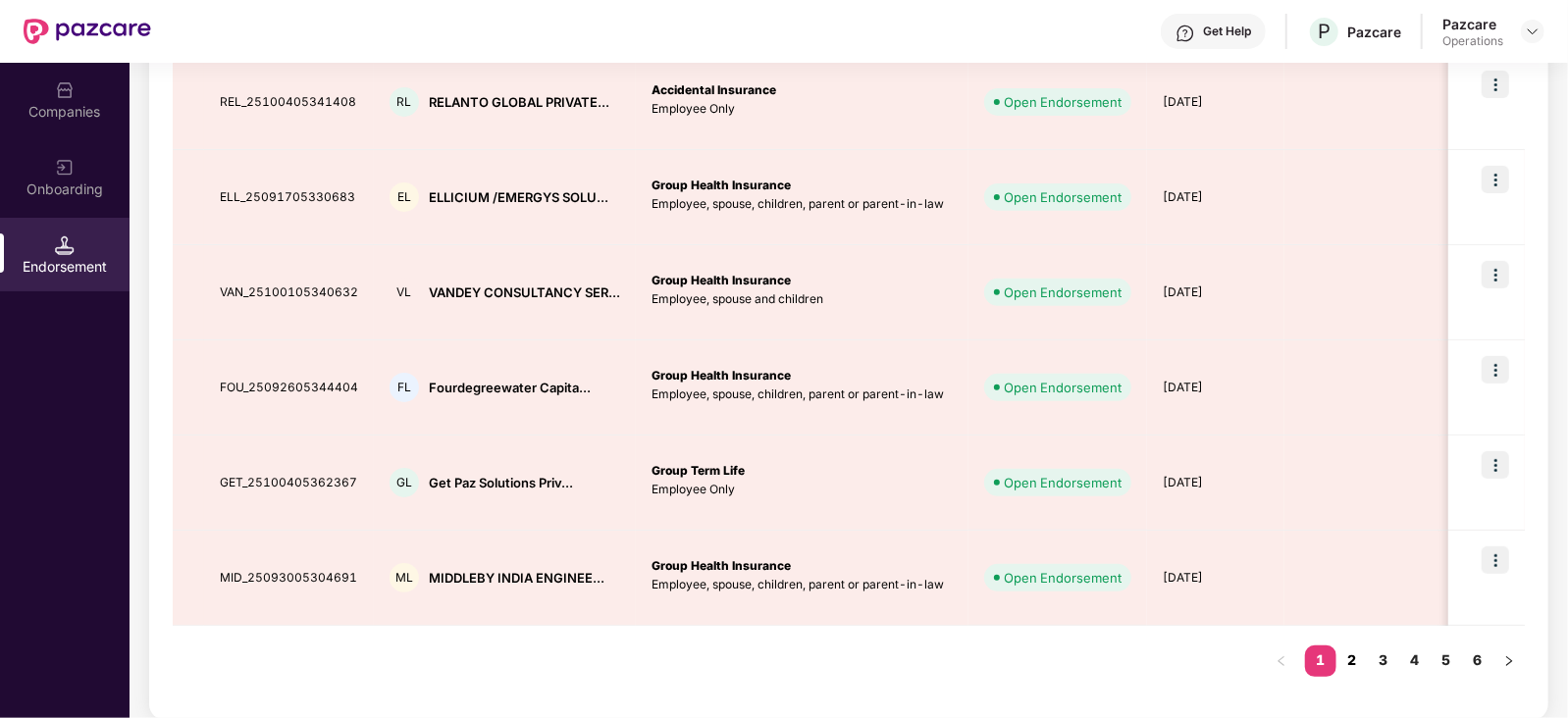
click at [1349, 654] on link "2" at bounding box center [1351, 660] width 31 height 29
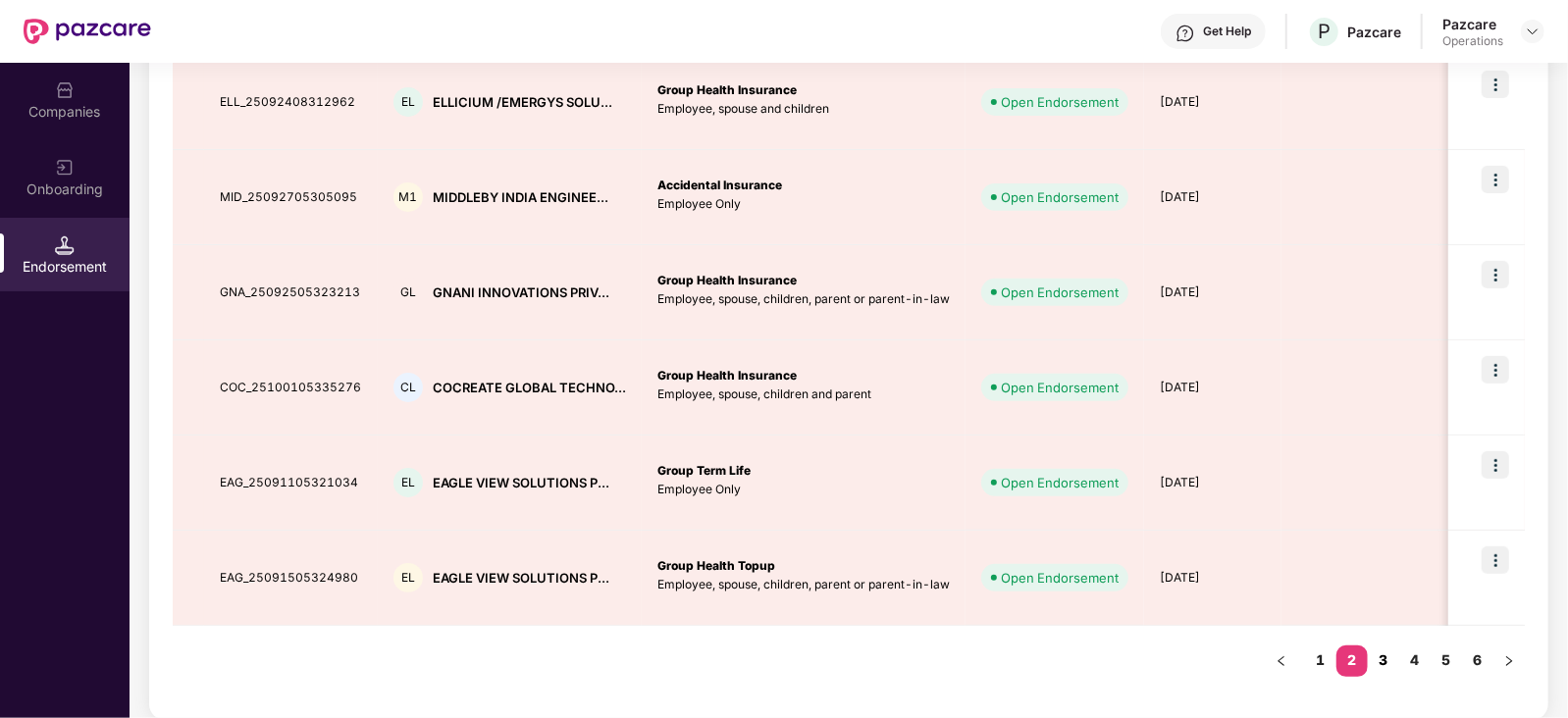
click at [1388, 660] on link "3" at bounding box center [1383, 660] width 31 height 29
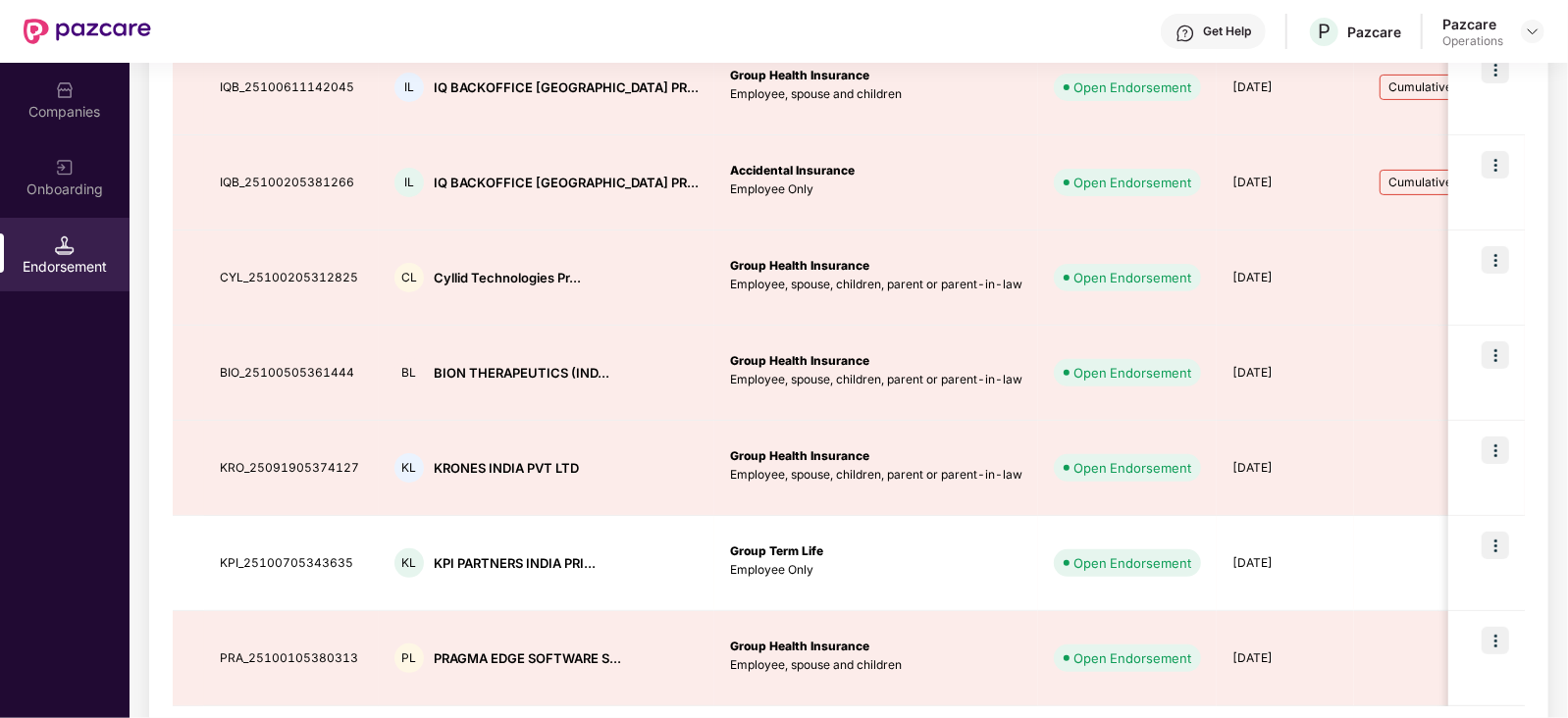
scroll to position [651, 0]
